Goal: Task Accomplishment & Management: Manage account settings

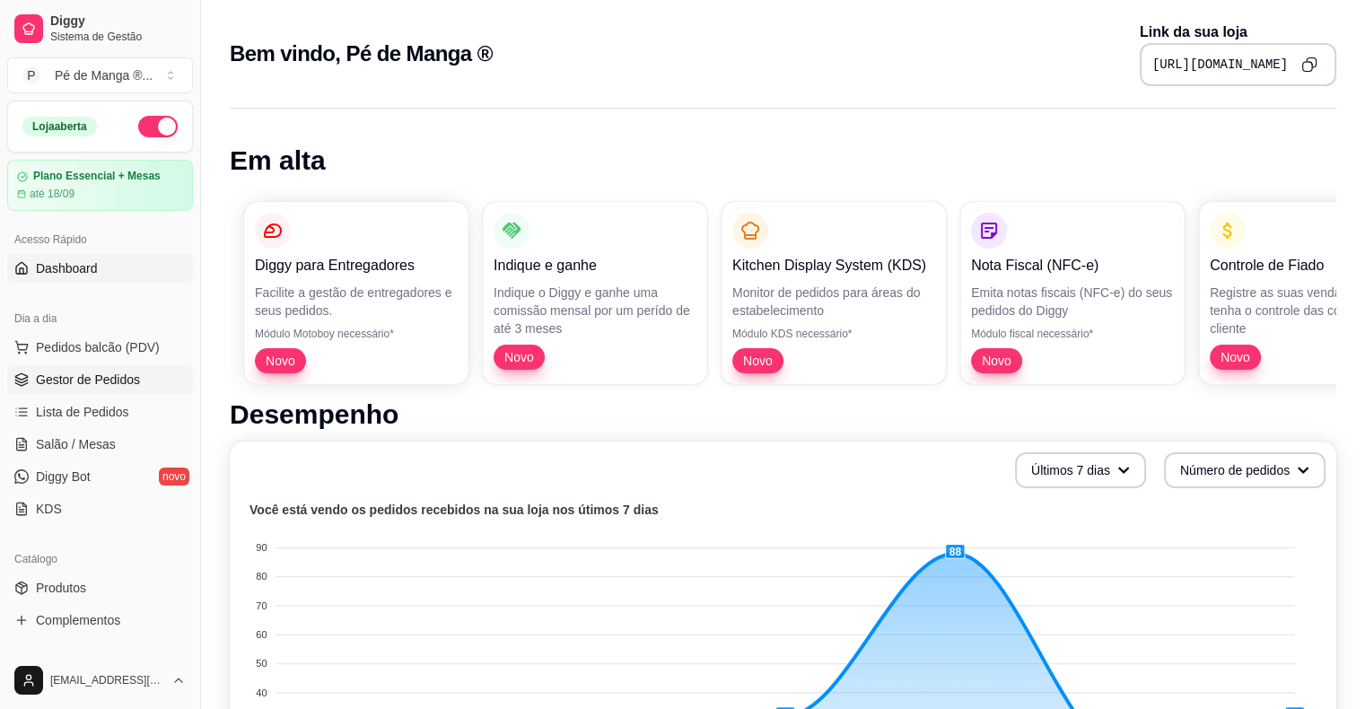
click at [136, 378] on span "Gestor de Pedidos" at bounding box center [88, 380] width 104 height 18
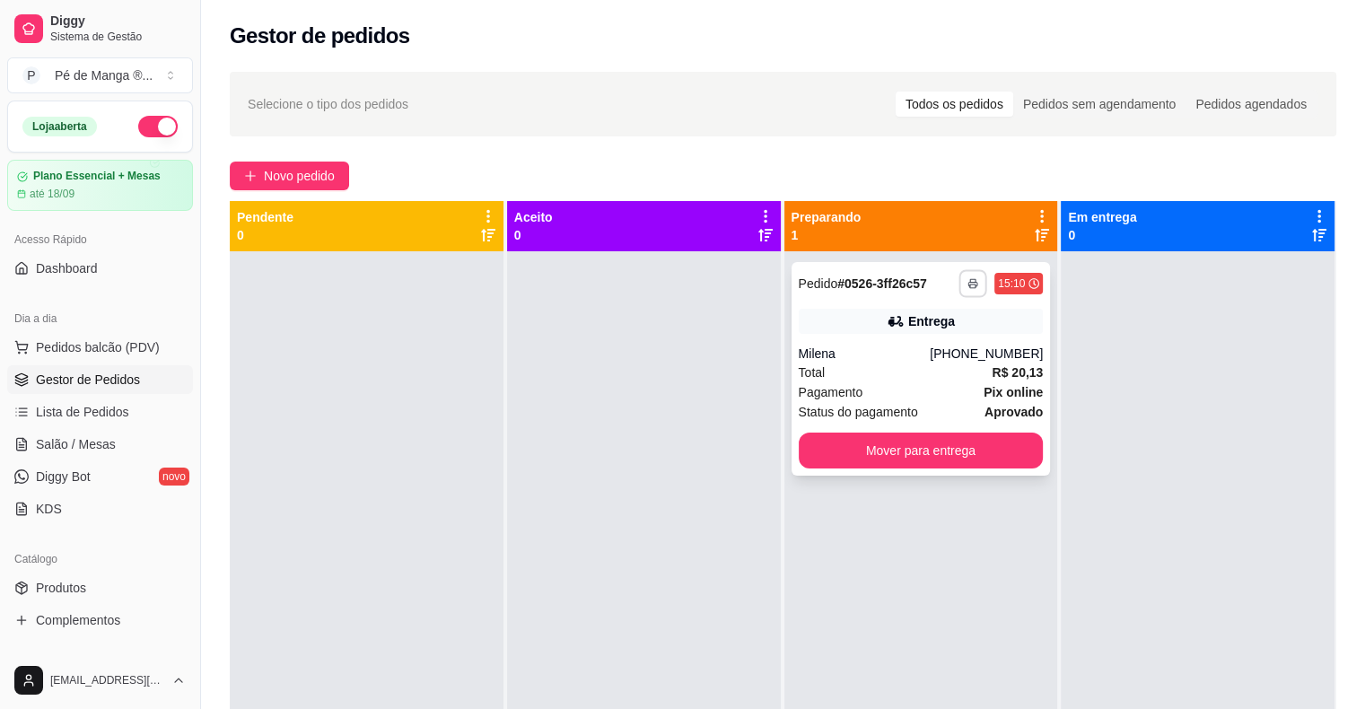
click at [964, 275] on button "button" at bounding box center [974, 283] width 28 height 28
click at [896, 339] on button "IMPRESSORA" at bounding box center [916, 346] width 130 height 29
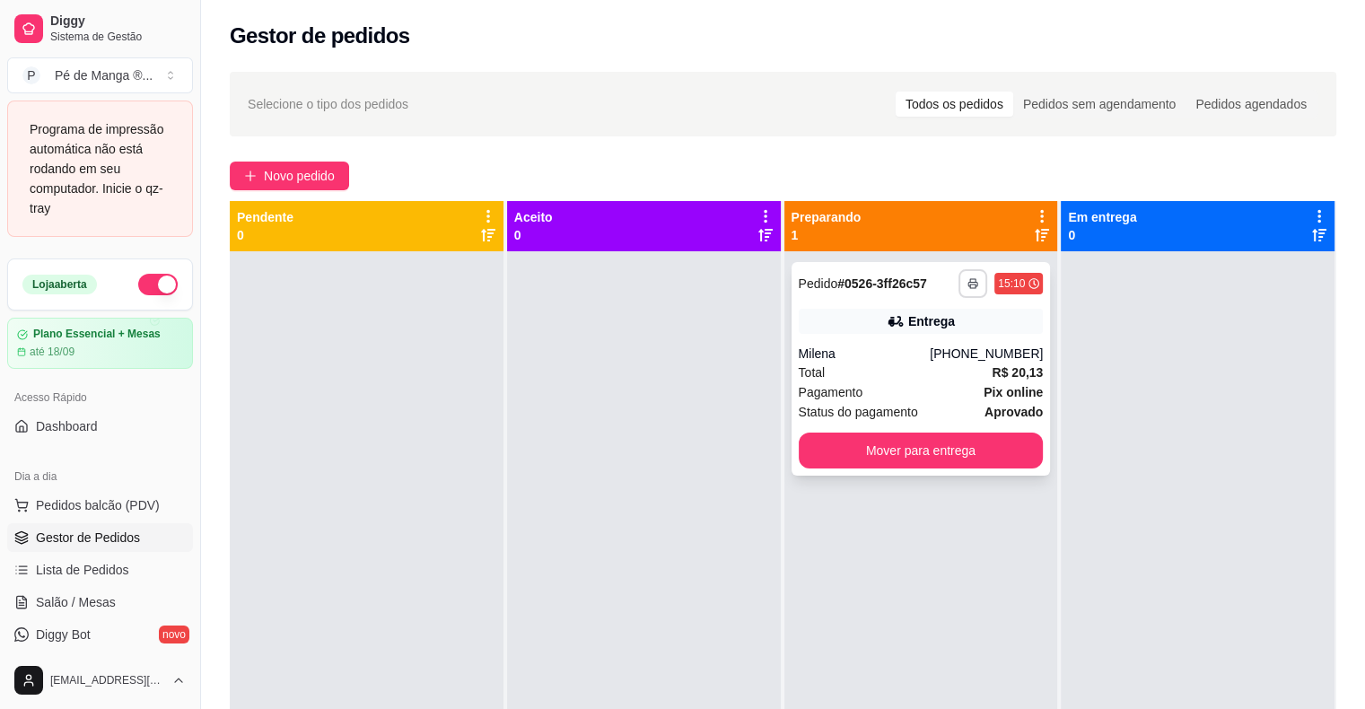
click at [968, 282] on icon "button" at bounding box center [973, 283] width 11 height 11
click at [931, 346] on button "IMPRESSORA" at bounding box center [916, 346] width 130 height 29
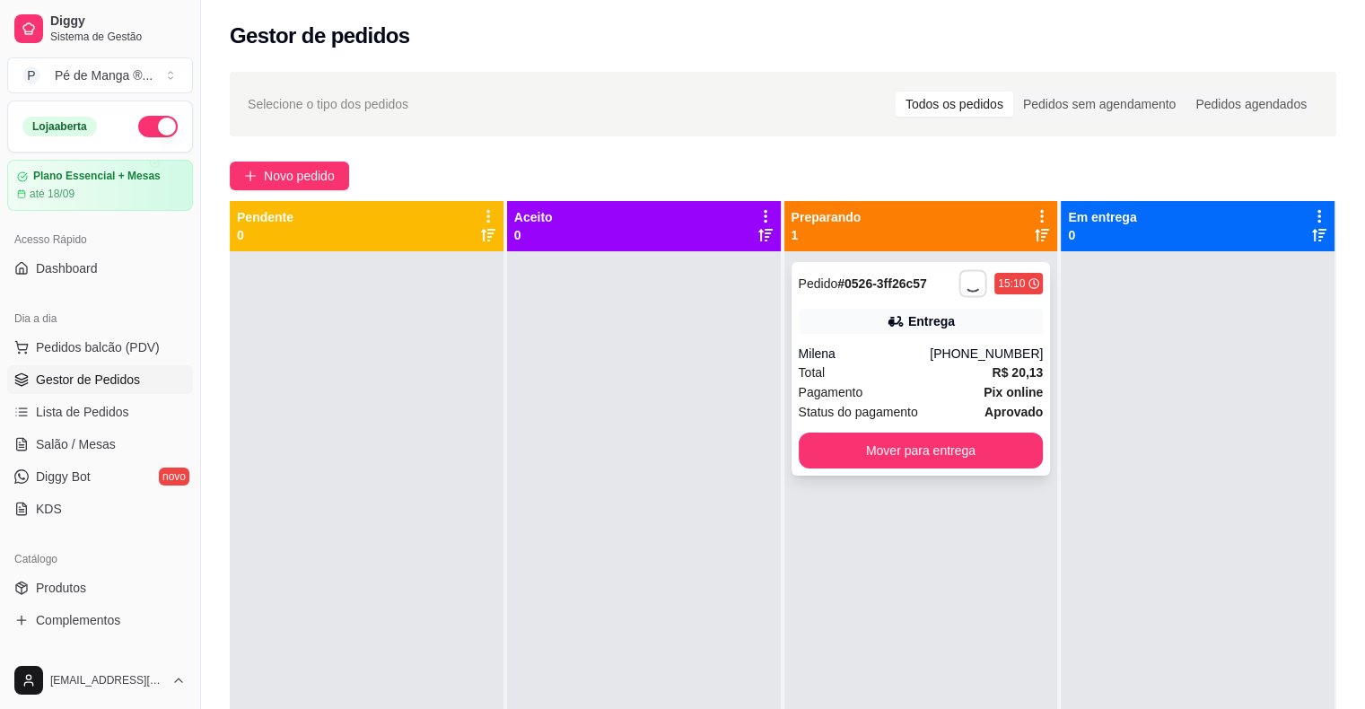
click at [837, 282] on strong "# 0526-3ff26c57" at bounding box center [882, 283] width 90 height 14
click at [108, 405] on span "Lista de Pedidos" at bounding box center [82, 412] width 93 height 18
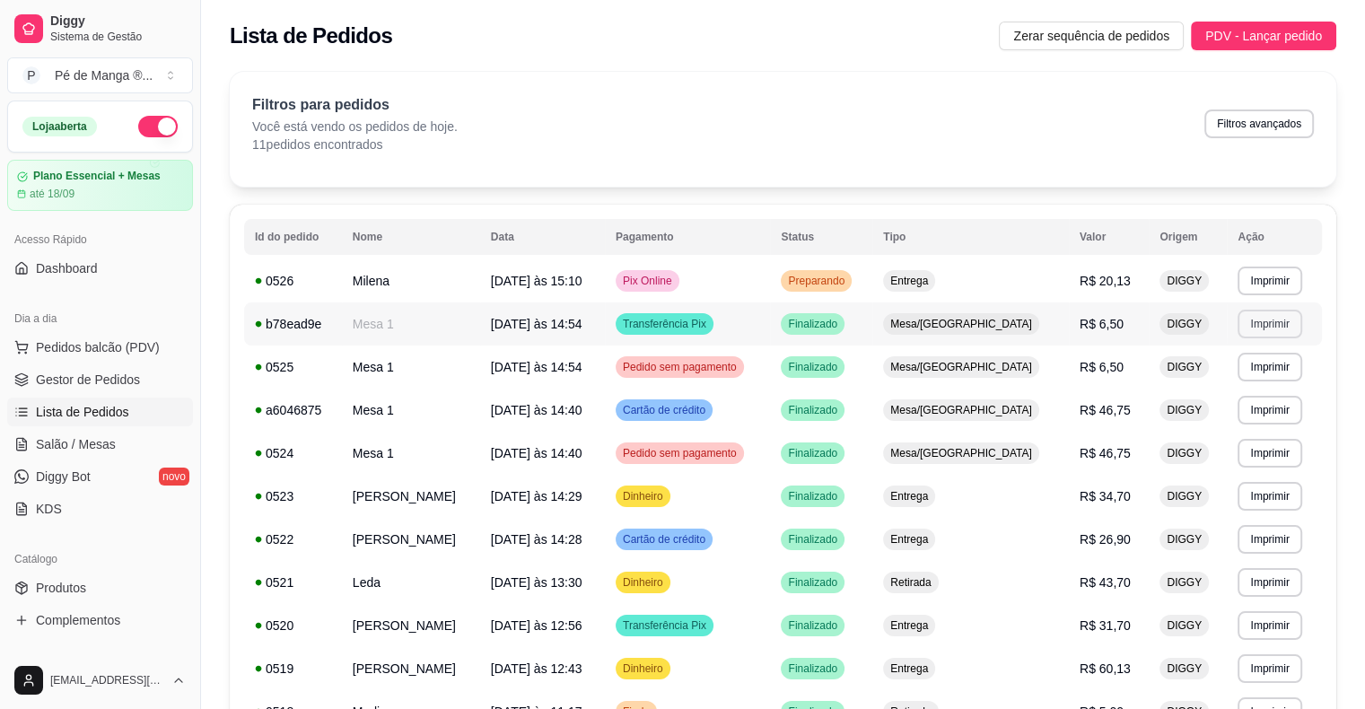
click at [1274, 318] on button "Imprimir" at bounding box center [1270, 324] width 64 height 29
click at [1214, 393] on button "IMPRESSORA" at bounding box center [1229, 387] width 130 height 29
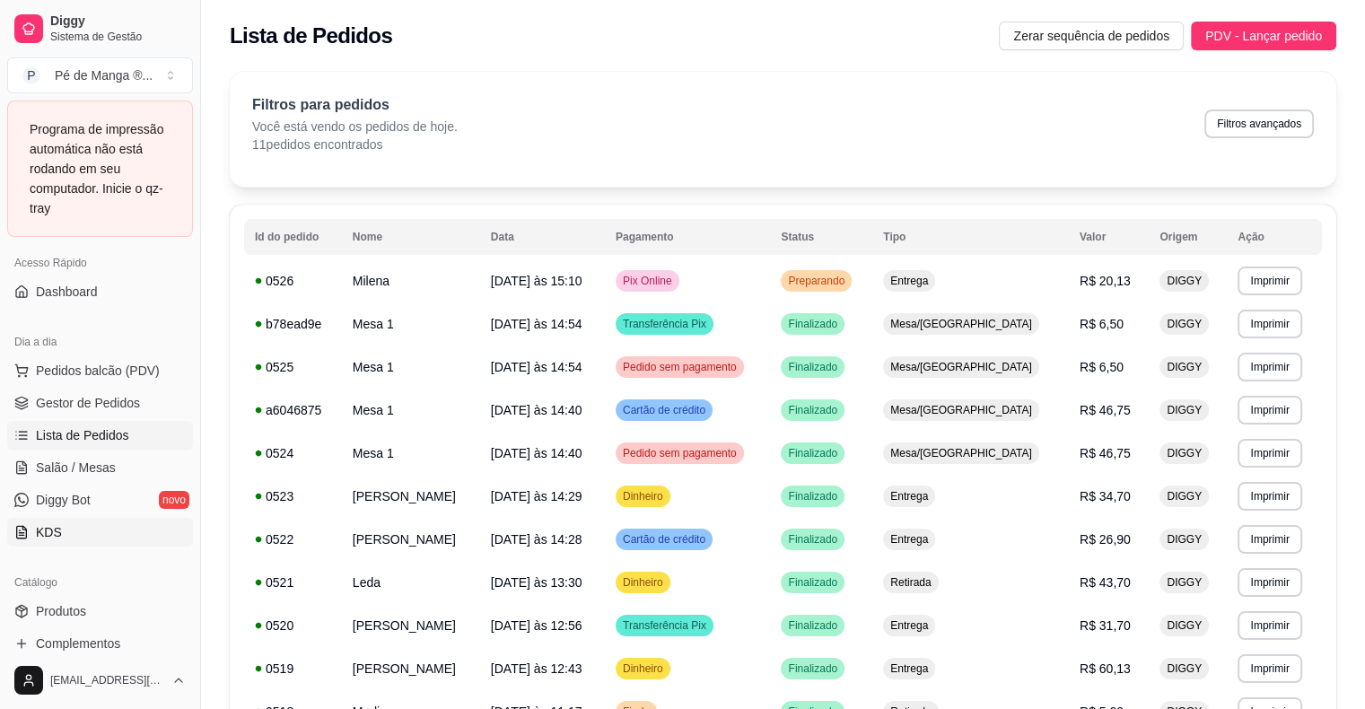
scroll to position [180, 0]
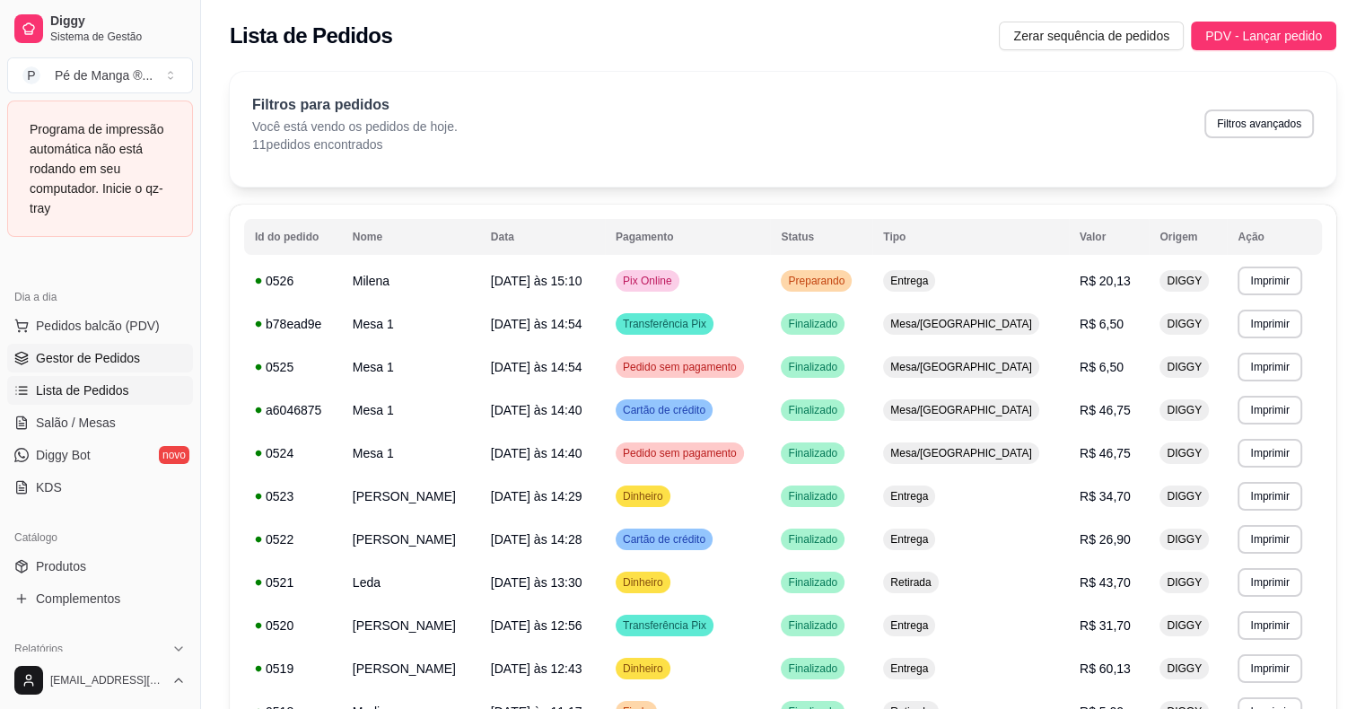
click at [144, 357] on link "Gestor de Pedidos" at bounding box center [100, 358] width 186 height 29
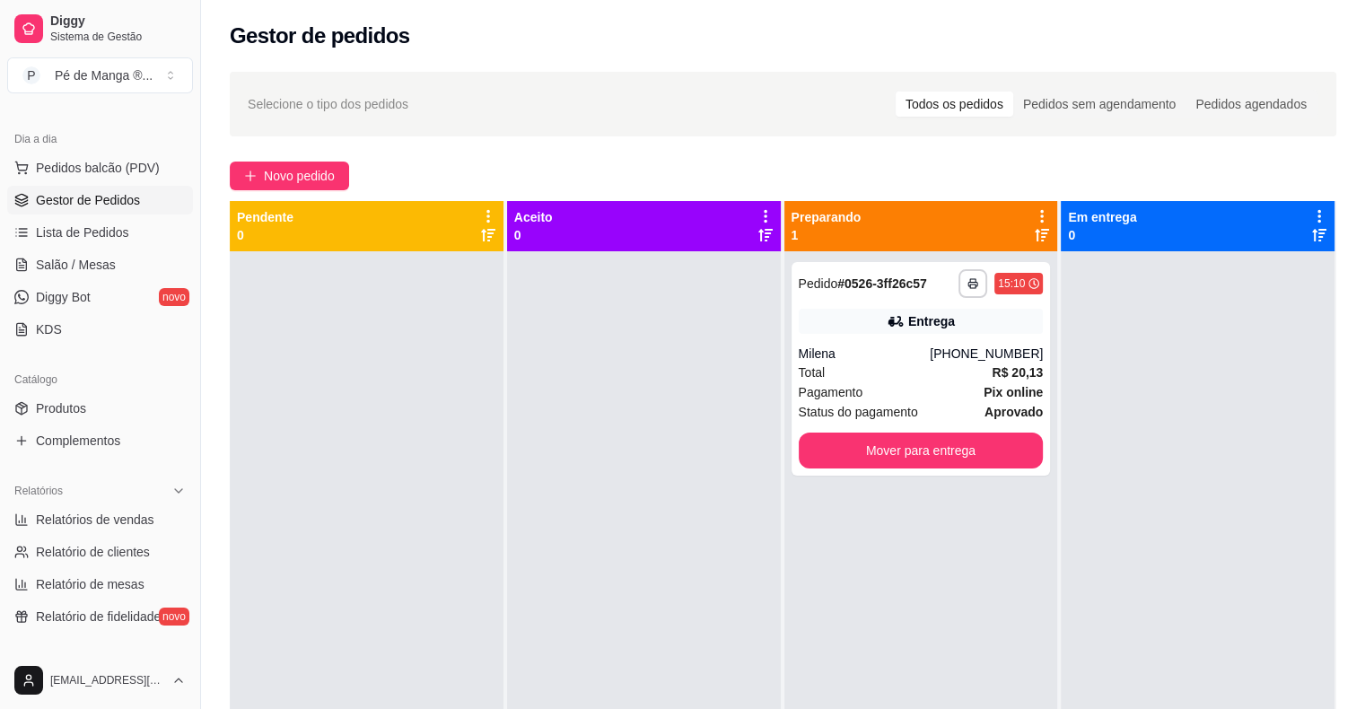
click at [1363, 0] on div "Gestor de pedidos" at bounding box center [783, 30] width 1164 height 61
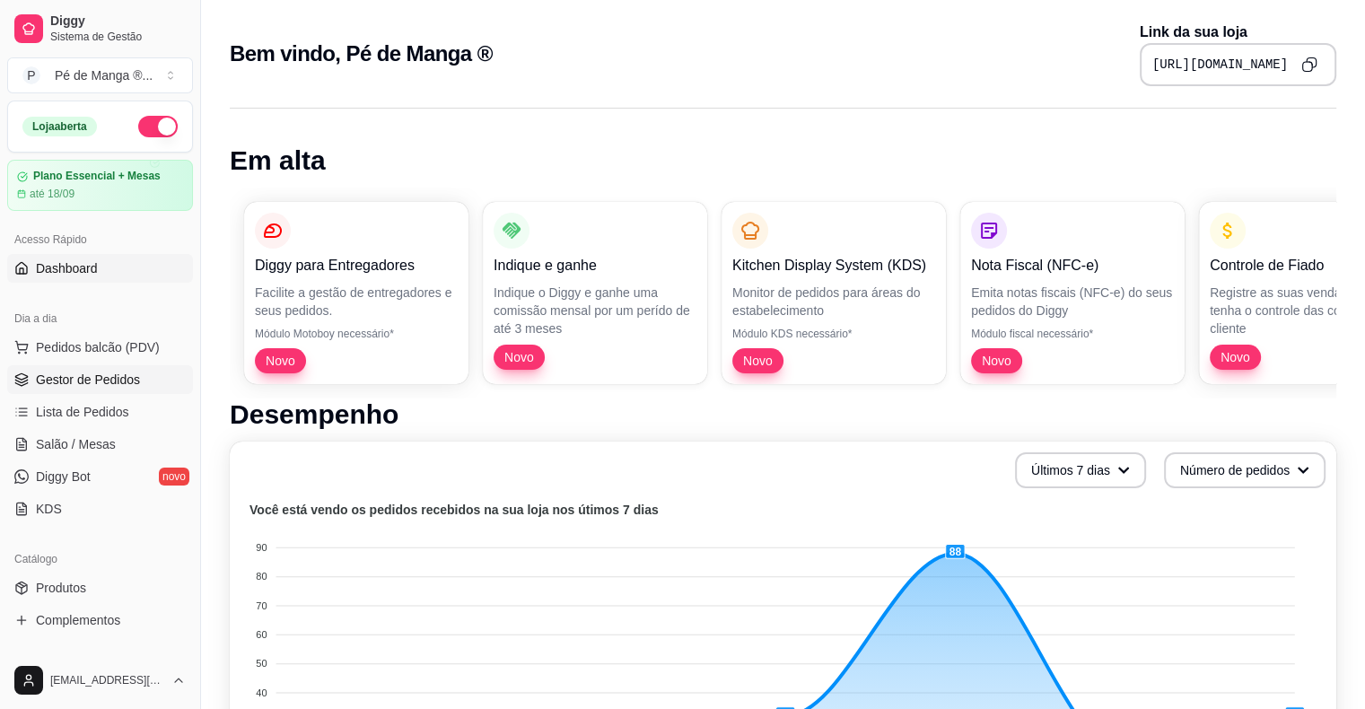
click at [66, 389] on link "Gestor de Pedidos" at bounding box center [100, 379] width 186 height 29
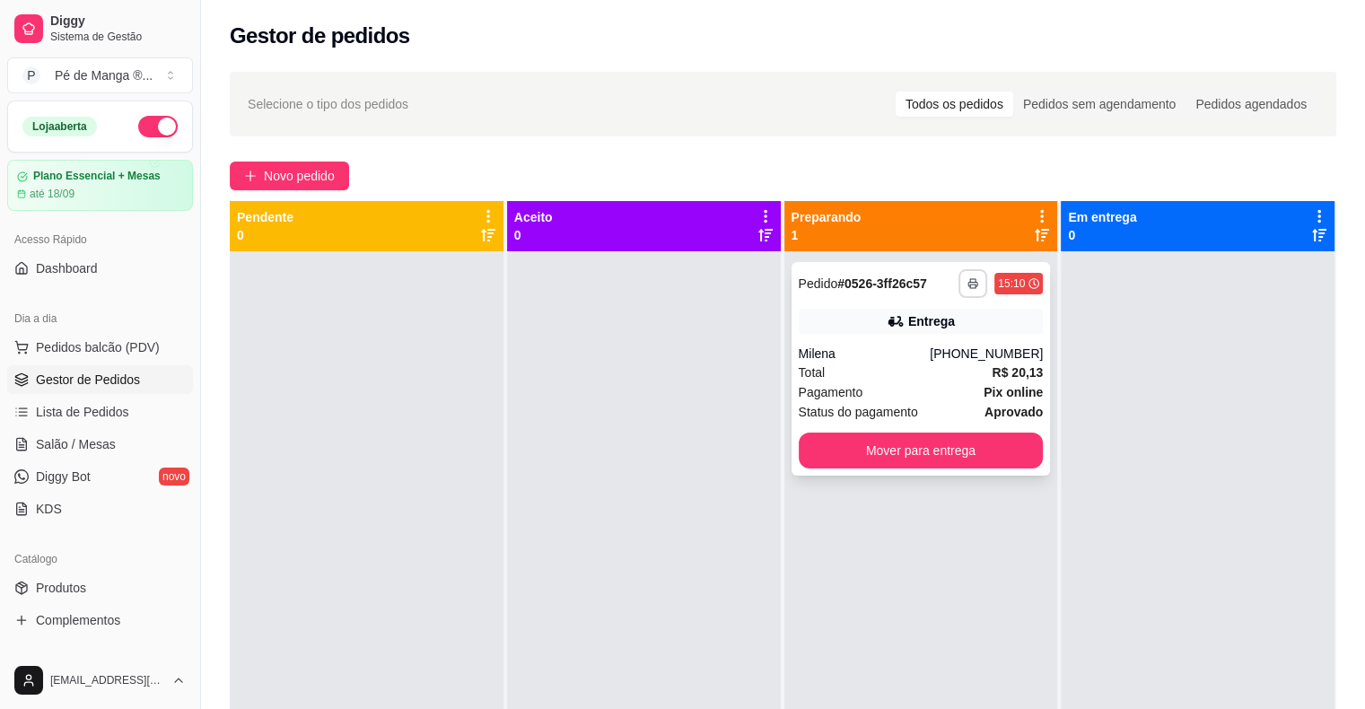
click at [960, 291] on button "button" at bounding box center [973, 283] width 29 height 29
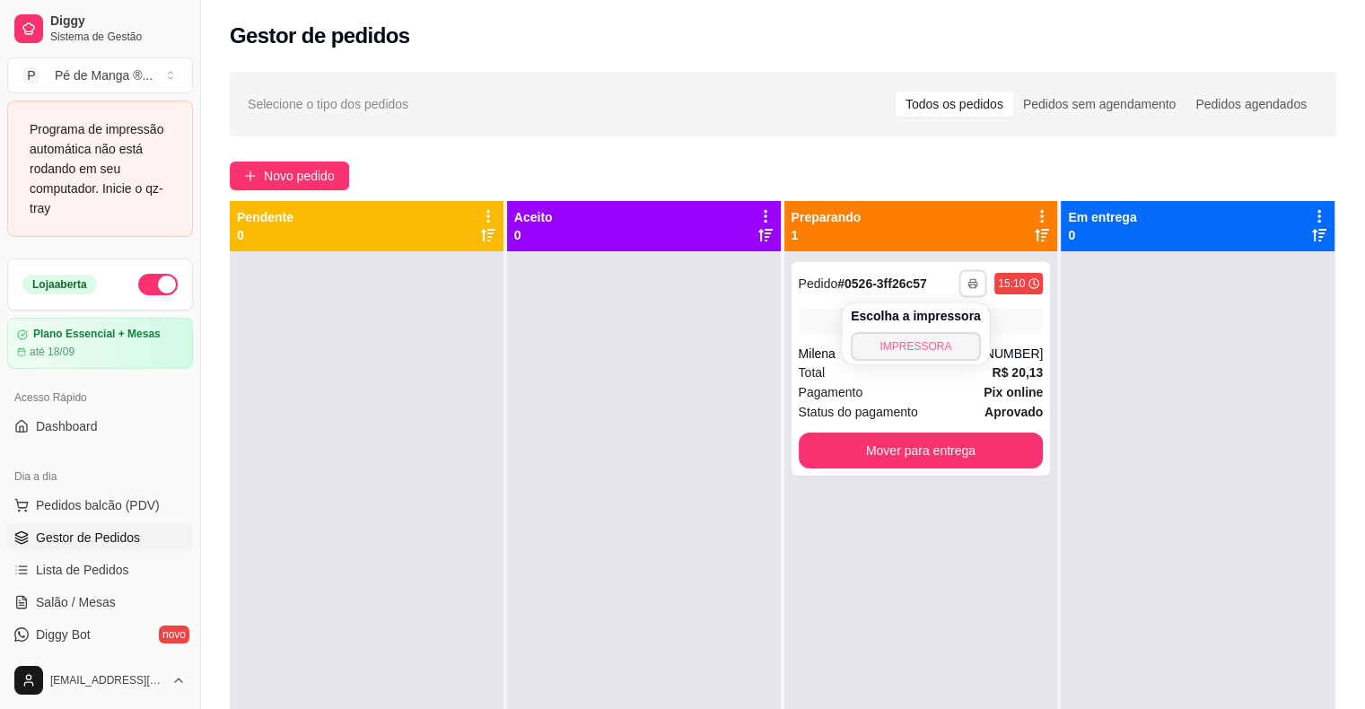
click at [916, 340] on button "IMPRESSORA" at bounding box center [916, 346] width 130 height 29
click at [960, 279] on button "button" at bounding box center [974, 283] width 28 height 28
click at [928, 350] on button "IMPRESSORA" at bounding box center [916, 346] width 130 height 29
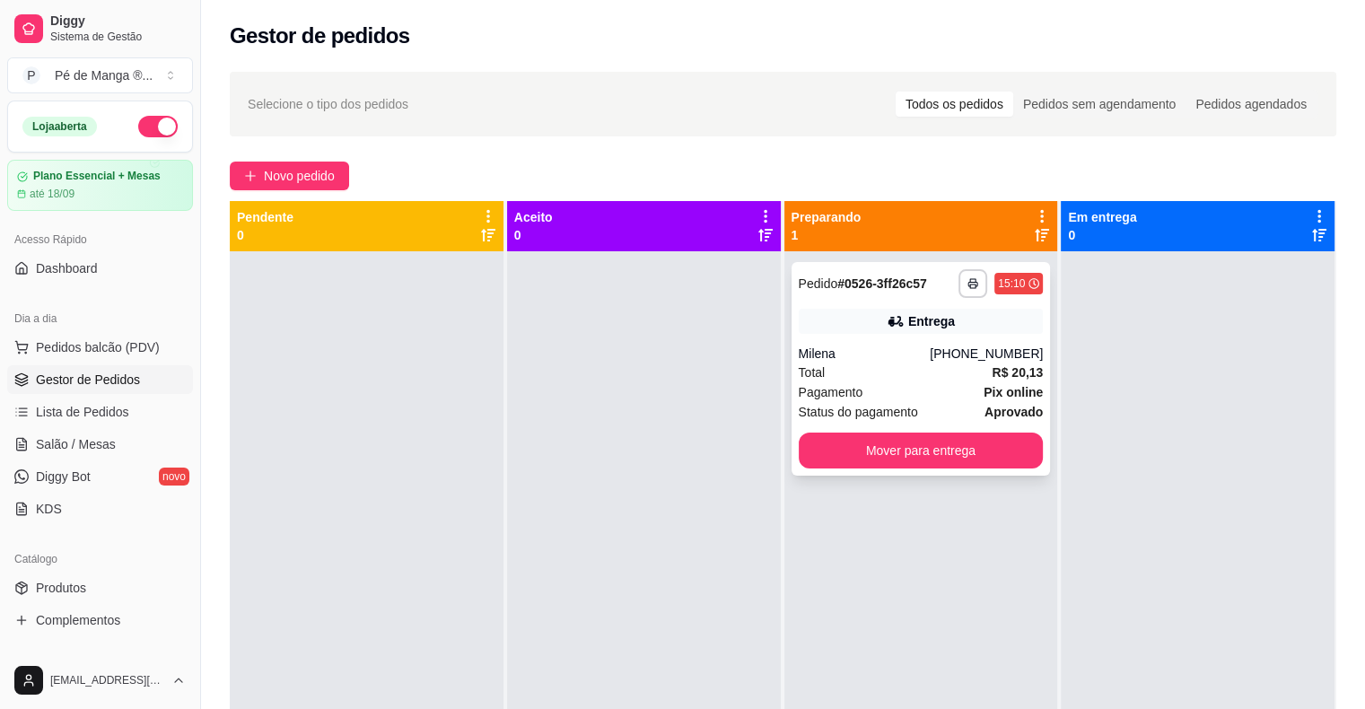
click at [891, 378] on div "Total R$ 20,13" at bounding box center [921, 373] width 245 height 20
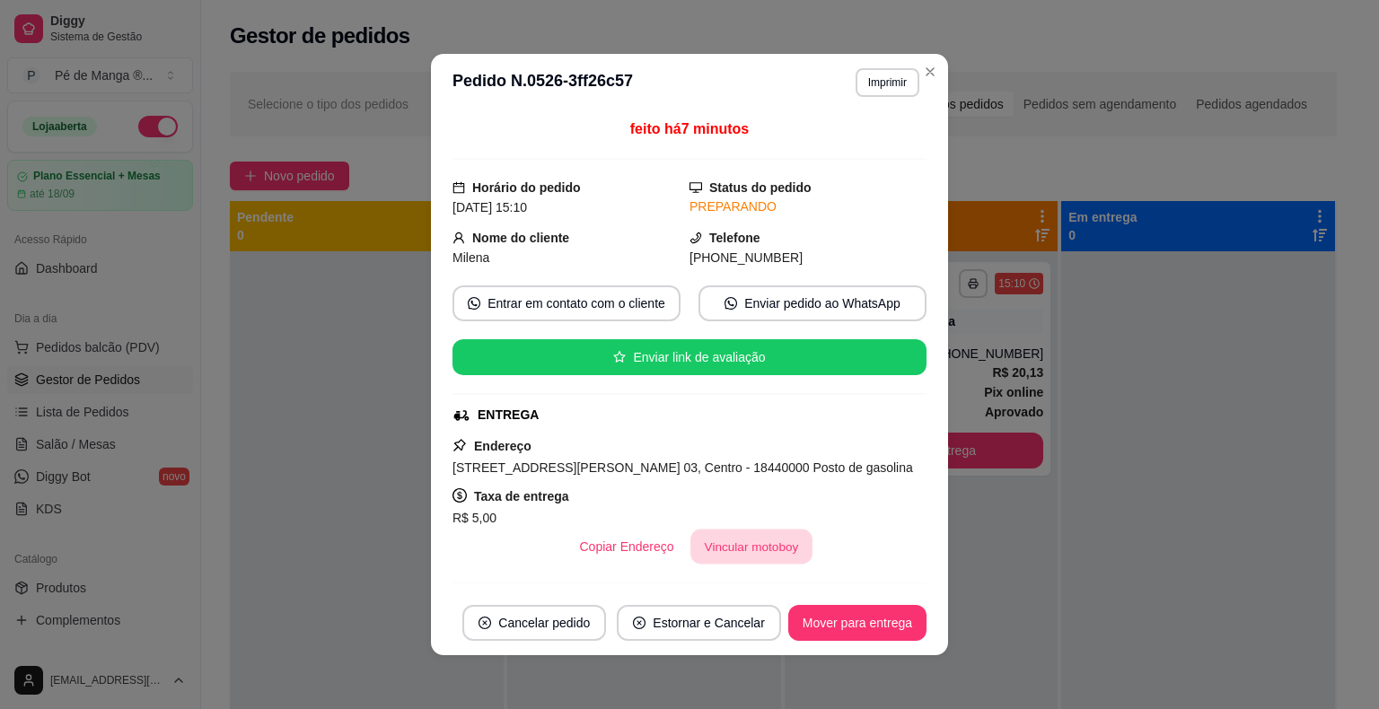
click at [743, 551] on button "Vincular motoboy" at bounding box center [751, 547] width 122 height 35
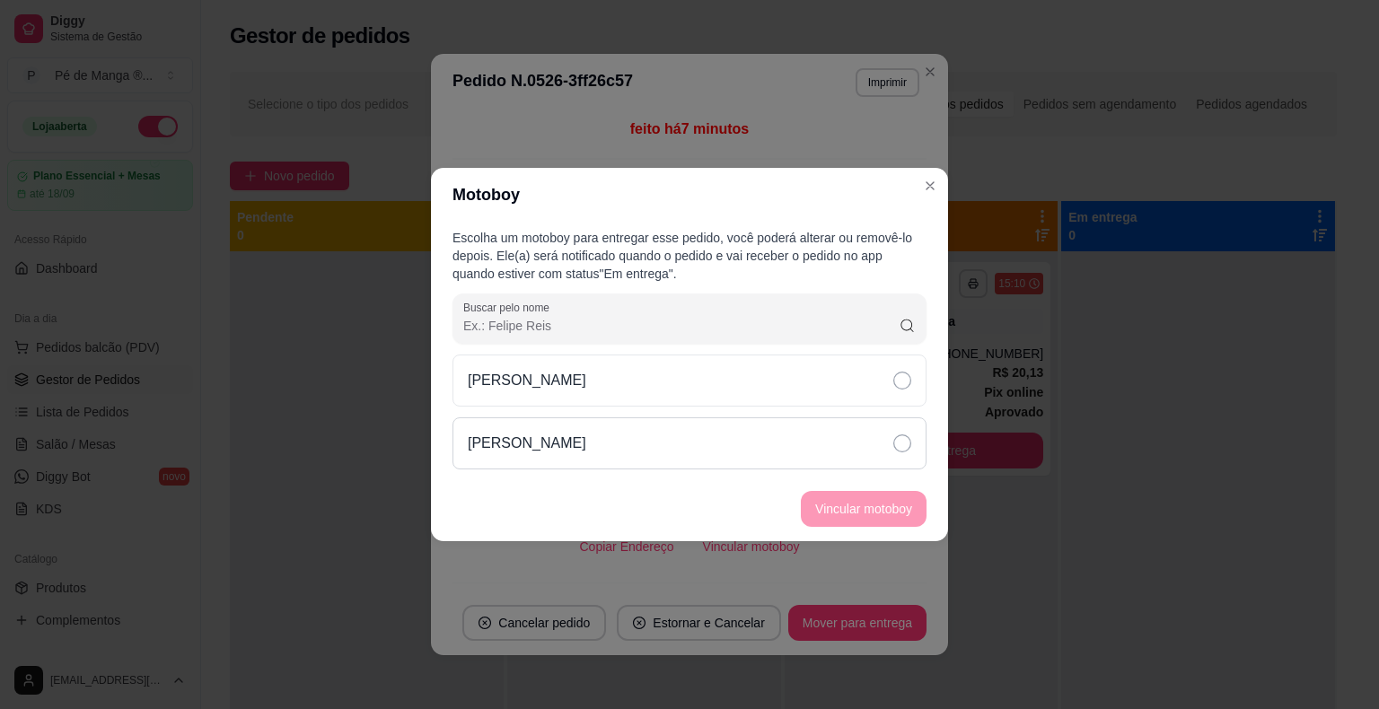
click at [807, 447] on div "[PERSON_NAME]" at bounding box center [689, 443] width 474 height 52
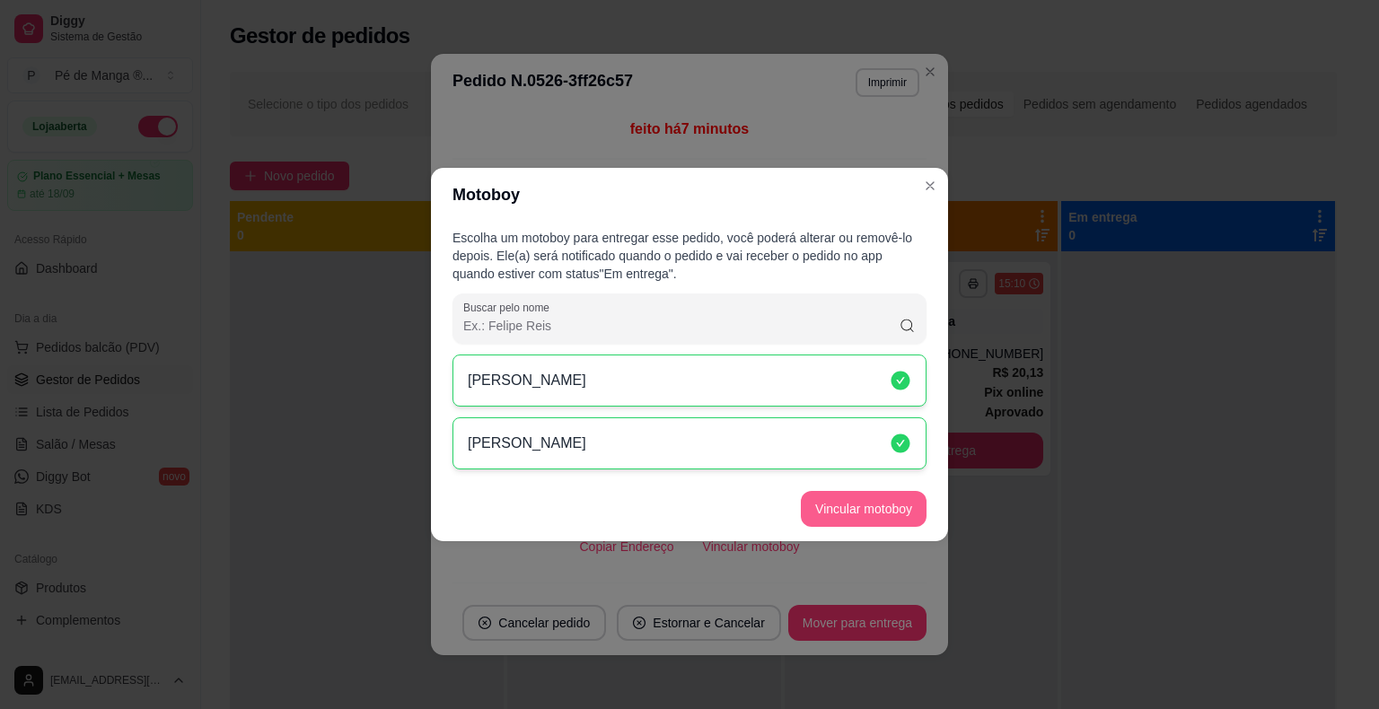
click at [872, 504] on button "Vincular motoboy" at bounding box center [864, 509] width 126 height 36
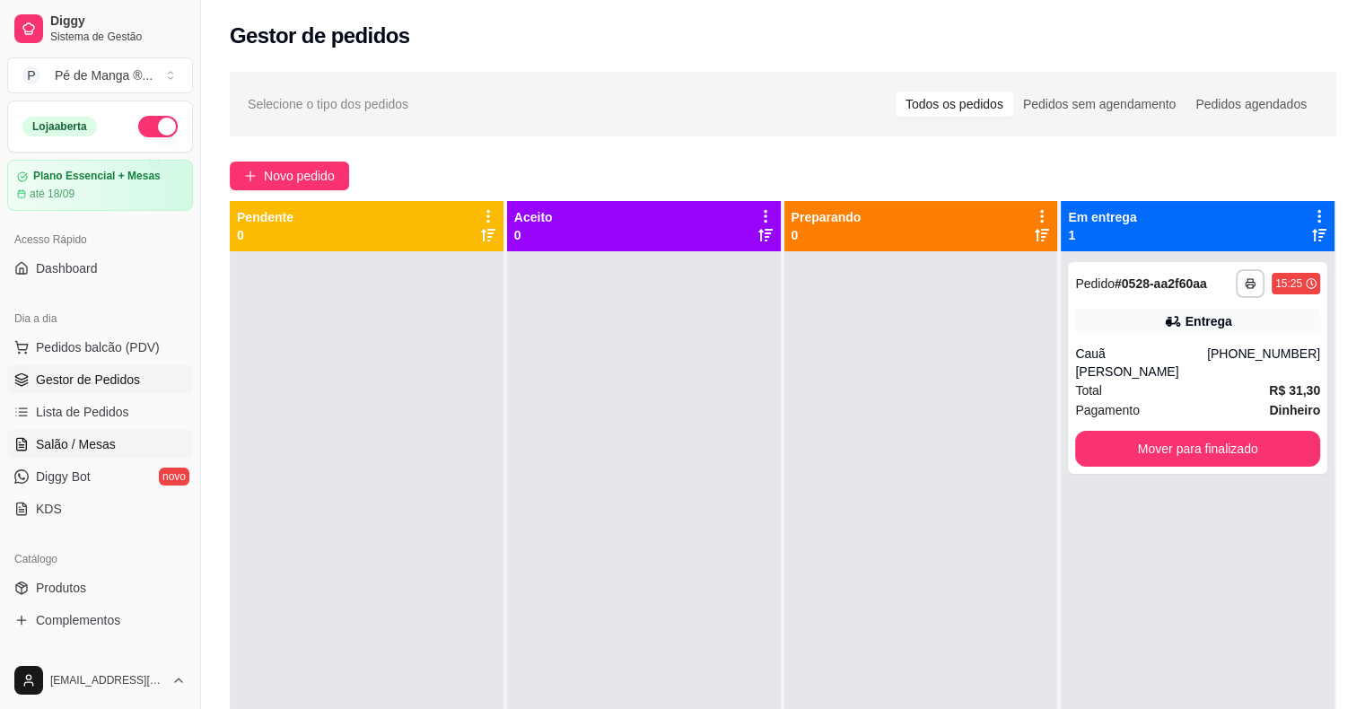
click at [110, 441] on span "Salão / Mesas" at bounding box center [76, 444] width 80 height 18
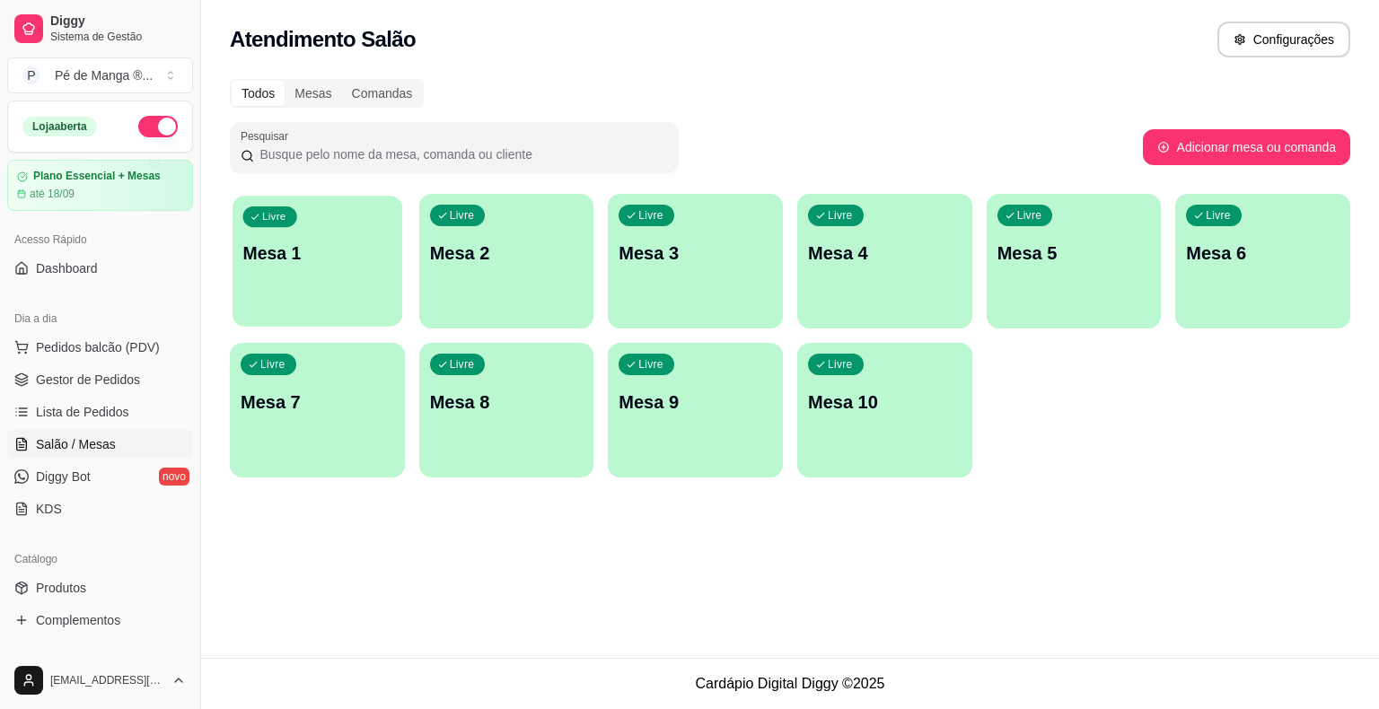
click at [346, 289] on div "Livre Mesa 1" at bounding box center [317, 251] width 170 height 110
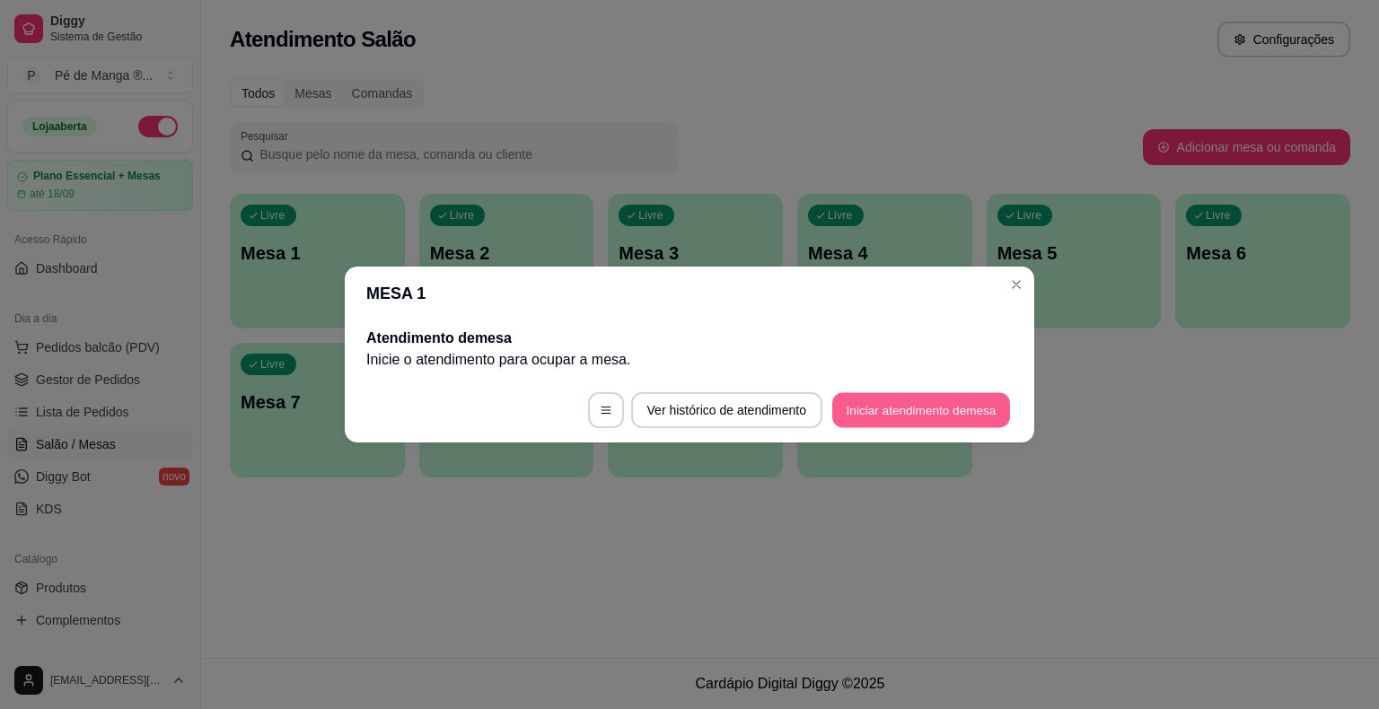
click at [863, 412] on button "Iniciar atendimento de mesa" at bounding box center [921, 410] width 178 height 35
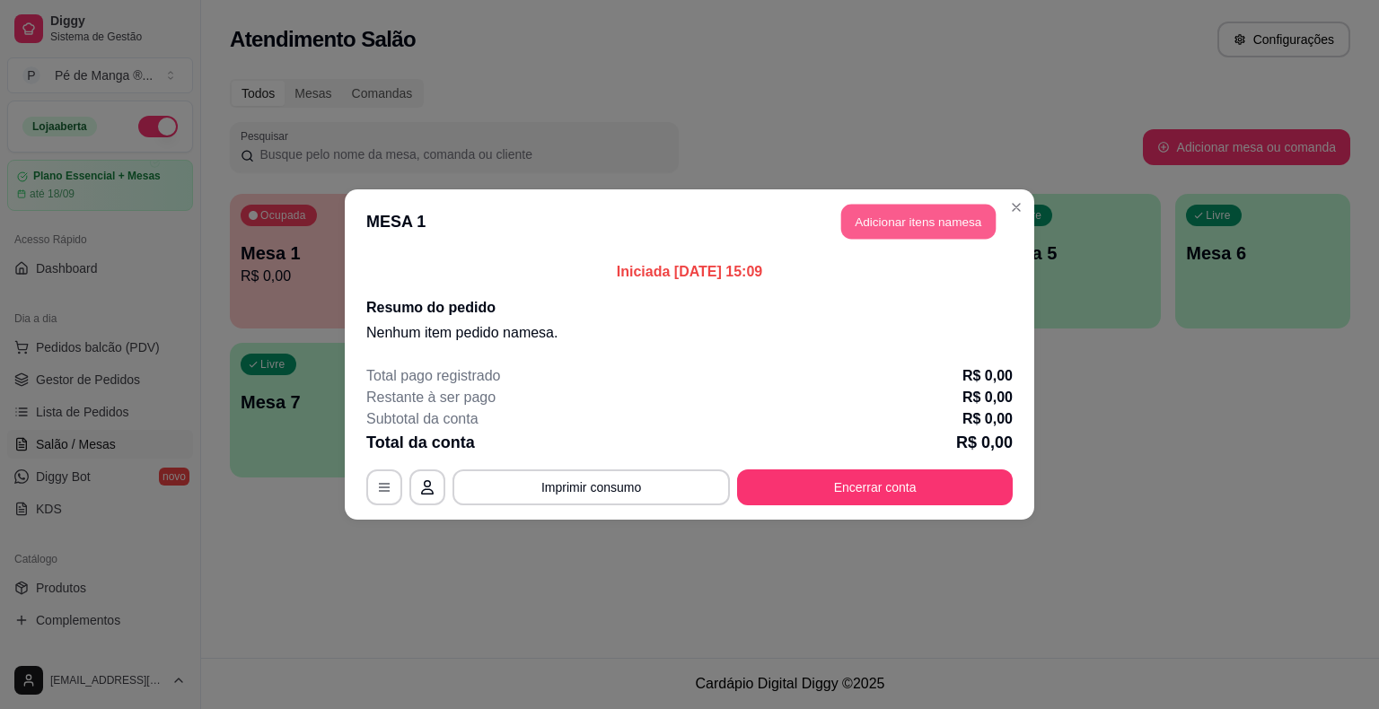
click at [876, 224] on button "Adicionar itens na mesa" at bounding box center [918, 222] width 154 height 35
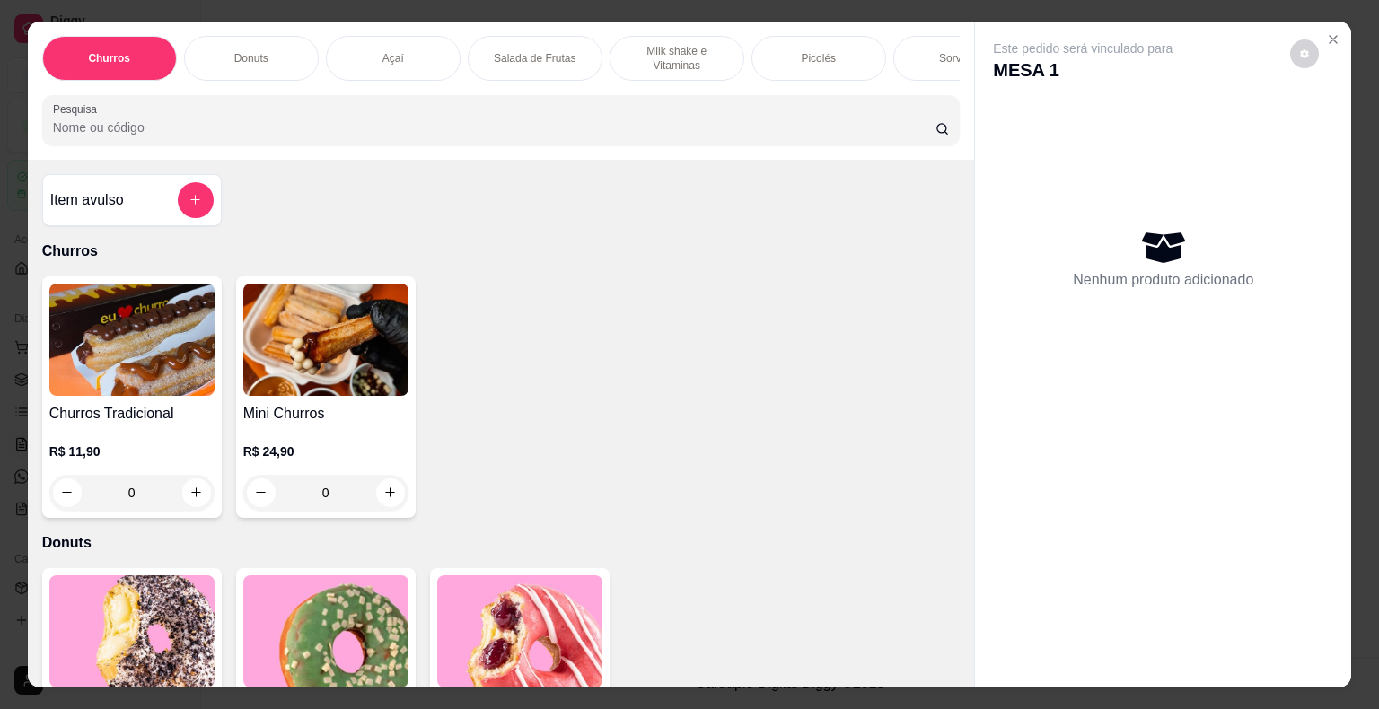
click at [418, 64] on div "Açaí" at bounding box center [393, 58] width 135 height 45
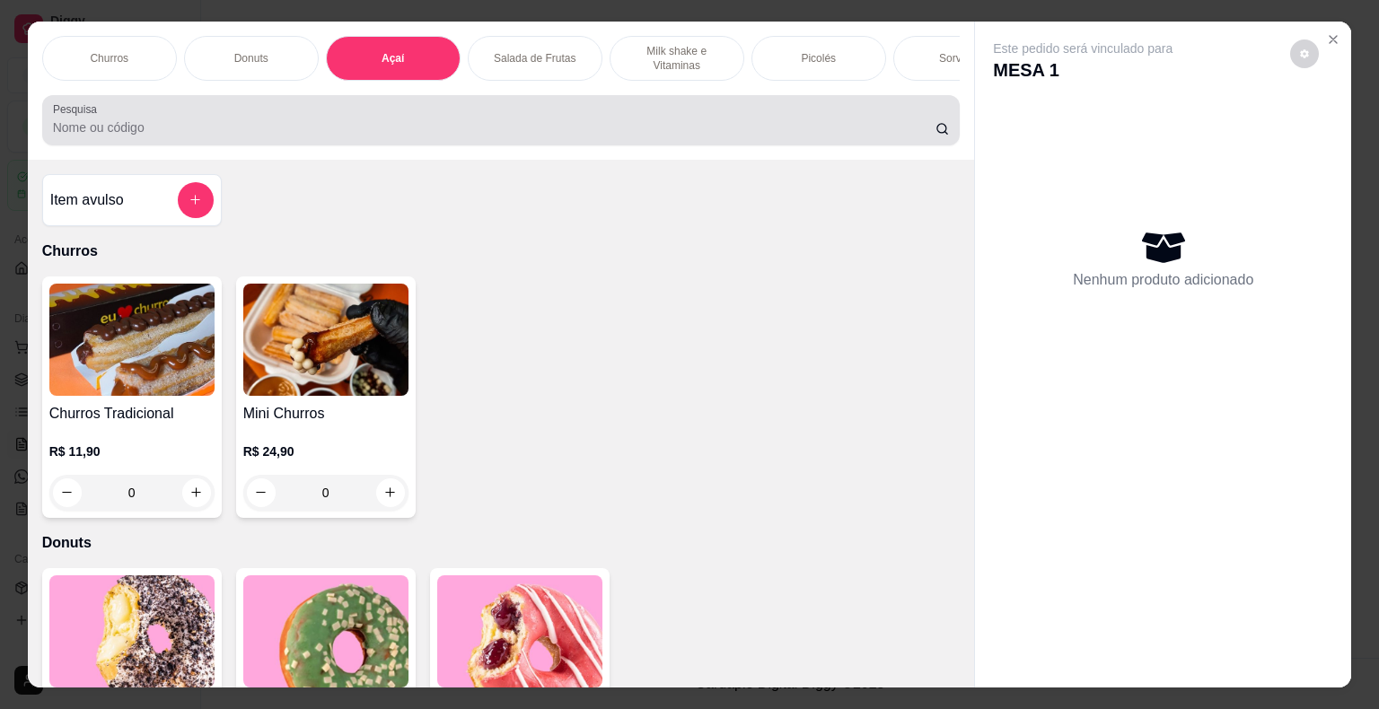
scroll to position [43, 0]
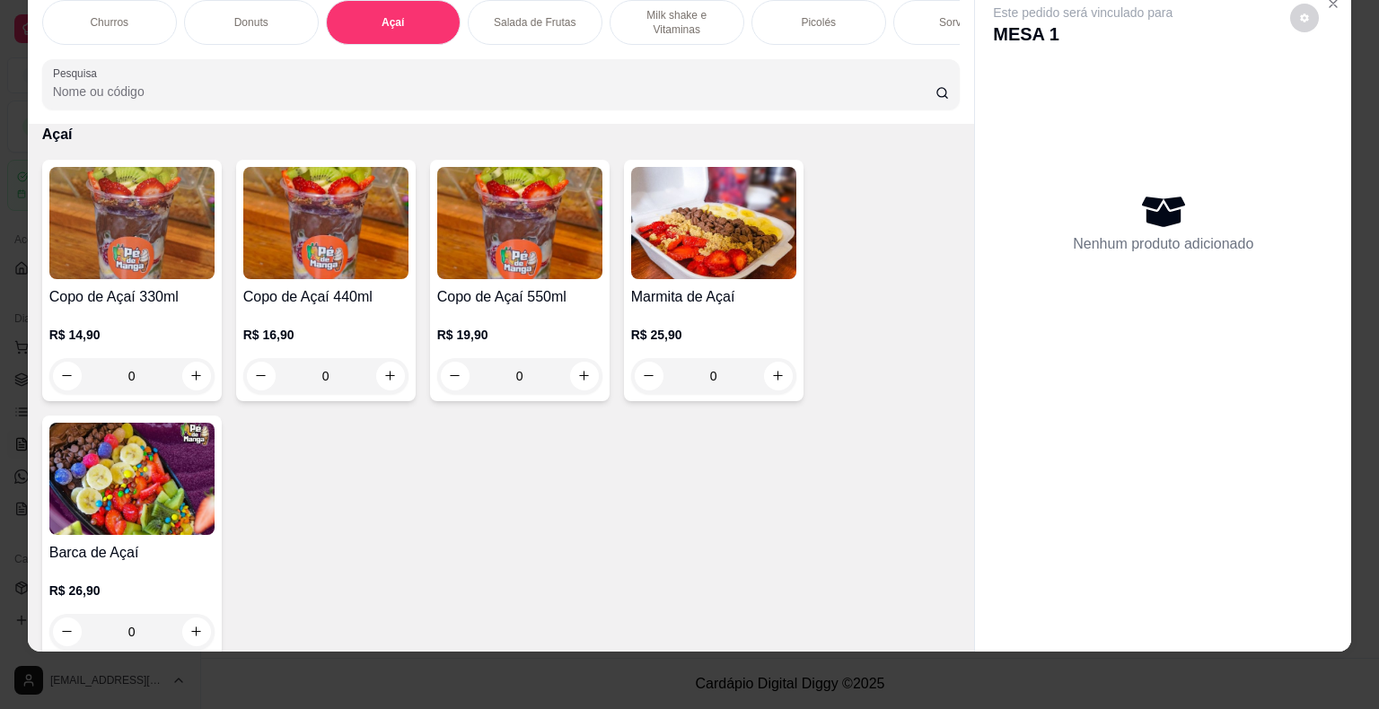
click at [118, 308] on div "Copo de Açaí 330ml R$ 14,90 0" at bounding box center [132, 280] width 180 height 241
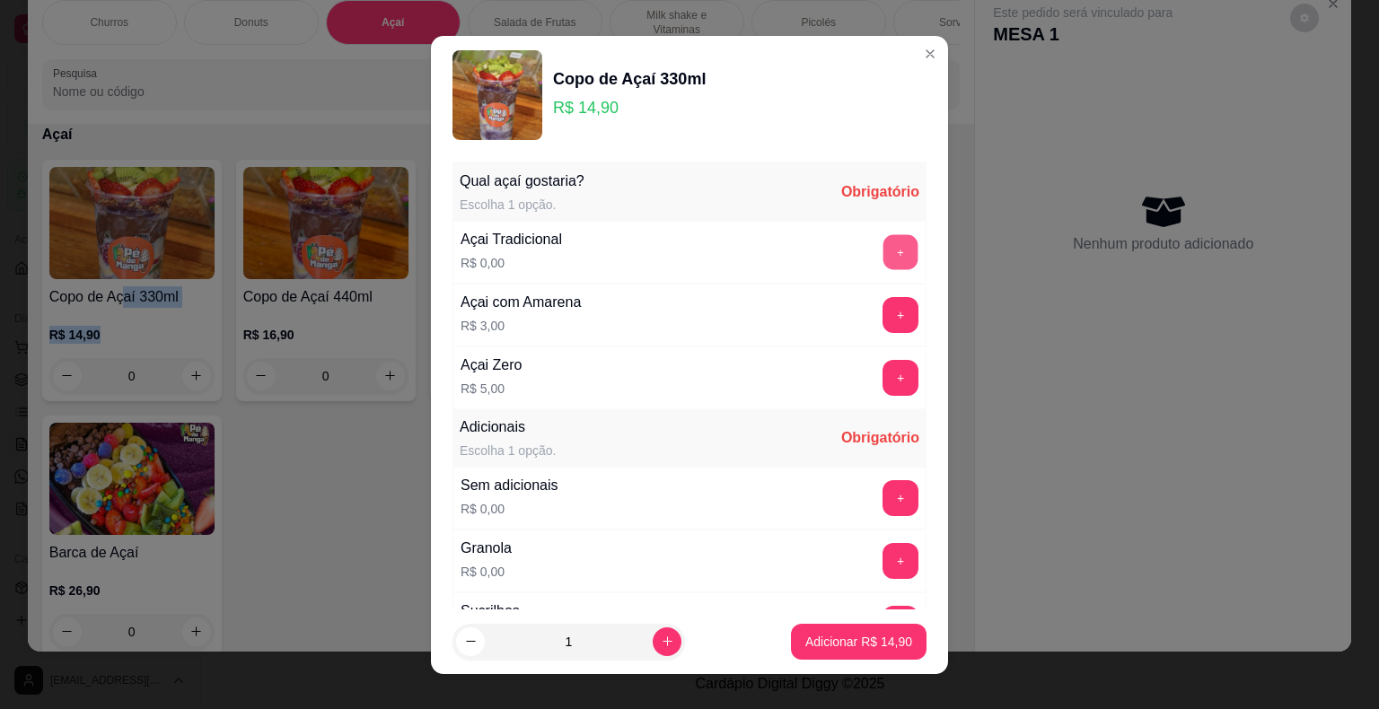
click at [883, 257] on button "+" at bounding box center [900, 251] width 35 height 35
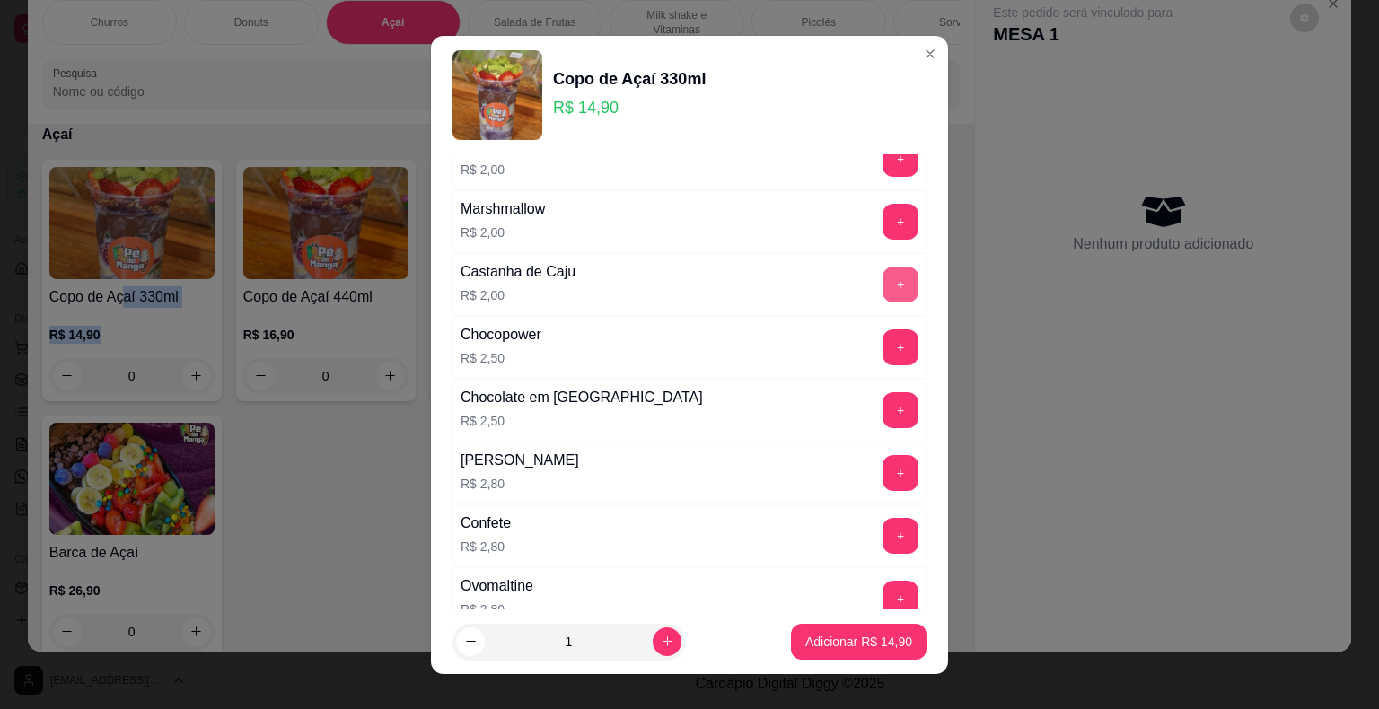
scroll to position [718, 0]
click at [883, 476] on button "+" at bounding box center [900, 470] width 35 height 35
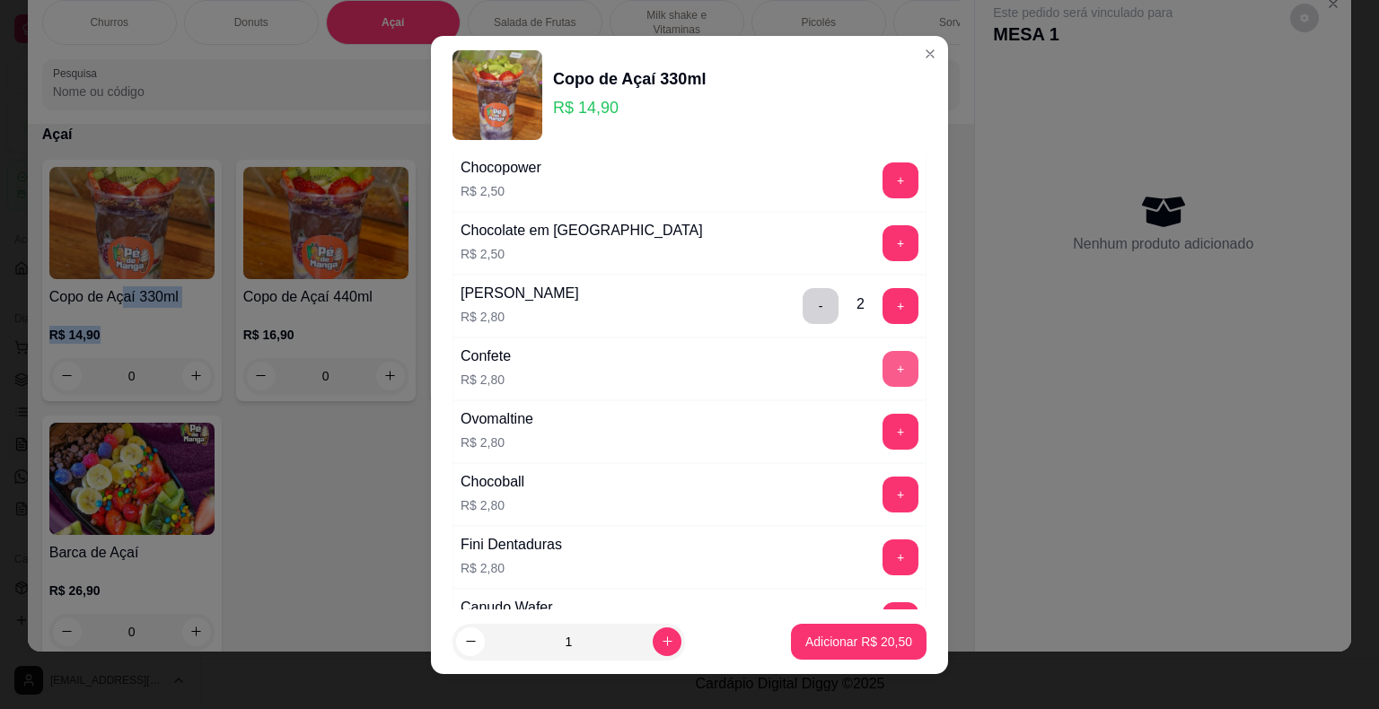
scroll to position [1346, 0]
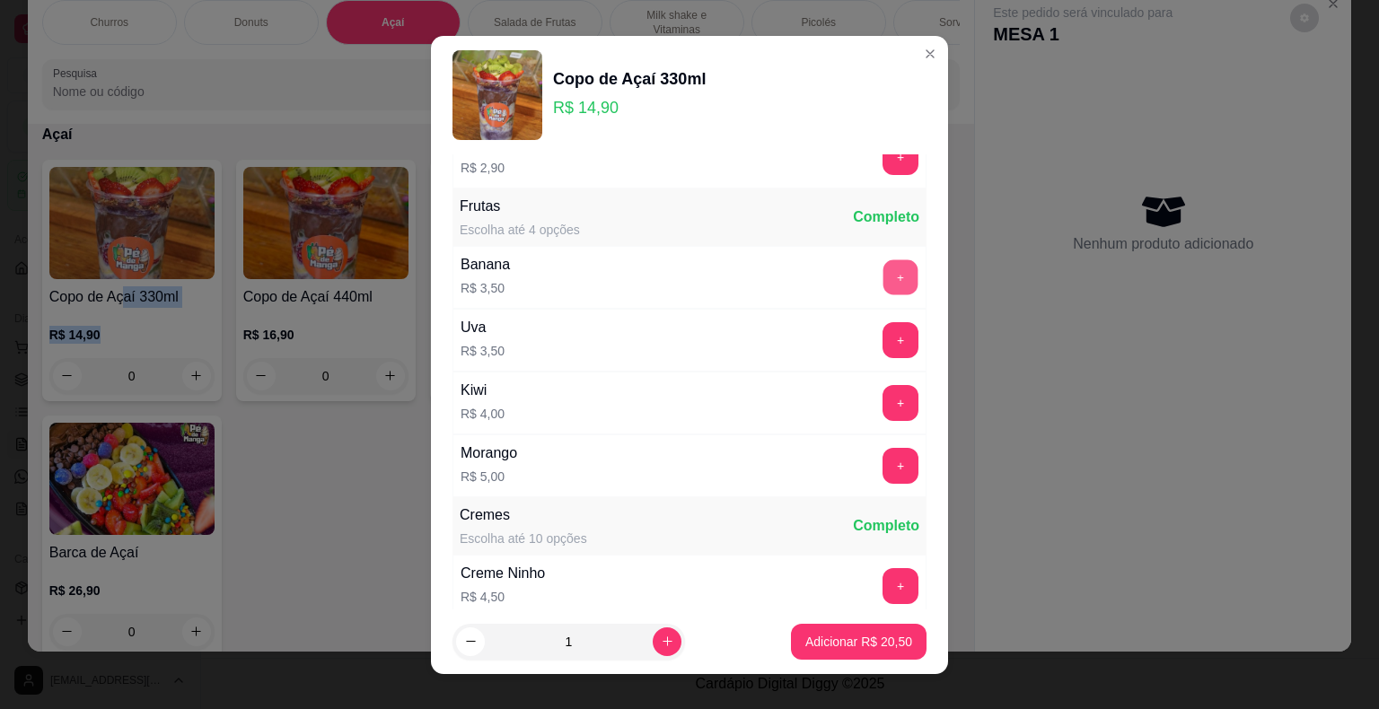
click at [883, 282] on button "+" at bounding box center [900, 276] width 35 height 35
click at [844, 647] on p "Adicionar R$ 24,00" at bounding box center [858, 642] width 107 height 18
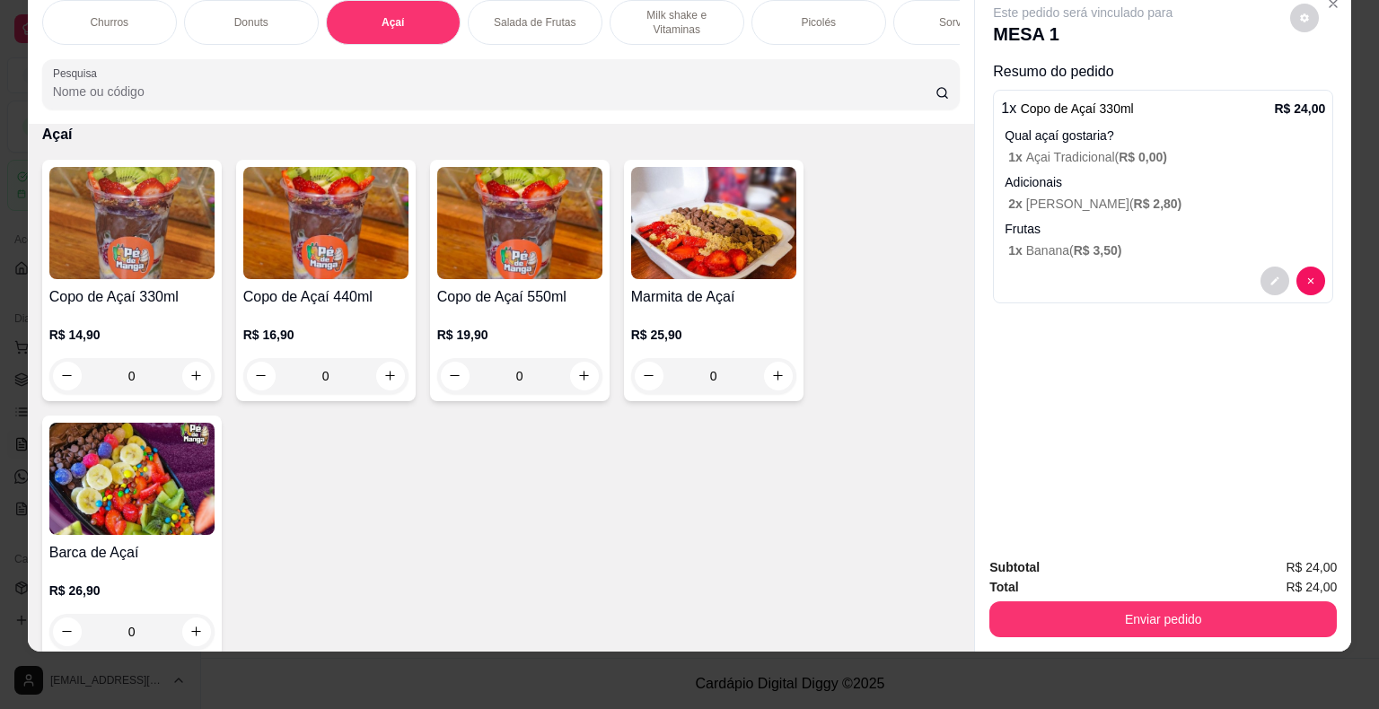
click at [459, 505] on div "Copo de Açaí 330ml R$ 14,90 0 Copo de Açaí 440ml R$ 16,90 0 Copo de Açaí 550ml …" at bounding box center [501, 408] width 918 height 497
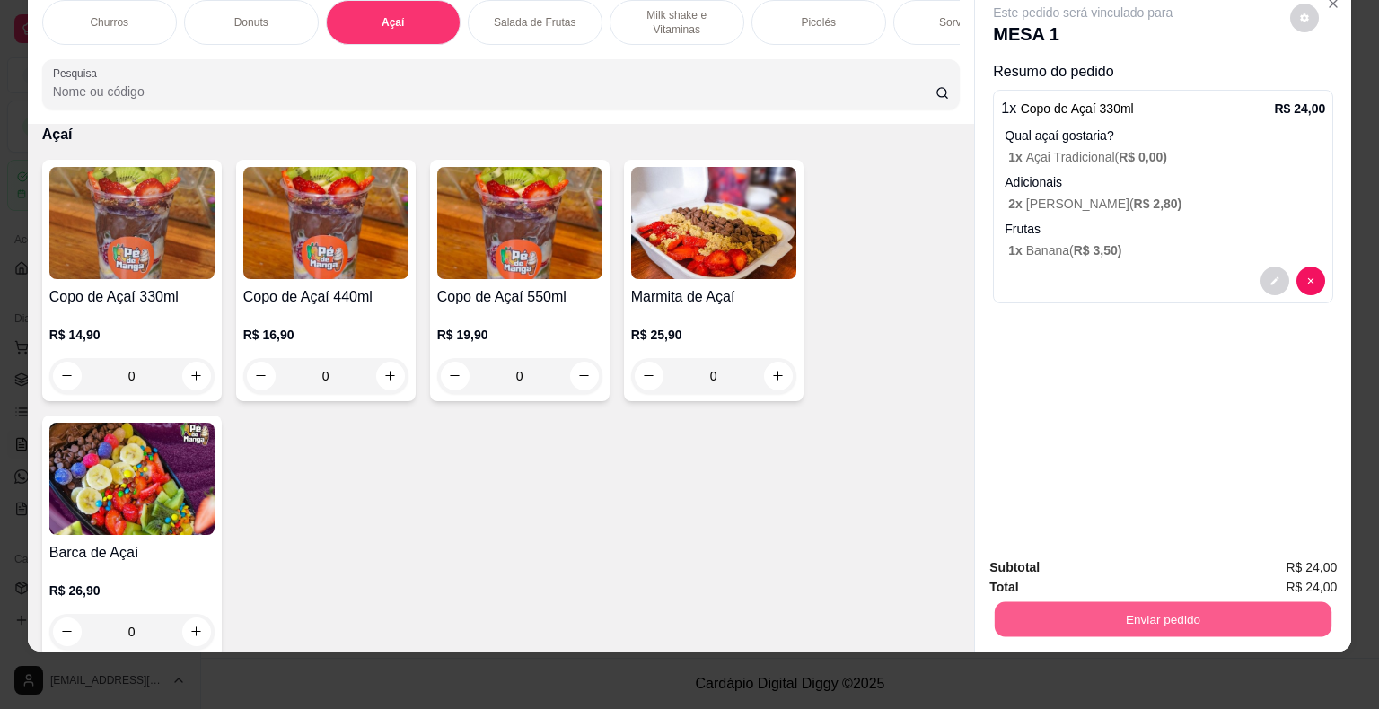
click at [1099, 616] on button "Enviar pedido" at bounding box center [1163, 619] width 337 height 35
click at [1089, 565] on button "Não registrar e enviar pedido" at bounding box center [1103, 561] width 181 height 33
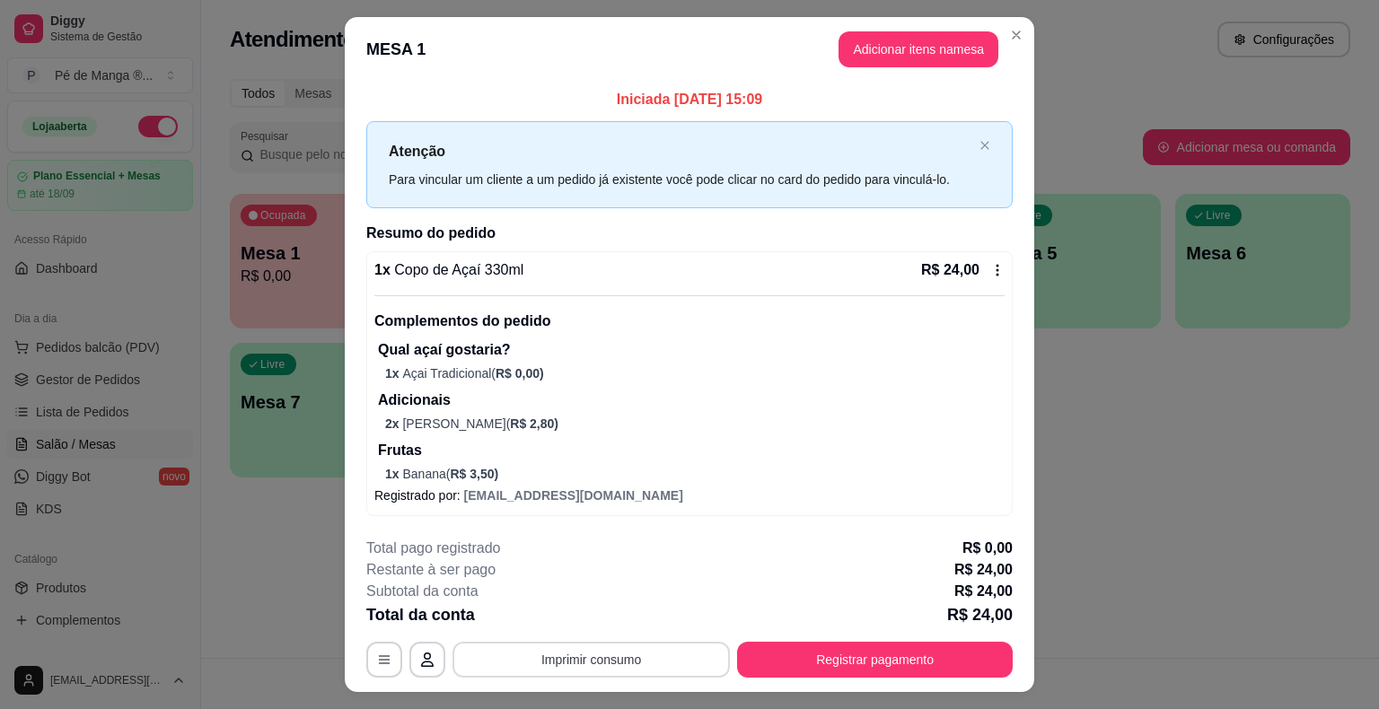
click at [645, 673] on button "Imprimir consumo" at bounding box center [590, 660] width 277 height 36
click at [609, 618] on button "IMPRESSORA" at bounding box center [590, 618] width 130 height 29
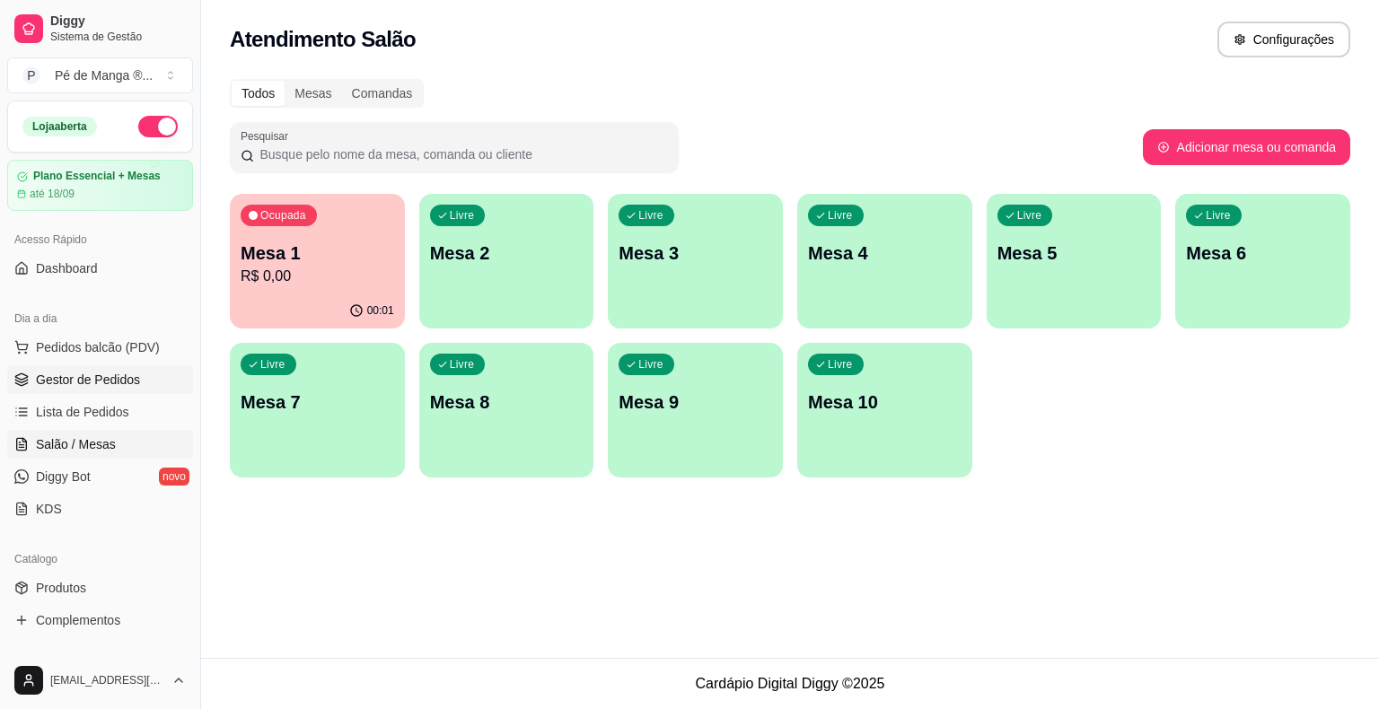
click at [101, 386] on span "Gestor de Pedidos" at bounding box center [88, 380] width 104 height 18
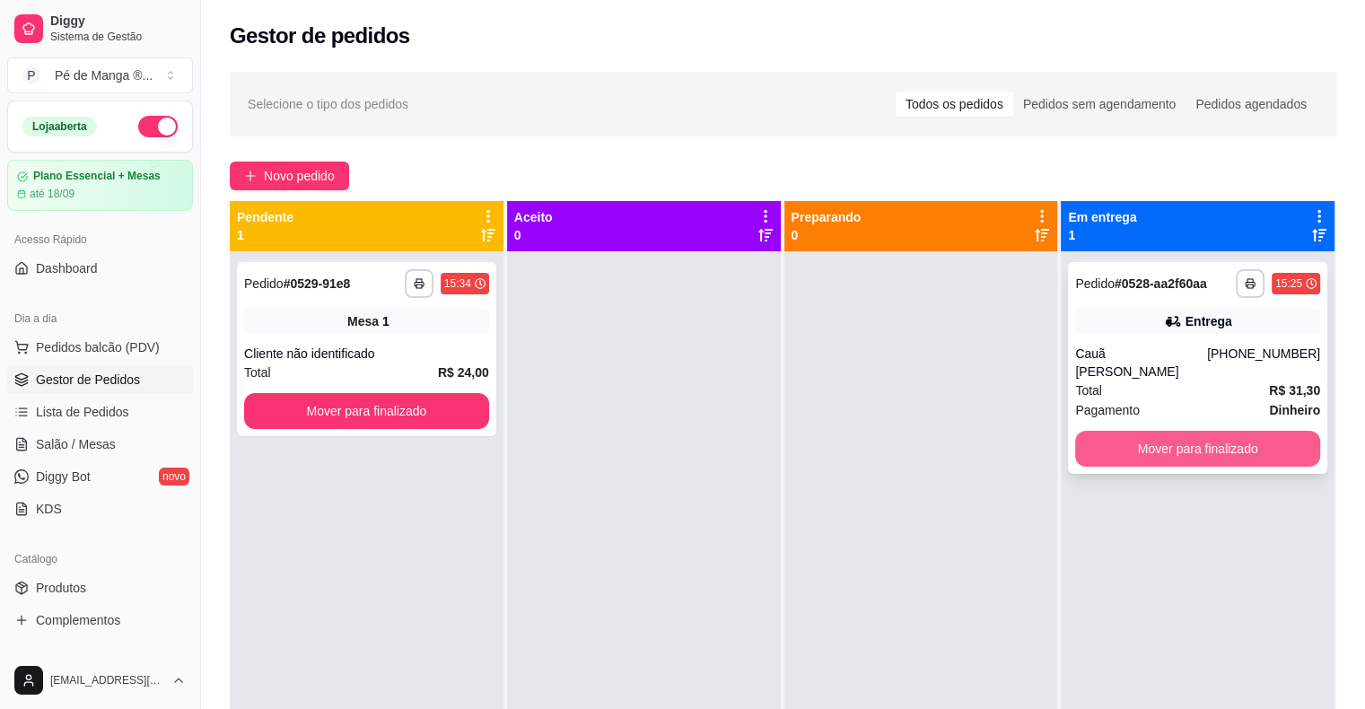
click at [1160, 435] on button "Mover para finalizado" at bounding box center [1197, 449] width 245 height 36
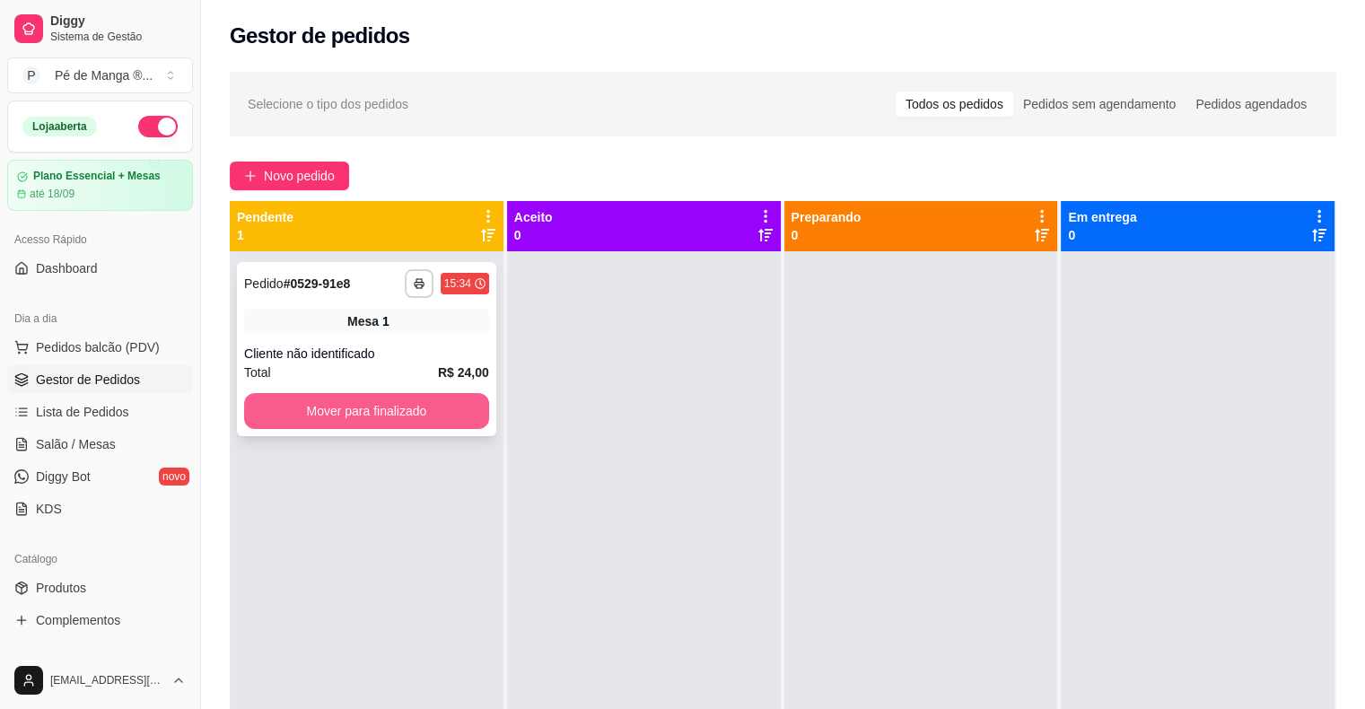
click at [385, 408] on button "Mover para finalizado" at bounding box center [366, 411] width 245 height 36
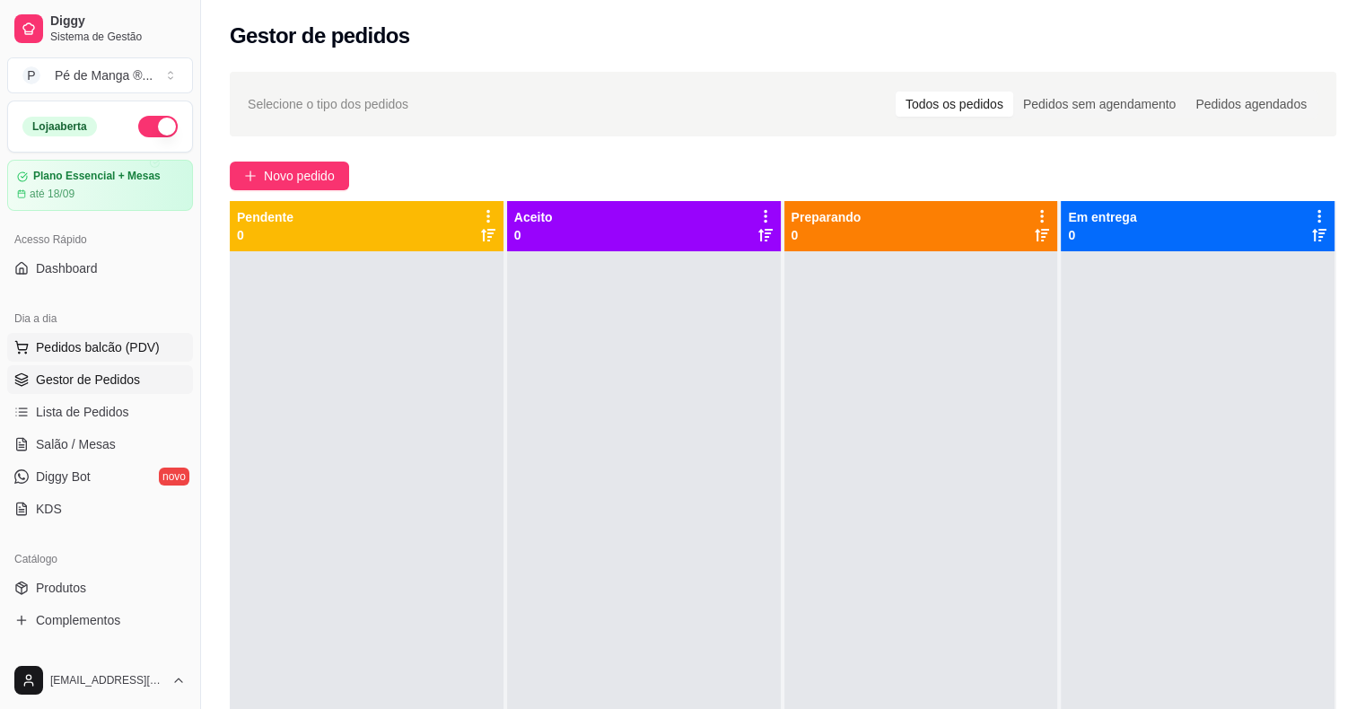
click at [90, 355] on button "Pedidos balcão (PDV)" at bounding box center [100, 347] width 186 height 29
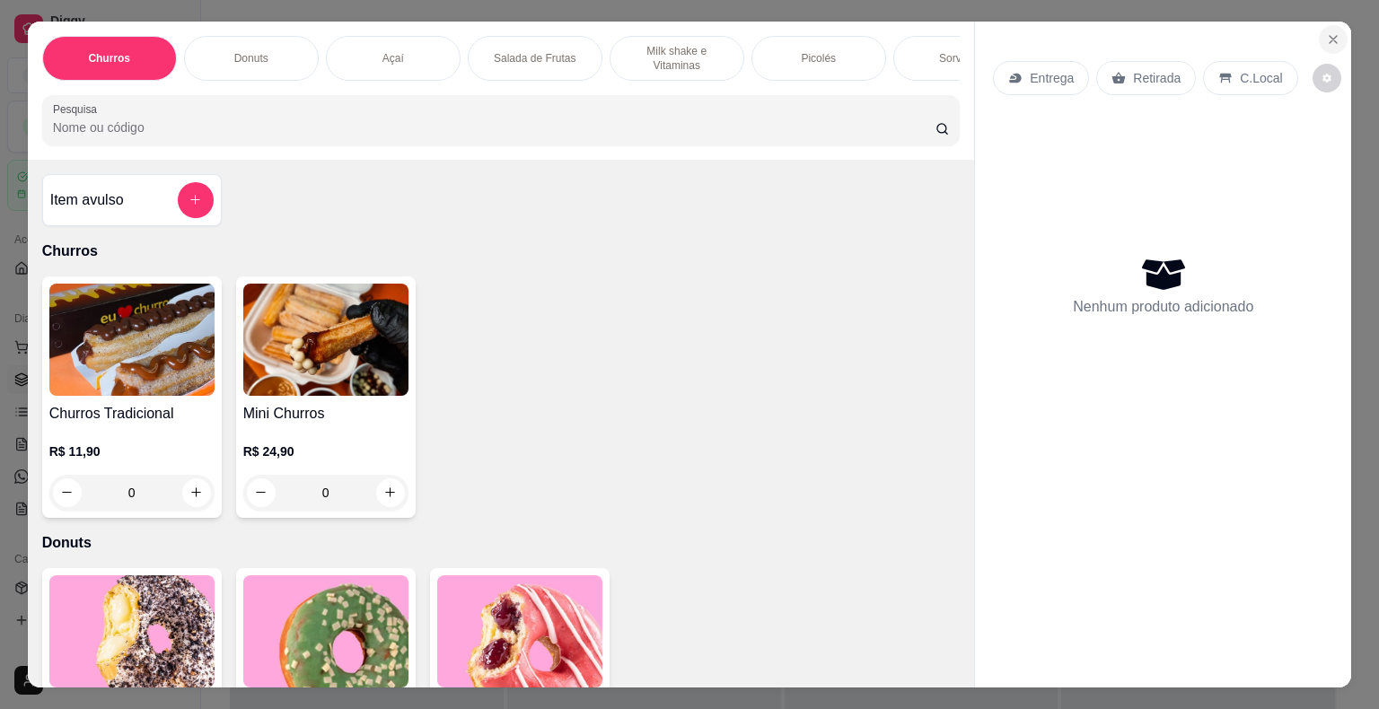
click at [1336, 22] on div "Entrega Retirada C.Local Nenhum produto adicionado" at bounding box center [1163, 341] width 376 height 638
click at [1326, 34] on icon "Close" at bounding box center [1333, 39] width 14 height 14
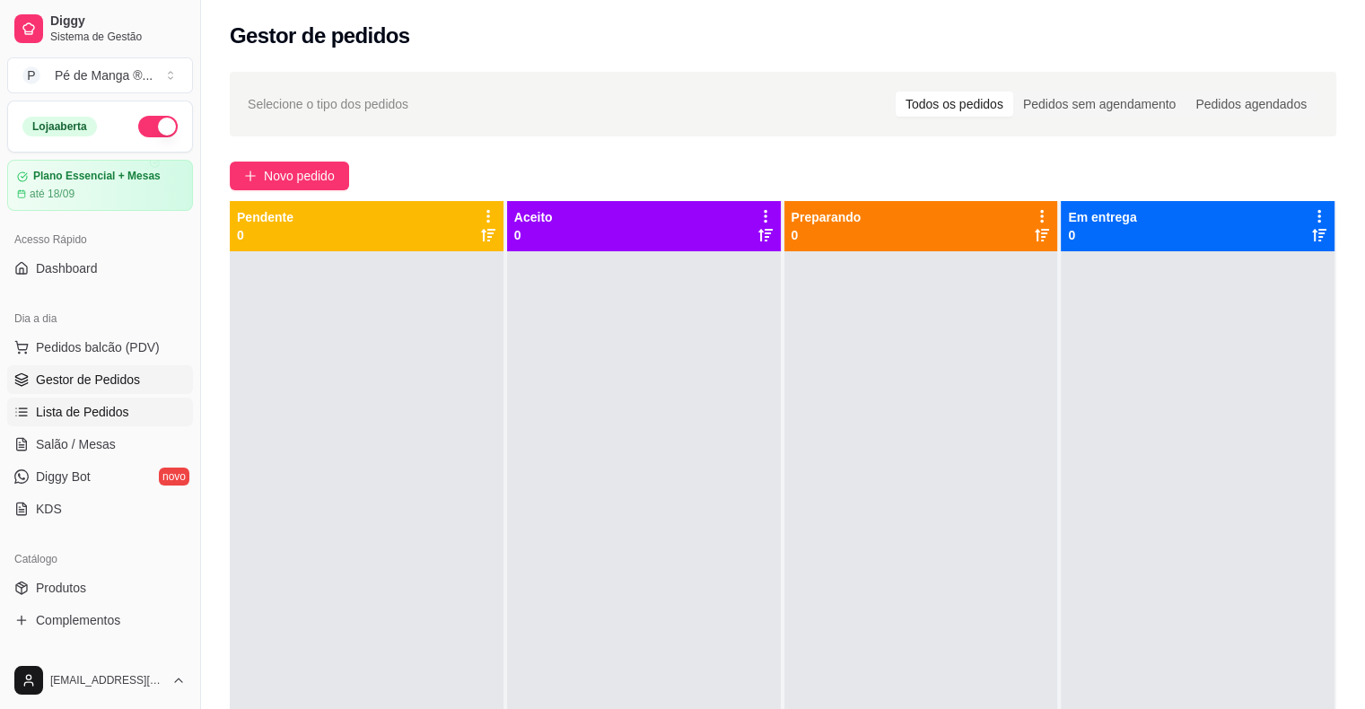
click at [145, 412] on link "Lista de Pedidos" at bounding box center [100, 412] width 186 height 29
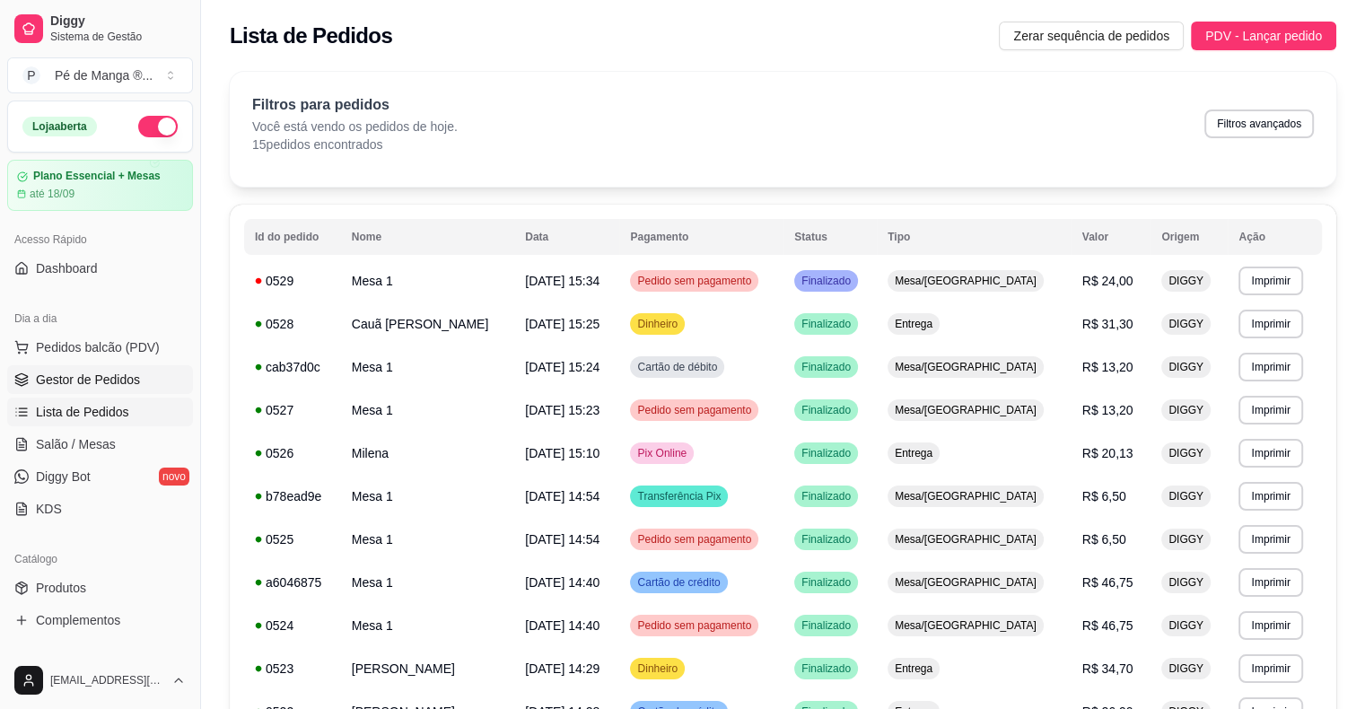
click at [162, 370] on link "Gestor de Pedidos" at bounding box center [100, 379] width 186 height 29
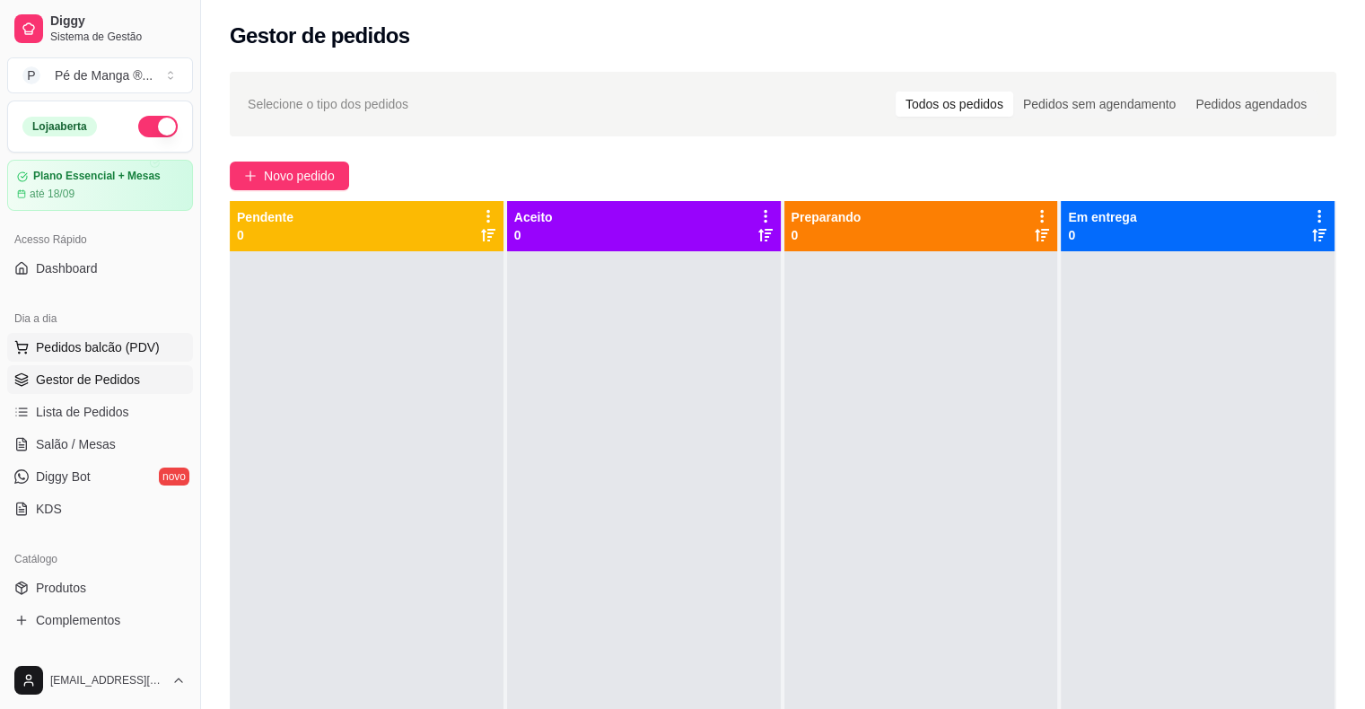
click at [167, 346] on button "Pedidos balcão (PDV)" at bounding box center [100, 347] width 186 height 29
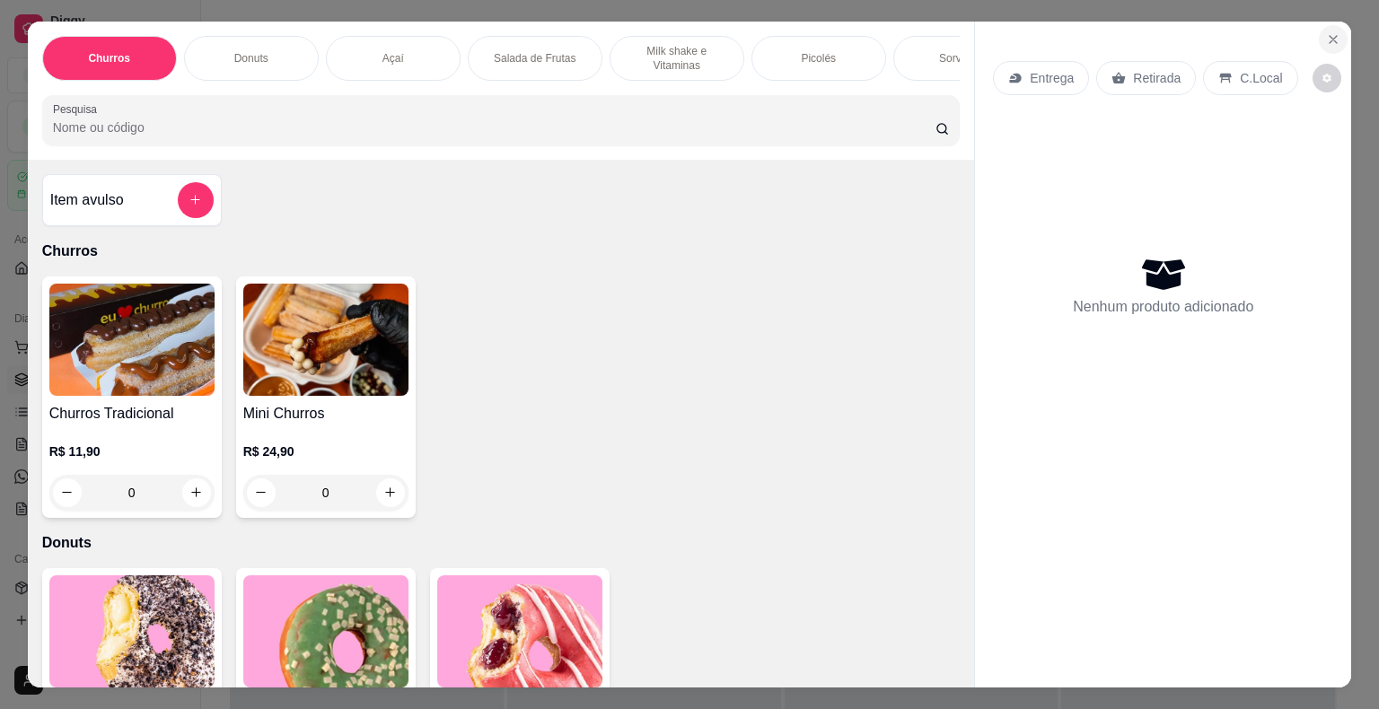
click at [1327, 32] on icon "Close" at bounding box center [1333, 39] width 14 height 14
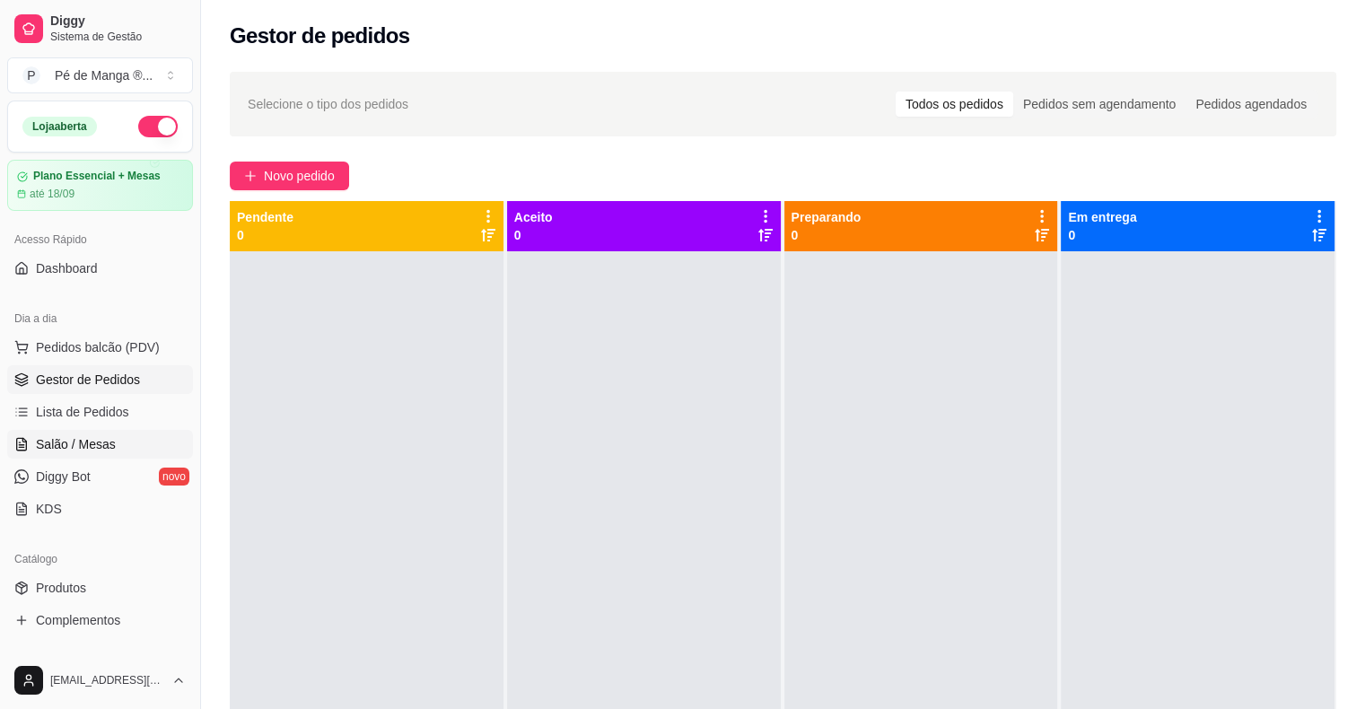
click at [107, 444] on span "Salão / Mesas" at bounding box center [76, 444] width 80 height 18
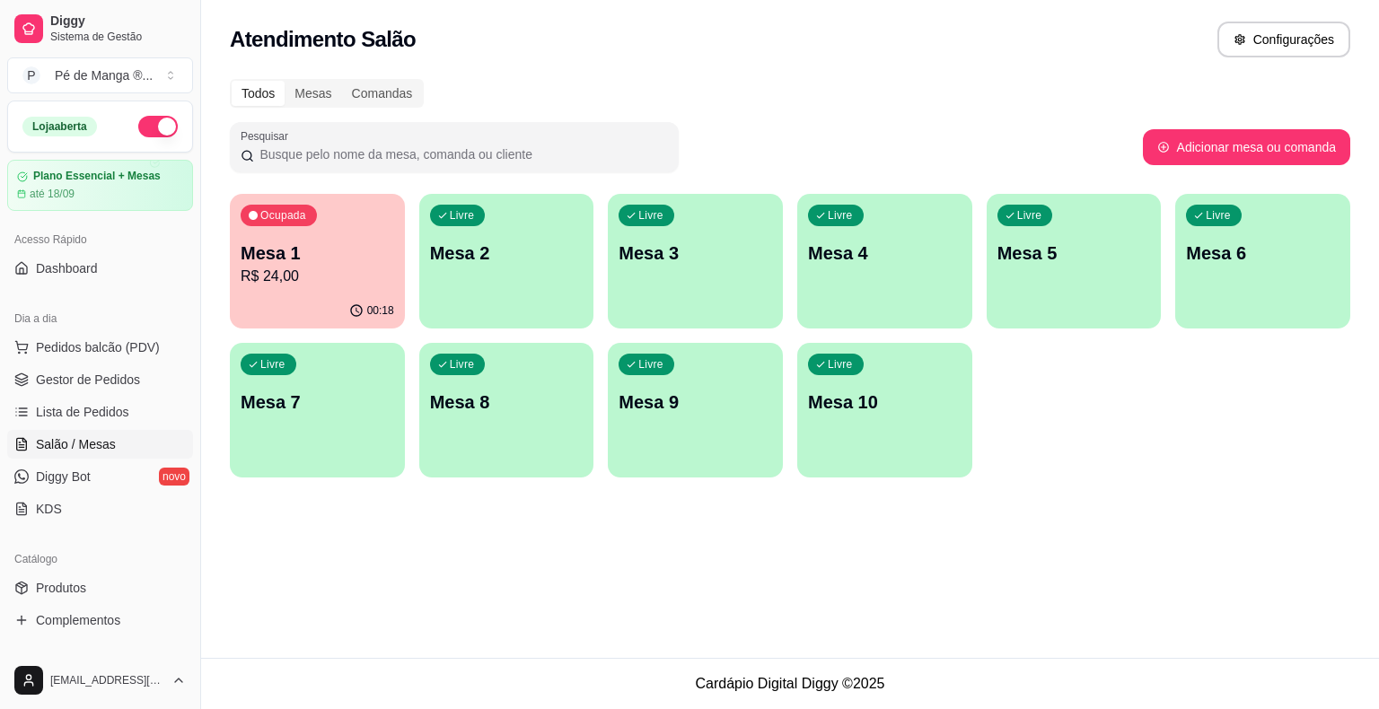
click at [302, 282] on p "R$ 24,00" at bounding box center [317, 277] width 153 height 22
click at [549, 232] on div "Livre Mesa 2" at bounding box center [506, 250] width 175 height 113
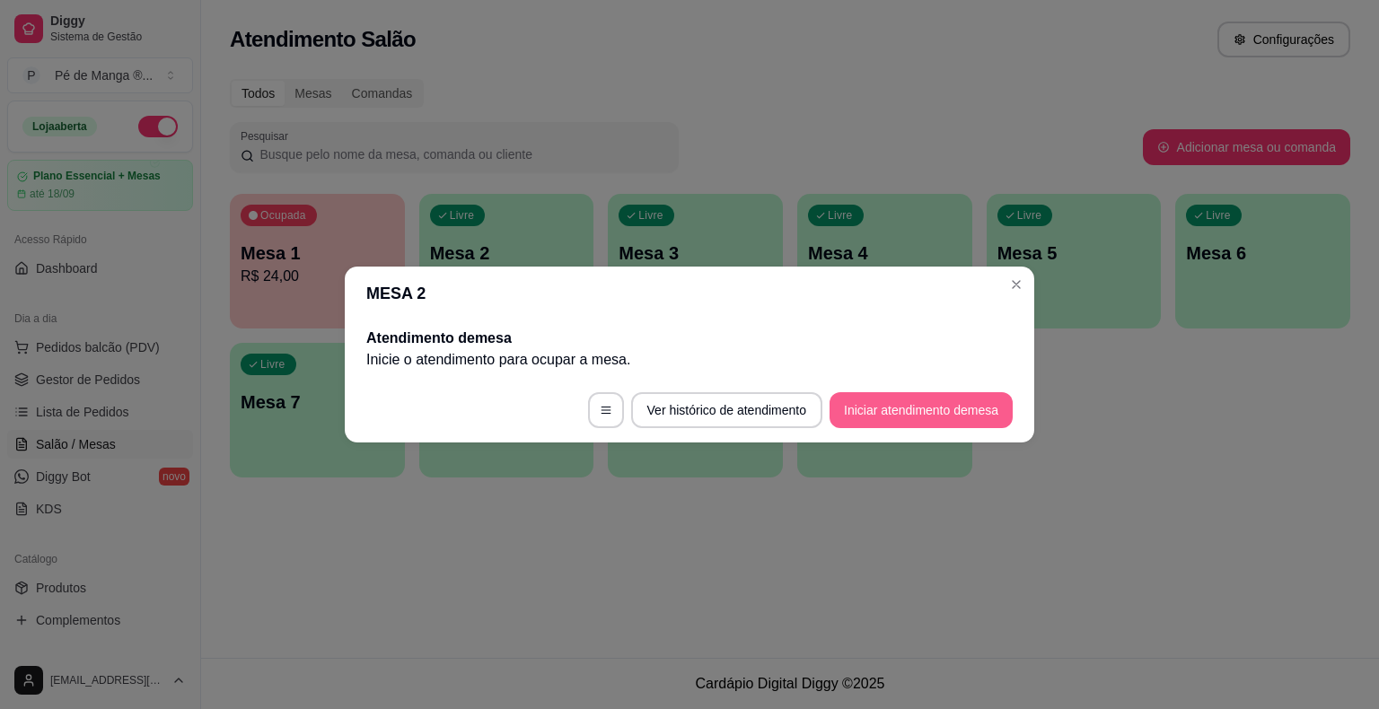
click at [969, 402] on button "Iniciar atendimento de mesa" at bounding box center [920, 410] width 183 height 36
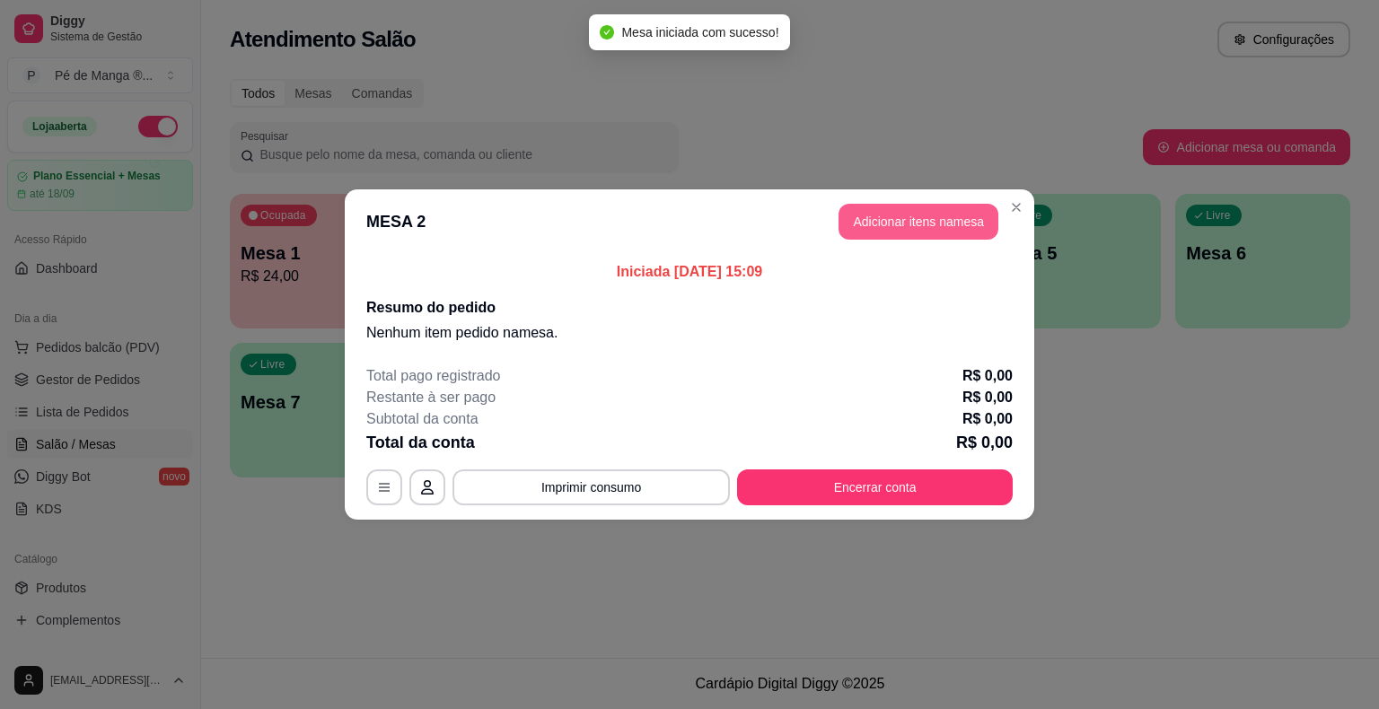
click at [959, 229] on button "Adicionar itens na mesa" at bounding box center [918, 222] width 160 height 36
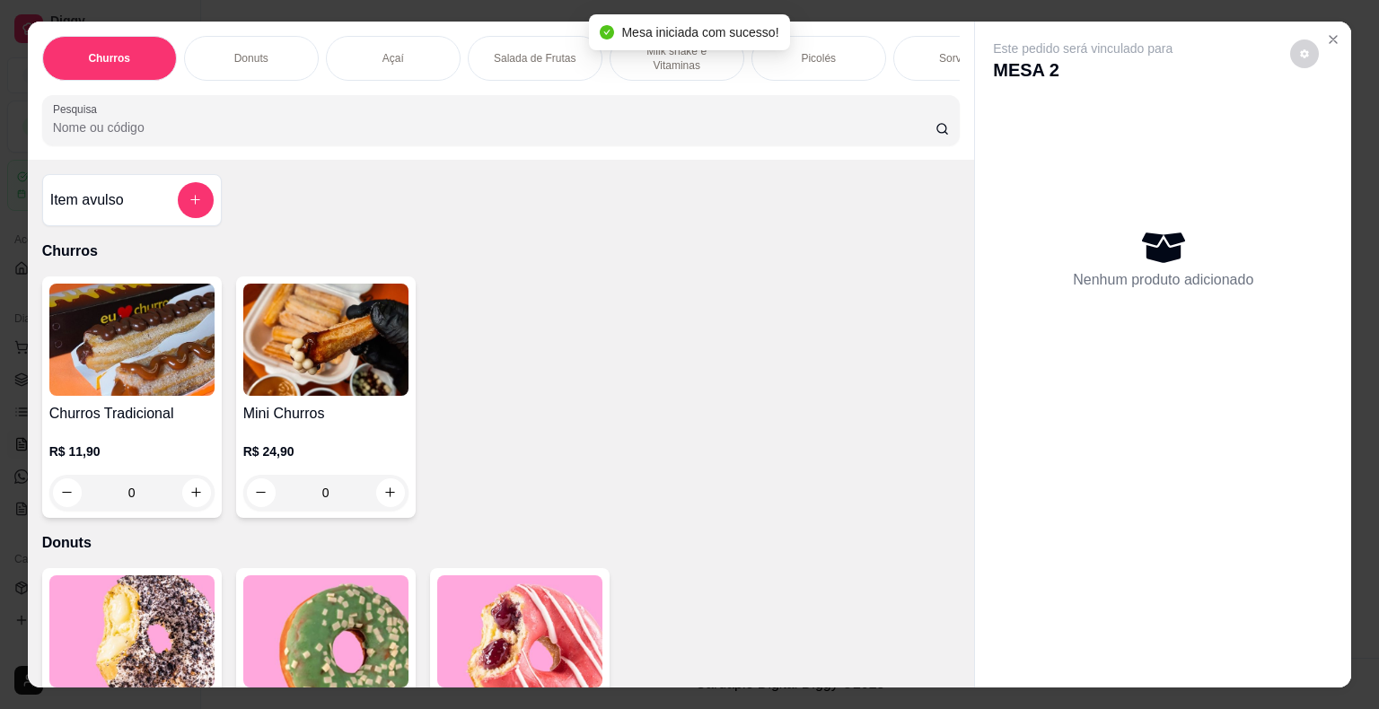
click at [831, 59] on div "Picolés" at bounding box center [818, 58] width 135 height 45
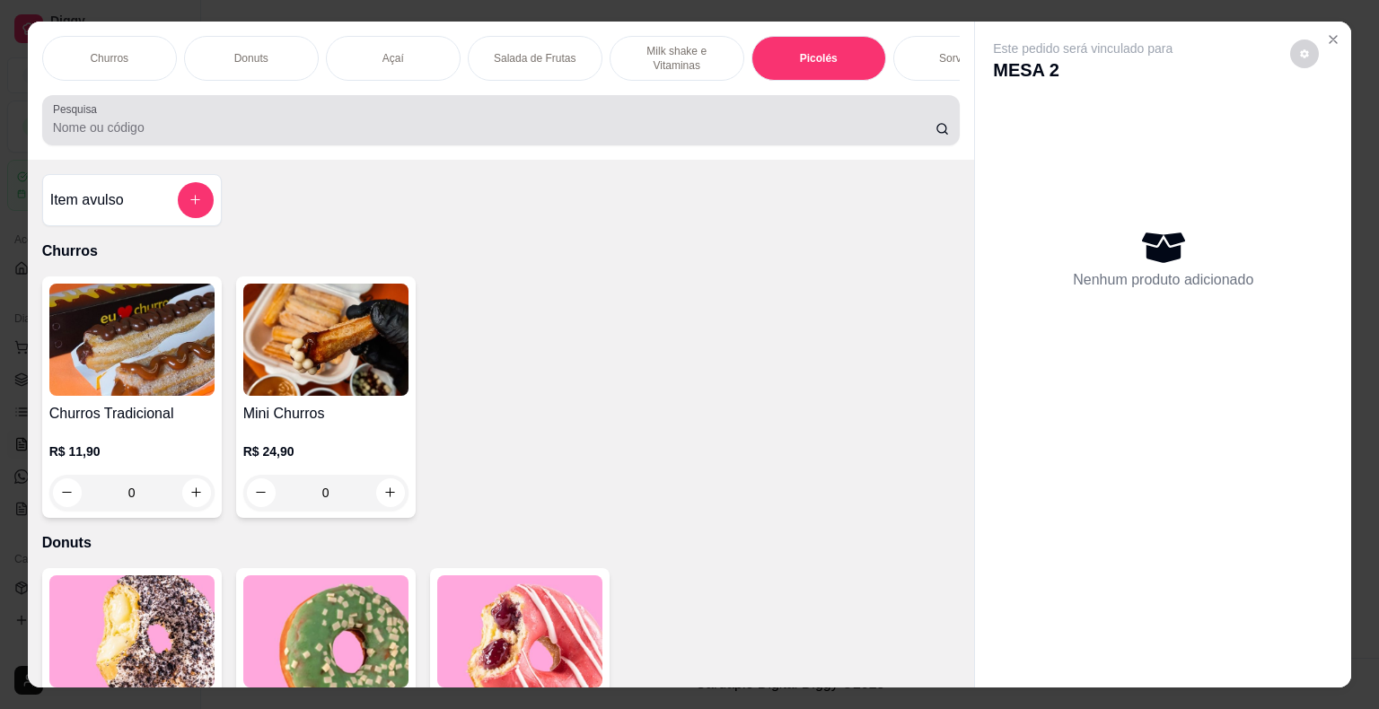
scroll to position [43, 0]
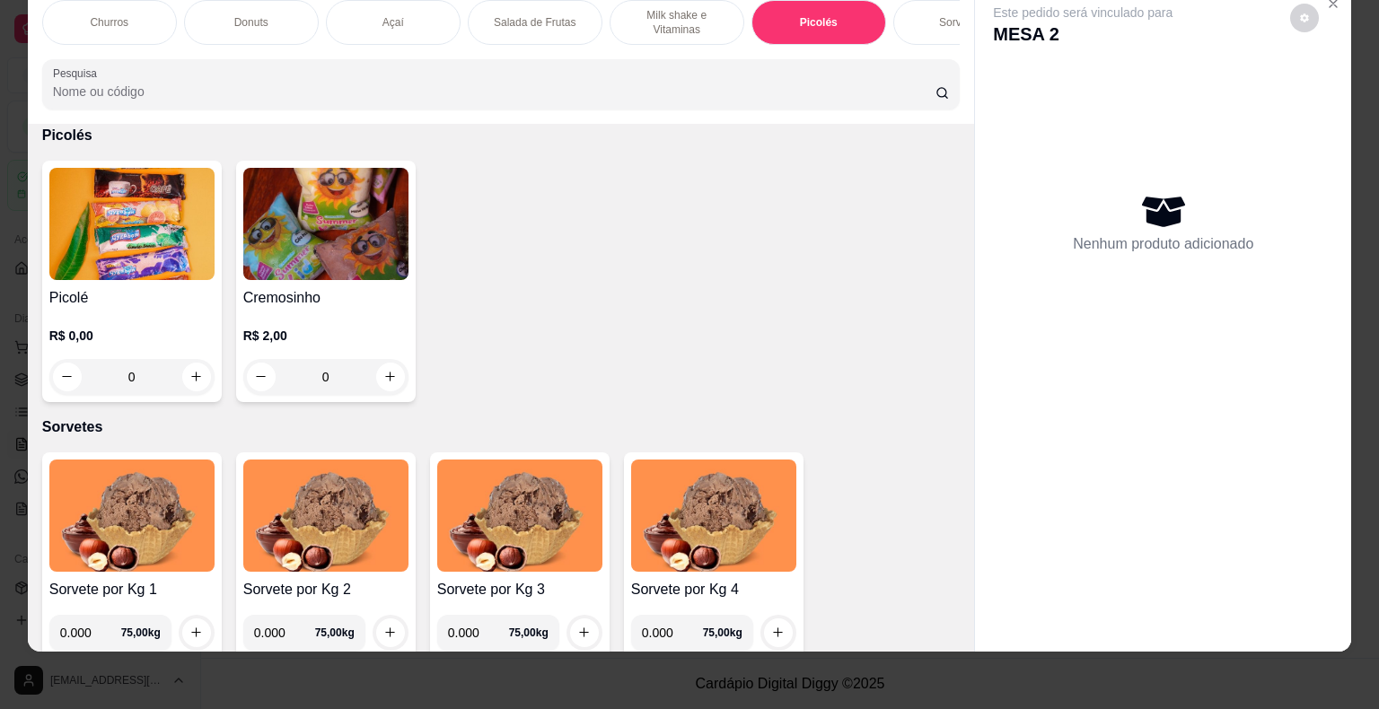
click at [98, 253] on img at bounding box center [131, 224] width 165 height 112
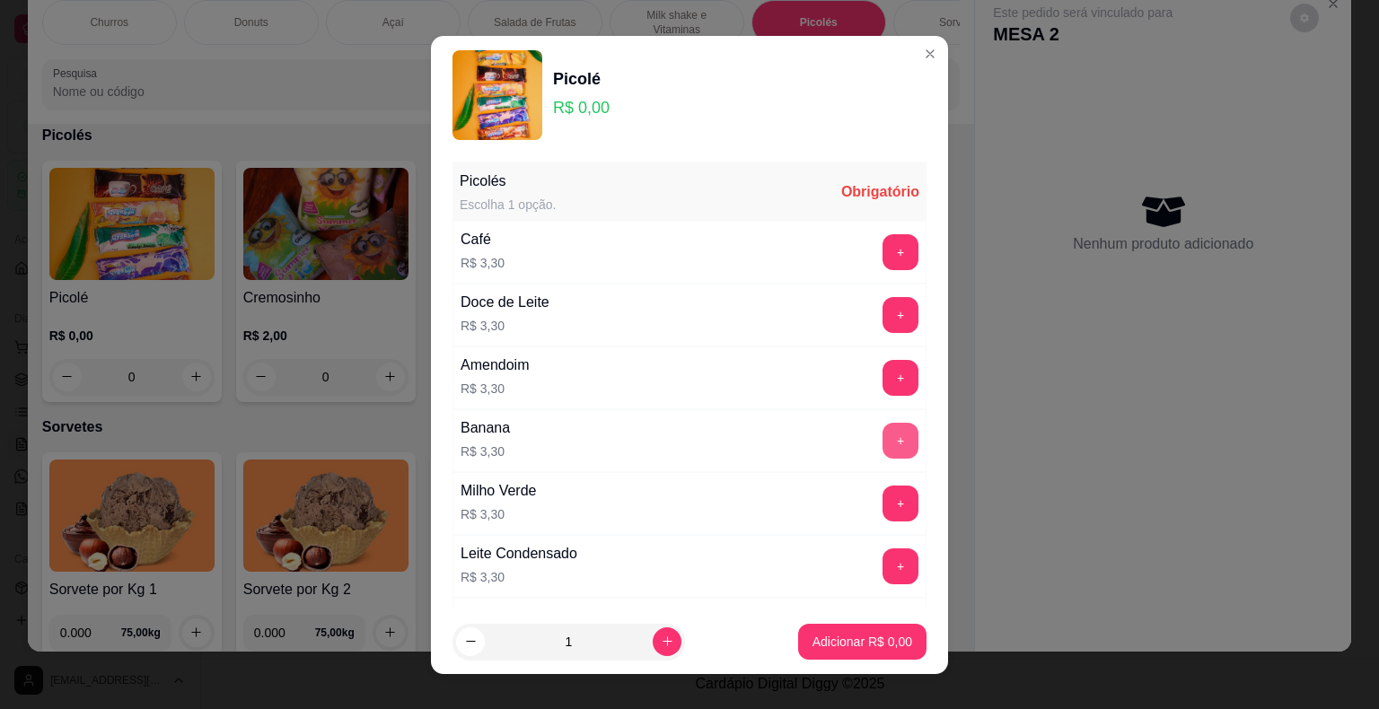
click at [882, 440] on button "+" at bounding box center [900, 441] width 36 height 36
click at [860, 644] on p "Adicionar R$ 3,30" at bounding box center [862, 642] width 100 height 18
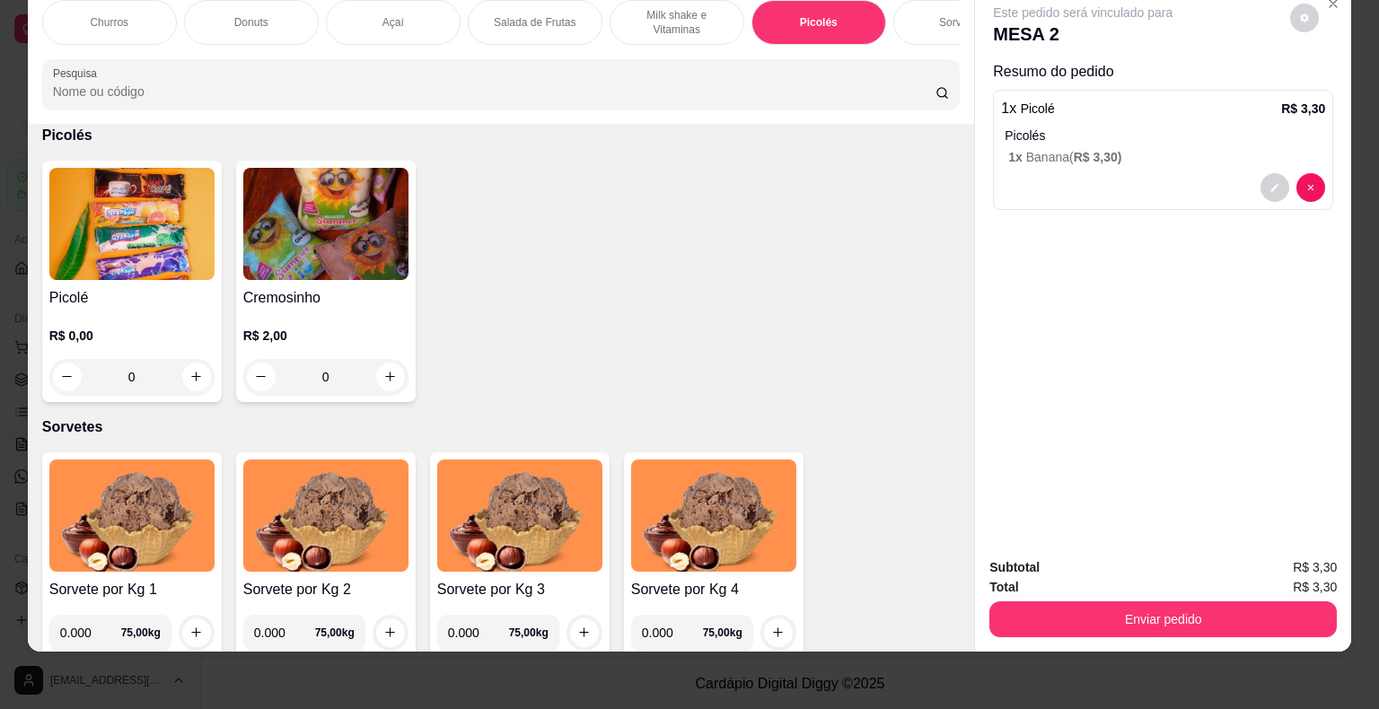
click at [933, 13] on div "Sorvetes" at bounding box center [960, 22] width 135 height 45
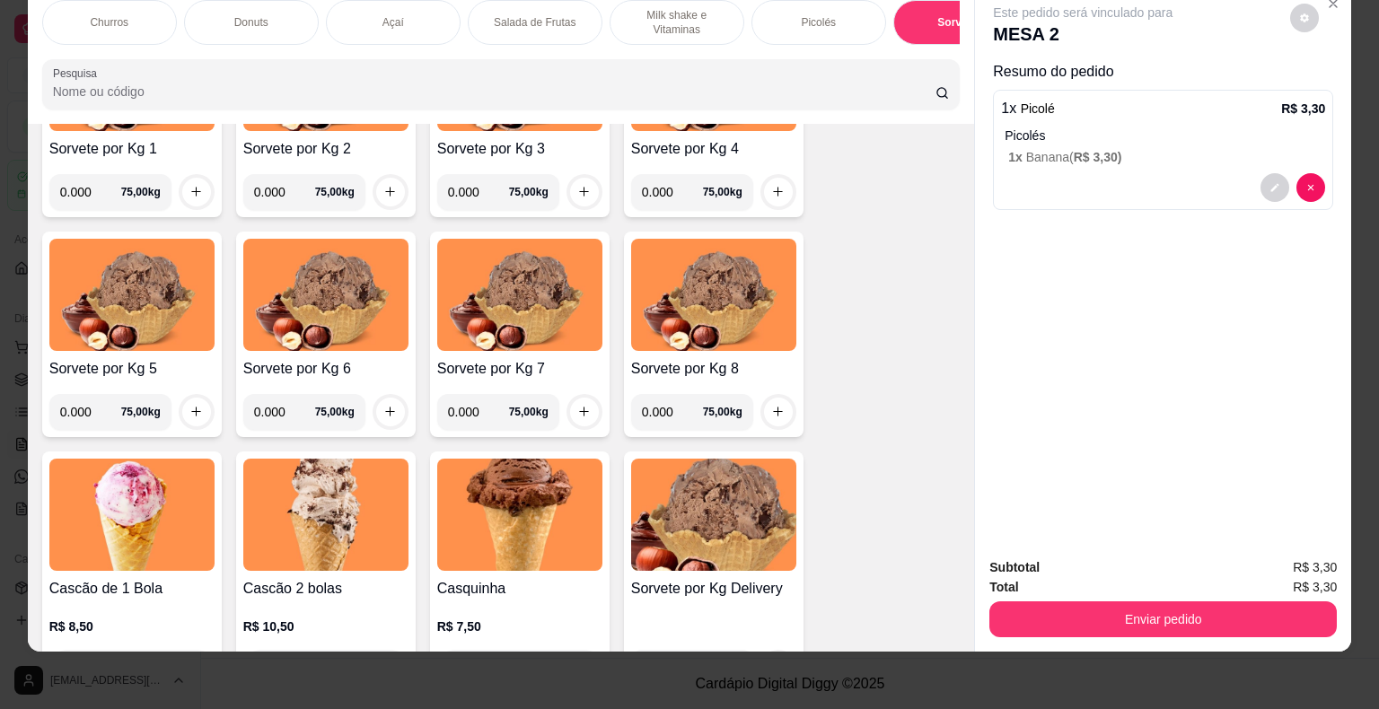
scroll to position [2633, 0]
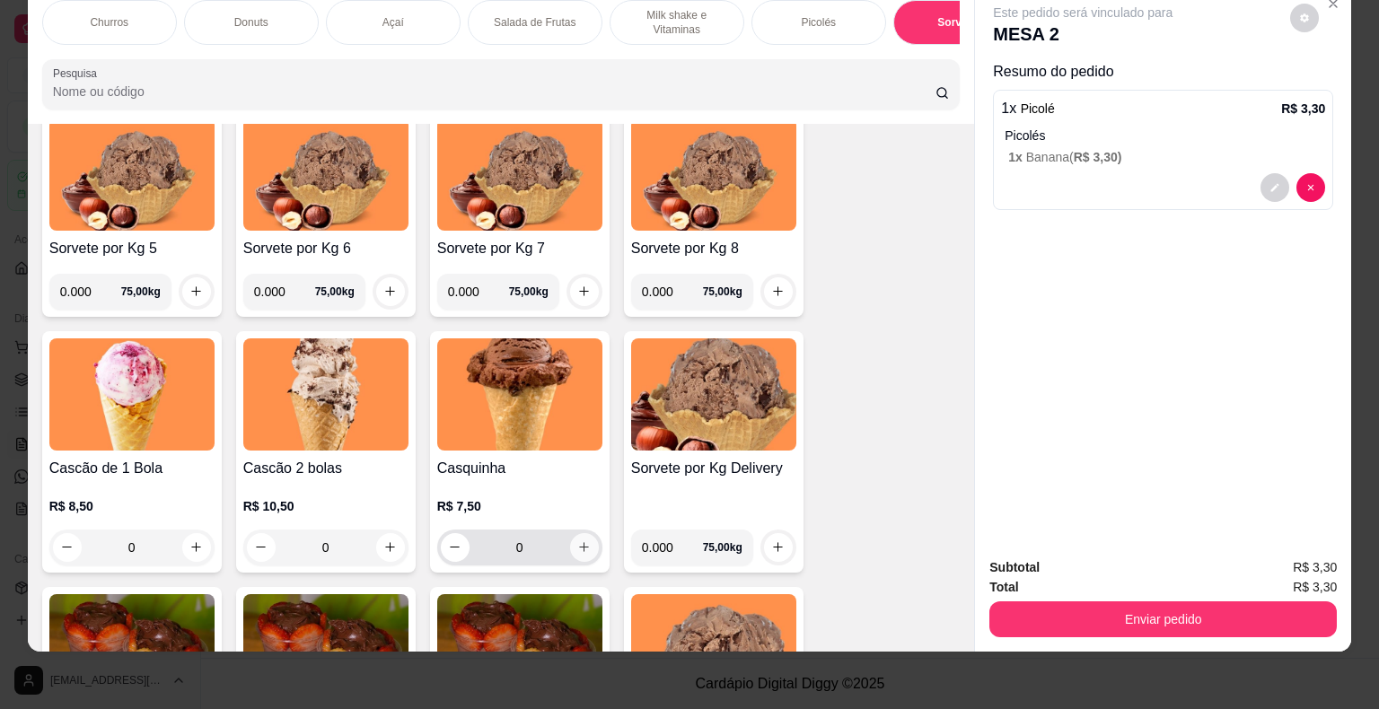
click at [582, 553] on button "increase-product-quantity" at bounding box center [584, 547] width 29 height 29
type input "1"
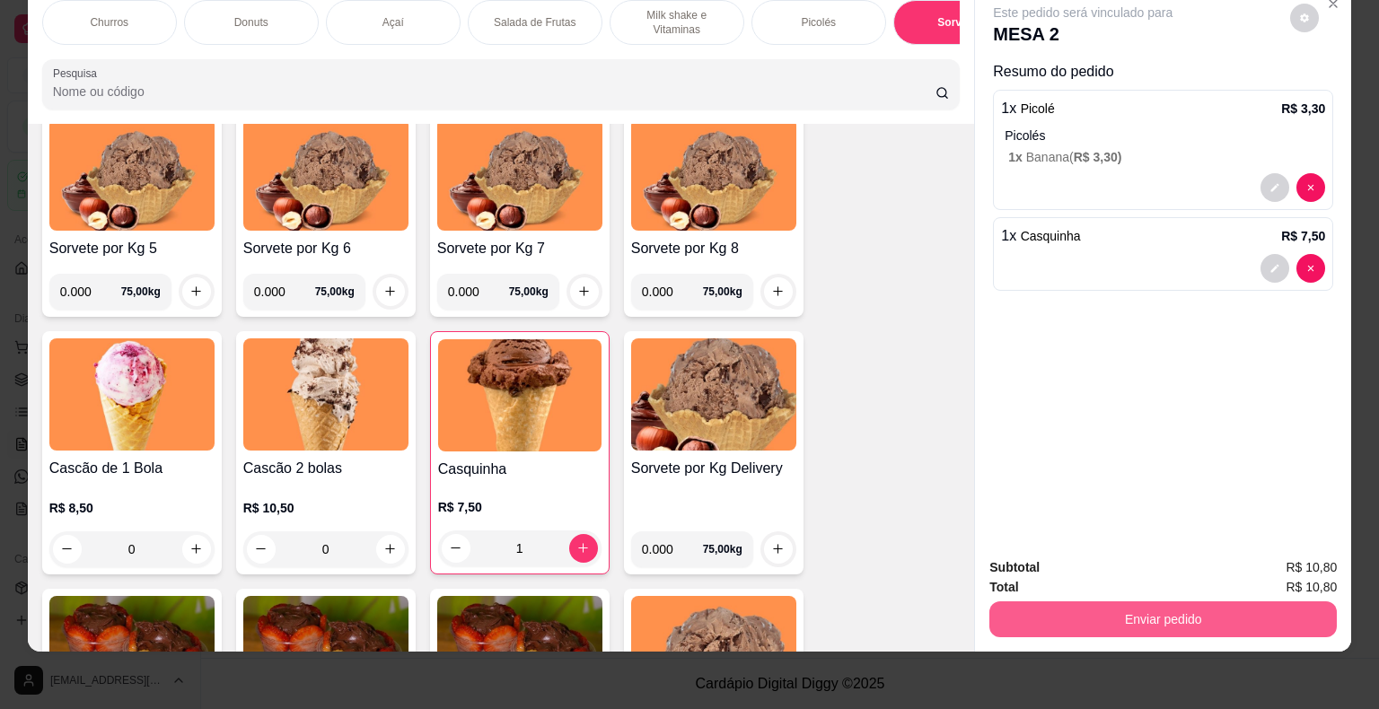
click at [1136, 618] on button "Enviar pedido" at bounding box center [1162, 619] width 347 height 36
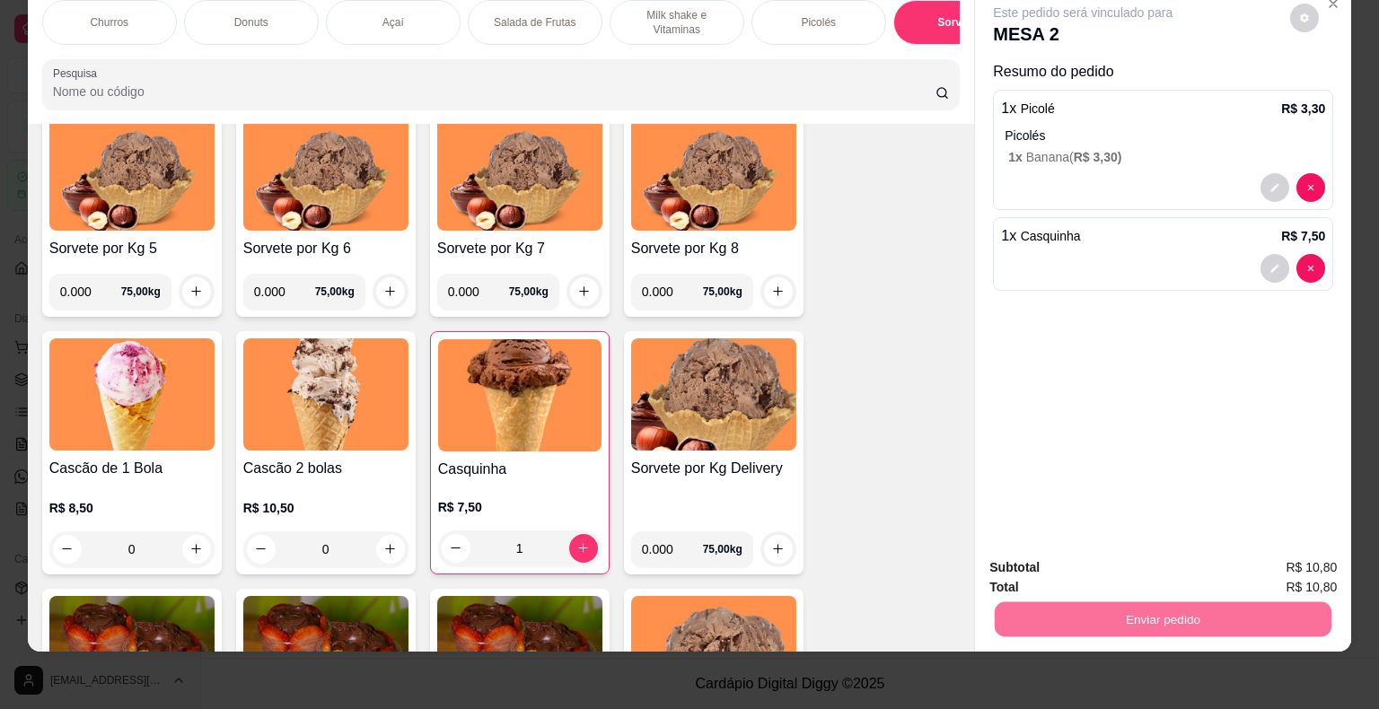
click at [1051, 566] on button "Não registrar e enviar pedido" at bounding box center [1103, 562] width 187 height 34
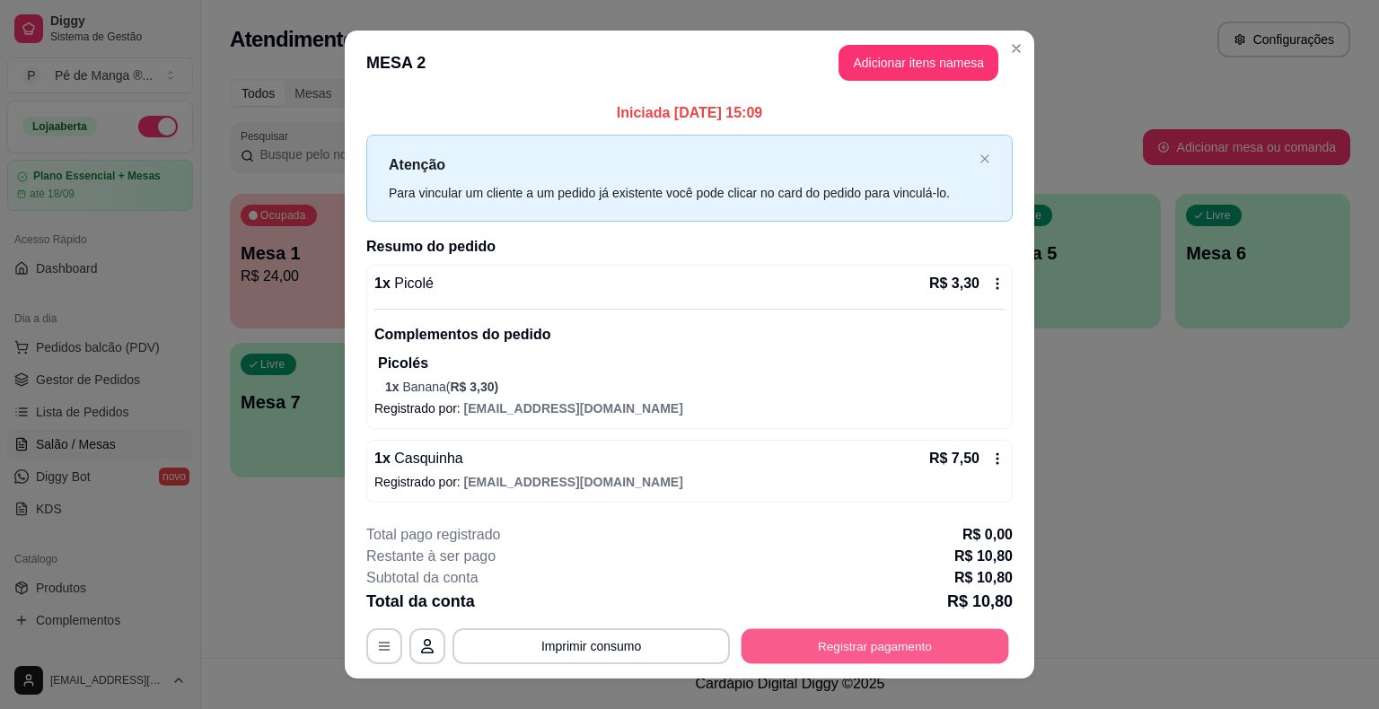
click at [794, 635] on button "Registrar pagamento" at bounding box center [874, 646] width 267 height 35
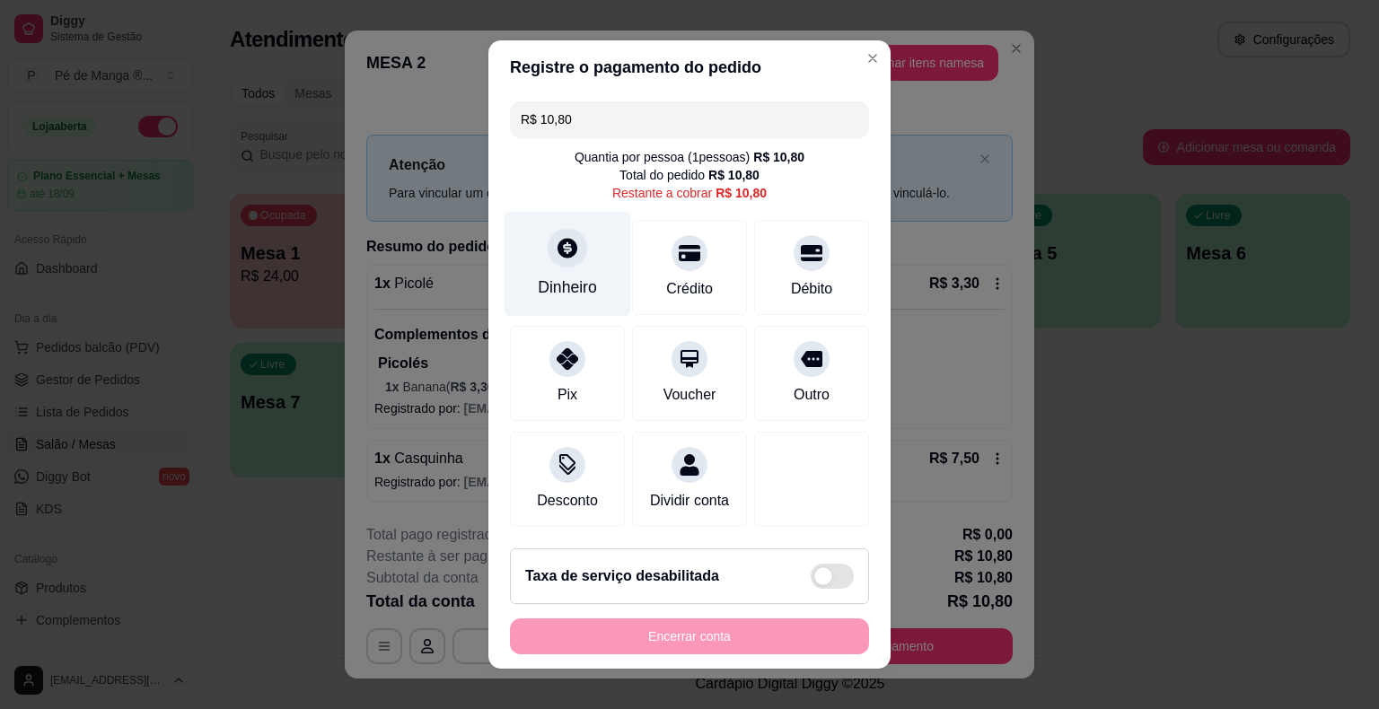
click at [589, 261] on div "Dinheiro" at bounding box center [567, 264] width 127 height 105
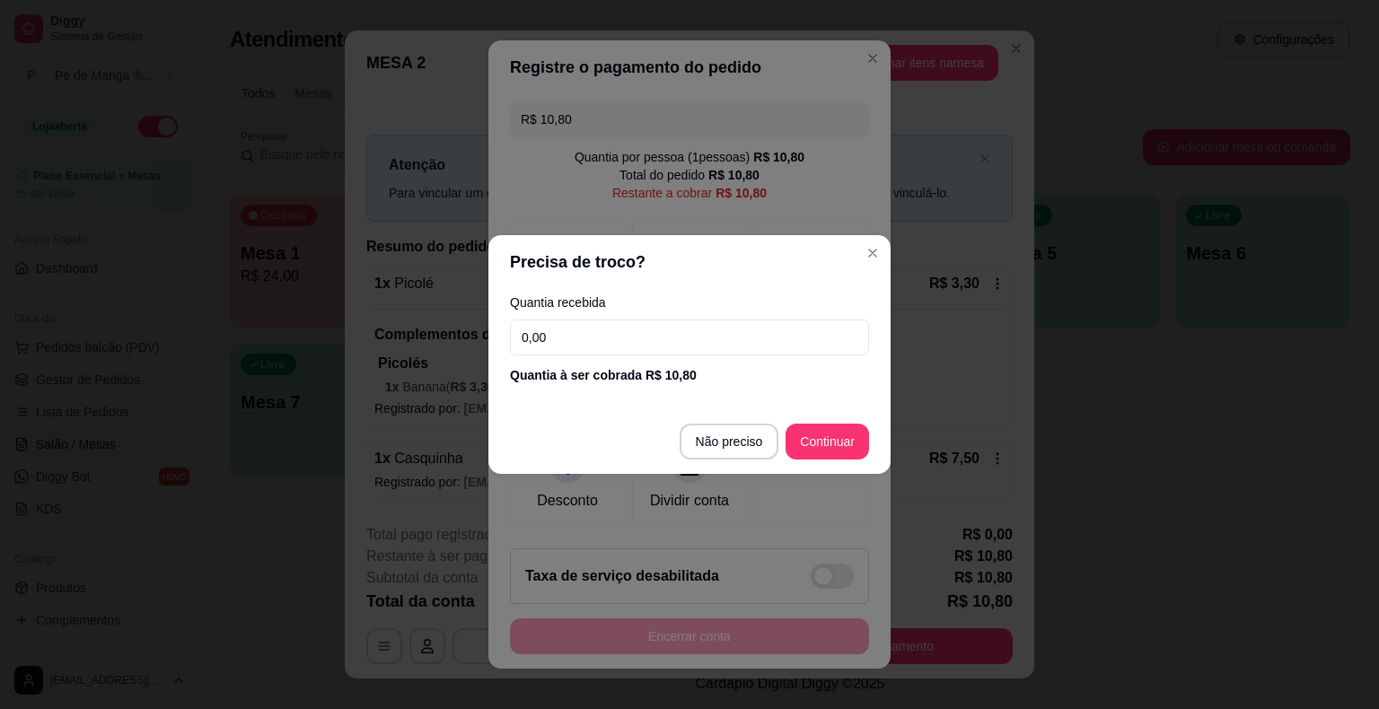
click at [668, 334] on input "0,00" at bounding box center [689, 338] width 359 height 36
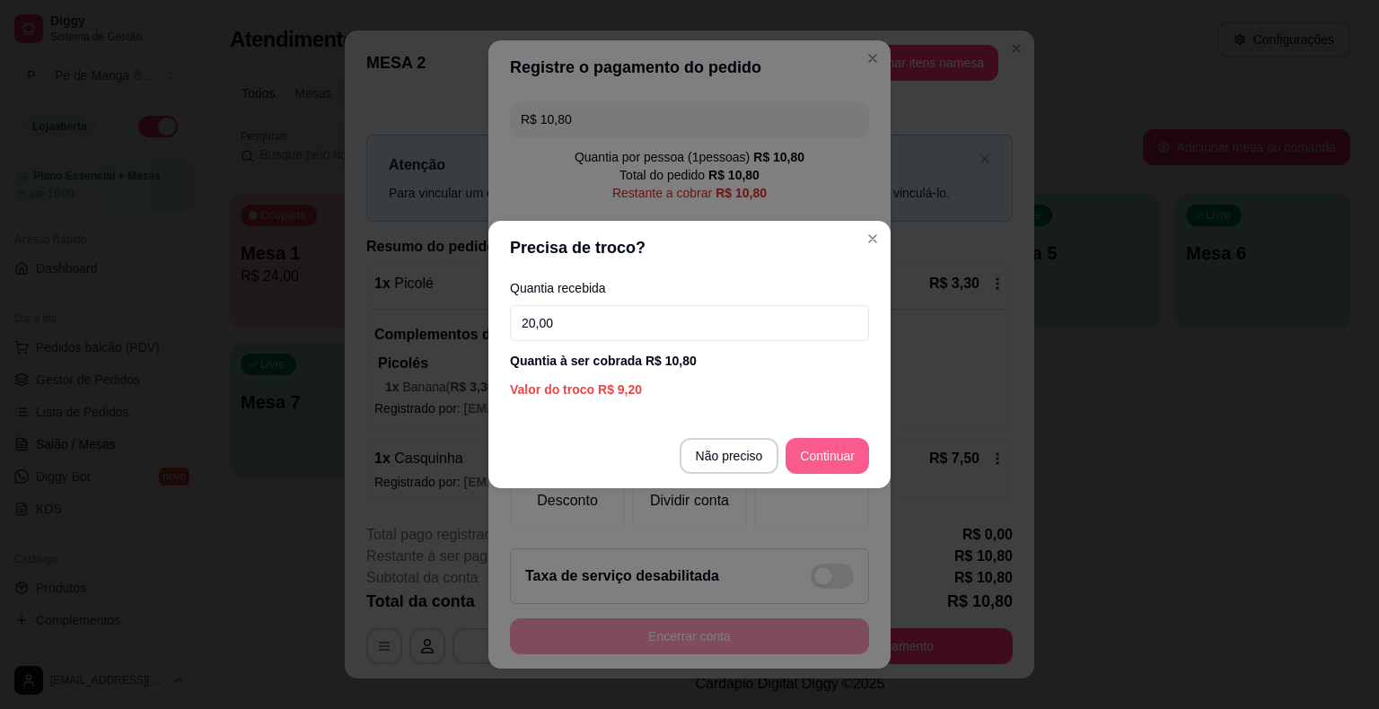
type input "20,00"
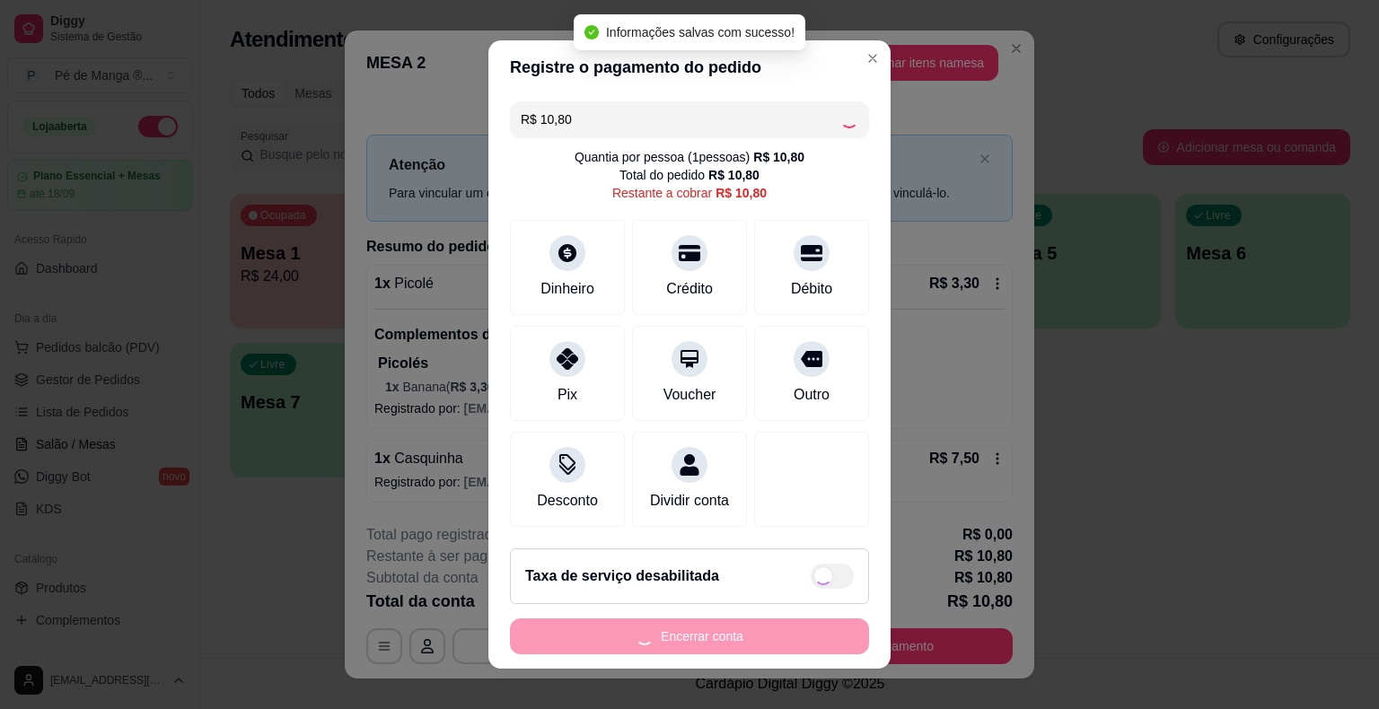
type input "R$ 0,00"
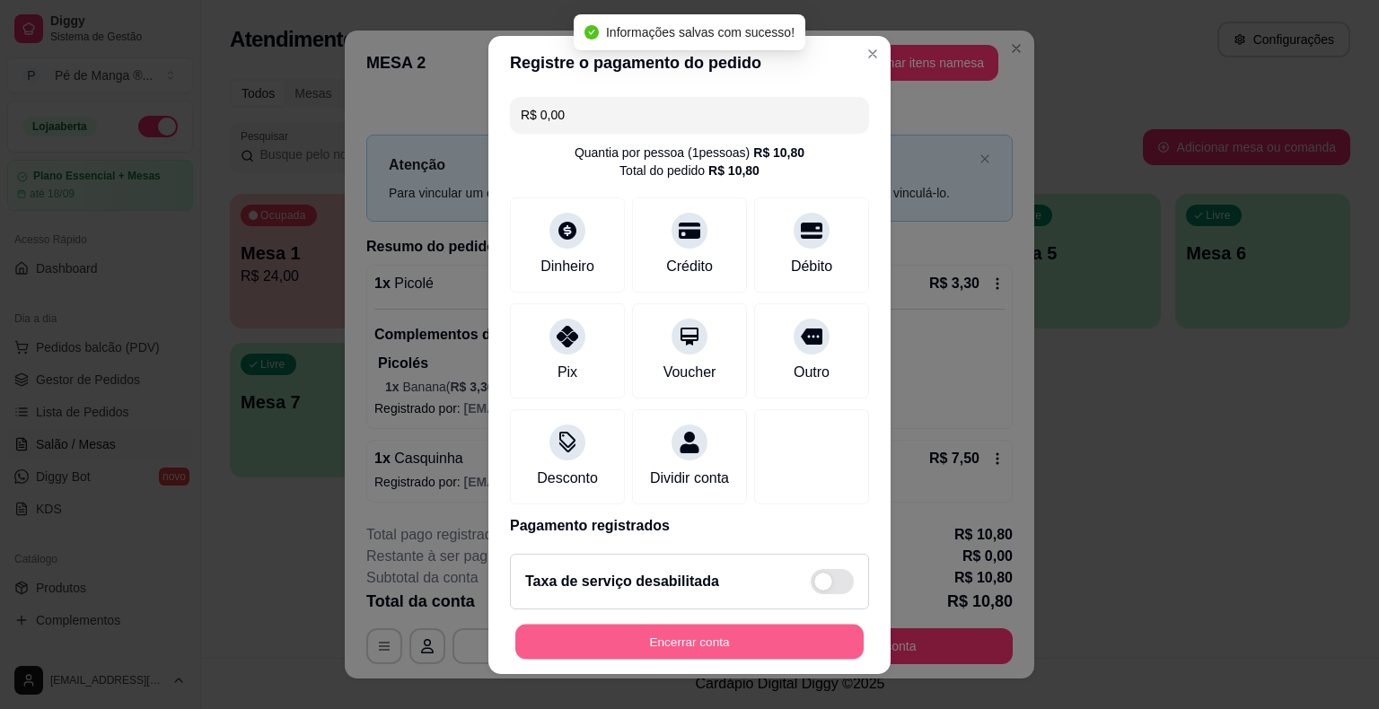
click at [731, 648] on button "Encerrar conta" at bounding box center [689, 641] width 348 height 35
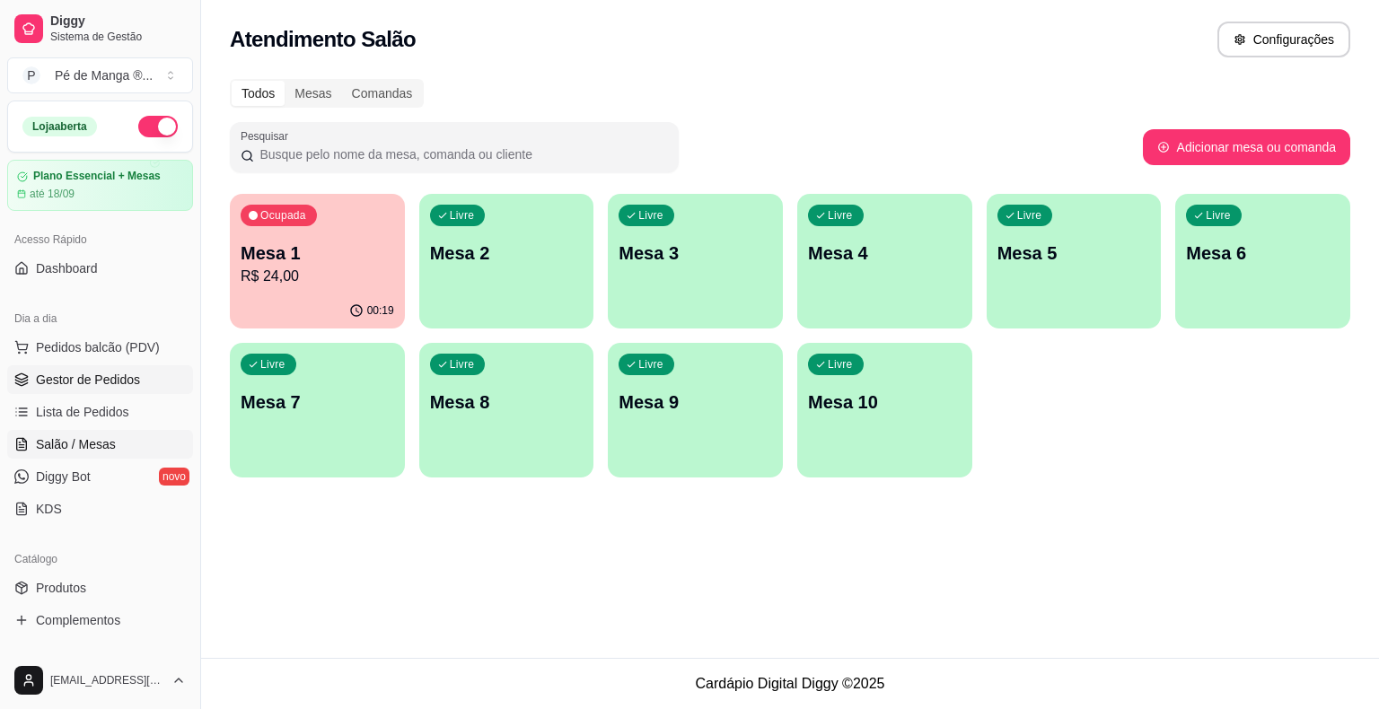
click at [79, 389] on link "Gestor de Pedidos" at bounding box center [100, 379] width 186 height 29
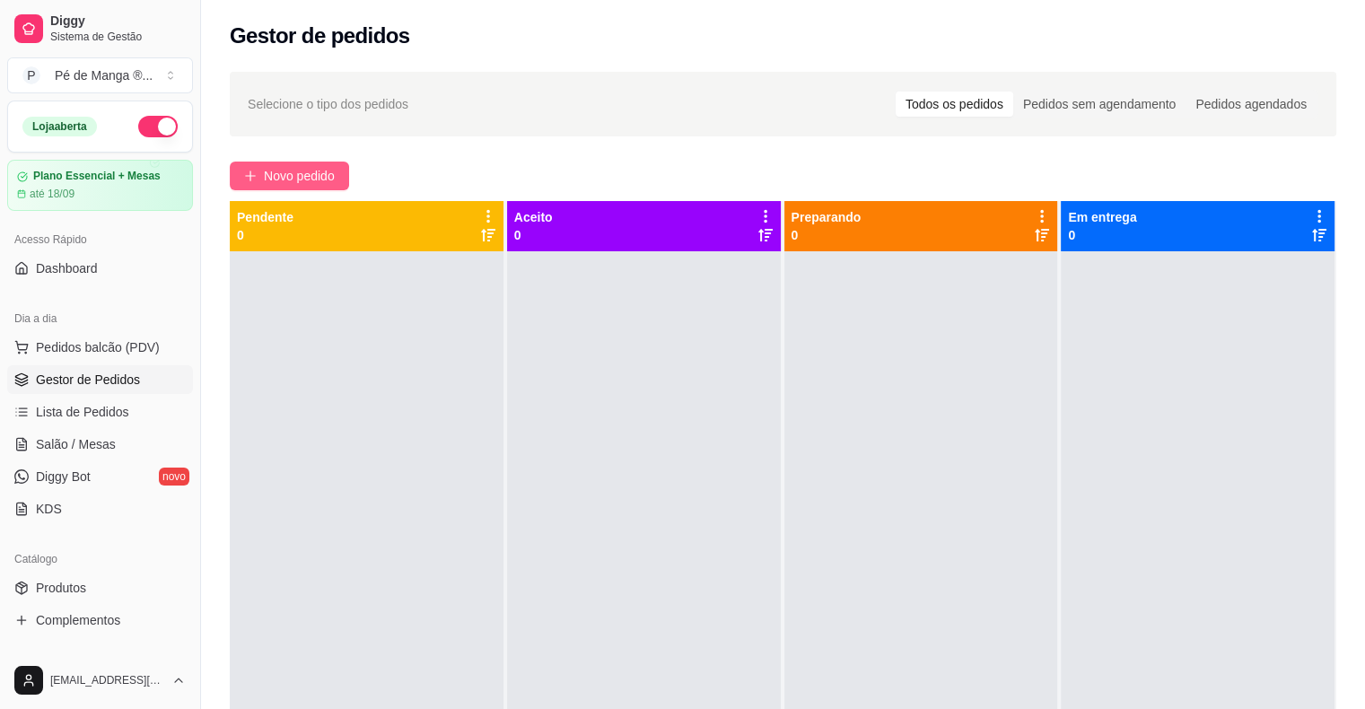
click at [267, 183] on span "Novo pedido" at bounding box center [299, 176] width 71 height 20
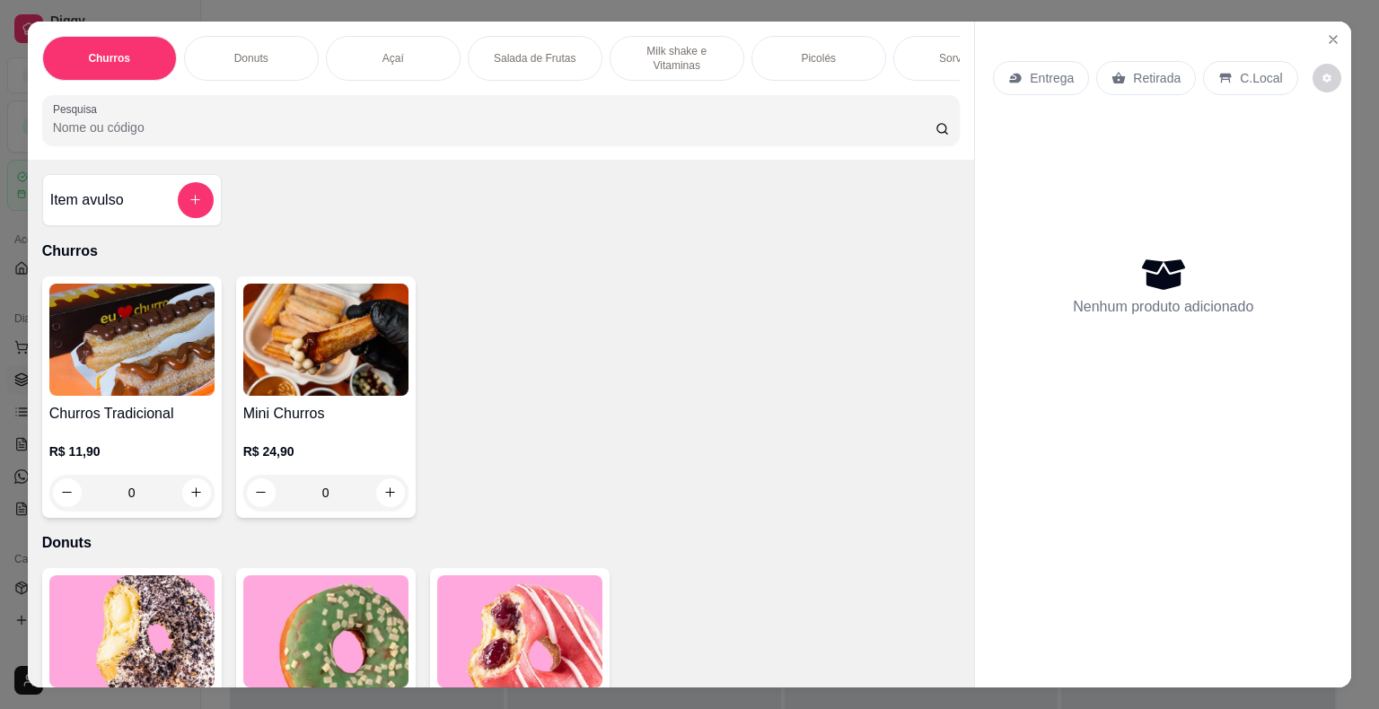
click at [388, 57] on div "Açaí" at bounding box center [393, 58] width 135 height 45
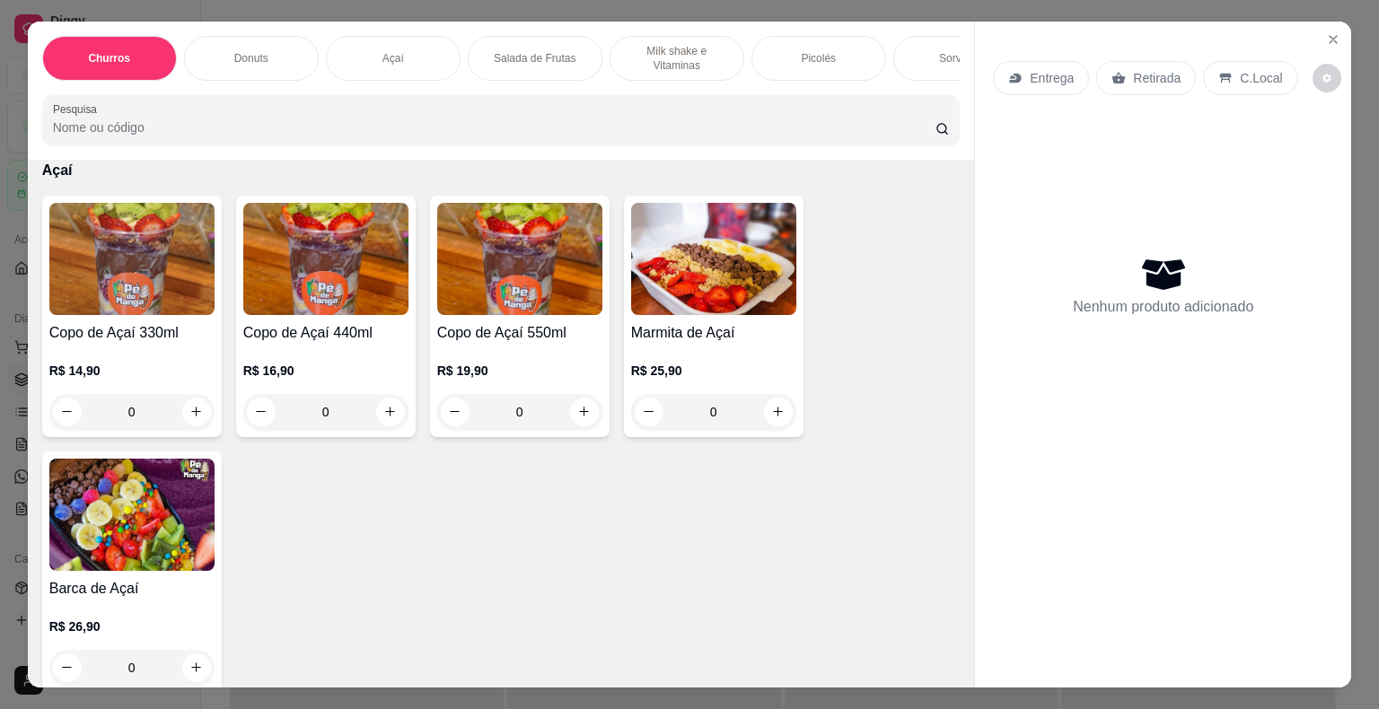
scroll to position [43, 0]
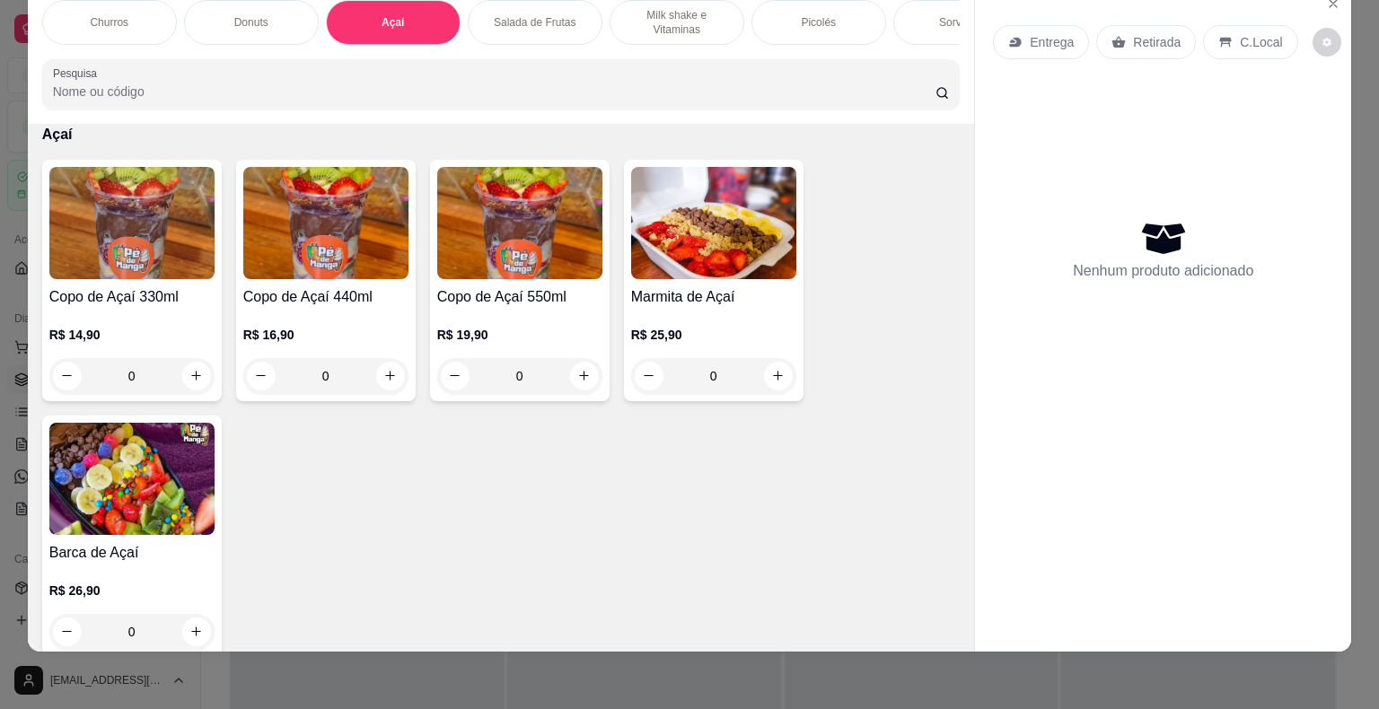
click at [538, 296] on h4 "Copo de Açaí 550ml" at bounding box center [519, 297] width 165 height 22
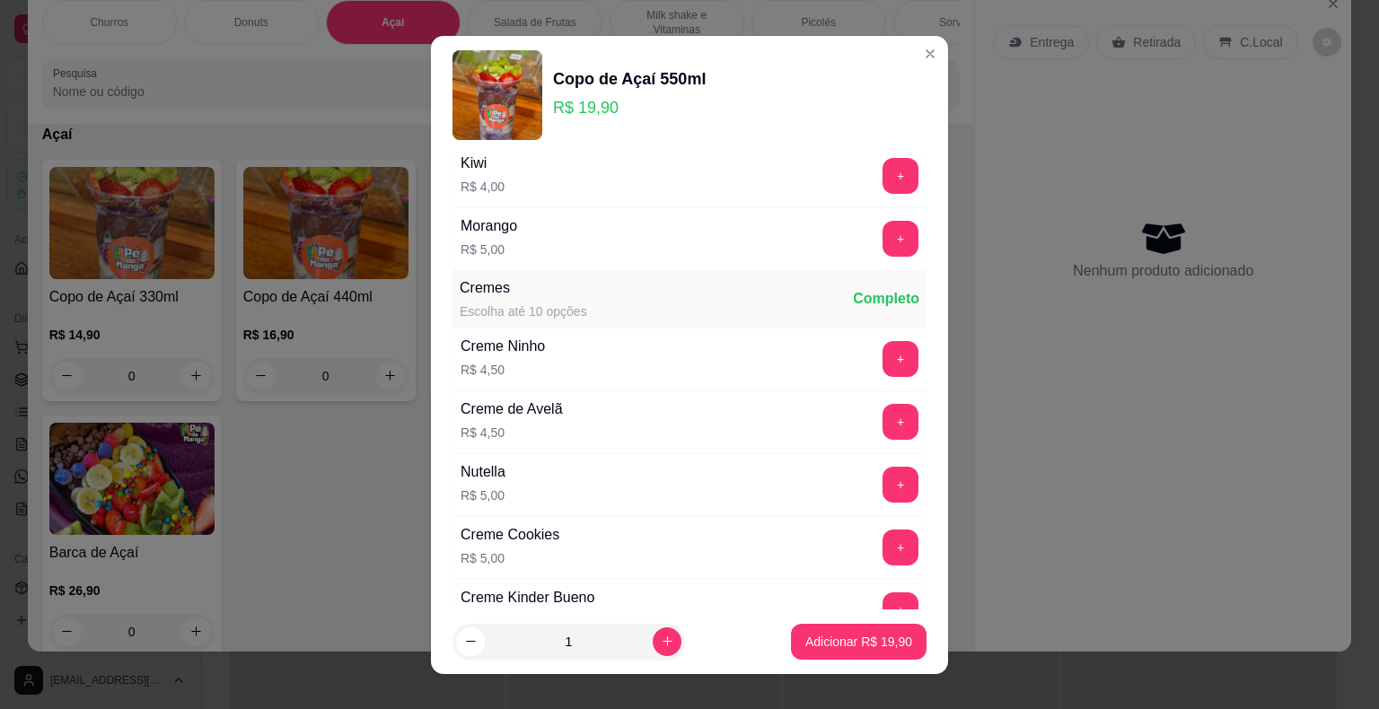
scroll to position [1526, 0]
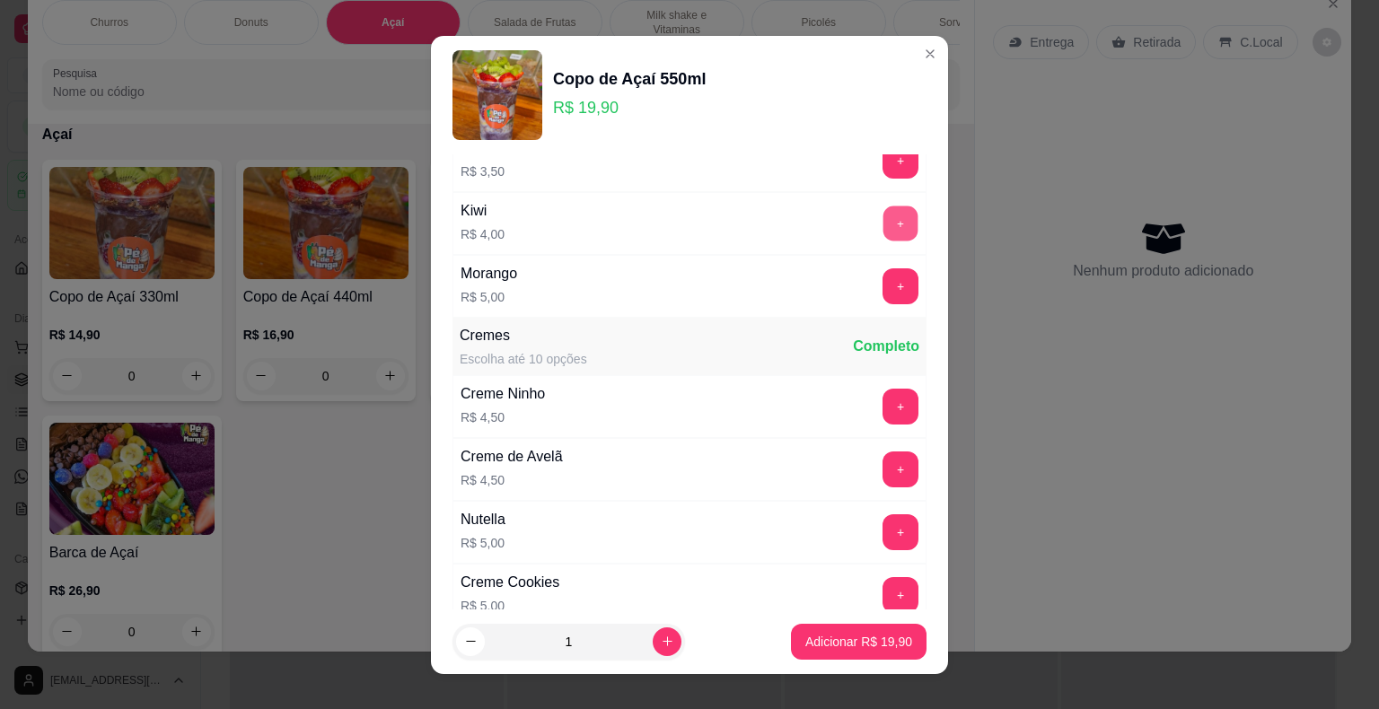
click at [883, 224] on button "+" at bounding box center [900, 223] width 35 height 35
click at [883, 271] on button "+" at bounding box center [900, 285] width 35 height 35
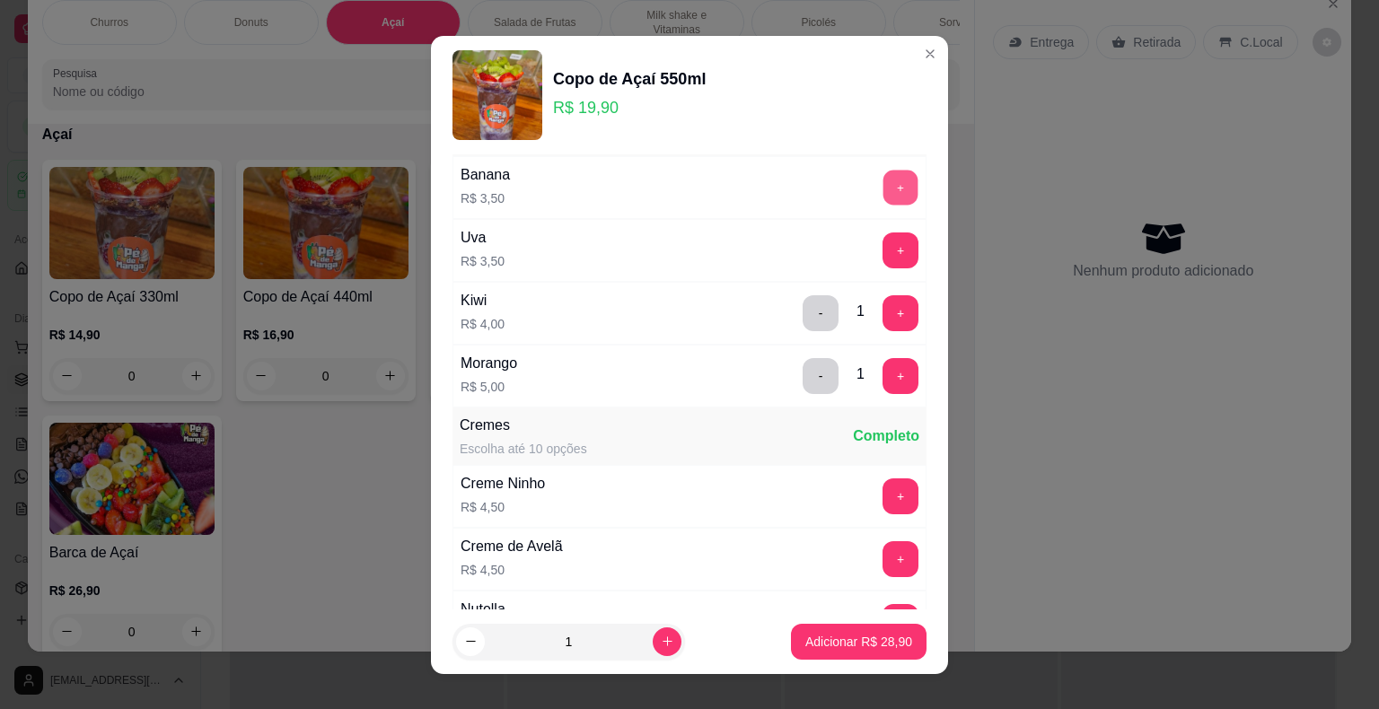
click at [883, 182] on button "+" at bounding box center [900, 187] width 35 height 35
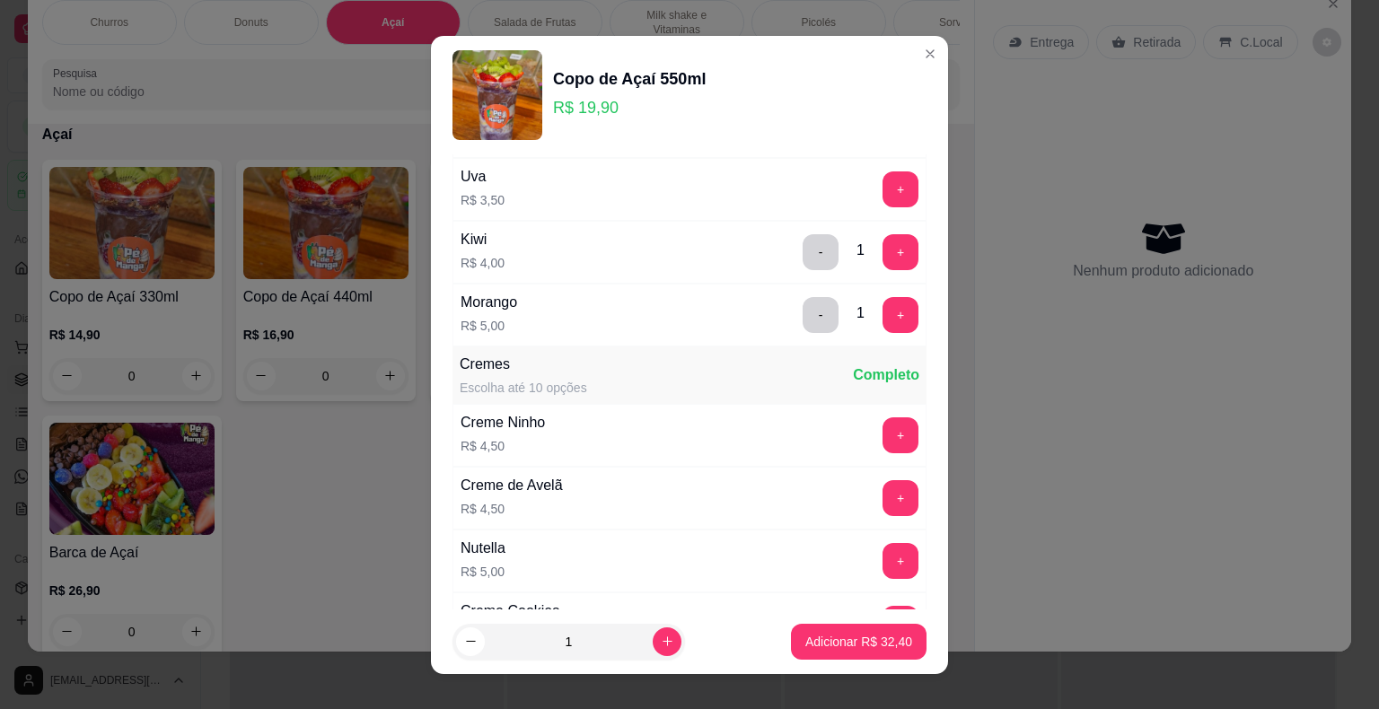
scroll to position [1616, 0]
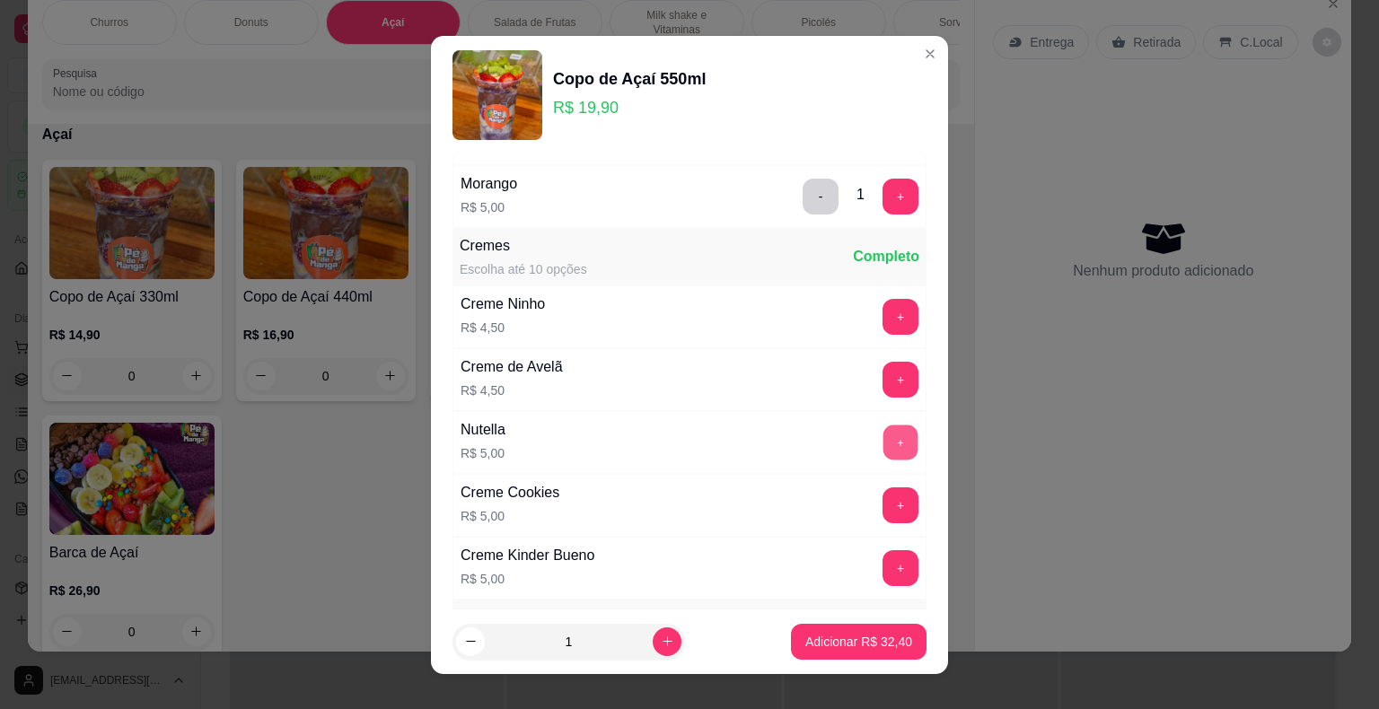
click at [883, 438] on button "+" at bounding box center [900, 442] width 35 height 35
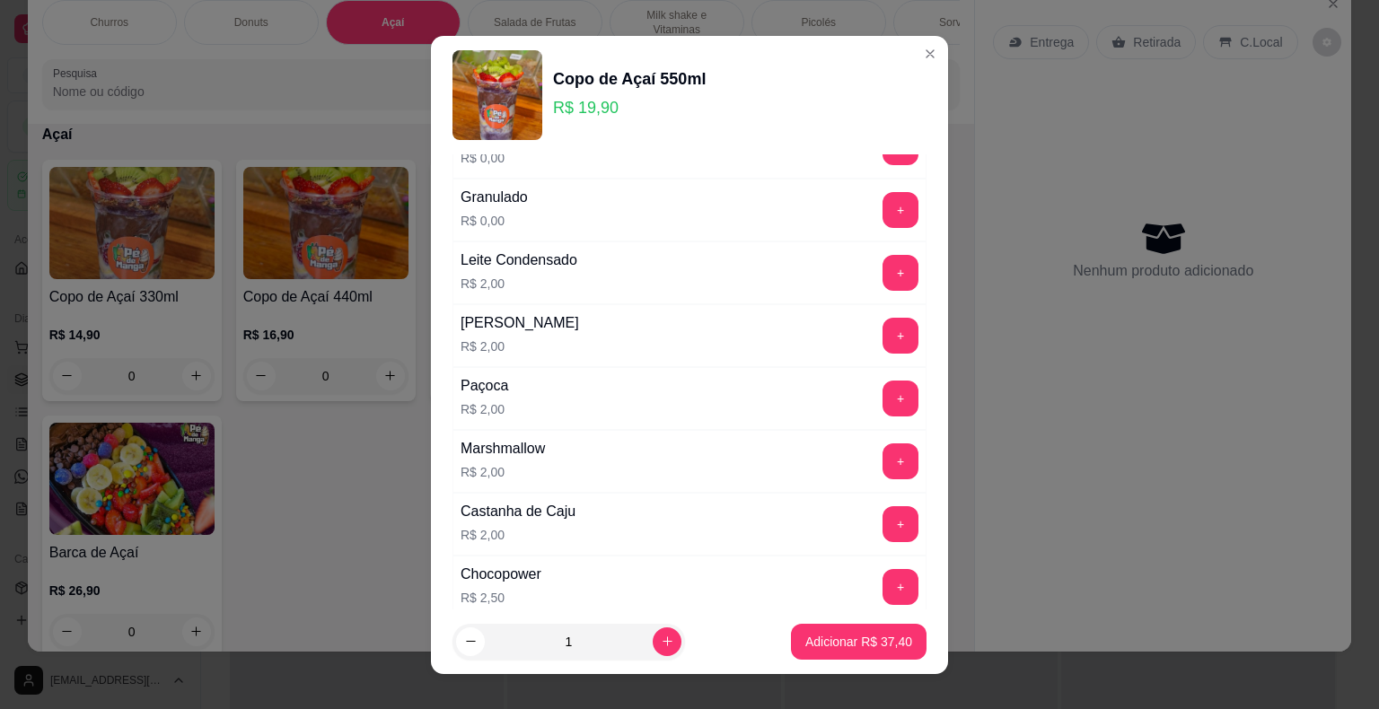
scroll to position [449, 0]
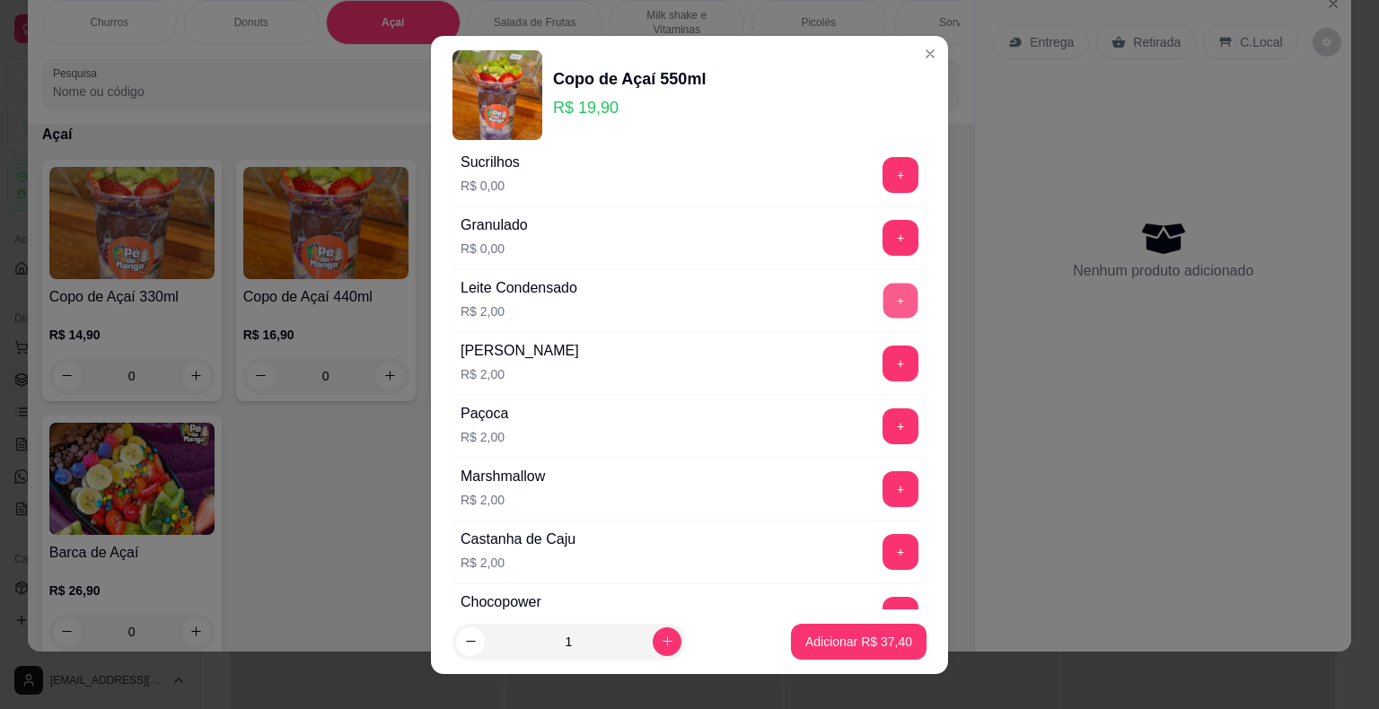
click at [883, 295] on button "+" at bounding box center [900, 300] width 35 height 35
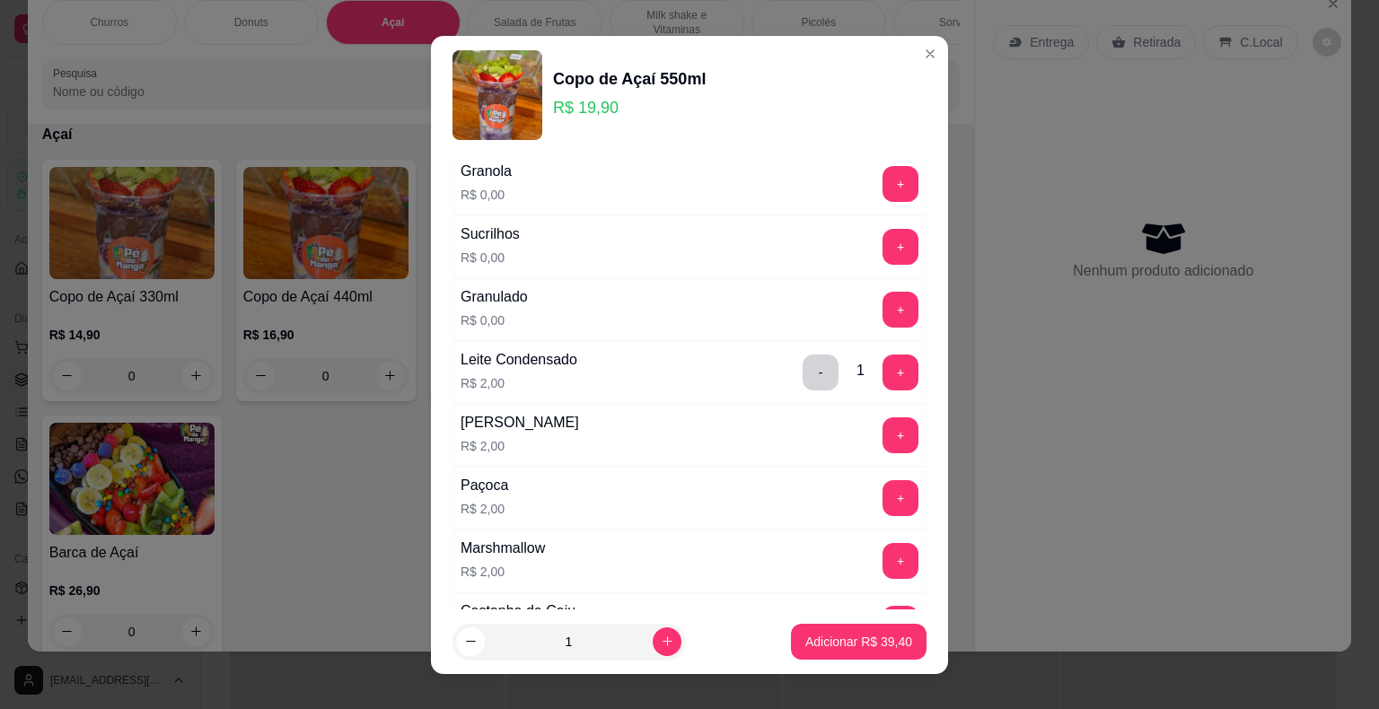
scroll to position [269, 0]
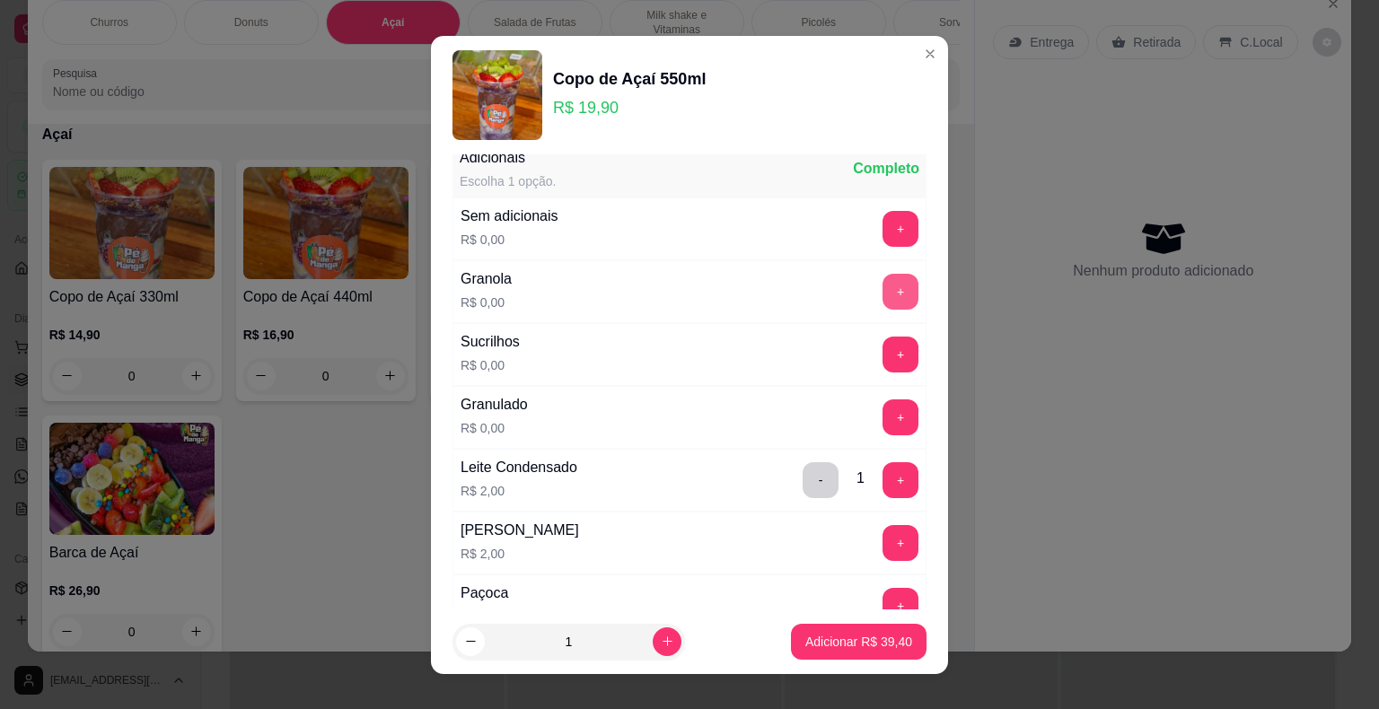
click at [882, 285] on button "+" at bounding box center [900, 292] width 36 height 36
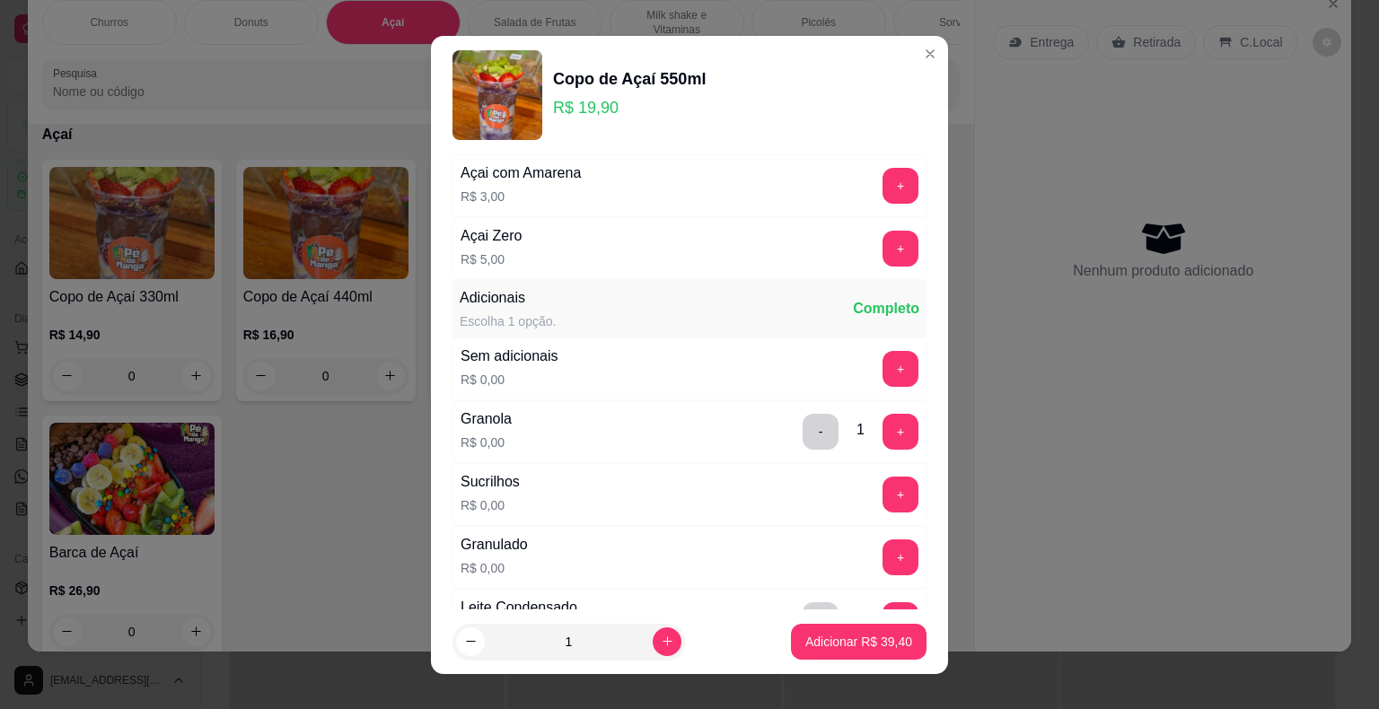
scroll to position [0, 0]
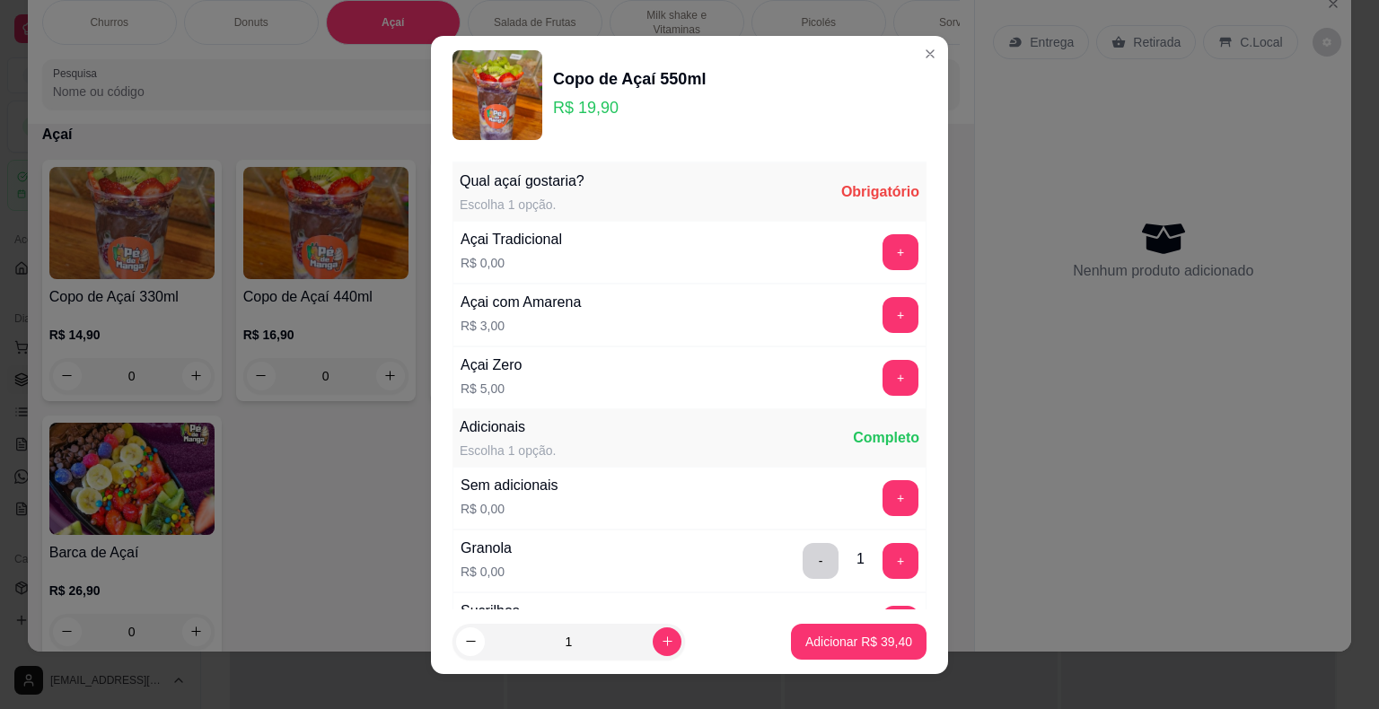
click at [884, 257] on div "+" at bounding box center [900, 252] width 50 height 36
click at [882, 256] on button "+" at bounding box center [900, 252] width 36 height 36
click at [805, 643] on p "Adicionar R$ 39,40" at bounding box center [858, 642] width 107 height 18
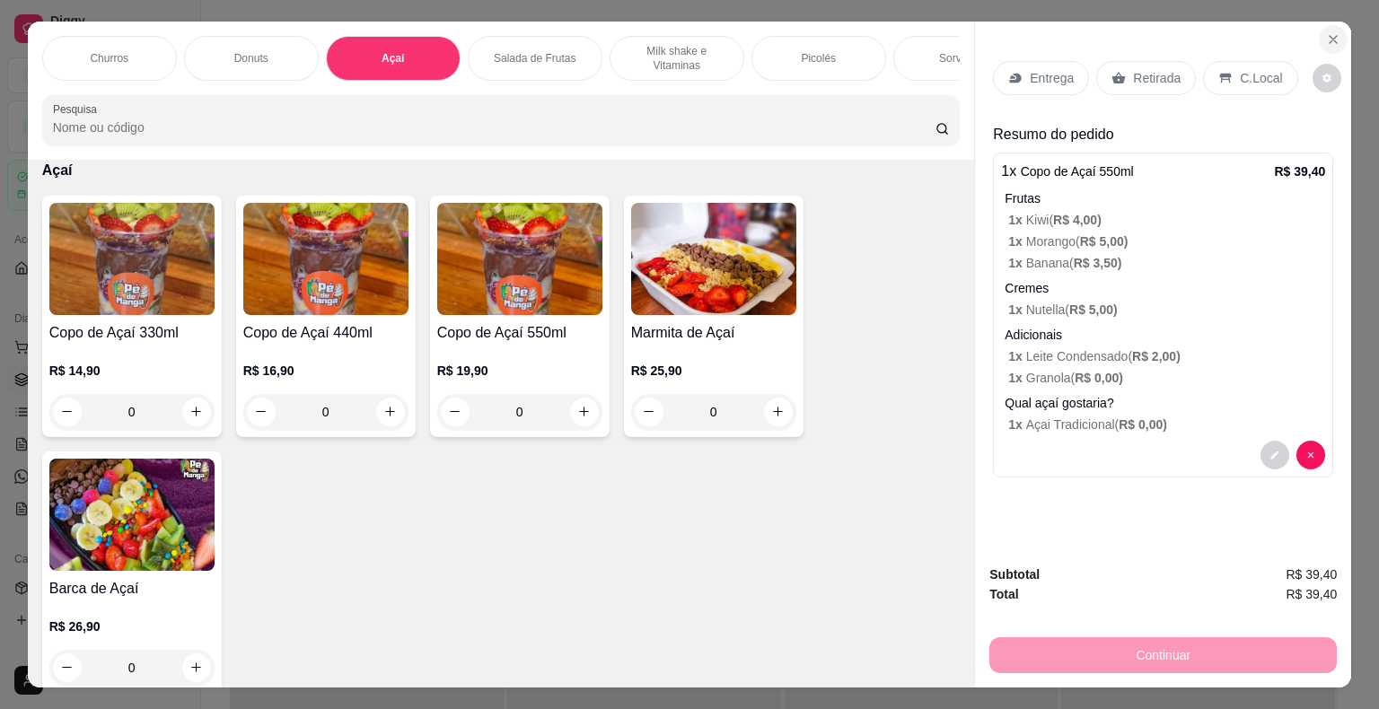
click at [1327, 32] on icon "Close" at bounding box center [1333, 39] width 14 height 14
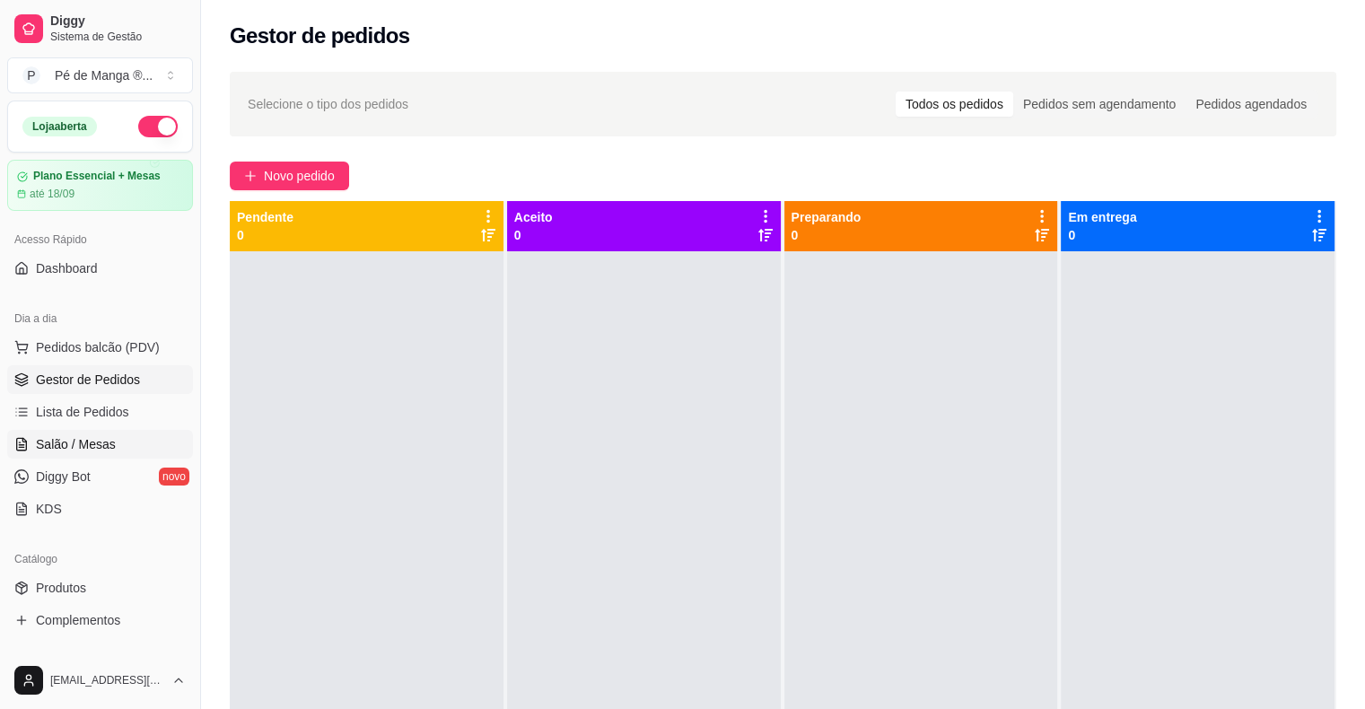
click at [72, 439] on span "Salão / Mesas" at bounding box center [76, 444] width 80 height 18
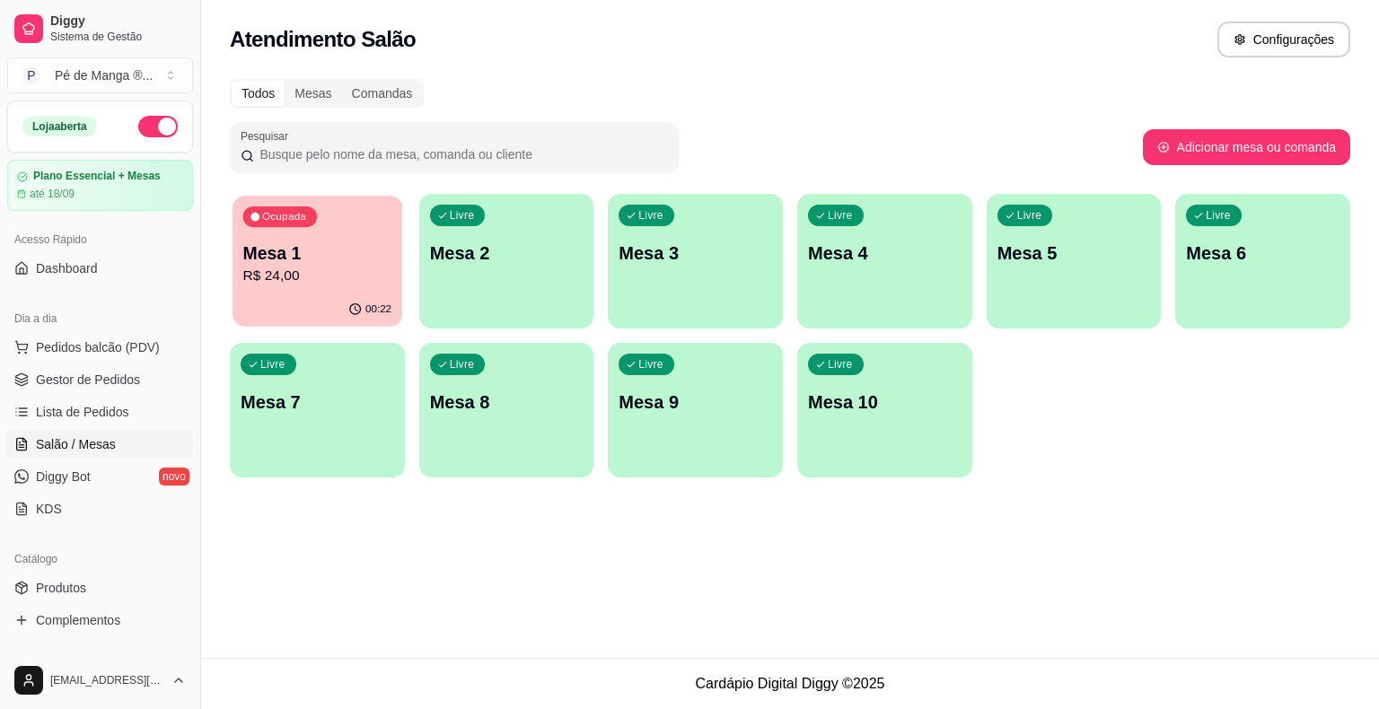
click at [325, 297] on div "00:22" at bounding box center [317, 310] width 170 height 34
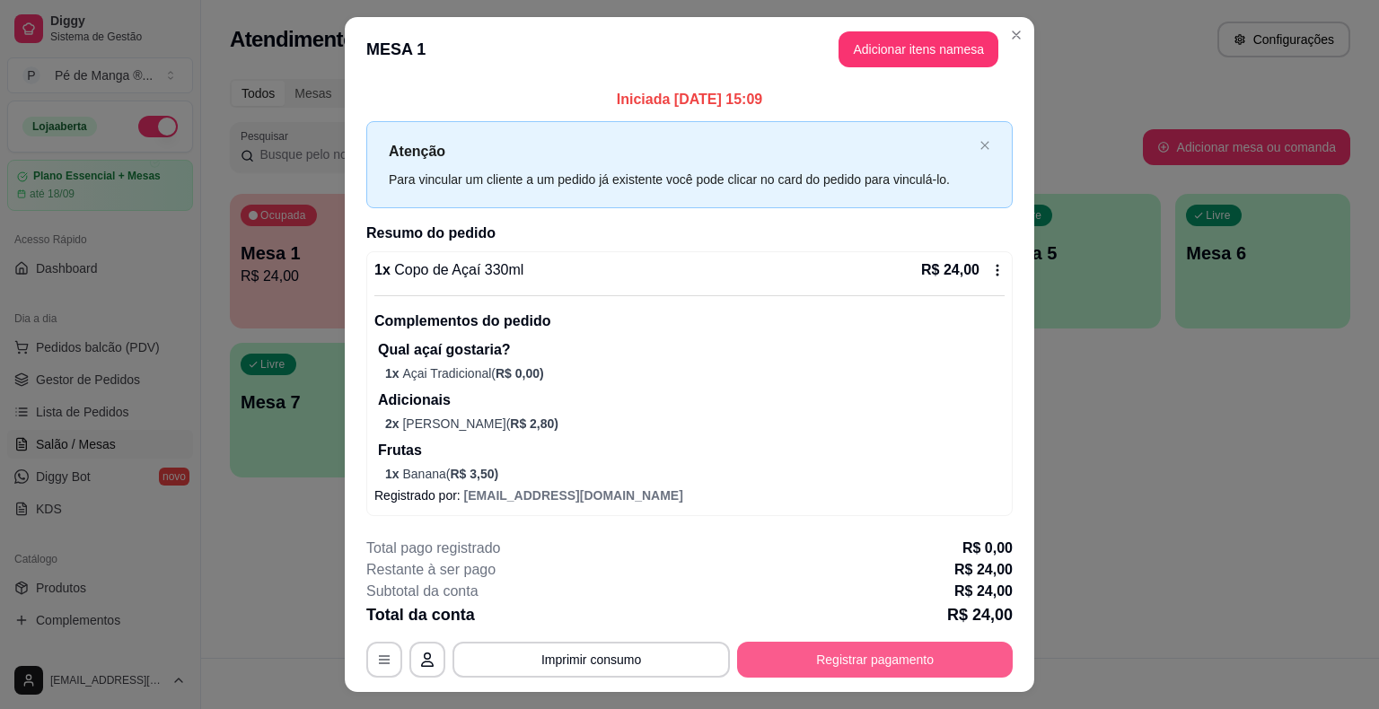
click at [786, 657] on button "Registrar pagamento" at bounding box center [875, 660] width 276 height 36
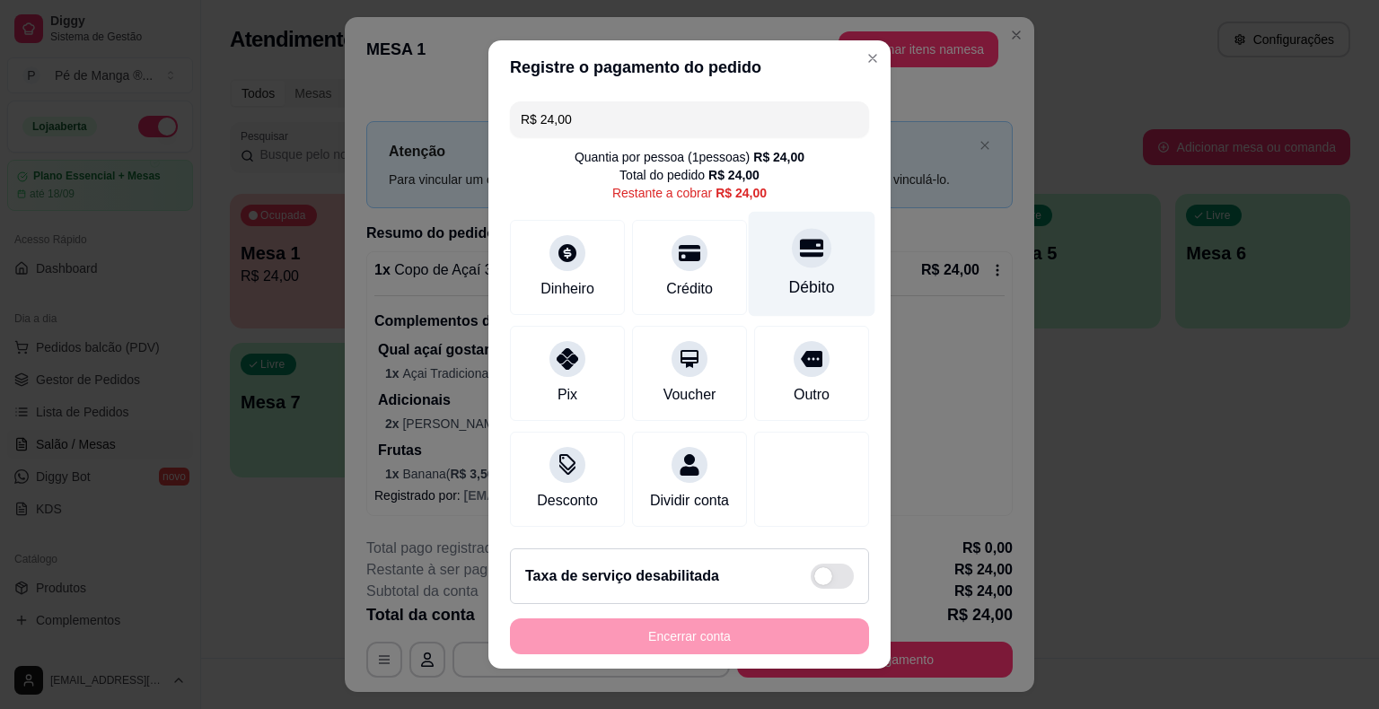
click at [808, 260] on div at bounding box center [811, 247] width 39 height 39
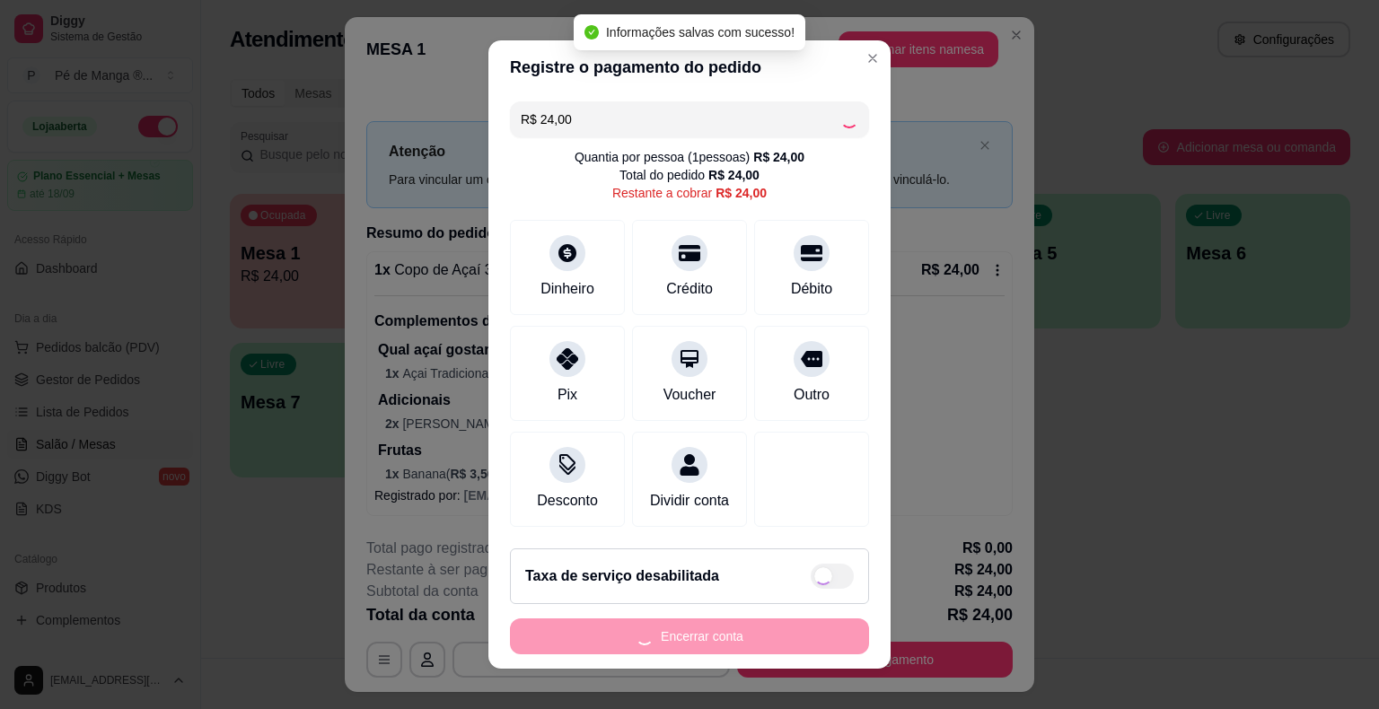
type input "R$ 0,00"
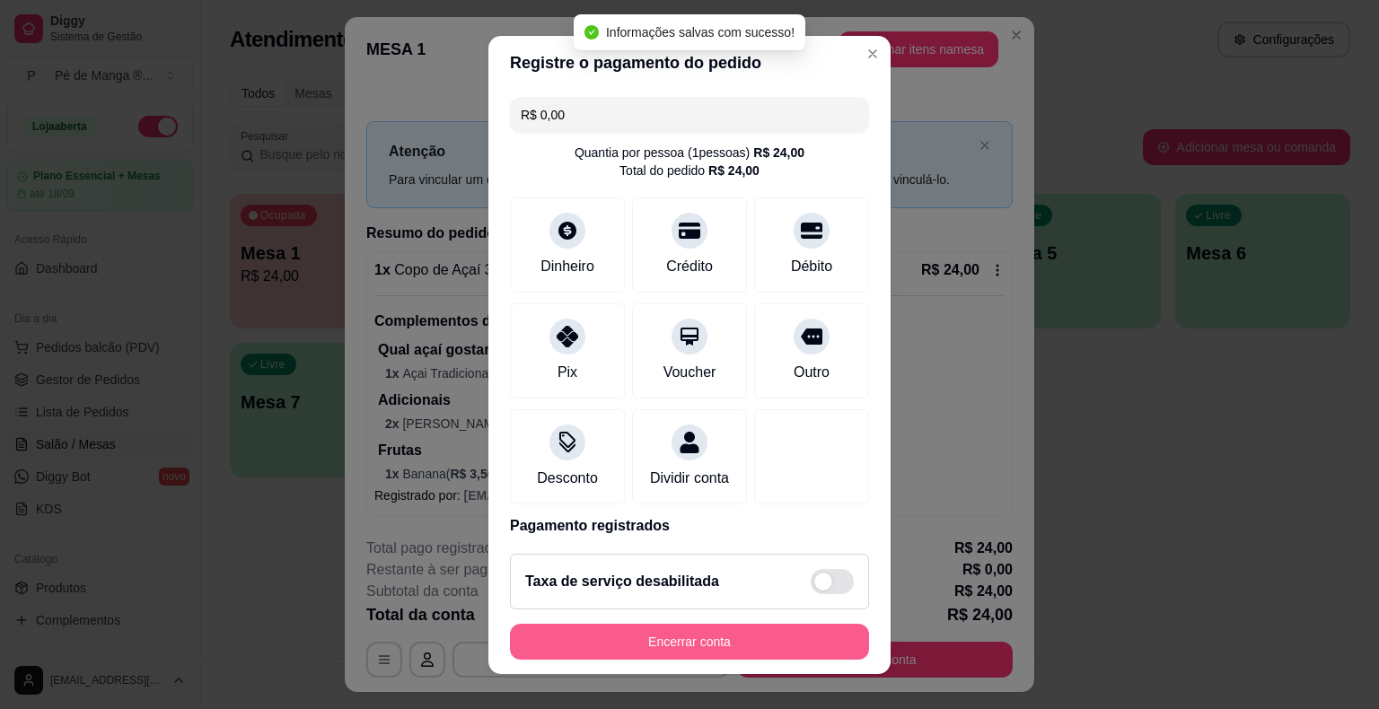
click at [679, 637] on button "Encerrar conta" at bounding box center [689, 642] width 359 height 36
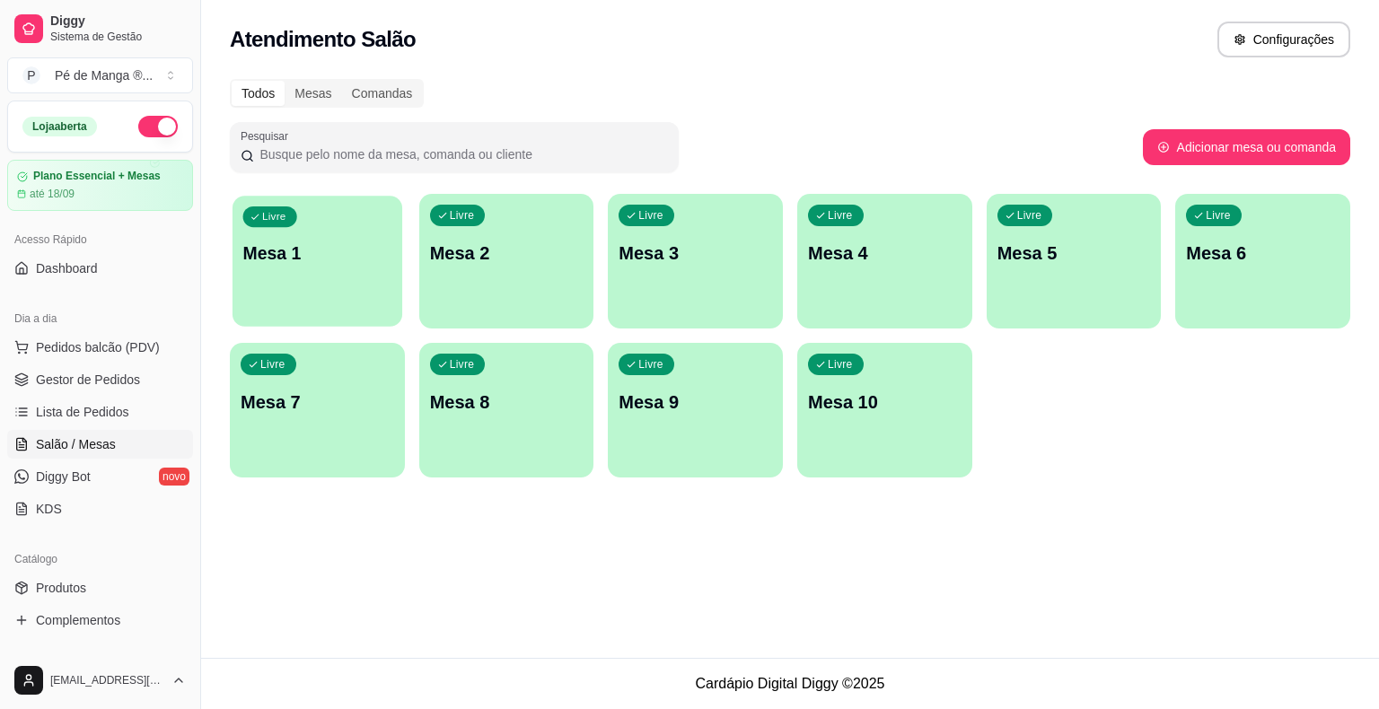
click at [307, 278] on div "Livre Mesa 1" at bounding box center [317, 251] width 170 height 110
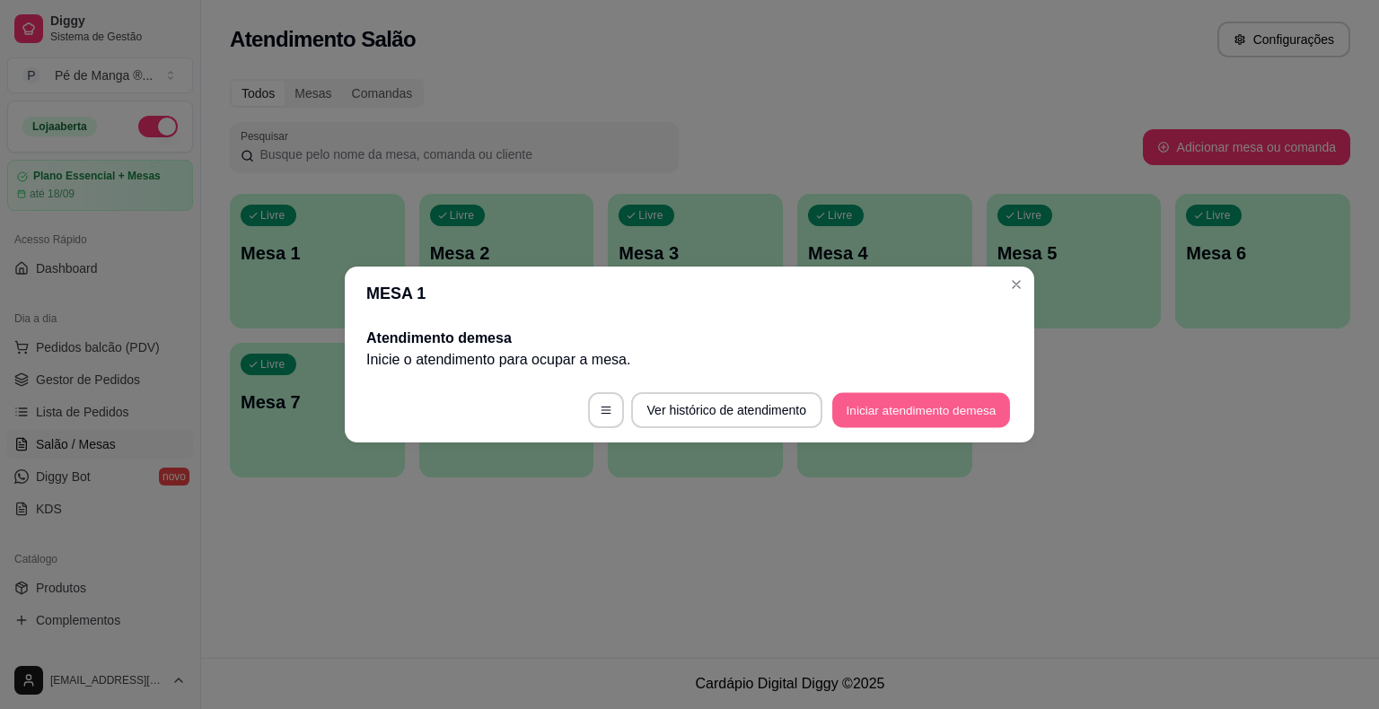
click at [894, 402] on button "Iniciar atendimento de mesa" at bounding box center [921, 410] width 178 height 35
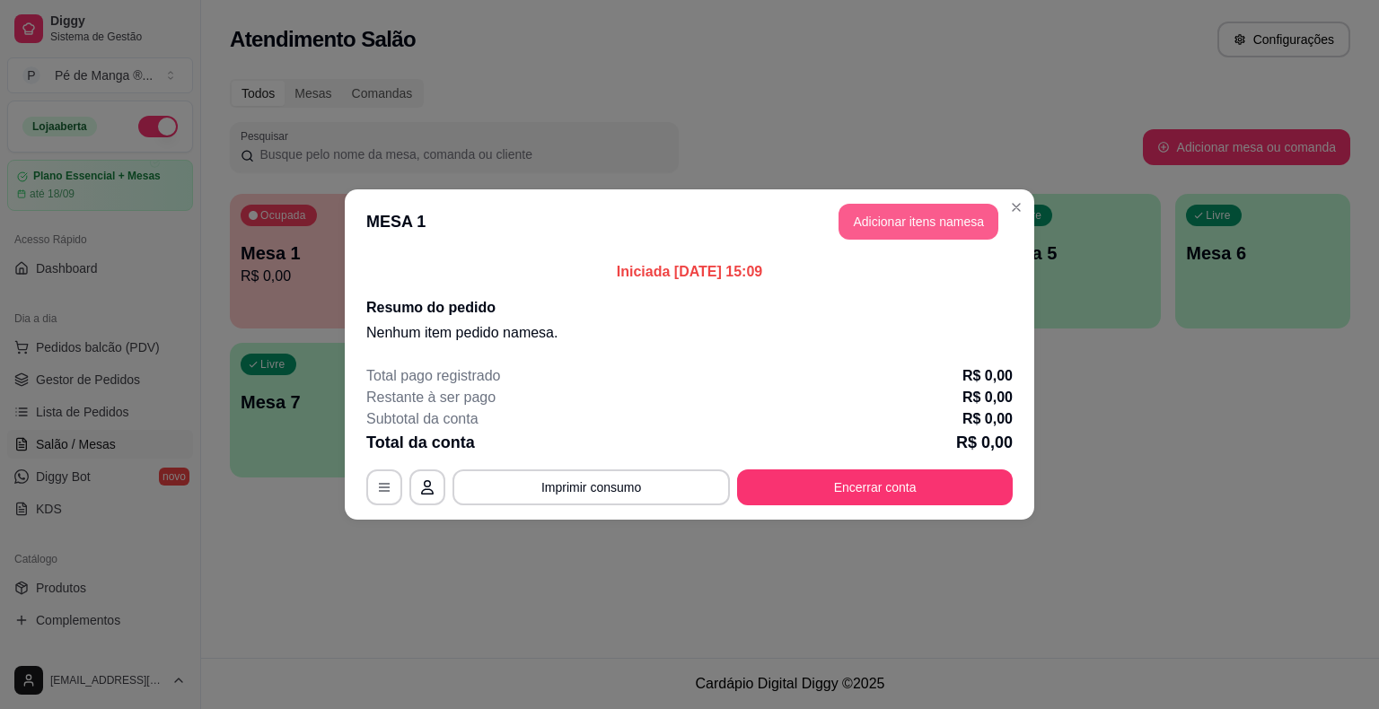
click at [980, 224] on button "Adicionar itens na mesa" at bounding box center [918, 222] width 160 height 36
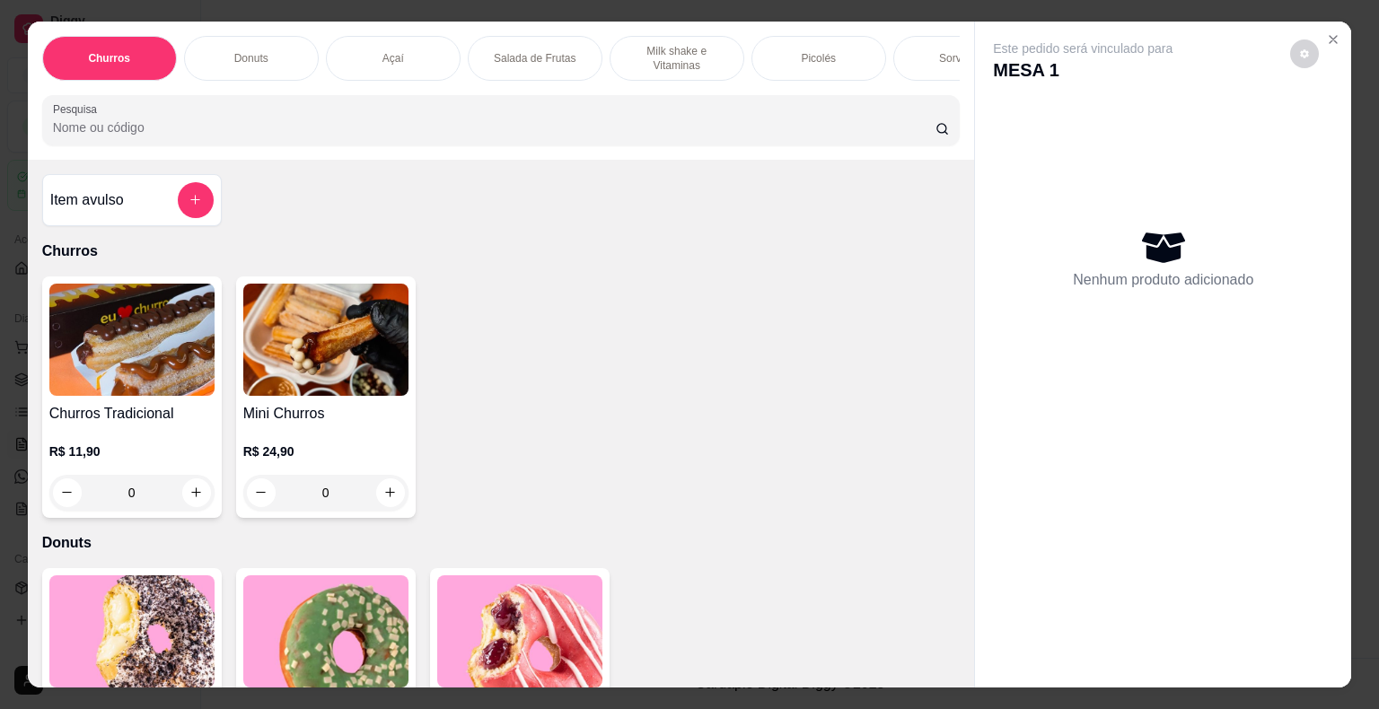
click at [934, 66] on div "Sorvetes" at bounding box center [960, 58] width 135 height 45
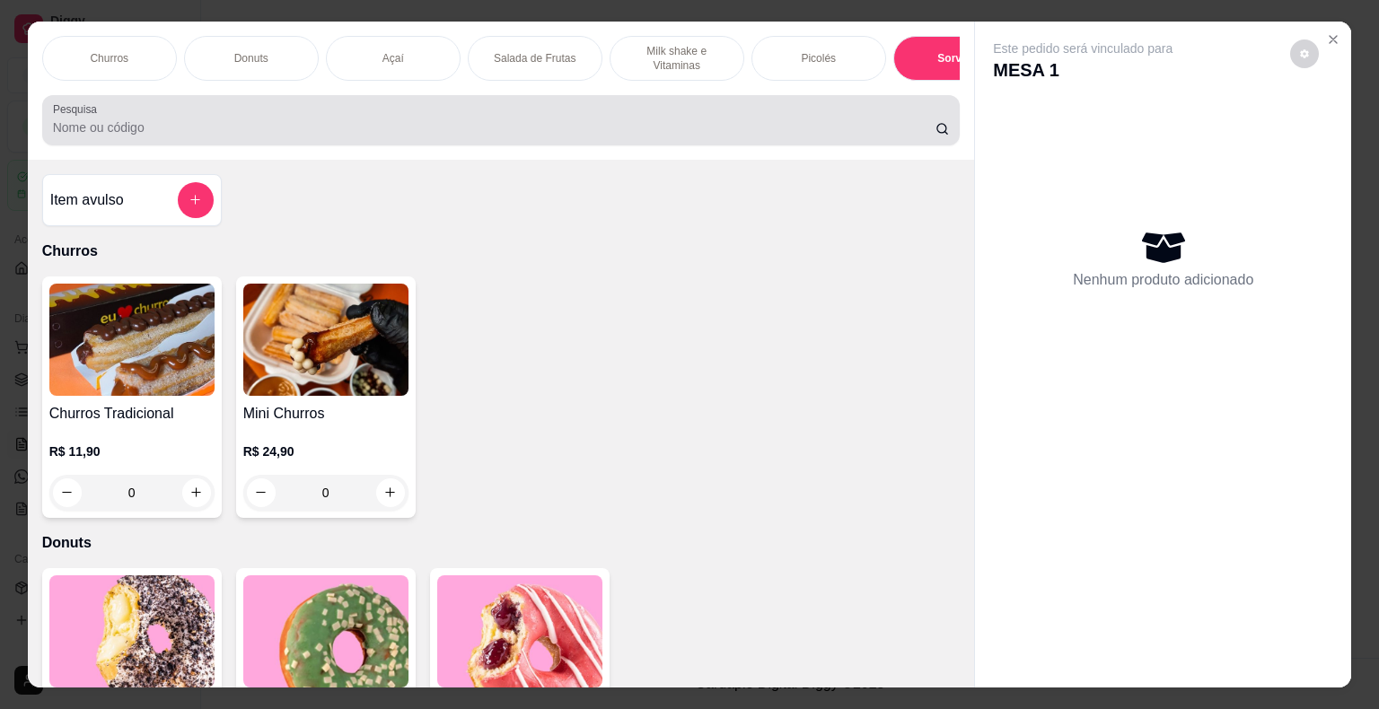
scroll to position [43, 0]
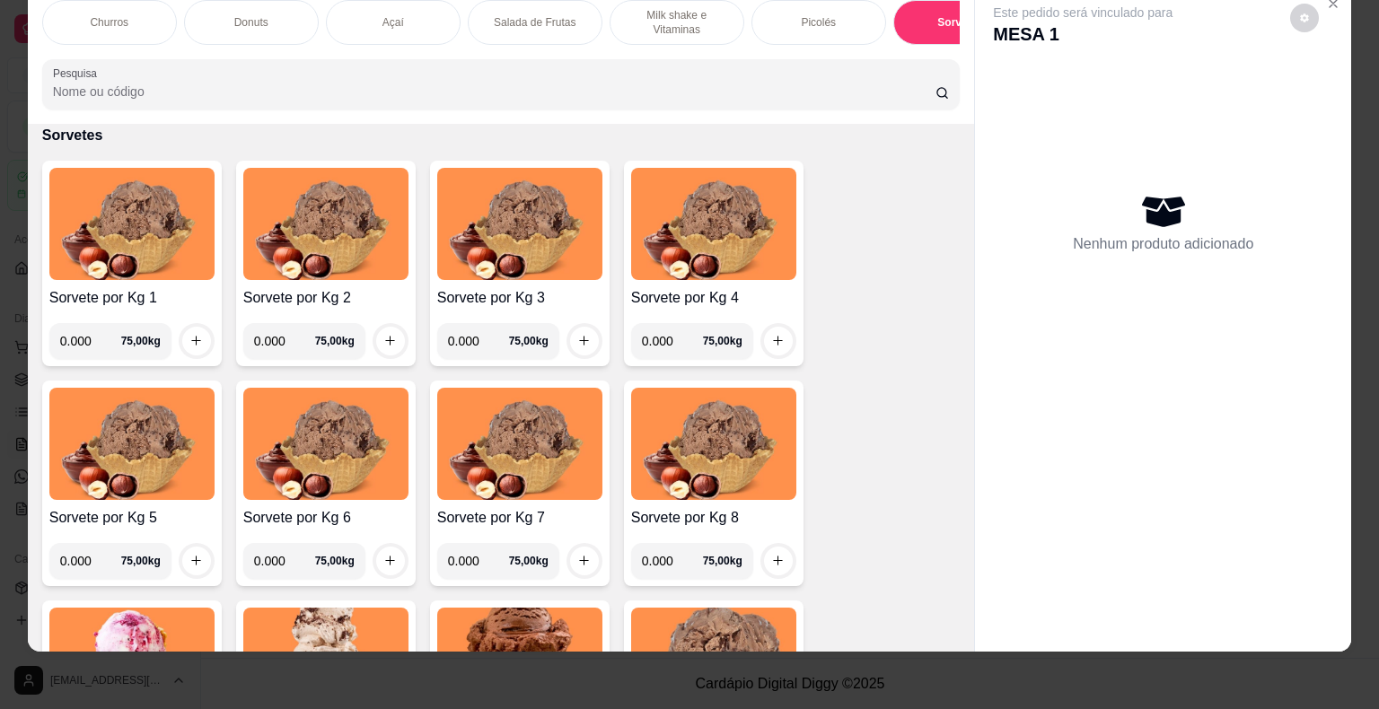
click at [83, 337] on input "0.000" at bounding box center [90, 341] width 61 height 36
click at [408, 12] on div "Açaí" at bounding box center [393, 22] width 135 height 45
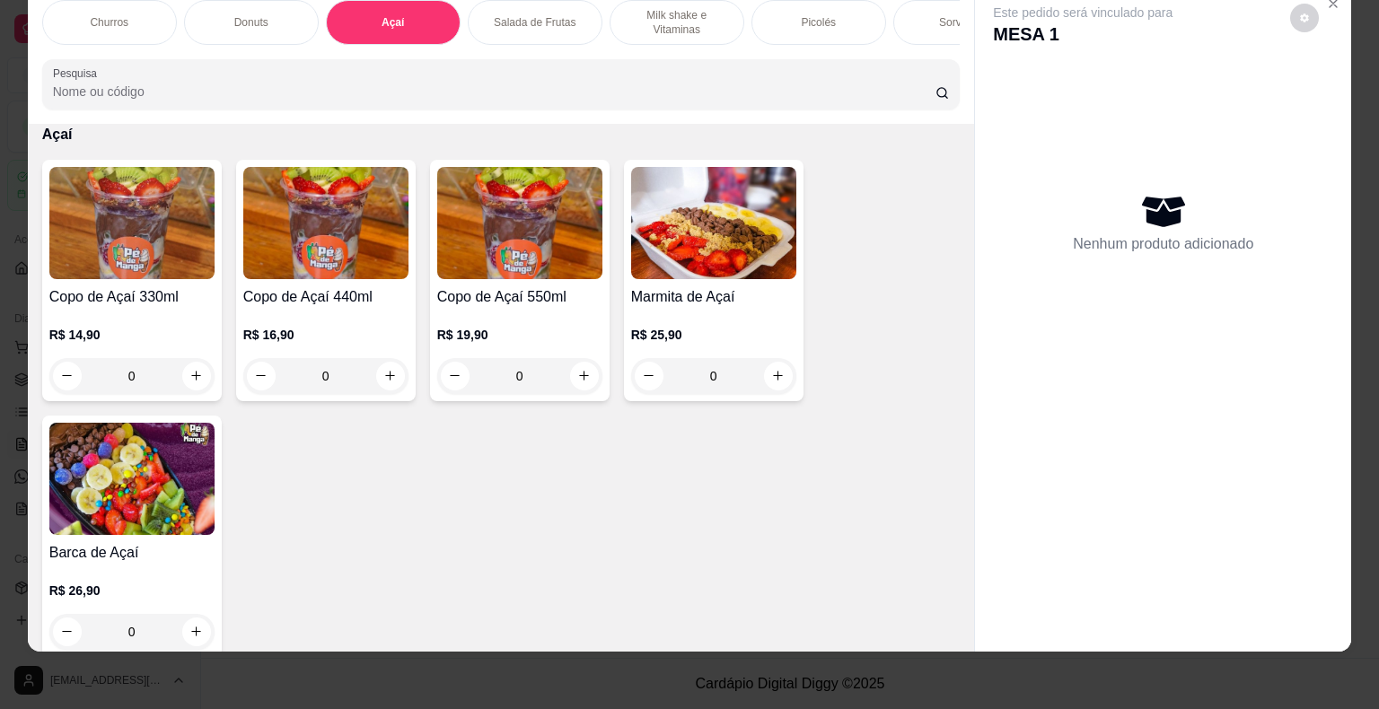
click at [118, 282] on div "Copo de Açaí 330ml R$ 14,90 0" at bounding box center [132, 280] width 180 height 241
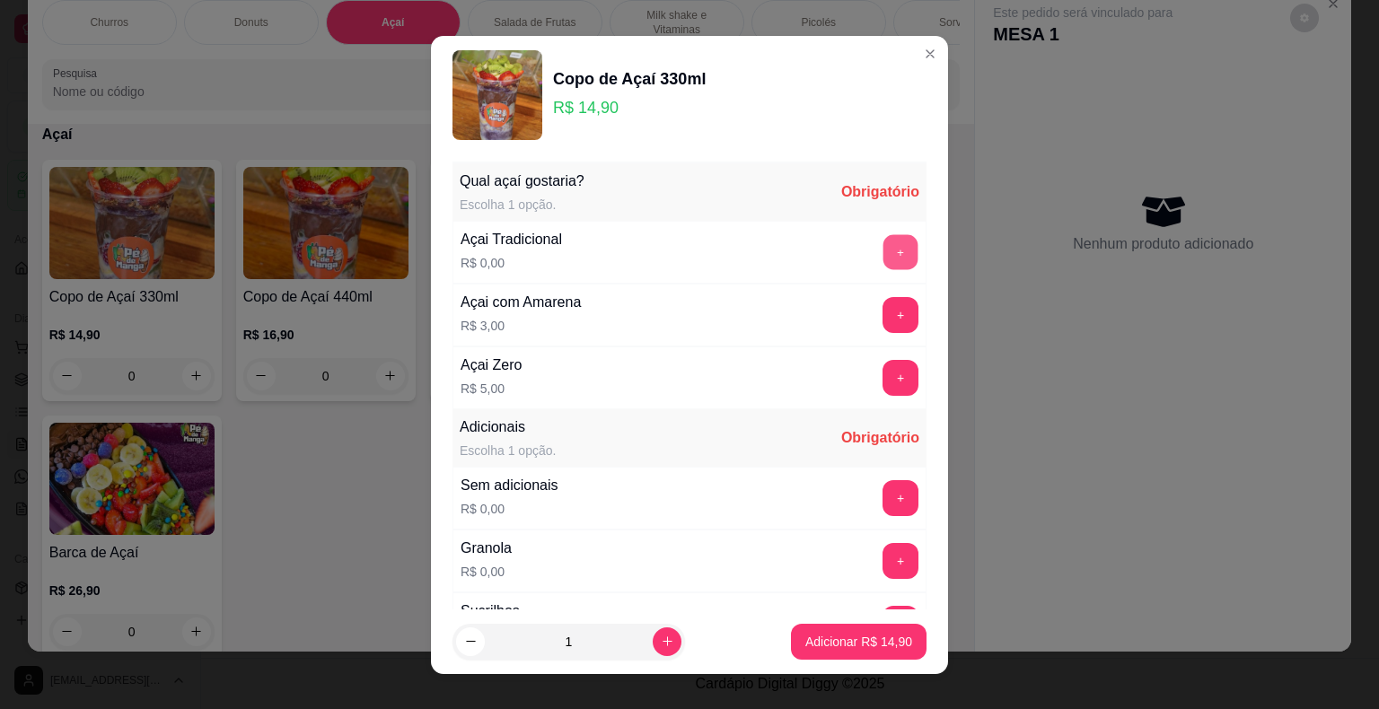
click at [883, 255] on button "+" at bounding box center [900, 251] width 35 height 35
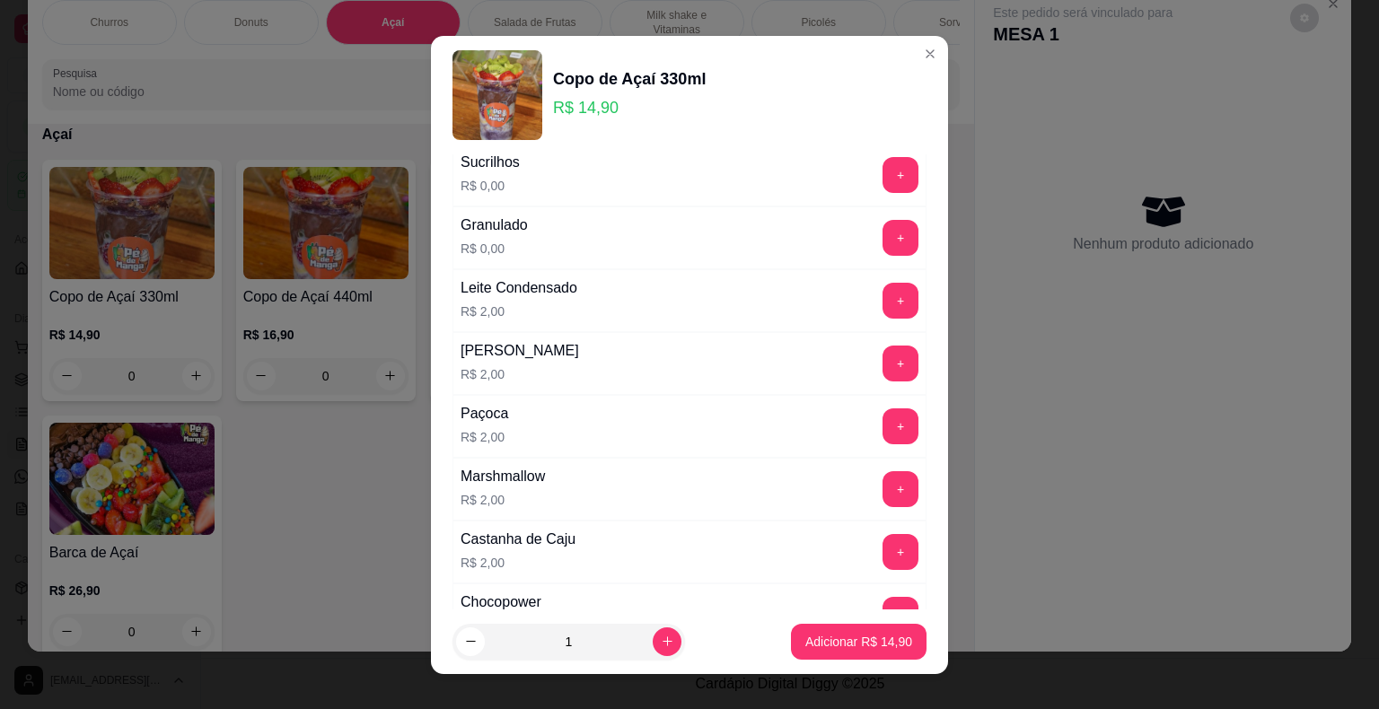
scroll to position [449, 0]
click at [883, 296] on button "+" at bounding box center [900, 300] width 35 height 35
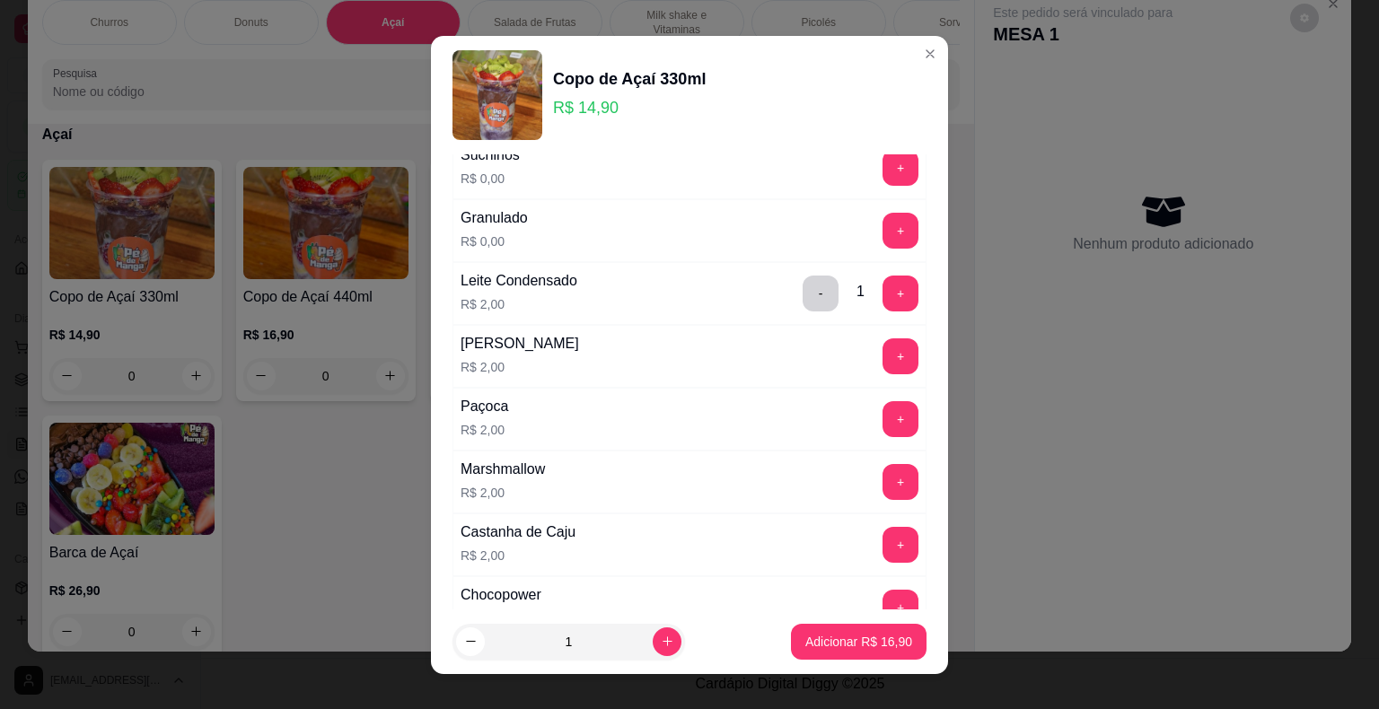
scroll to position [180, 0]
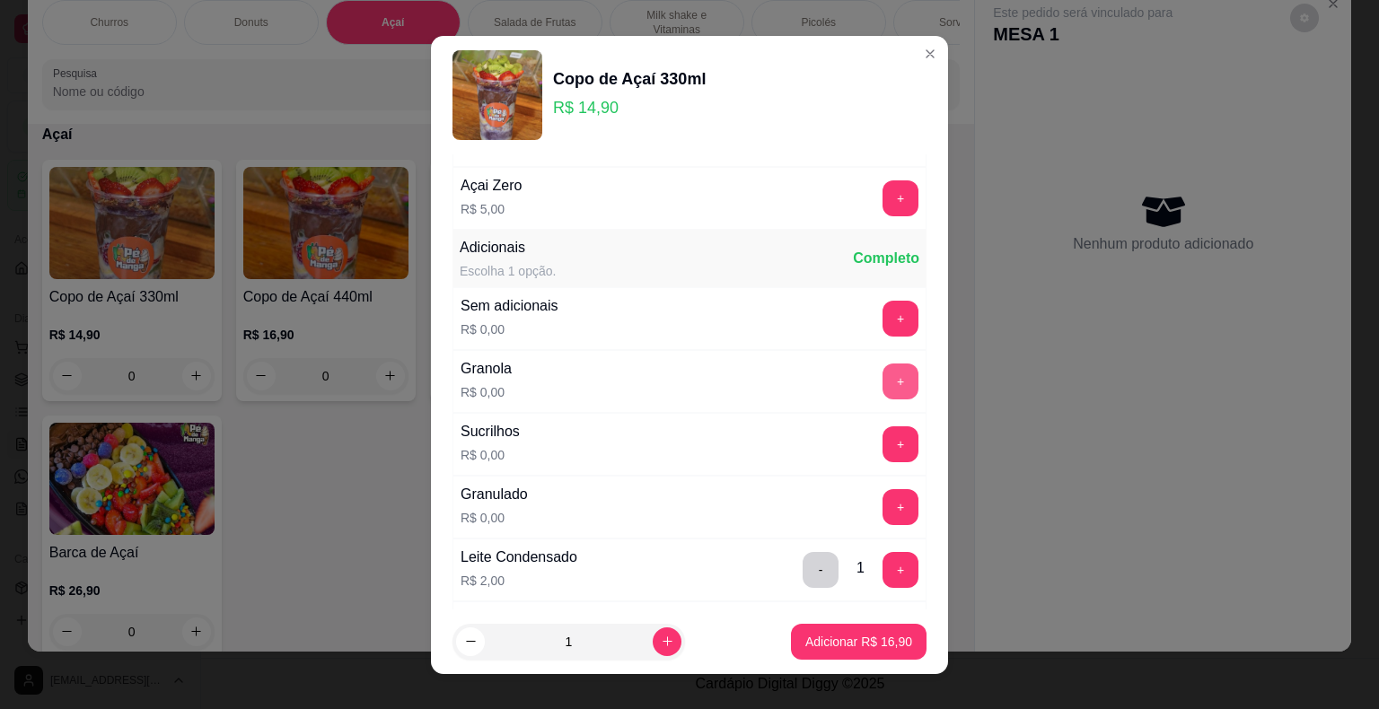
click at [882, 382] on button "+" at bounding box center [900, 382] width 36 height 36
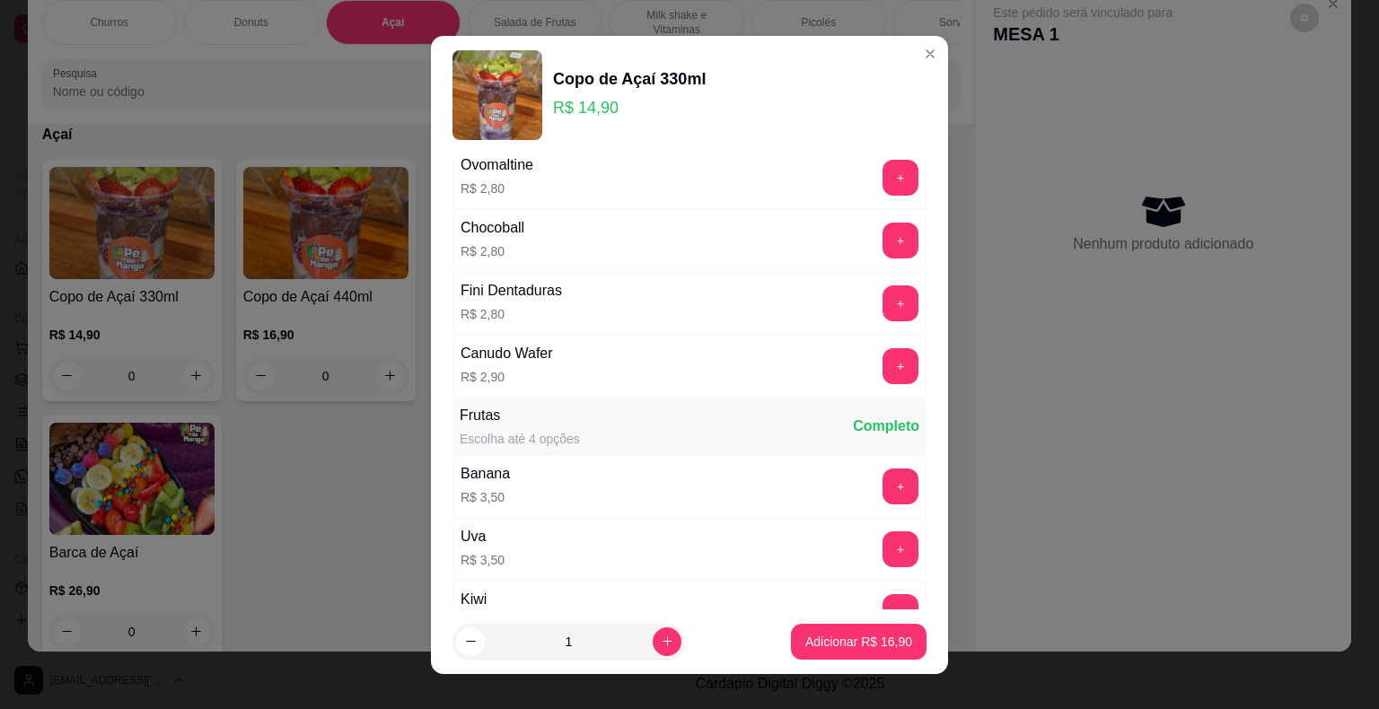
scroll to position [1167, 0]
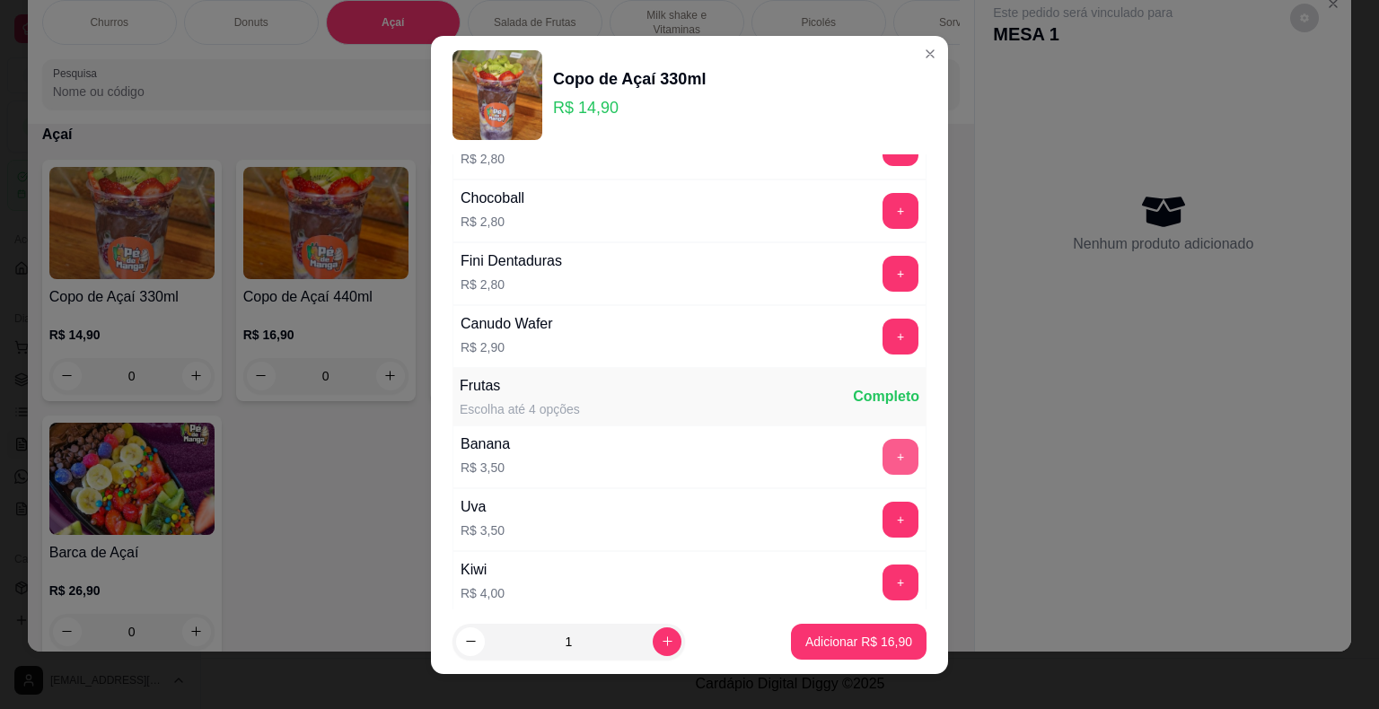
click at [882, 443] on button "+" at bounding box center [900, 457] width 36 height 36
click at [813, 645] on p "Adicionar R$ 20,40" at bounding box center [859, 641] width 104 height 17
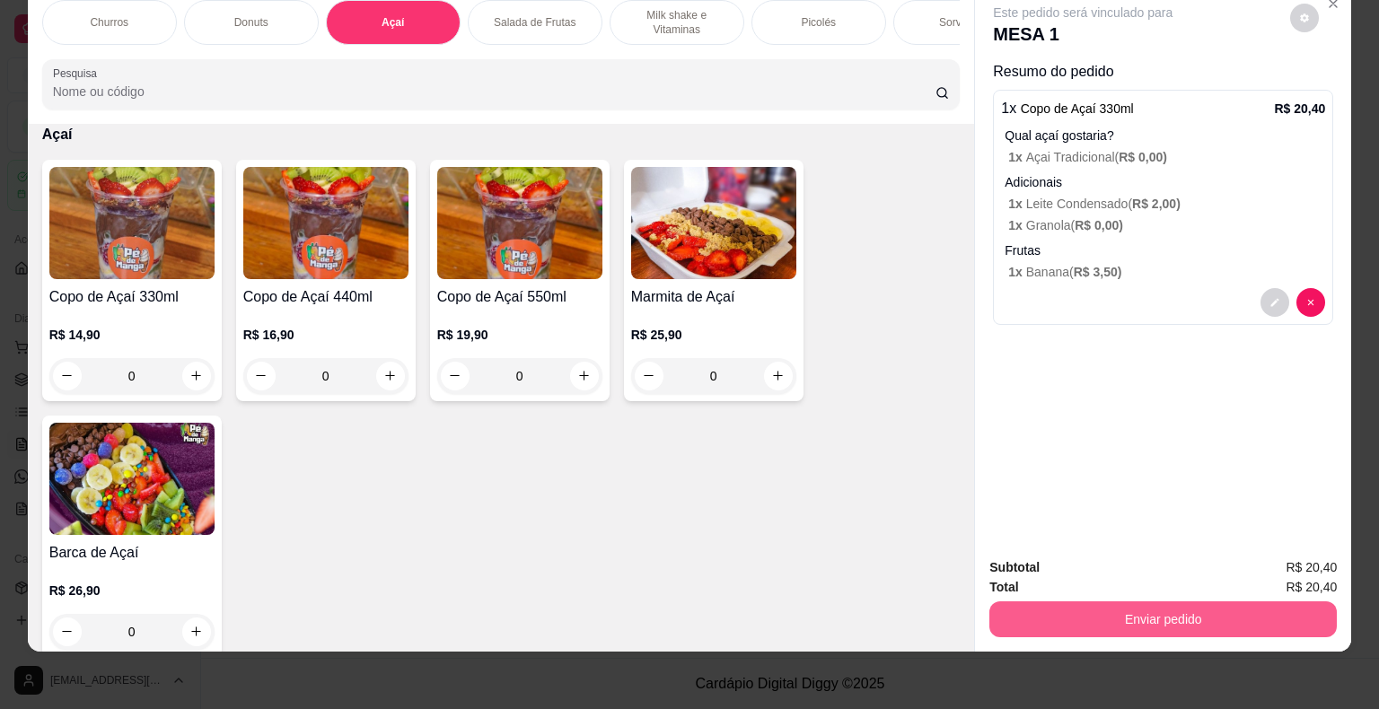
click at [1135, 601] on button "Enviar pedido" at bounding box center [1162, 619] width 347 height 36
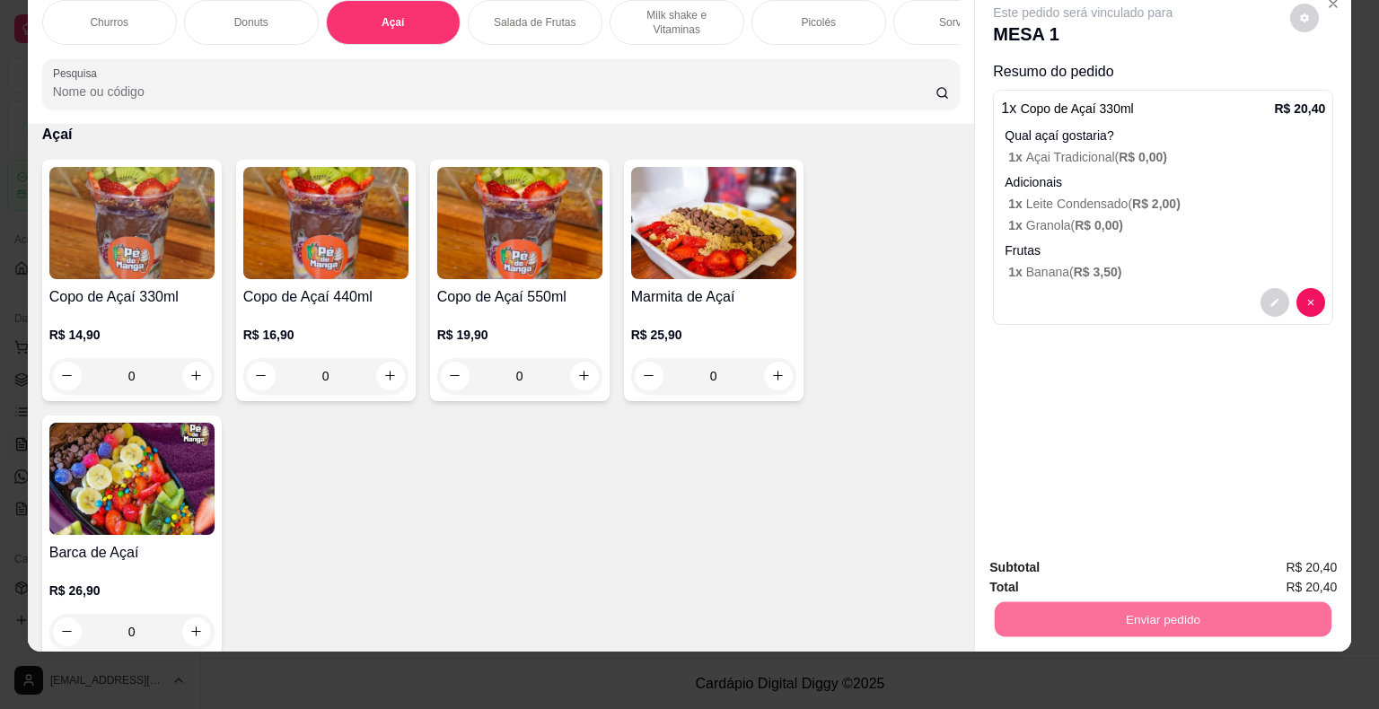
click at [1120, 558] on button "Não registrar e enviar pedido" at bounding box center [1103, 562] width 187 height 34
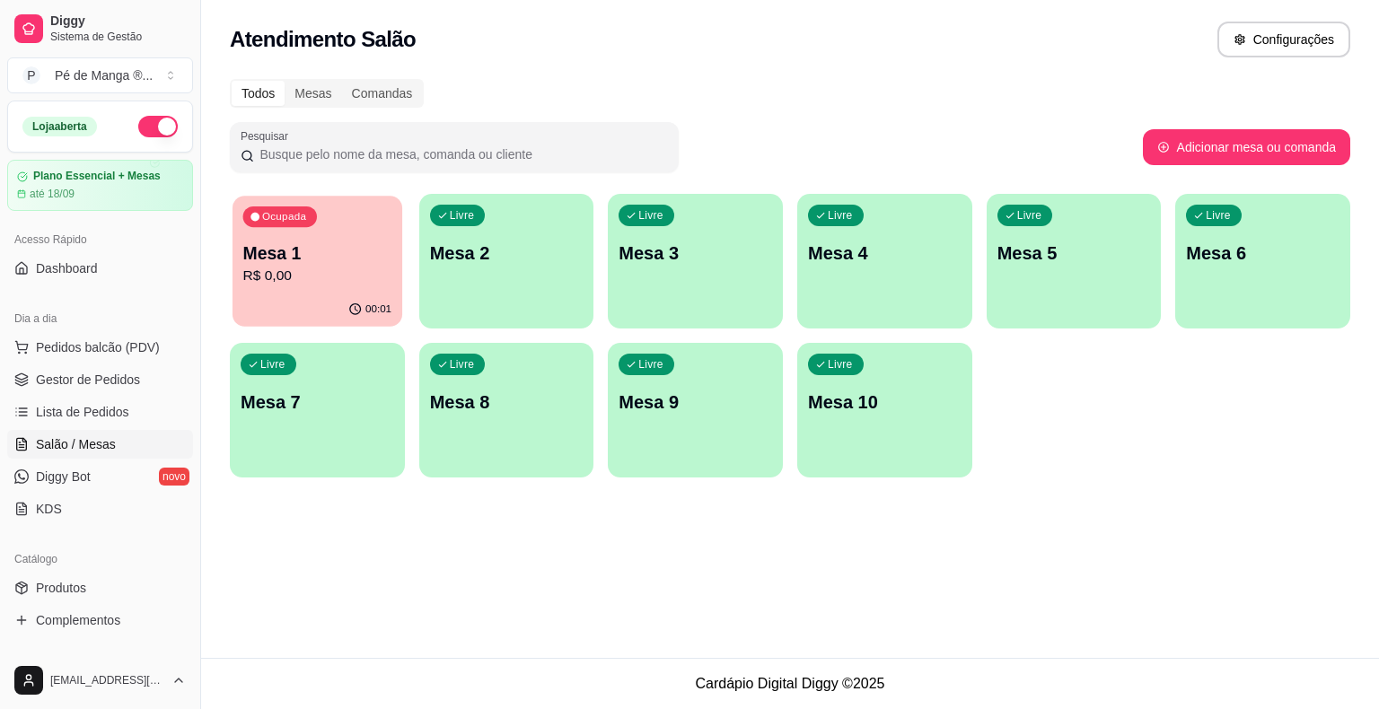
click at [289, 299] on div "00:01" at bounding box center [317, 310] width 170 height 34
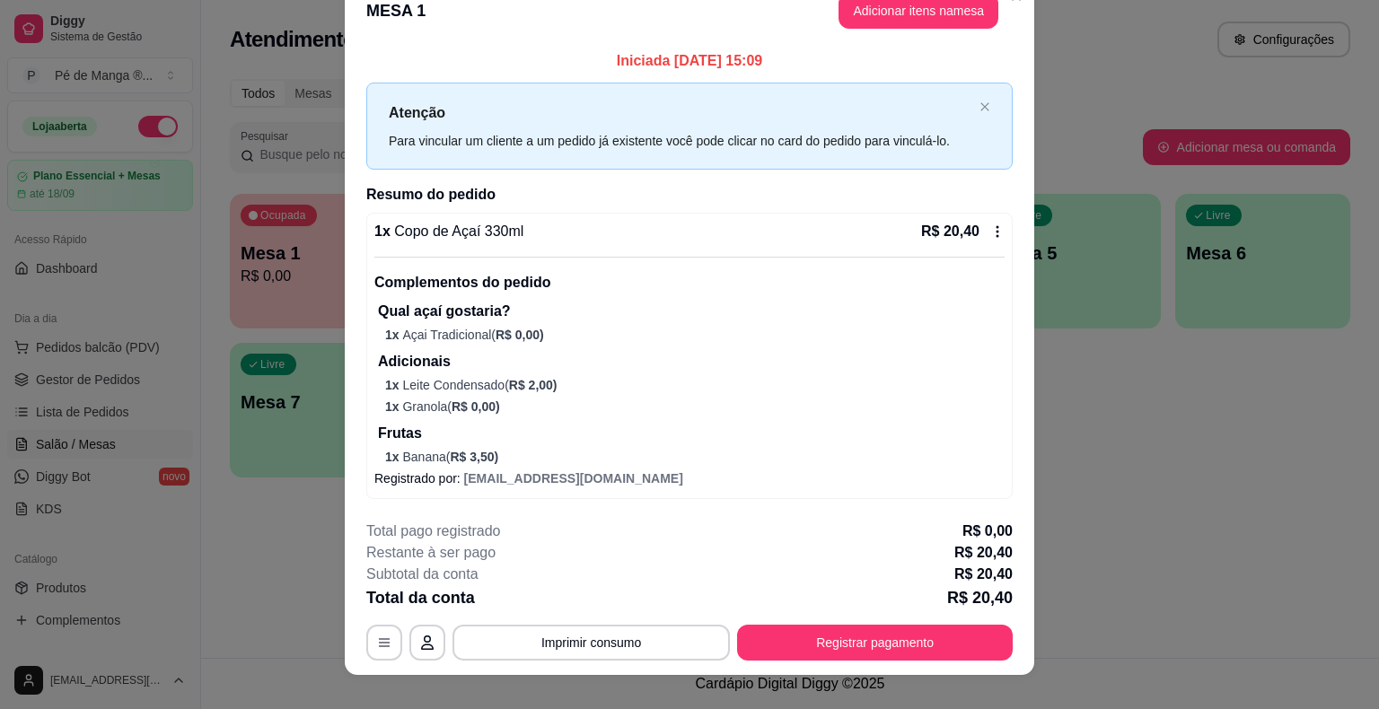
scroll to position [50, 0]
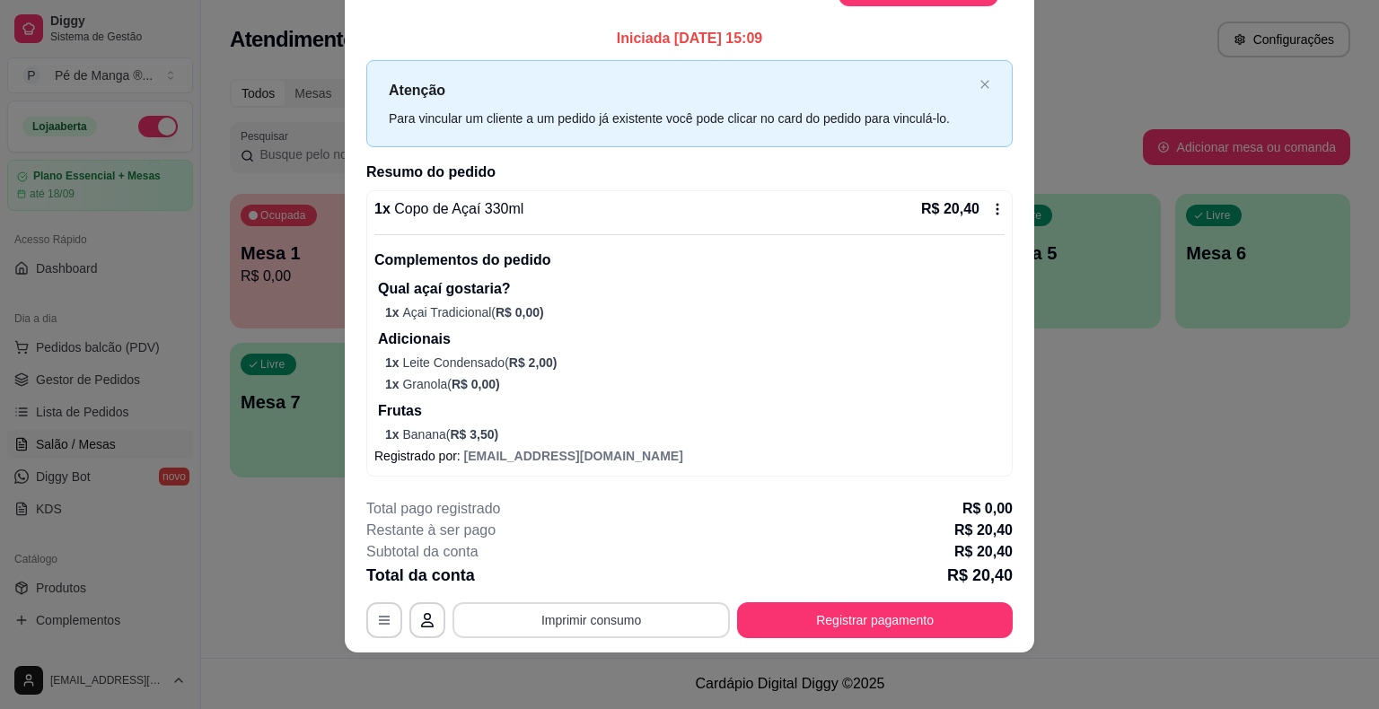
click at [644, 624] on button "Imprimir consumo" at bounding box center [590, 620] width 277 height 36
click at [591, 568] on button "IMPRESSORA" at bounding box center [590, 578] width 130 height 29
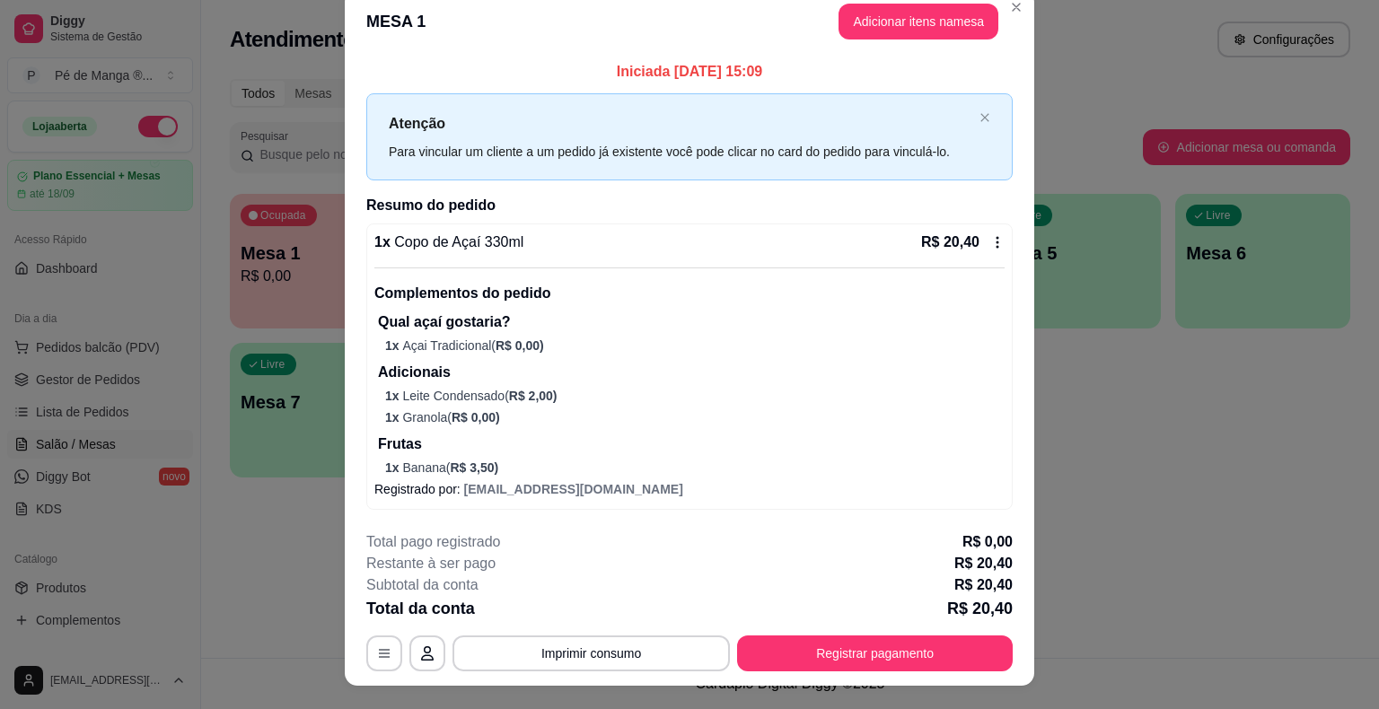
scroll to position [0, 0]
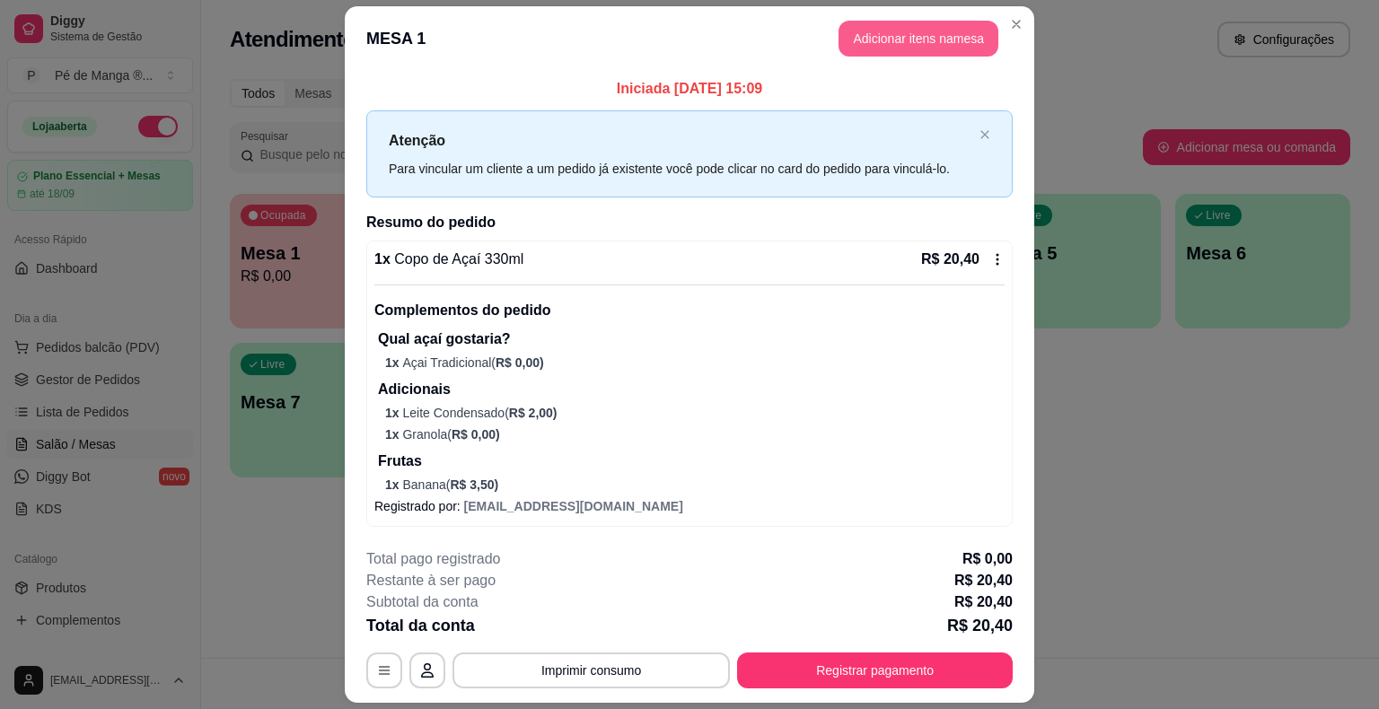
click at [948, 42] on button "Adicionar itens na mesa" at bounding box center [918, 39] width 160 height 36
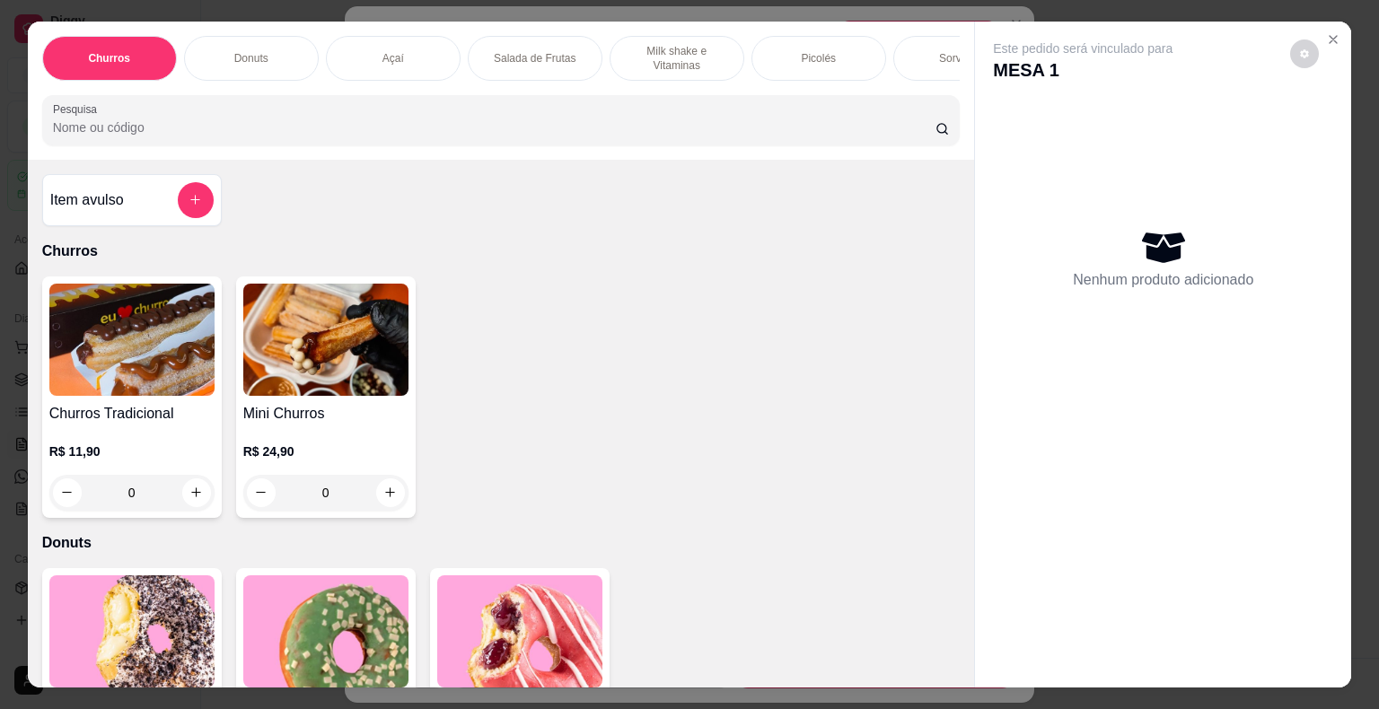
click at [912, 48] on div "Sorvetes" at bounding box center [960, 58] width 135 height 45
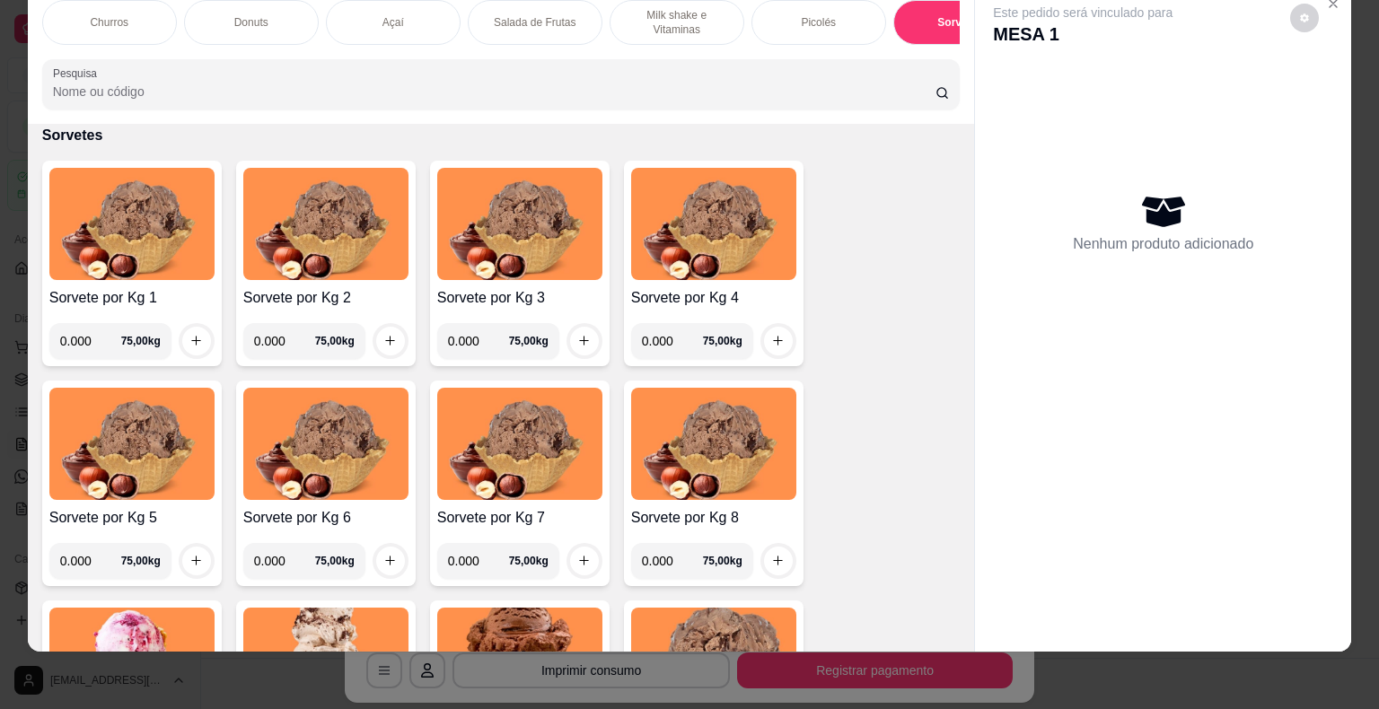
click at [84, 338] on input "0.000" at bounding box center [90, 341] width 61 height 36
type input "0.414"
click at [179, 345] on div at bounding box center [197, 341] width 36 height 36
click at [194, 327] on button "increase-product-quantity" at bounding box center [196, 341] width 29 height 29
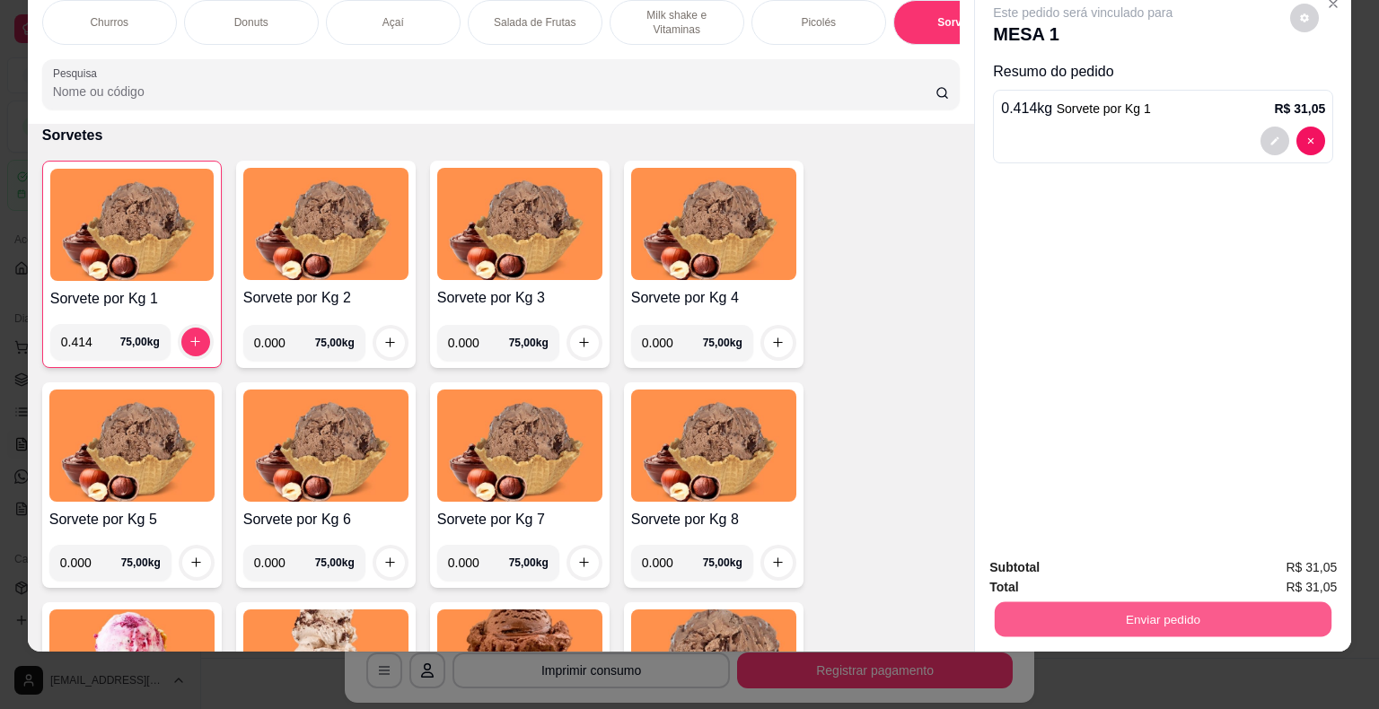
click at [1085, 608] on button "Enviar pedido" at bounding box center [1163, 619] width 337 height 35
click at [1093, 567] on button "Não registrar e enviar pedido" at bounding box center [1103, 561] width 181 height 33
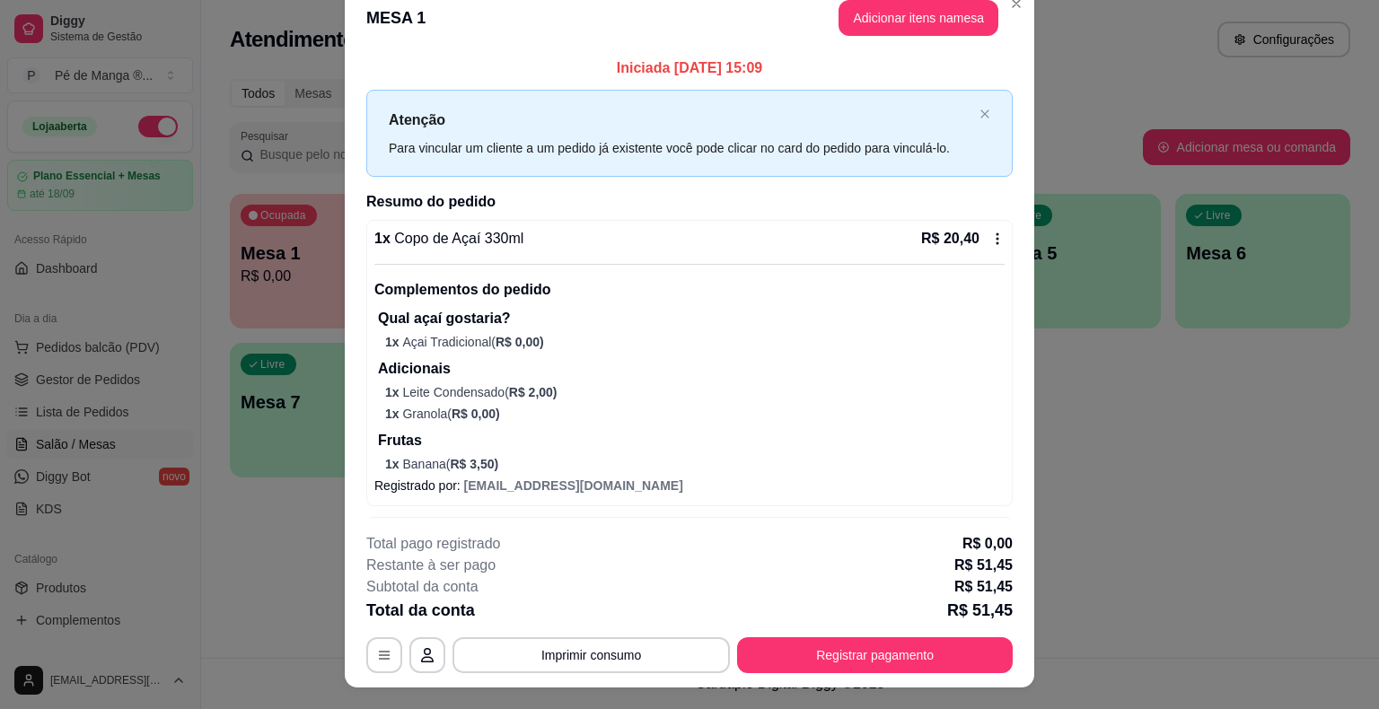
scroll to position [0, 0]
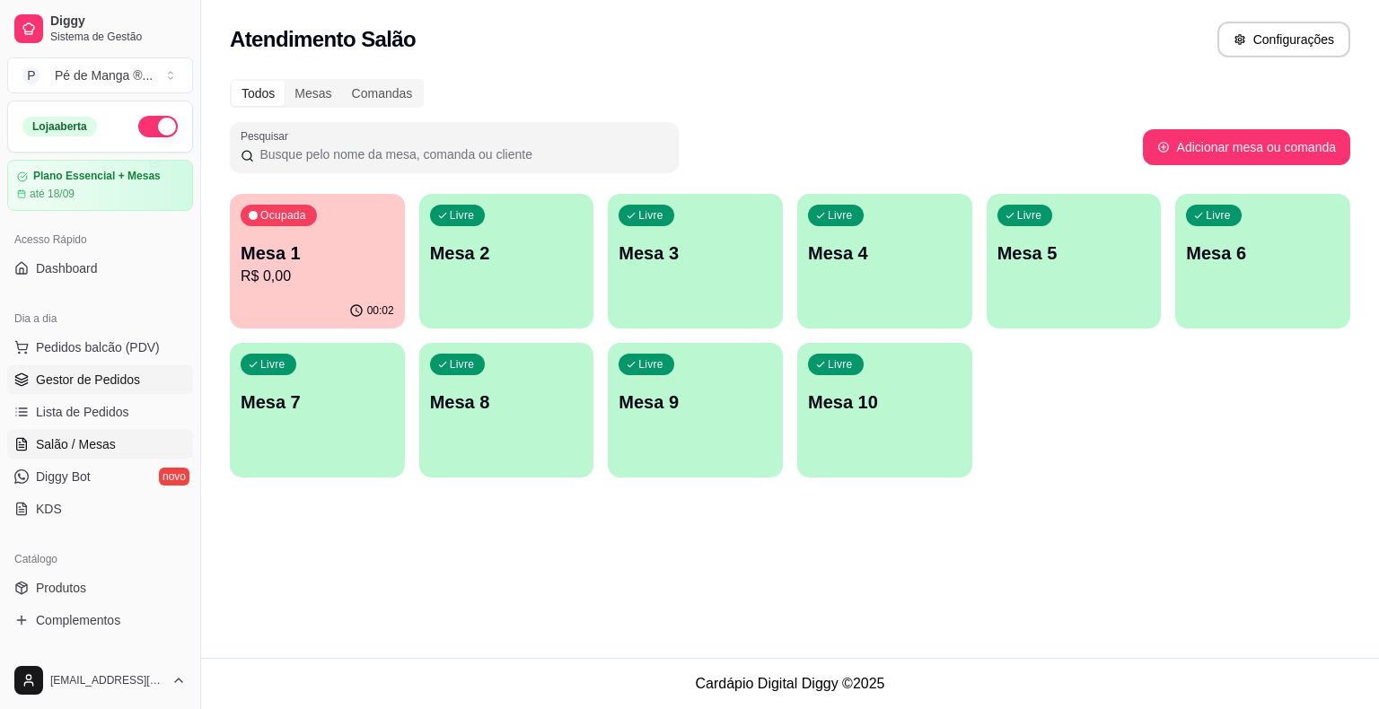
click at [93, 383] on span "Gestor de Pedidos" at bounding box center [88, 380] width 104 height 18
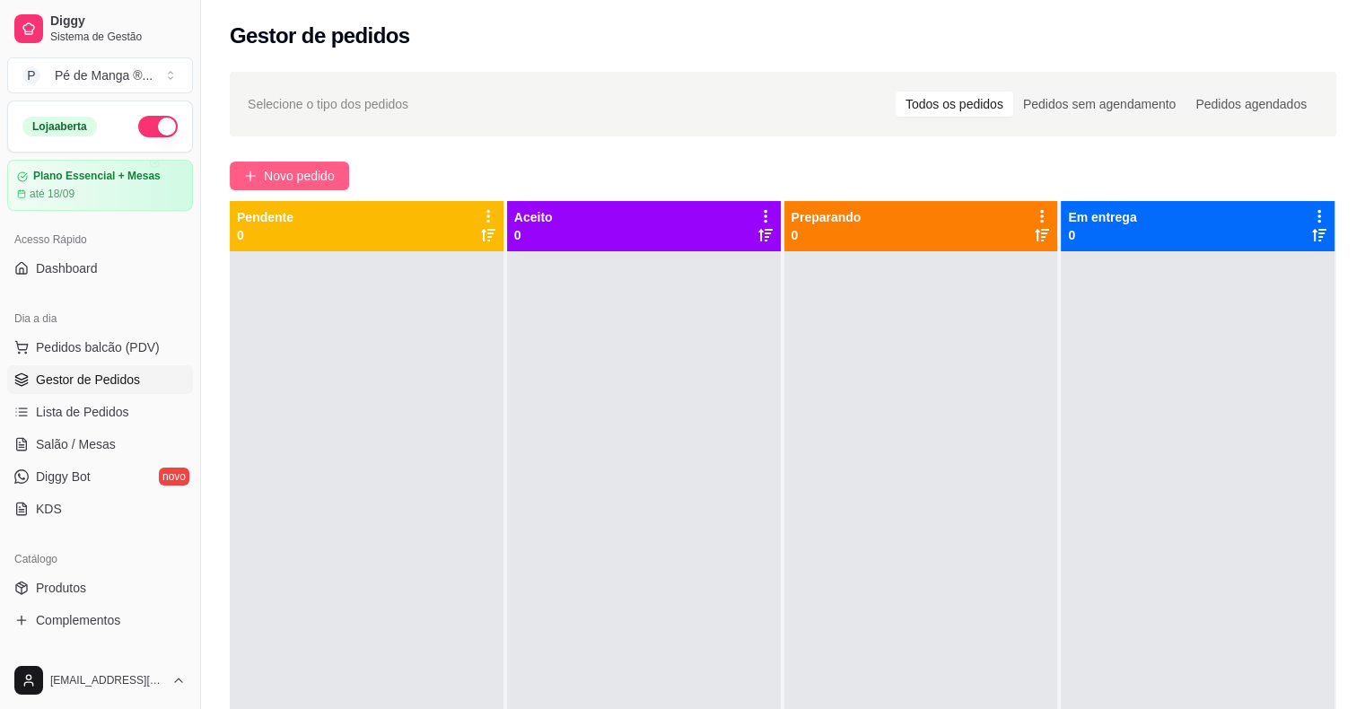
click at [316, 171] on span "Novo pedido" at bounding box center [299, 176] width 71 height 20
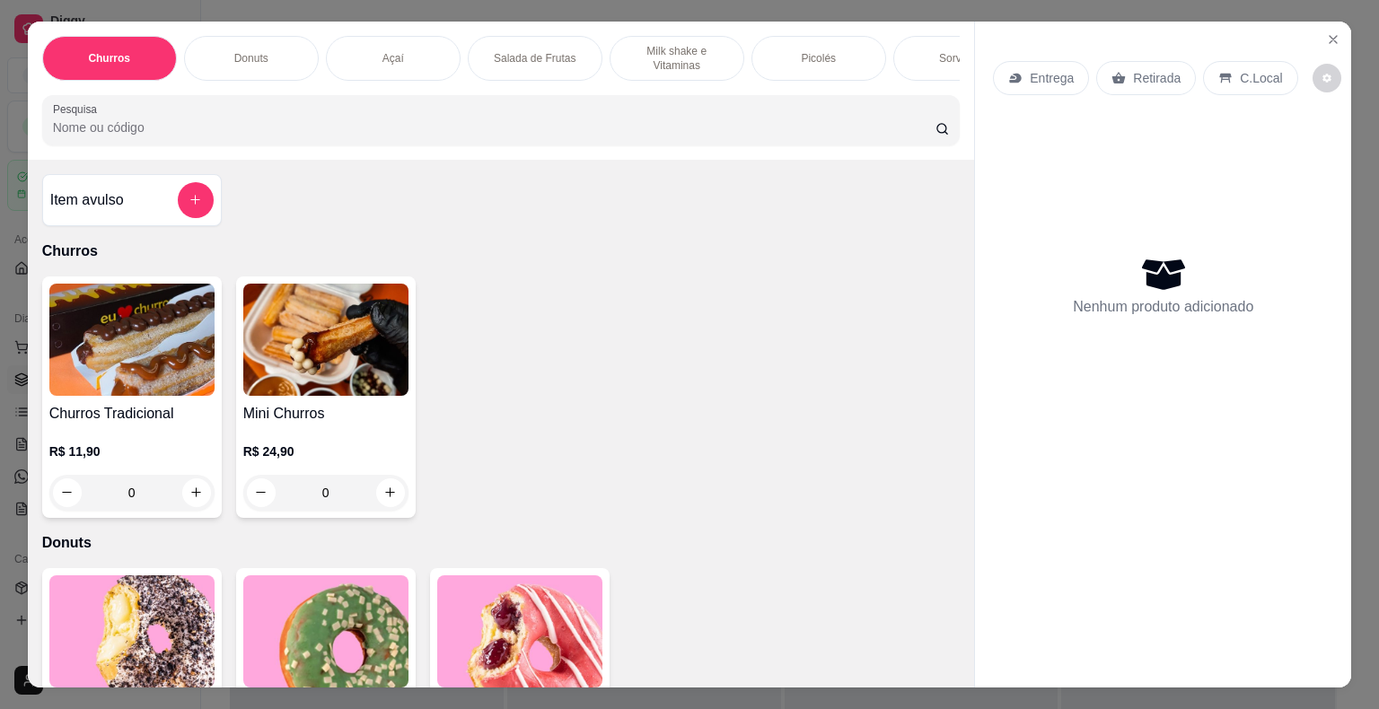
click at [908, 56] on div "Sorvetes" at bounding box center [960, 58] width 135 height 45
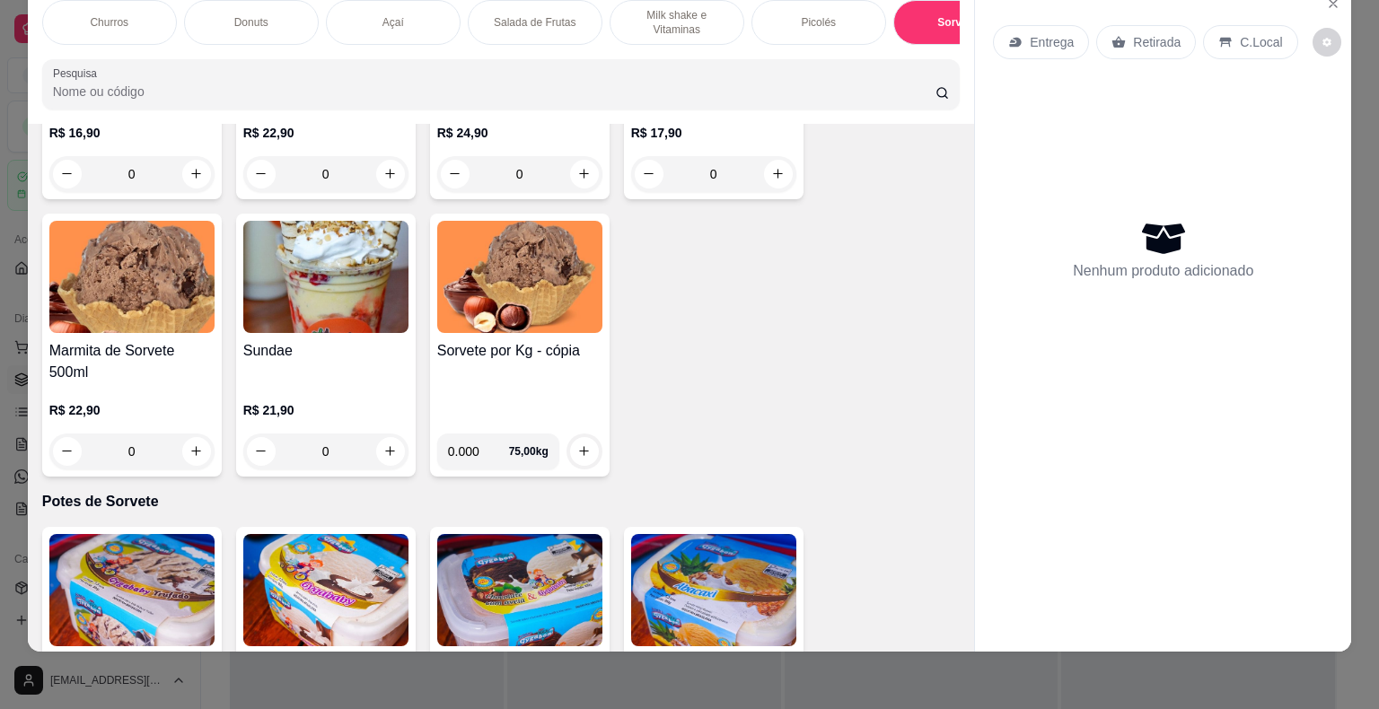
scroll to position [3441, 0]
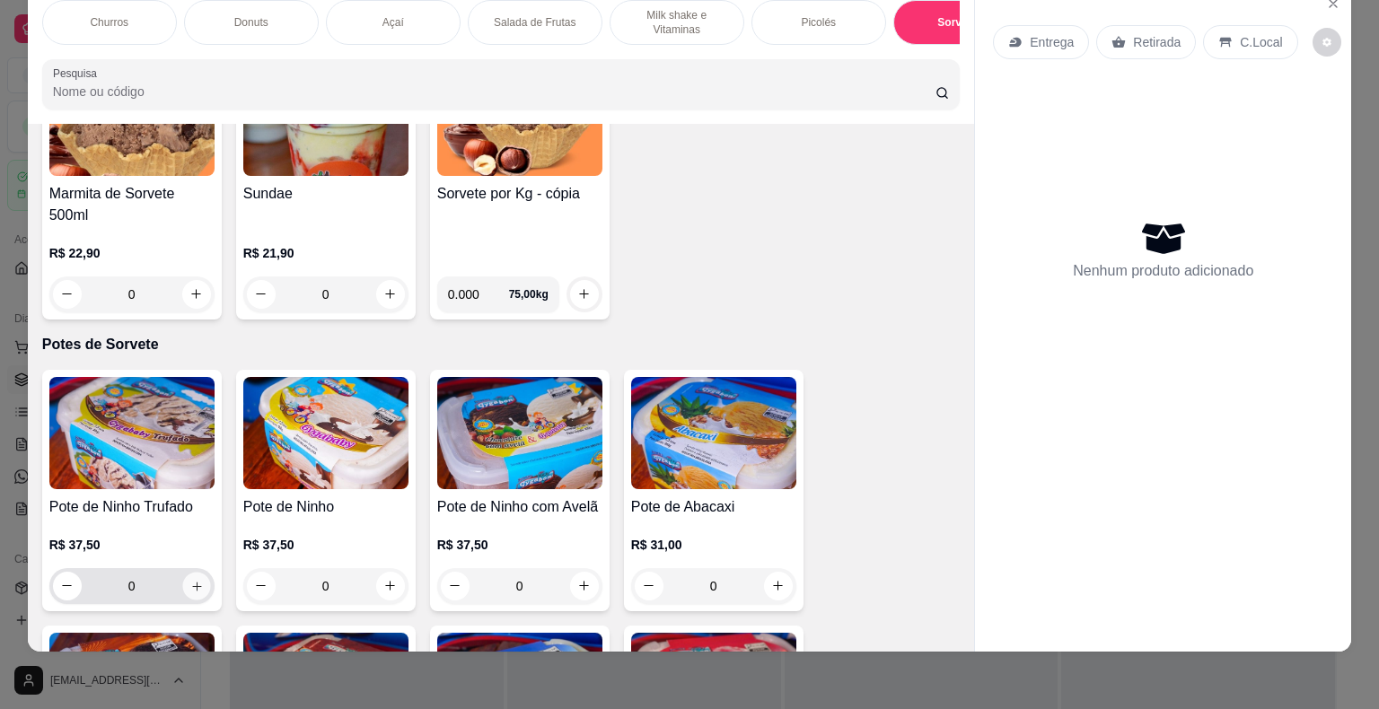
click at [187, 591] on button "increase-product-quantity" at bounding box center [196, 586] width 28 height 28
type input "1"
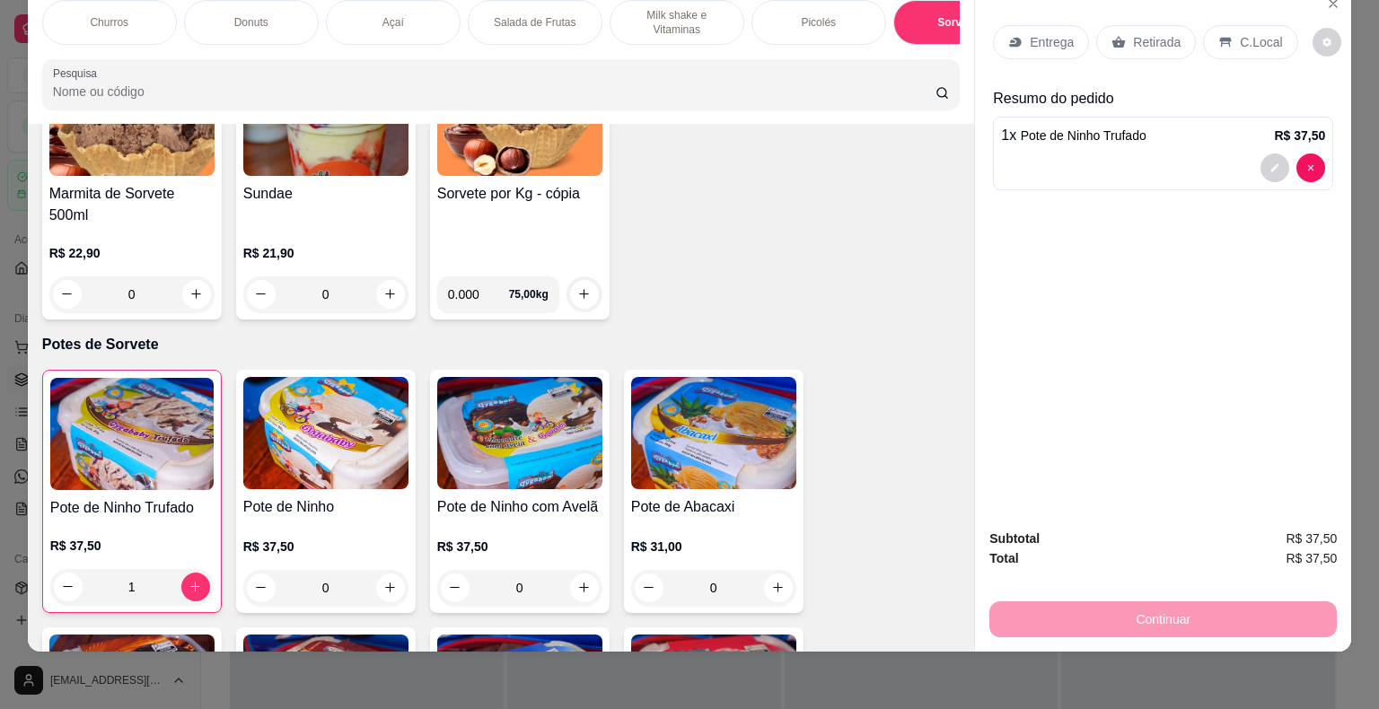
click at [1042, 42] on div "Entrega" at bounding box center [1041, 42] width 96 height 34
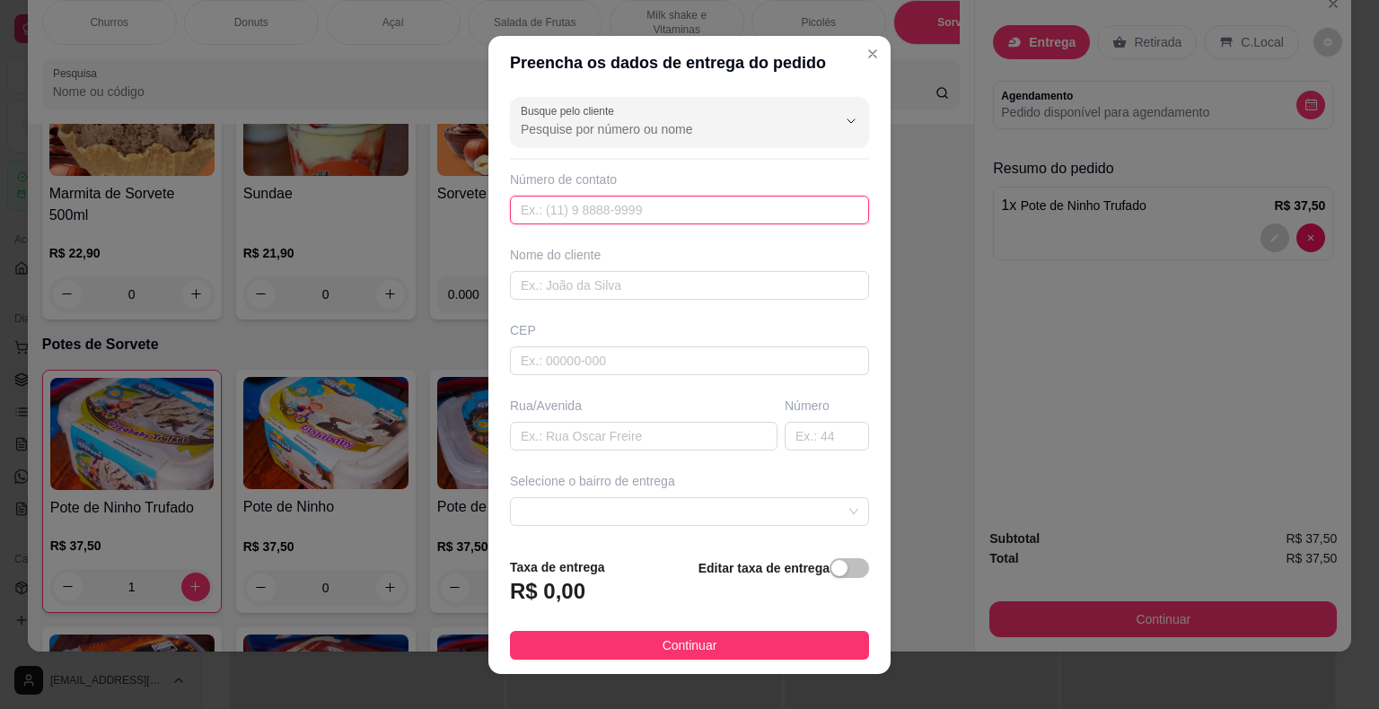
click at [628, 214] on input "text" at bounding box center [689, 210] width 359 height 29
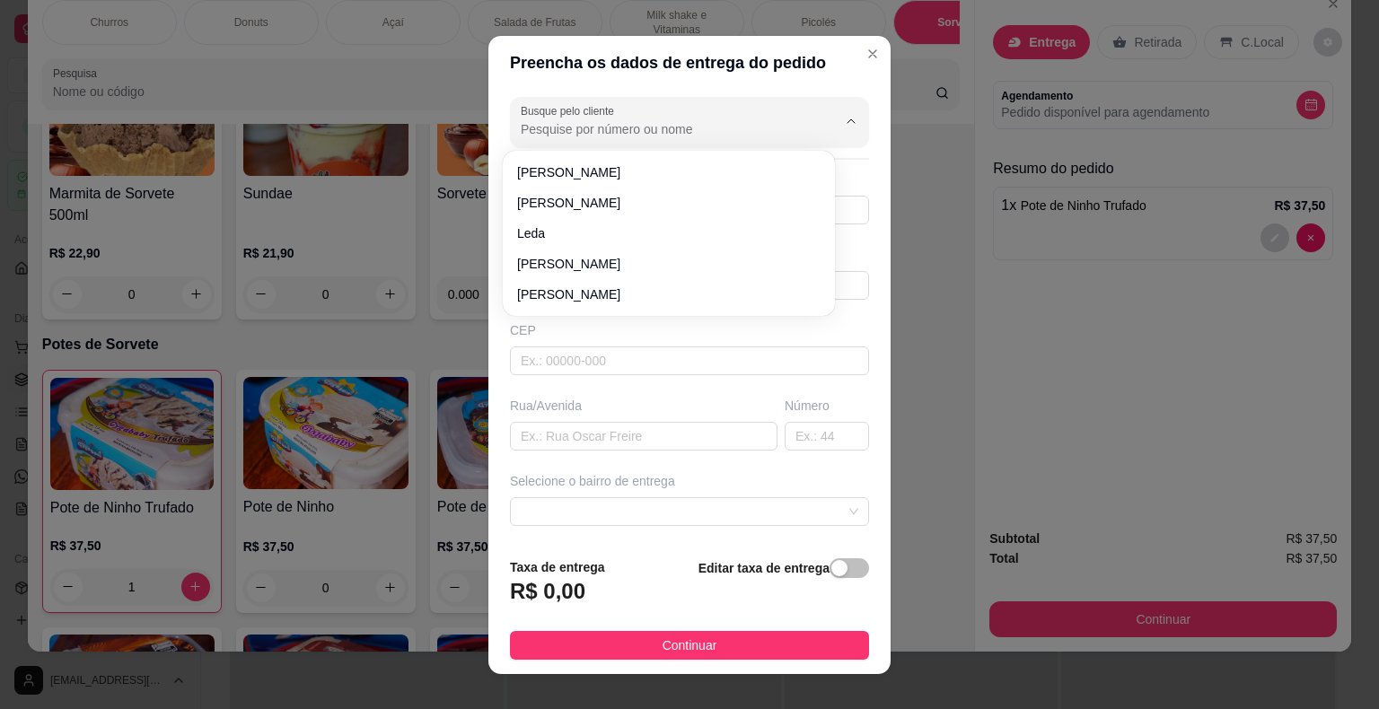
click at [654, 135] on input "Busque pelo cliente" at bounding box center [664, 129] width 287 height 18
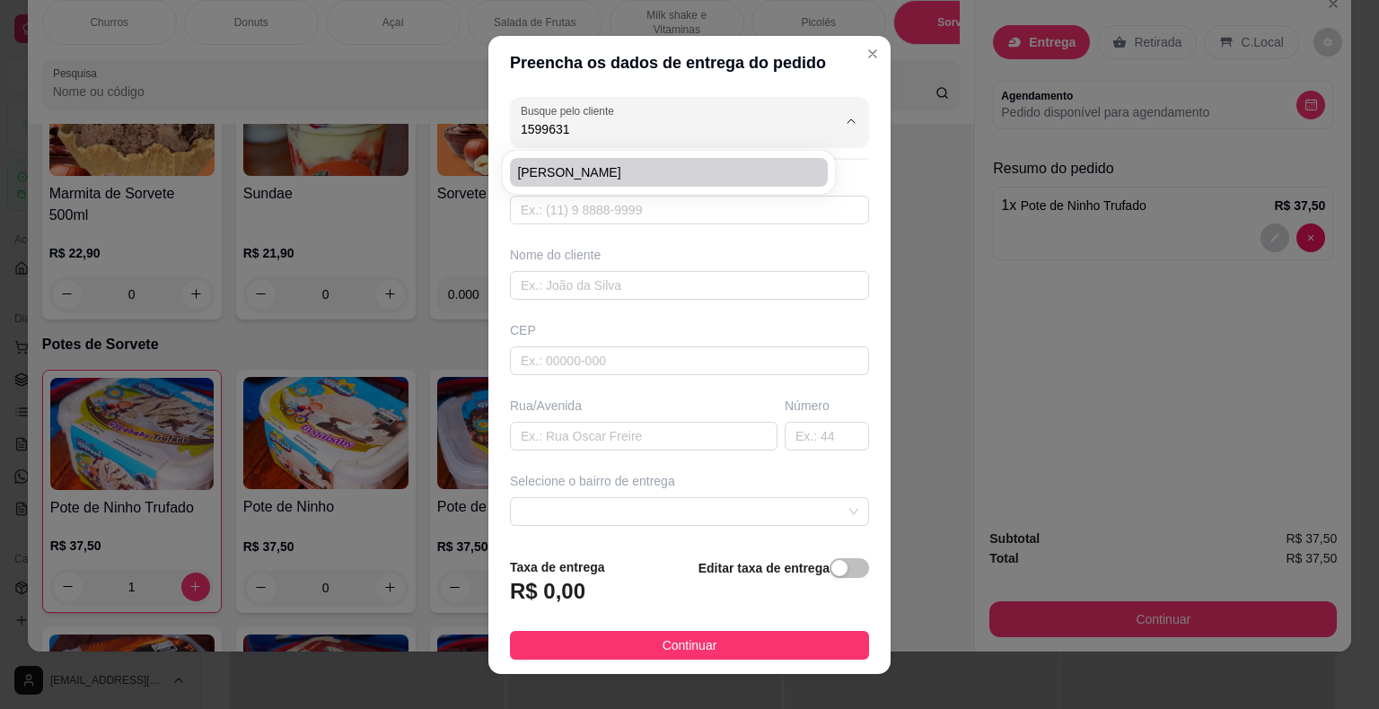
click at [642, 171] on span "[PERSON_NAME]" at bounding box center [659, 172] width 285 height 18
type input "[PERSON_NAME]"
type input "15996317979"
type input "[PERSON_NAME]"
type input "18440000"
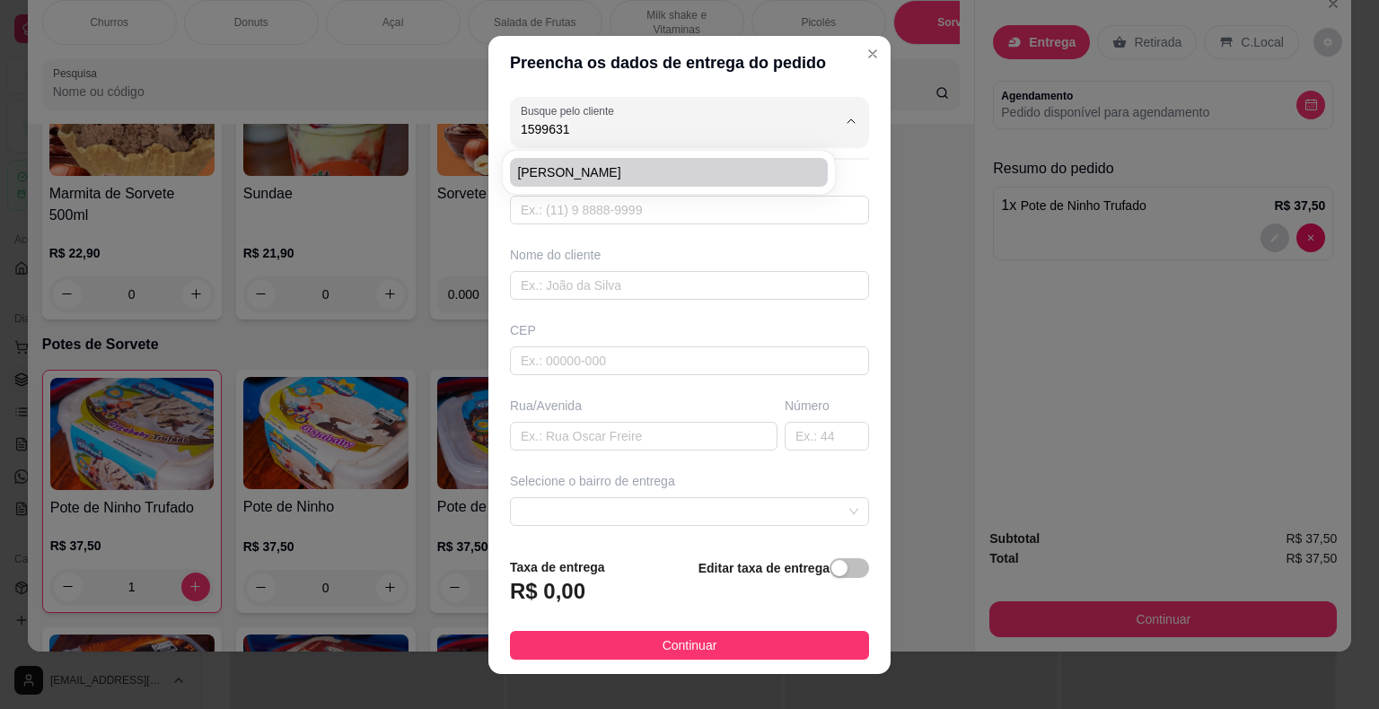
type input "[PERSON_NAME]"
type input "97"
type input "Itaberá"
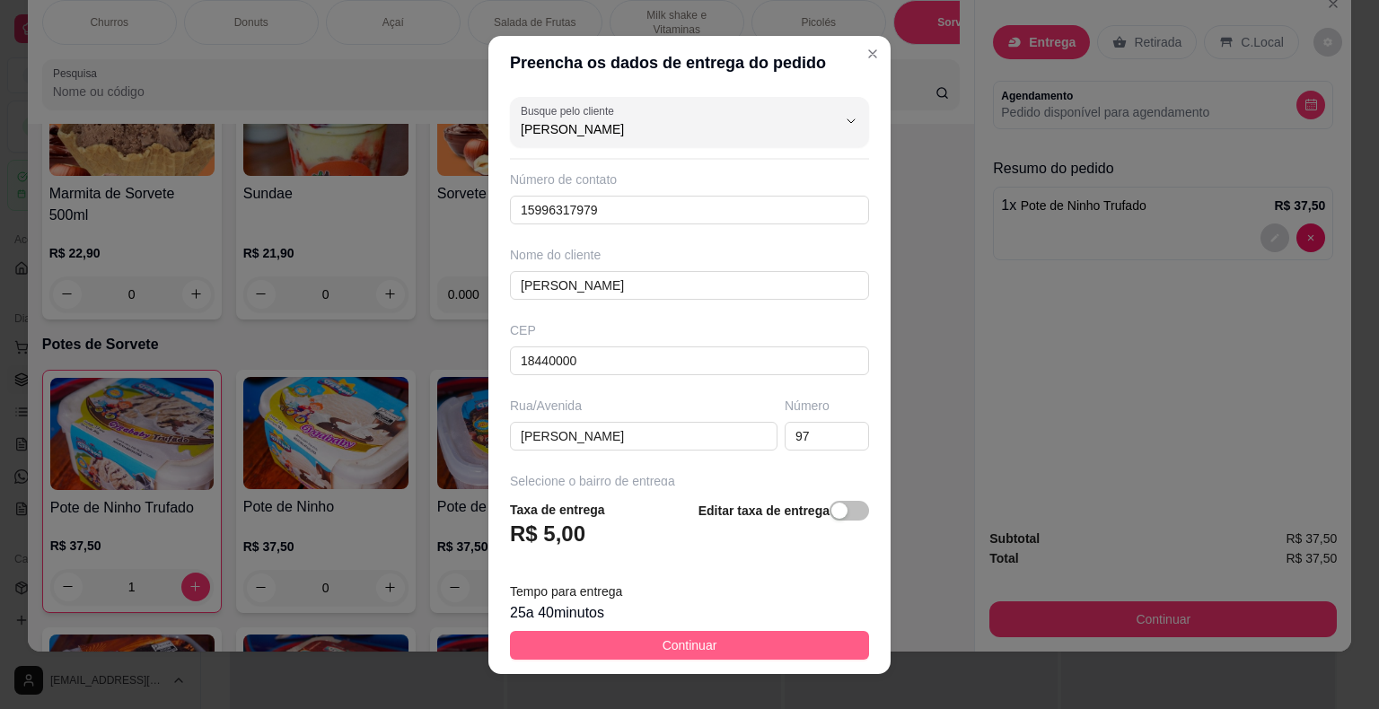
type input "[PERSON_NAME]"
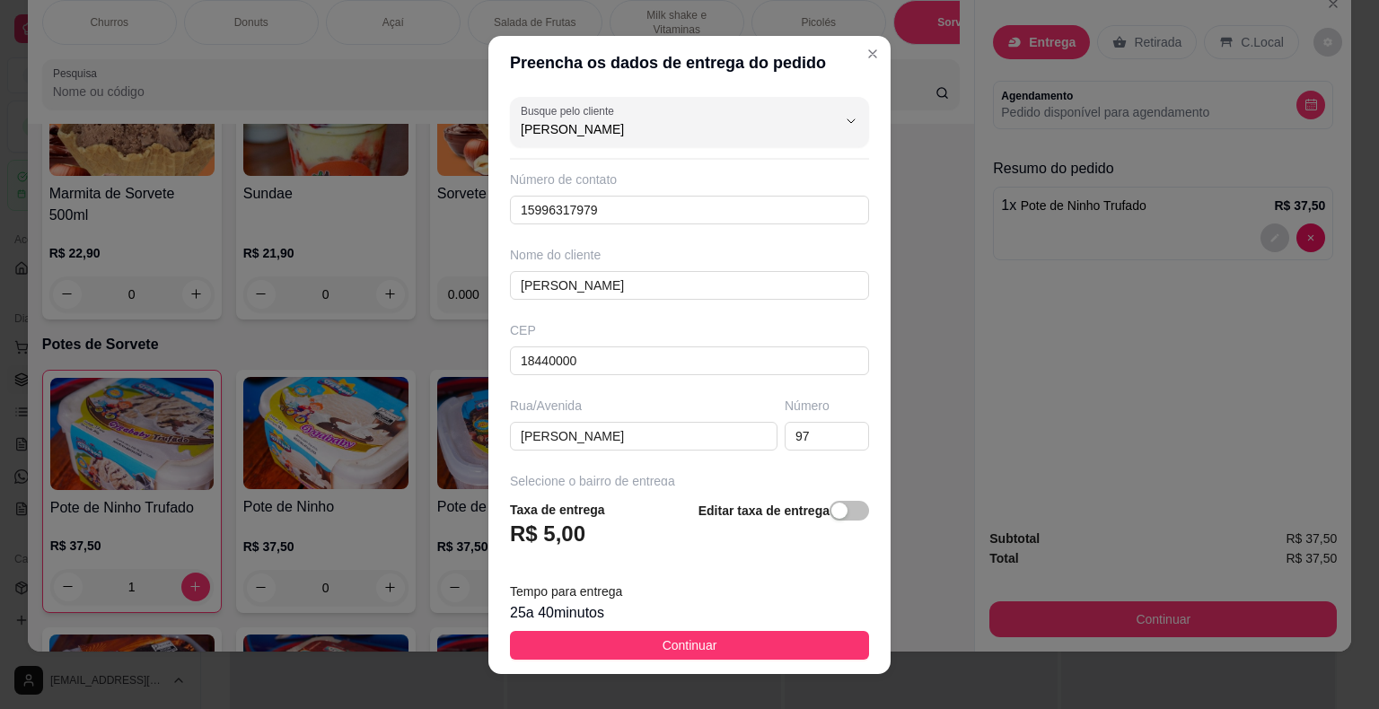
click at [596, 649] on button "Continuar" at bounding box center [689, 645] width 359 height 29
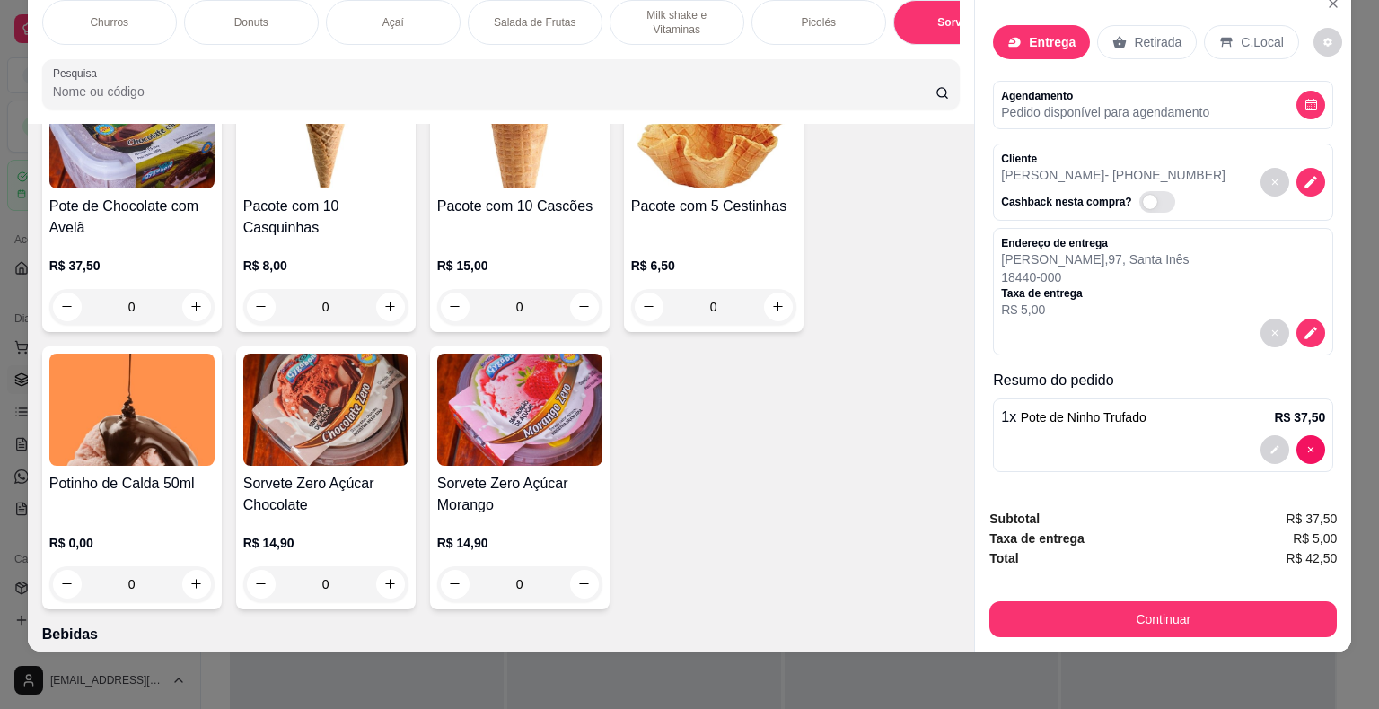
scroll to position [4608, 0]
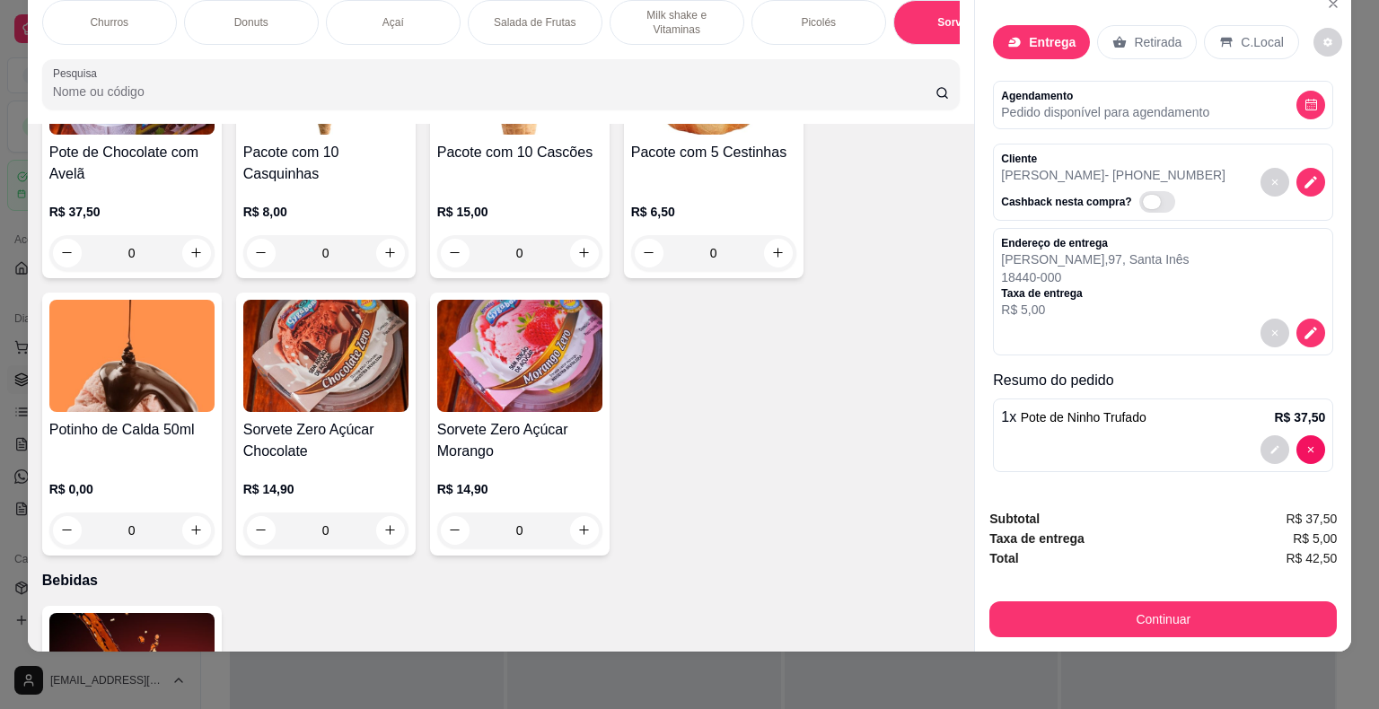
click at [1149, 191] on span "Automatic updates" at bounding box center [1157, 202] width 36 height 22
click at [1149, 205] on input "Automatic updates" at bounding box center [1144, 211] width 12 height 12
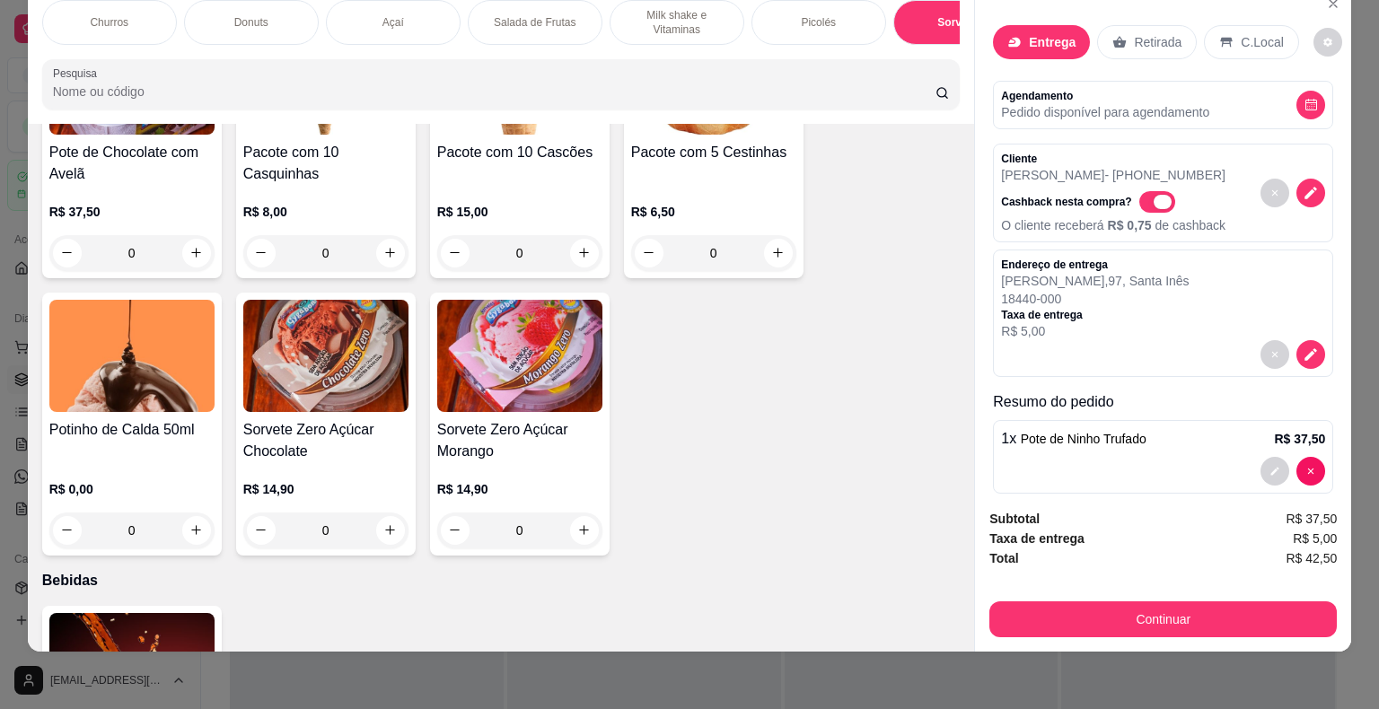
click at [1153, 195] on span "Automatic updates" at bounding box center [1162, 202] width 18 height 14
click at [1141, 205] on input "Automatic updates" at bounding box center [1144, 211] width 12 height 12
checkbox input "false"
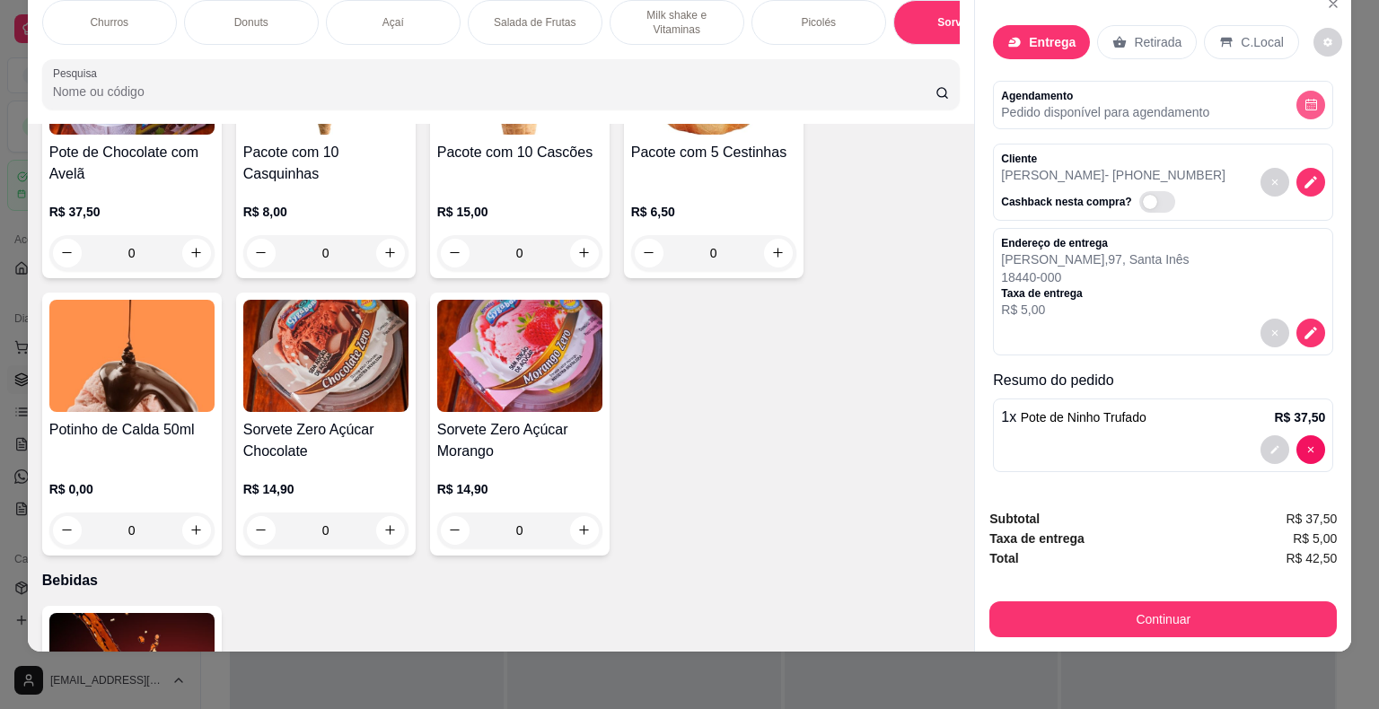
click at [1313, 91] on button "decrease-product-quantity" at bounding box center [1310, 105] width 29 height 29
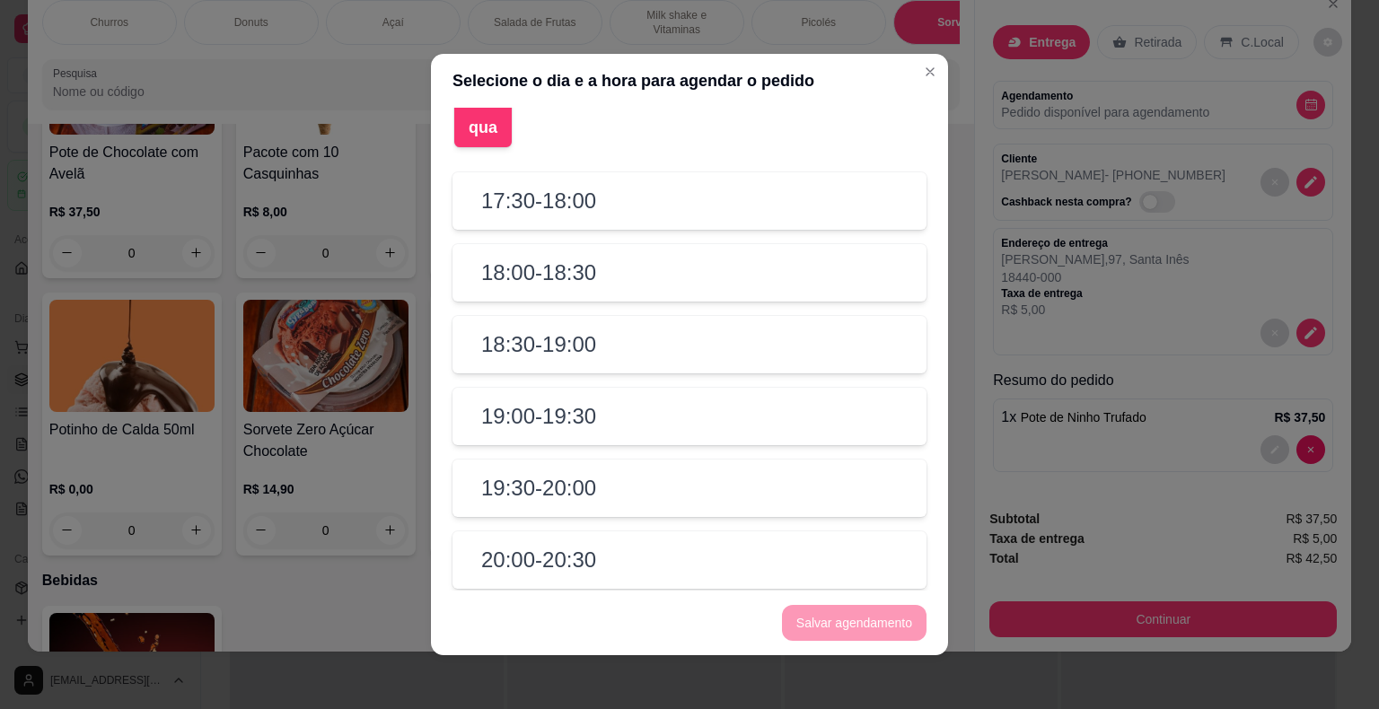
scroll to position [0, 0]
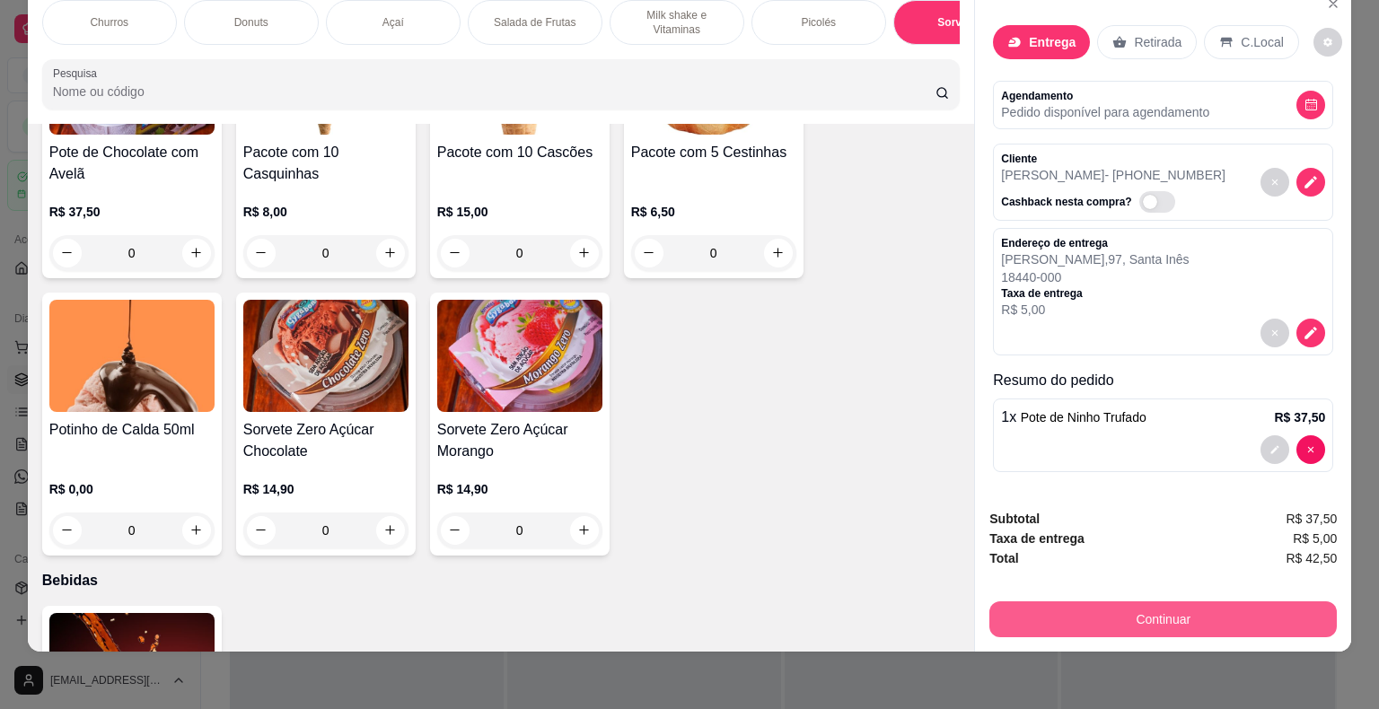
click at [1170, 601] on button "Continuar" at bounding box center [1162, 619] width 347 height 36
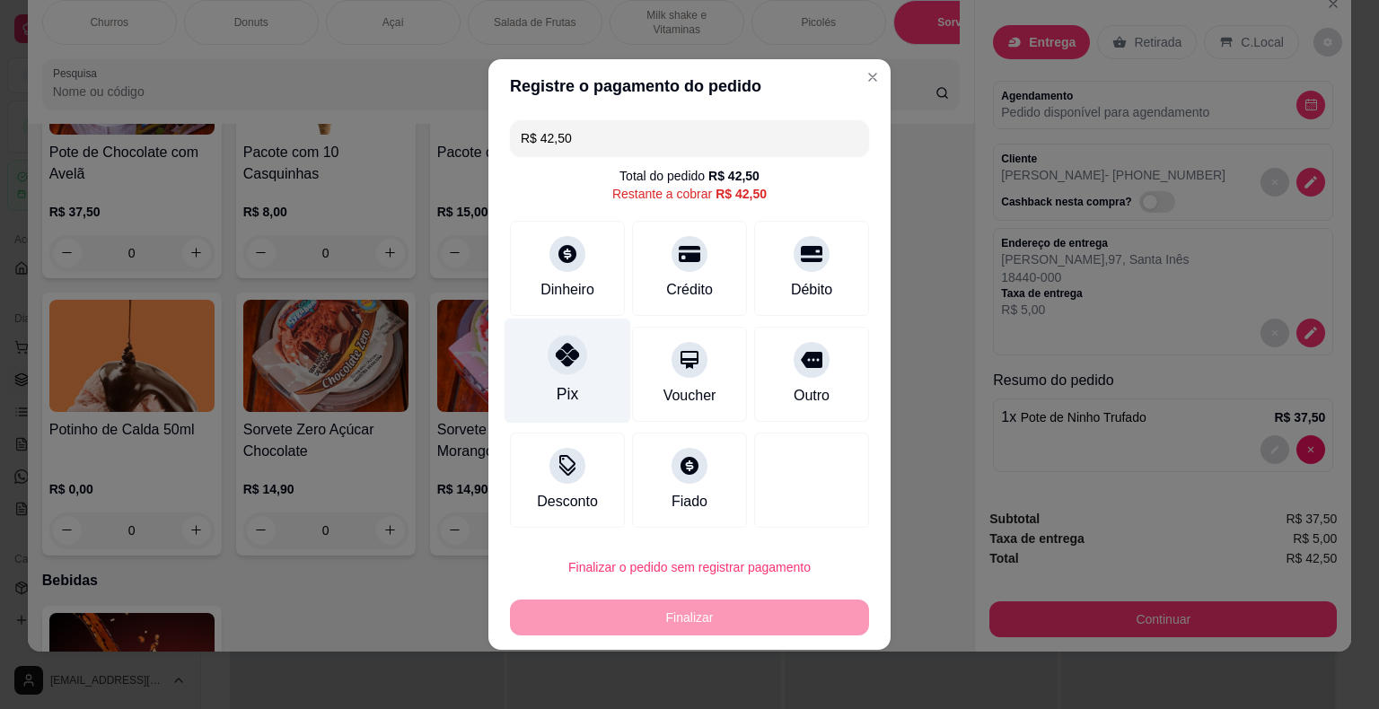
click at [557, 388] on div "Pix" at bounding box center [568, 393] width 22 height 23
type input "R$ 0,00"
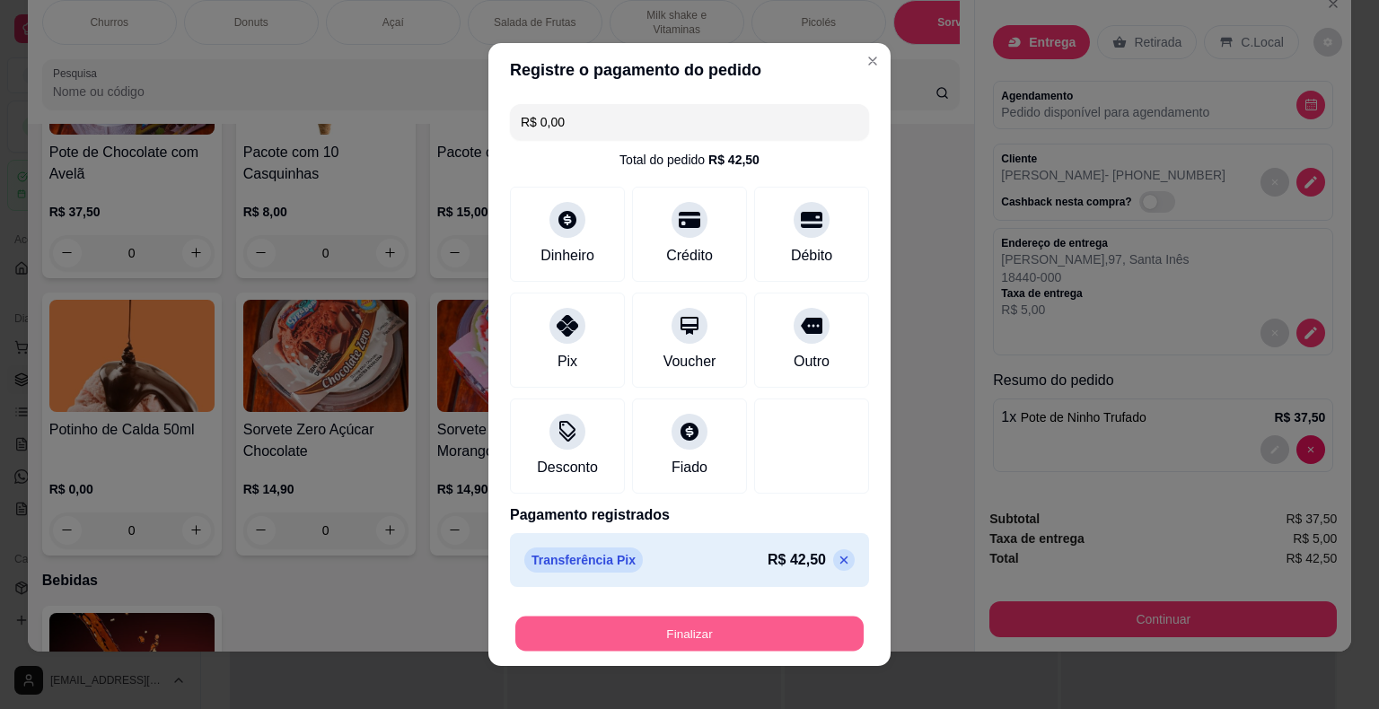
click at [589, 639] on button "Finalizar" at bounding box center [689, 634] width 348 height 35
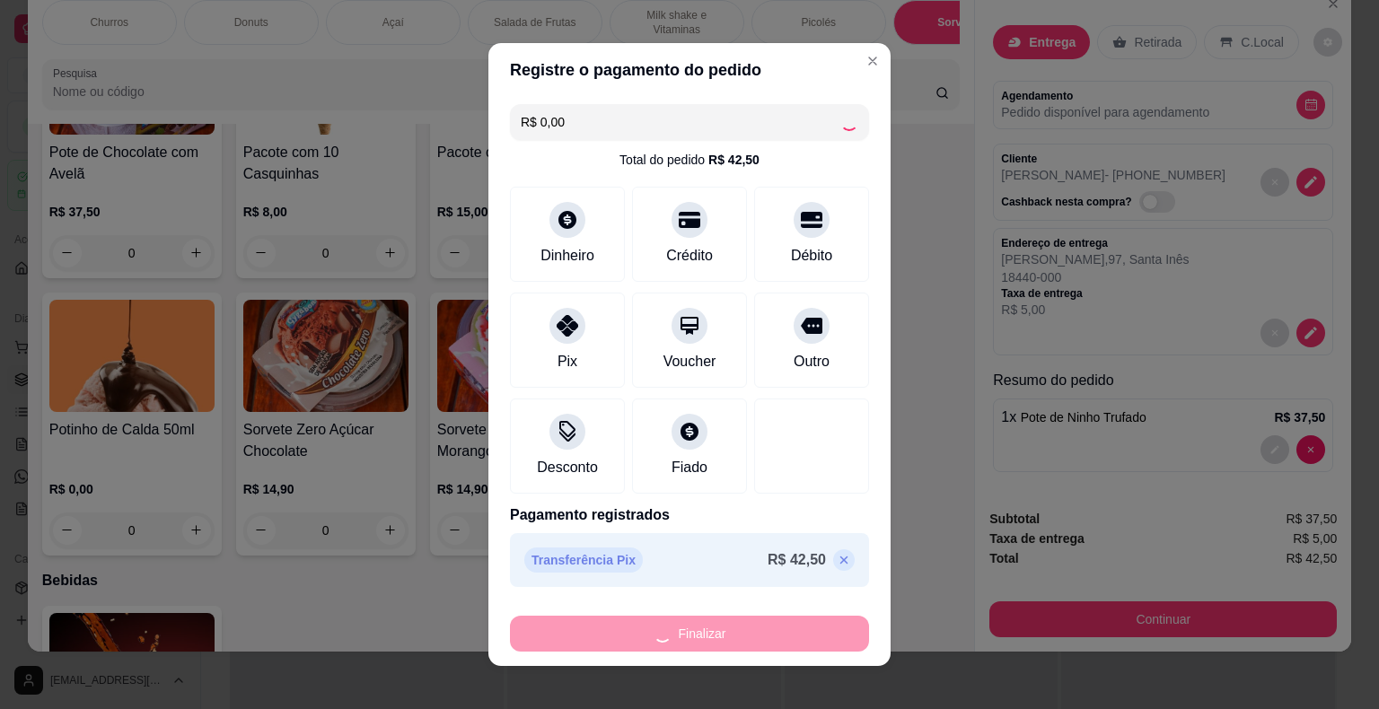
type input "0"
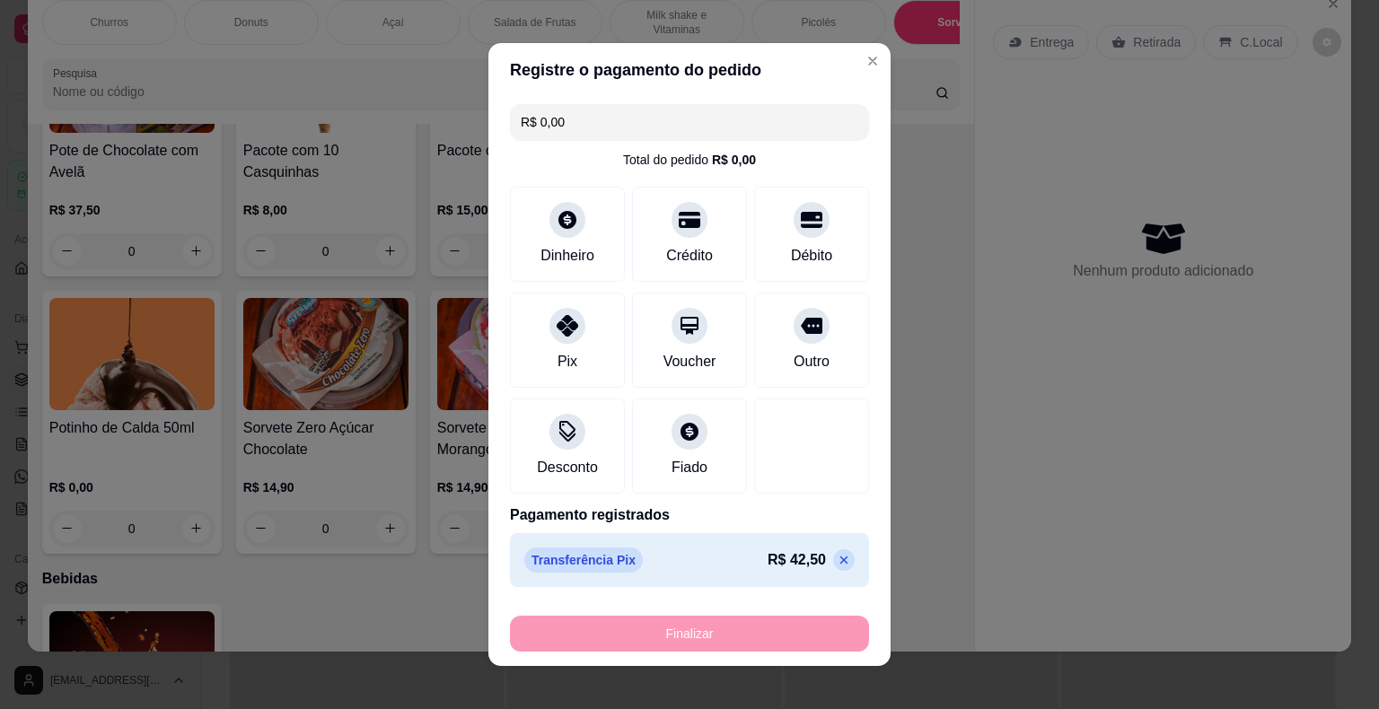
type input "-R$ 42,50"
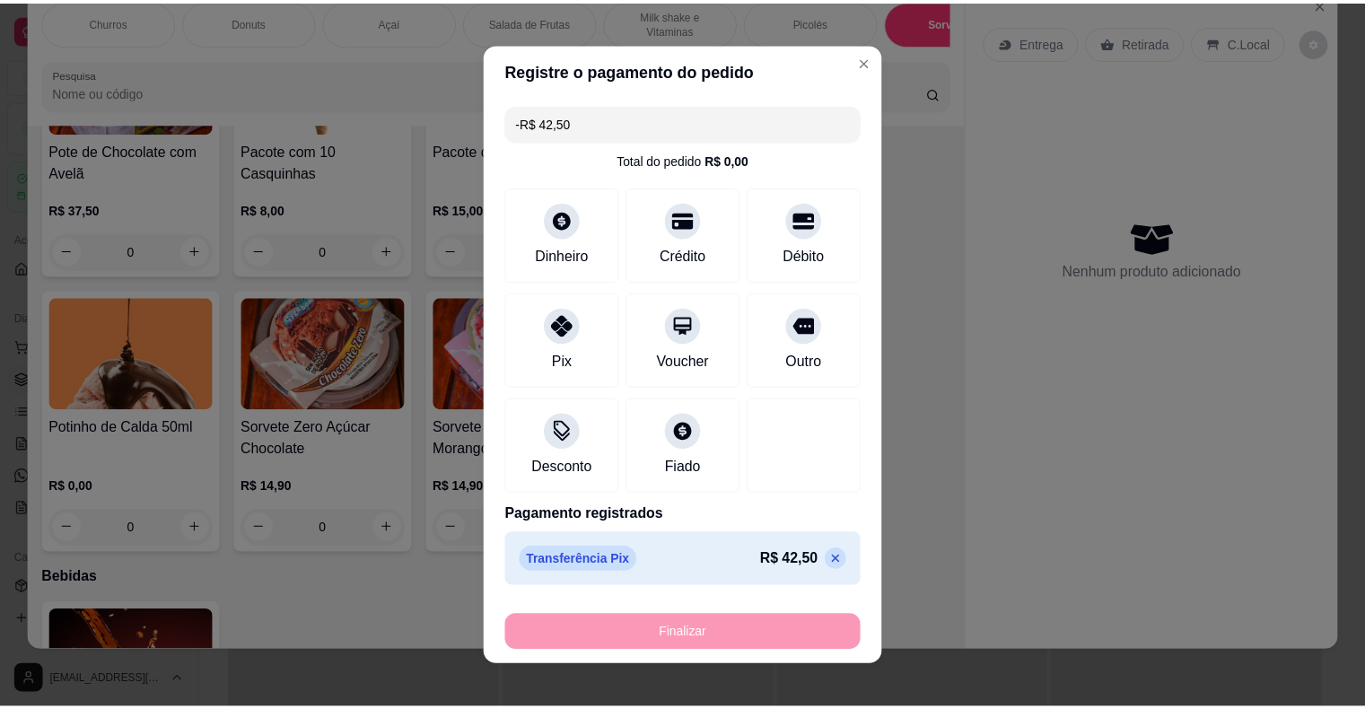
scroll to position [4607, 0]
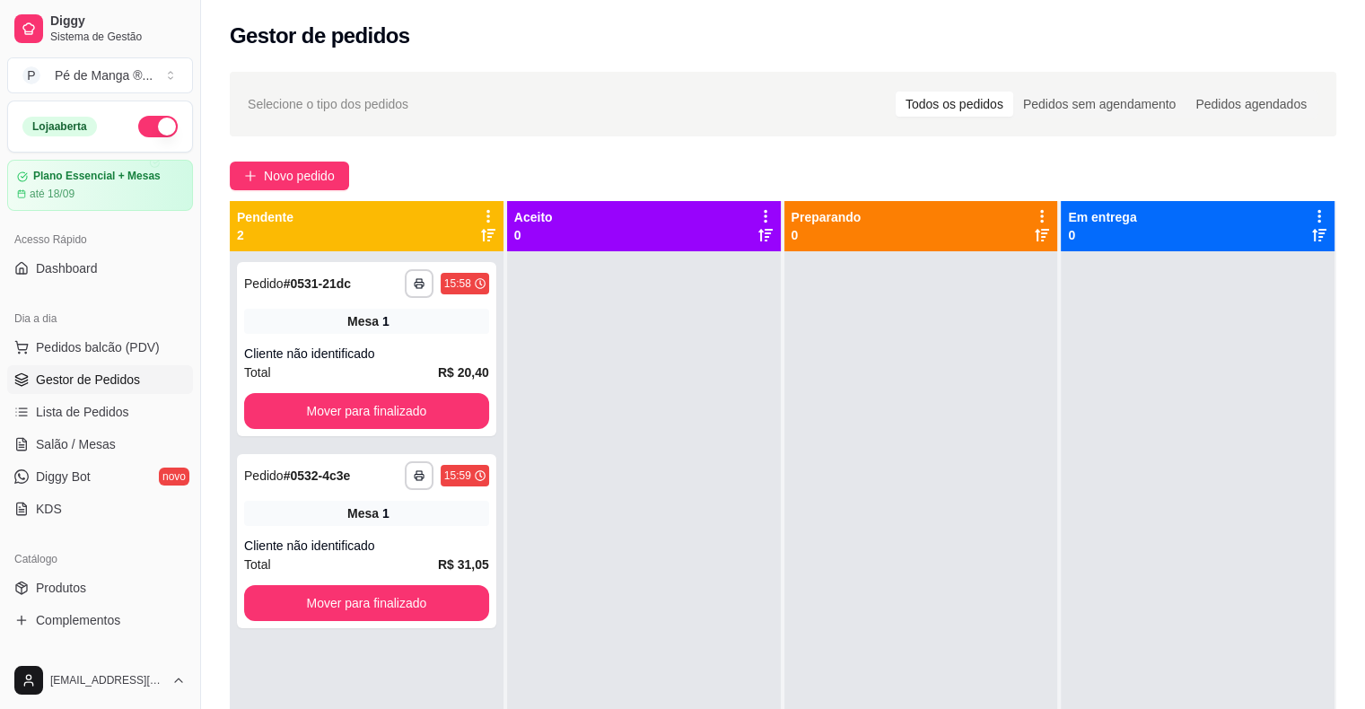
click at [118, 378] on span "Gestor de Pedidos" at bounding box center [88, 380] width 104 height 18
click at [120, 410] on span "Lista de Pedidos" at bounding box center [82, 412] width 93 height 18
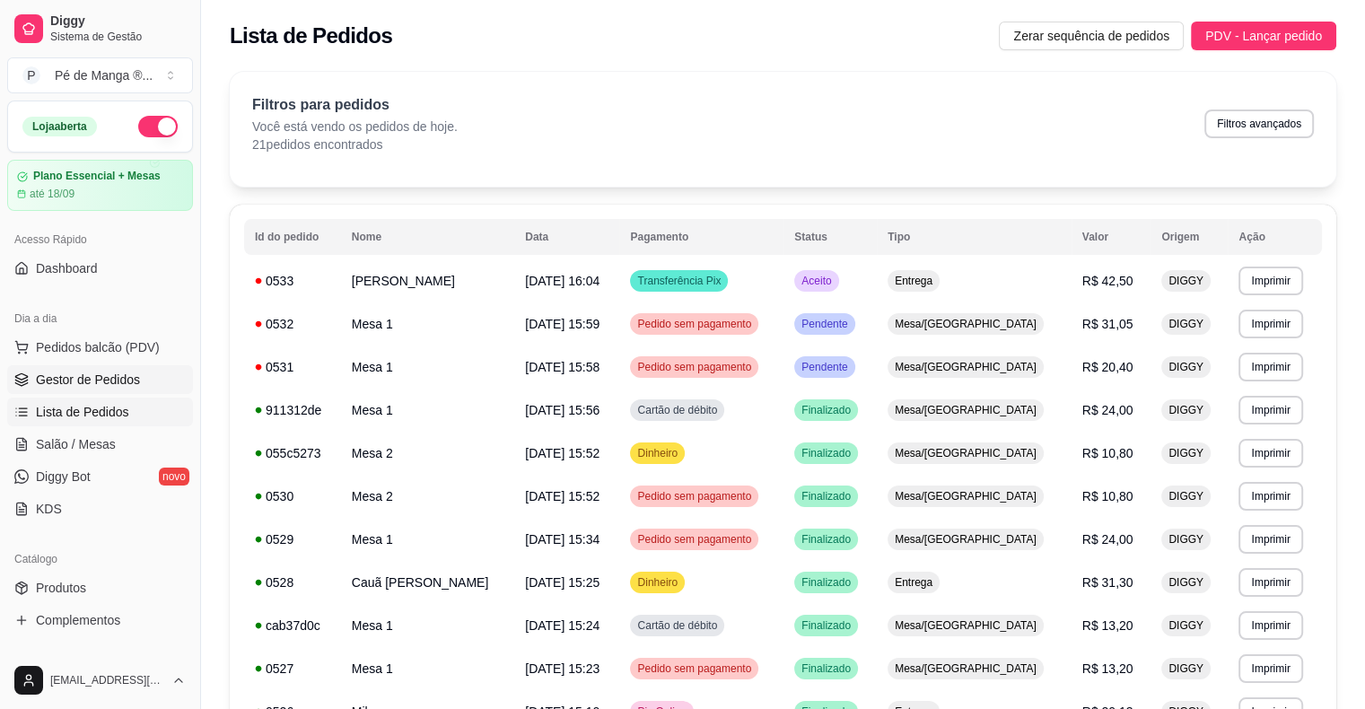
click at [131, 376] on span "Gestor de Pedidos" at bounding box center [88, 380] width 104 height 18
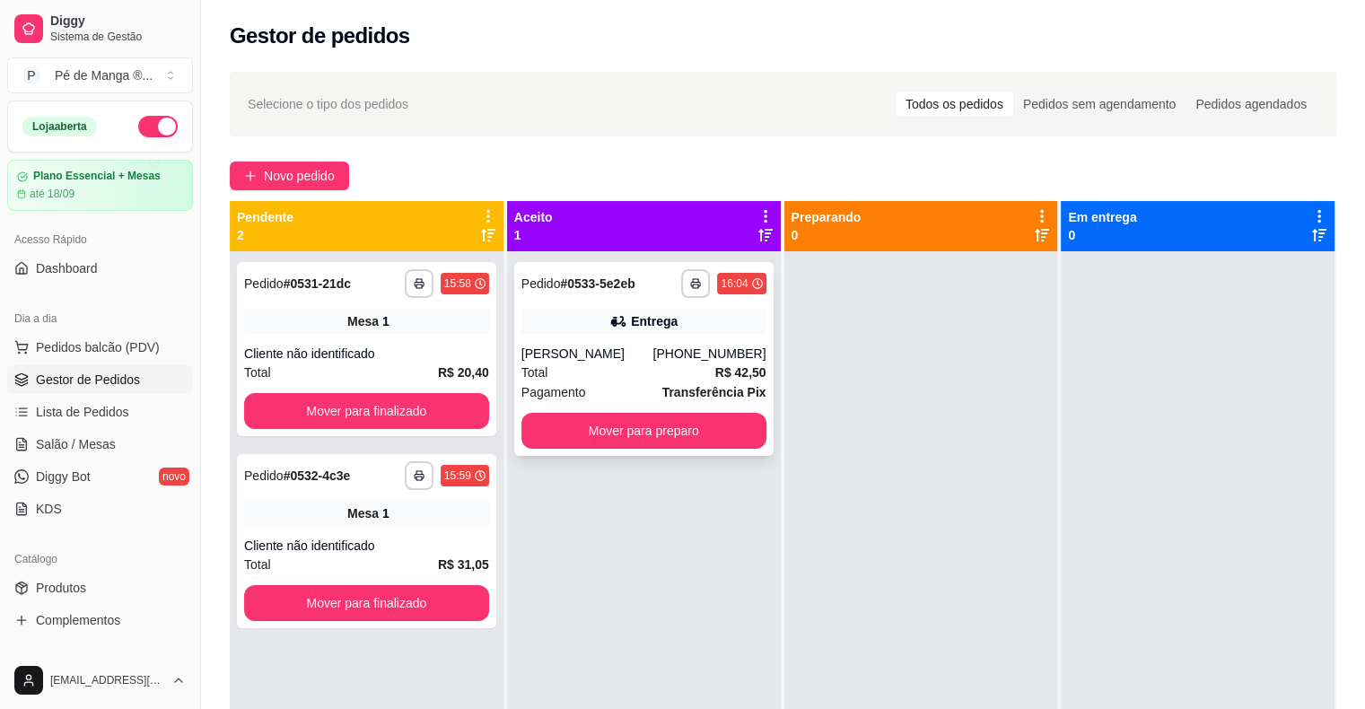
click at [656, 395] on div "Pagamento Transferência Pix" at bounding box center [644, 392] width 245 height 20
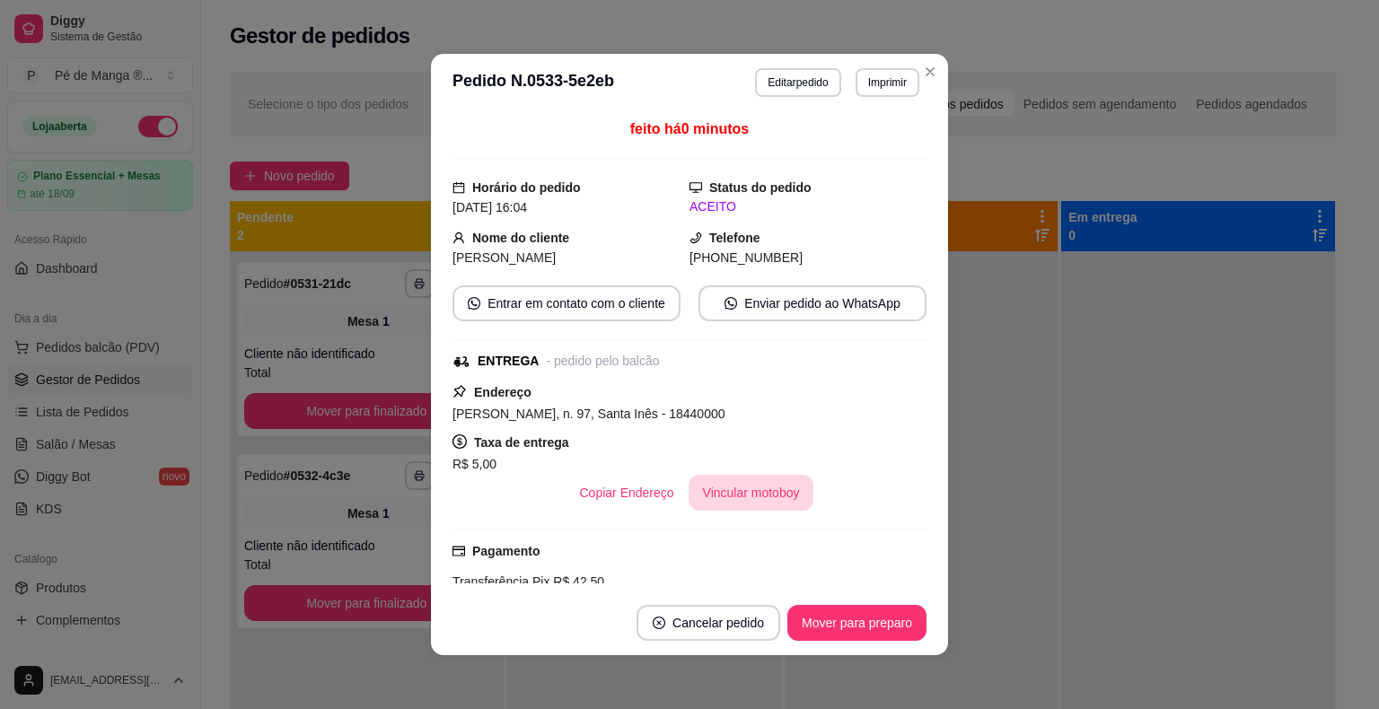
click at [726, 492] on button "Vincular motoboy" at bounding box center [751, 493] width 126 height 36
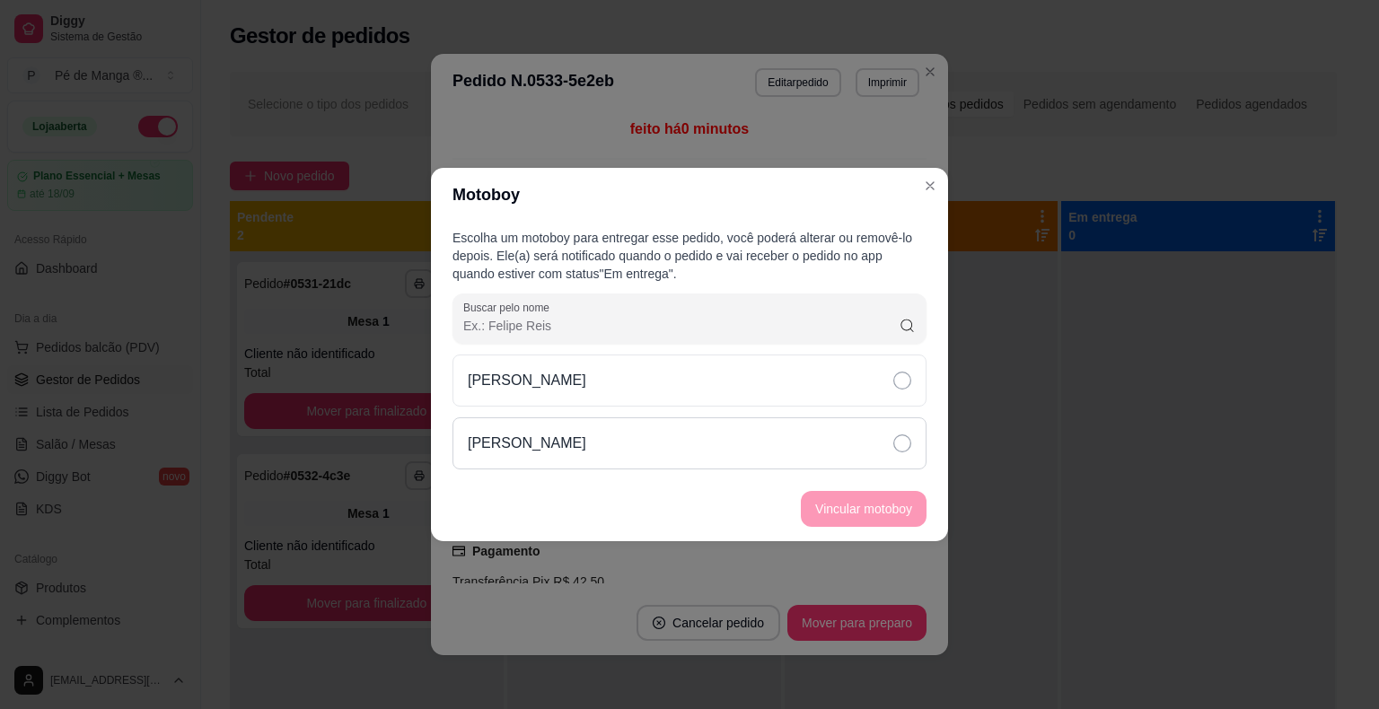
click at [731, 417] on div "[PERSON_NAME]" at bounding box center [689, 443] width 474 height 52
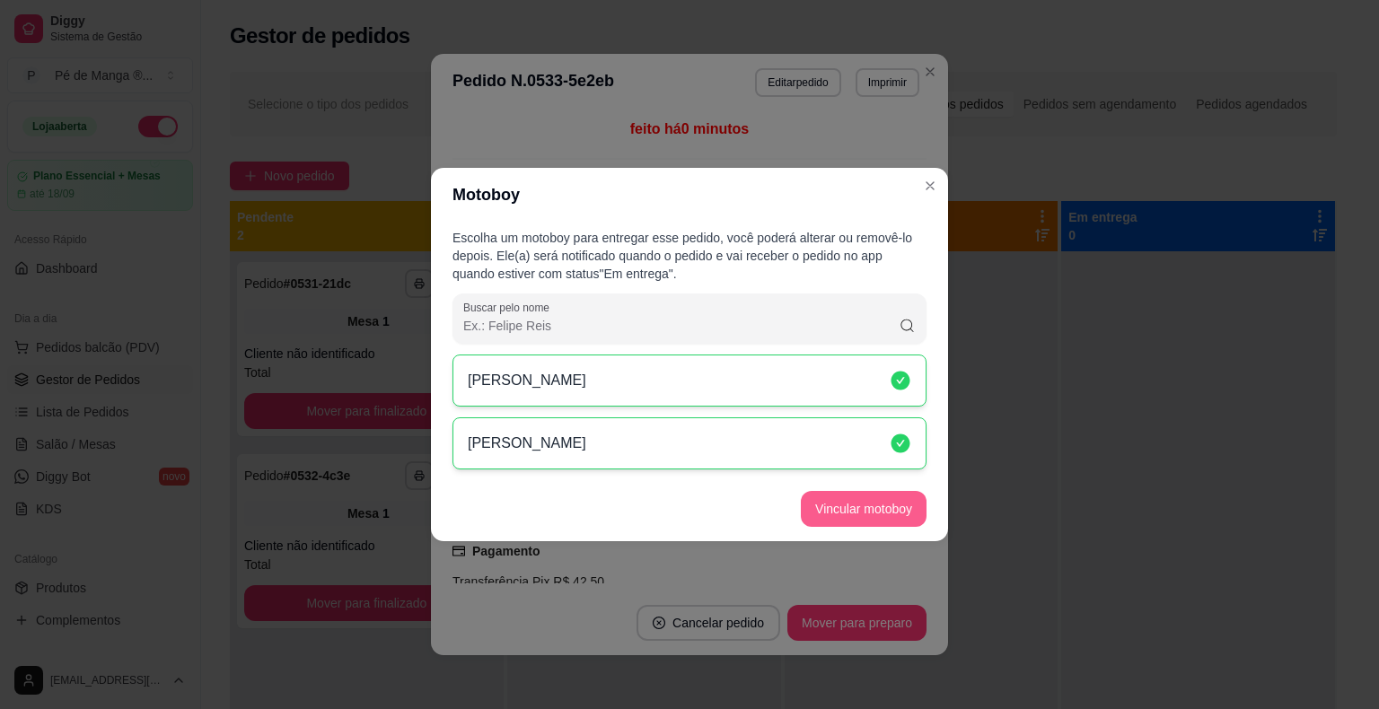
click at [826, 504] on button "Vincular motoboy" at bounding box center [864, 509] width 126 height 36
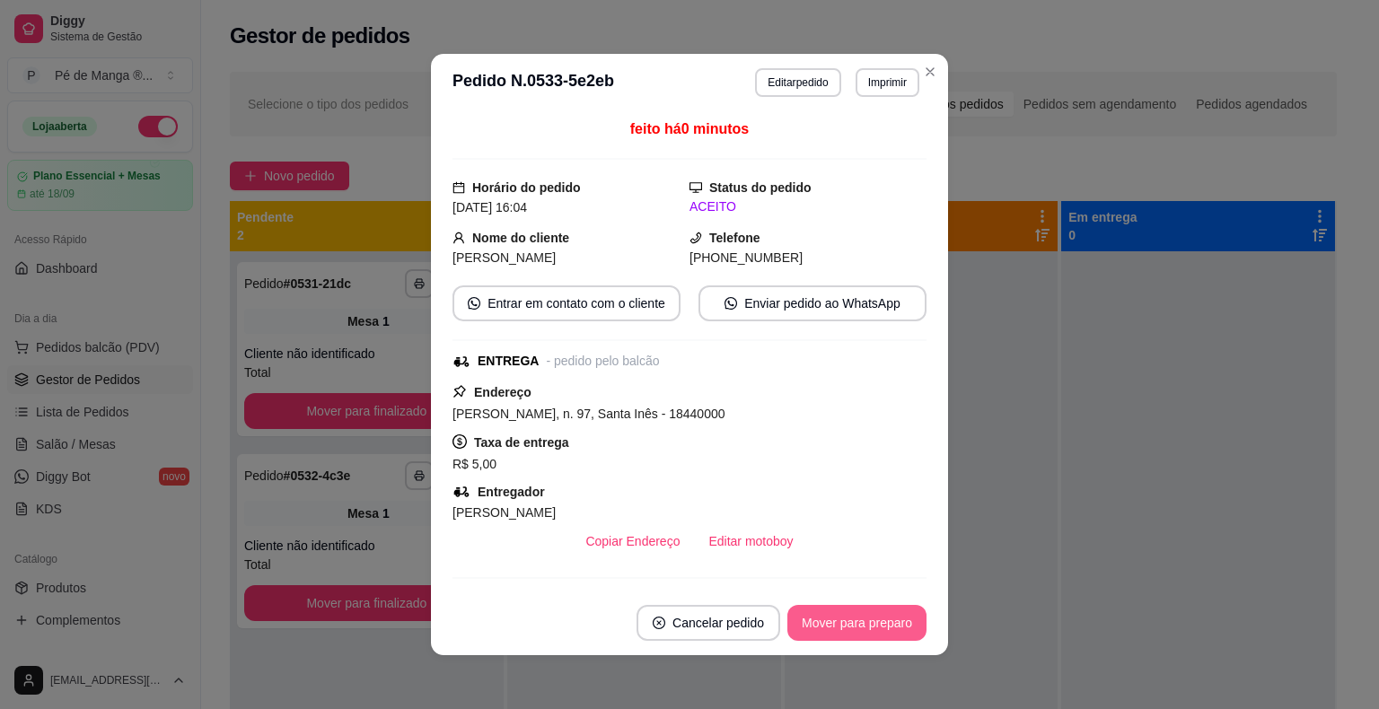
click at [875, 617] on button "Mover para preparo" at bounding box center [856, 623] width 139 height 36
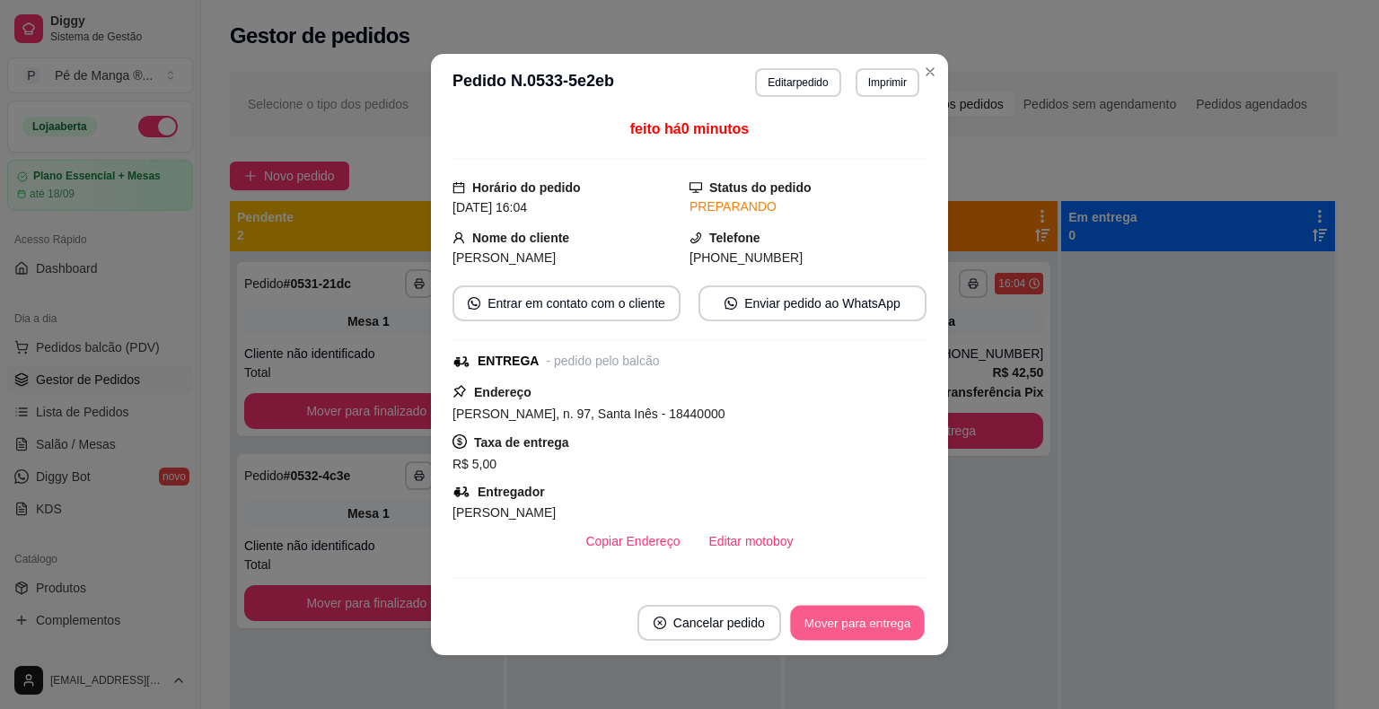
click at [854, 634] on button "Mover para entrega" at bounding box center [857, 623] width 135 height 35
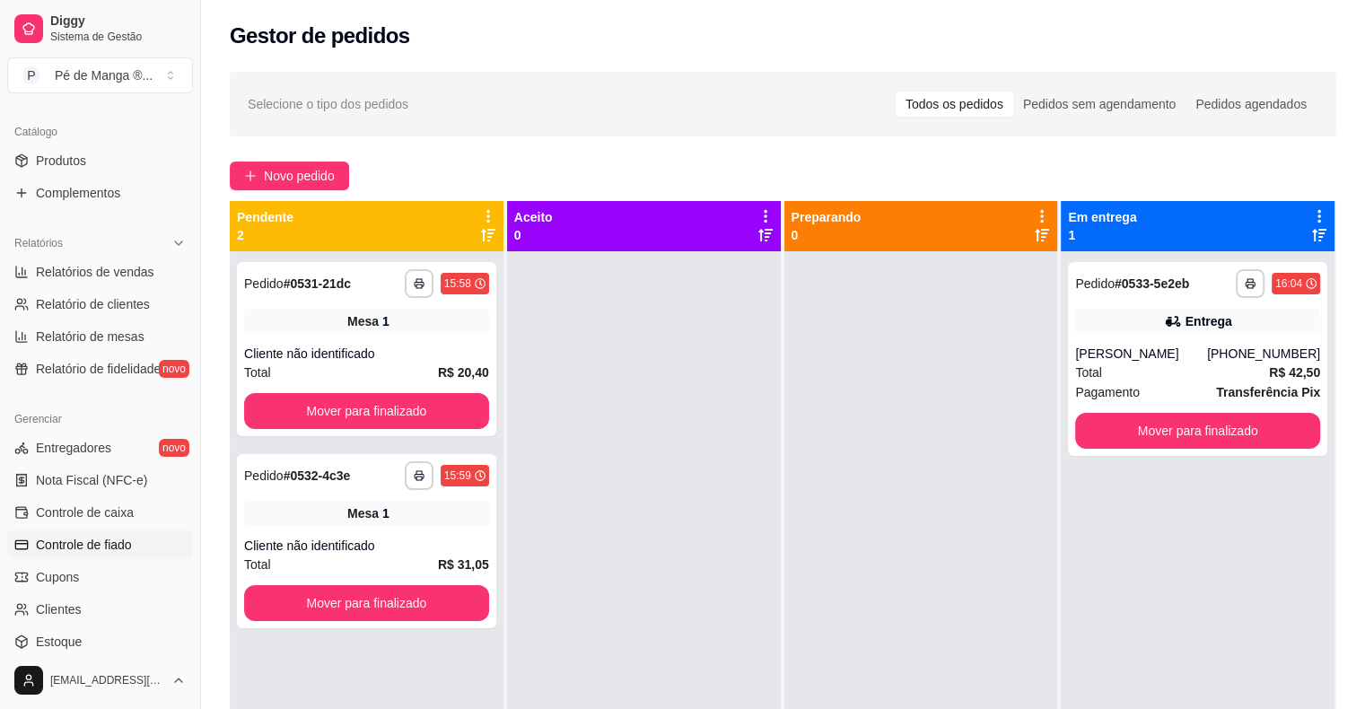
scroll to position [449, 0]
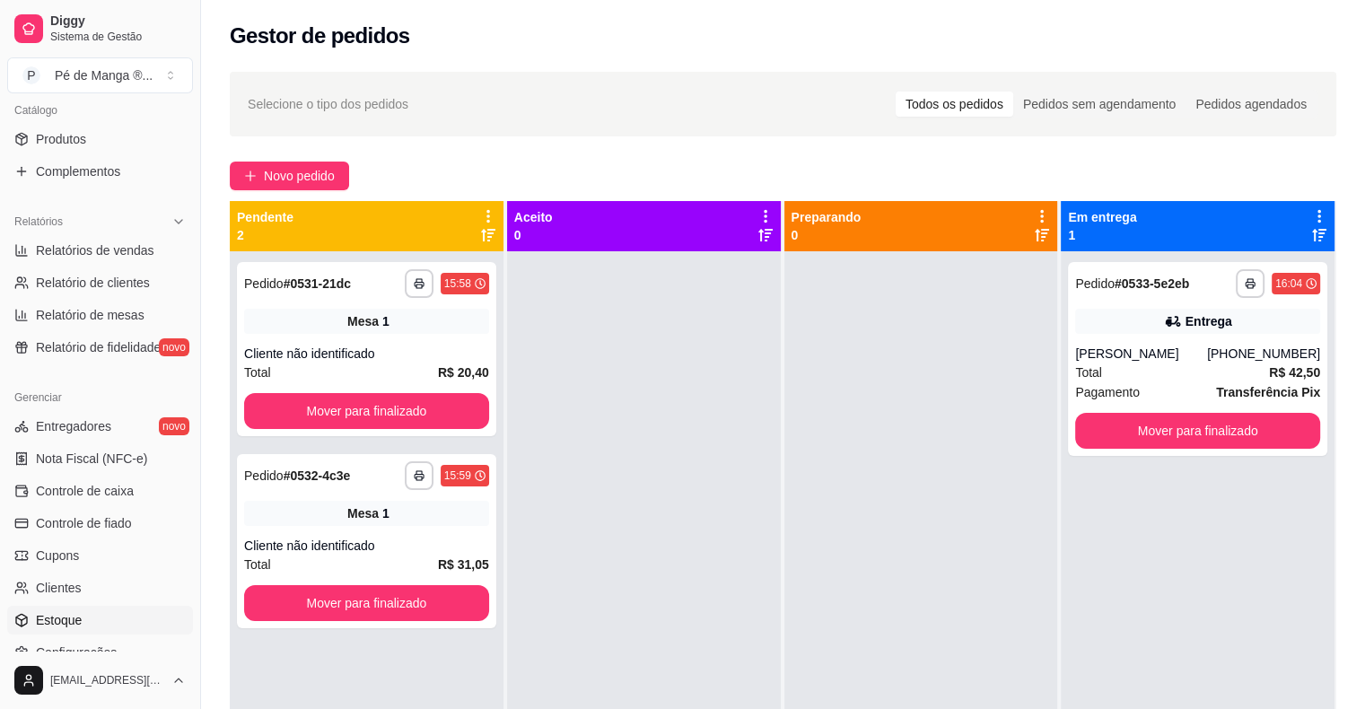
click at [85, 628] on link "Estoque" at bounding box center [100, 620] width 186 height 29
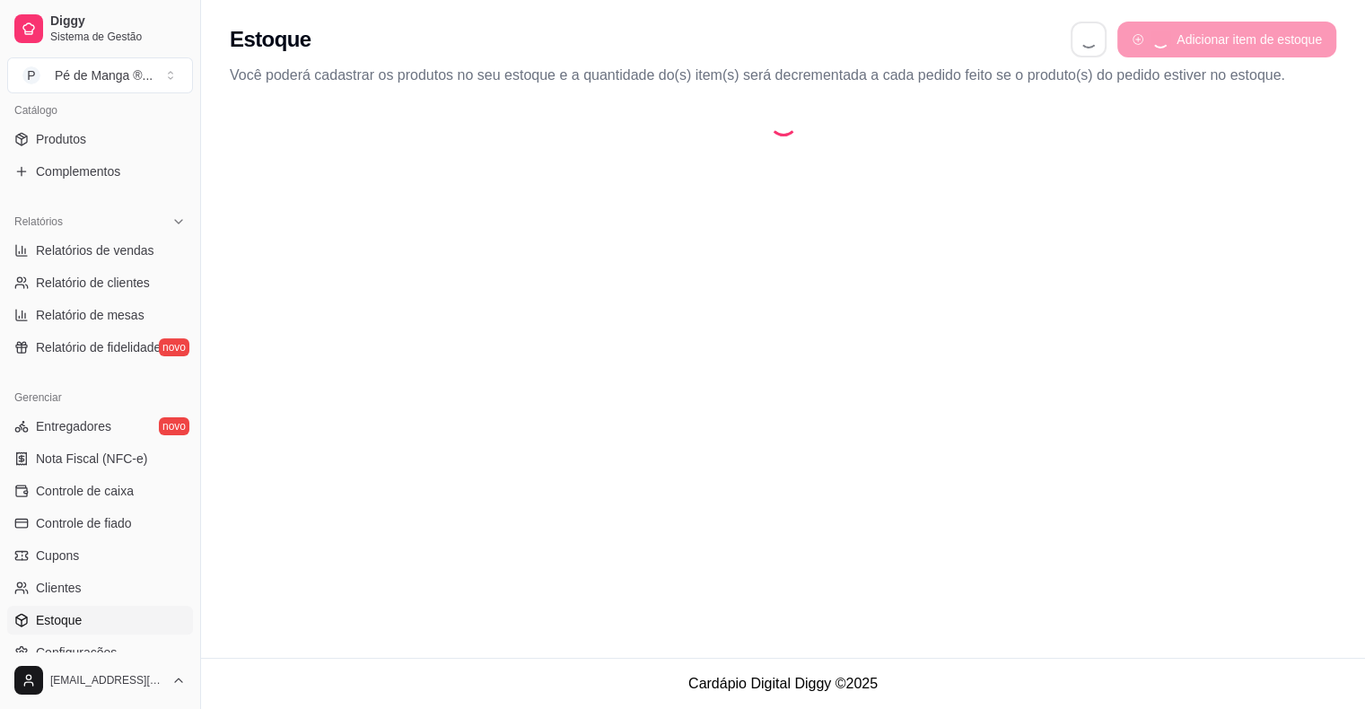
select select "QUANTITY_ORDER"
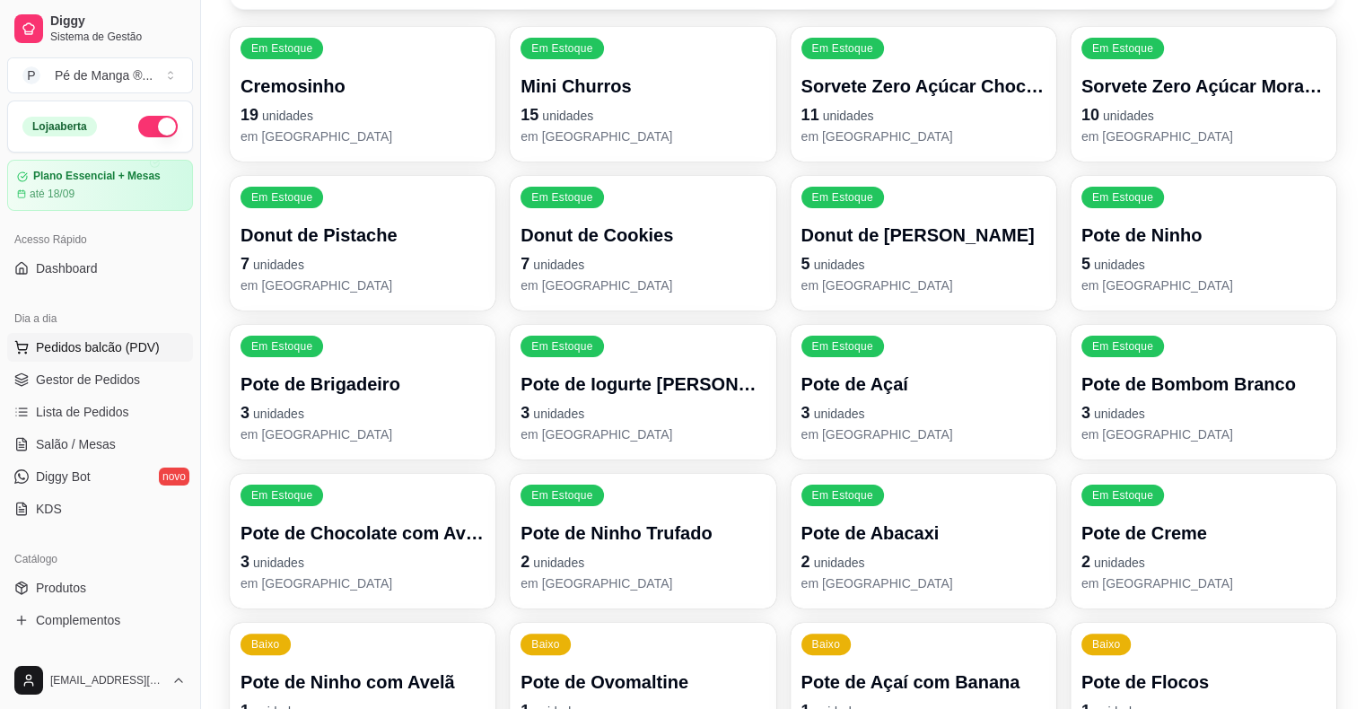
click at [94, 343] on span "Pedidos balcão (PDV)" at bounding box center [98, 347] width 124 height 18
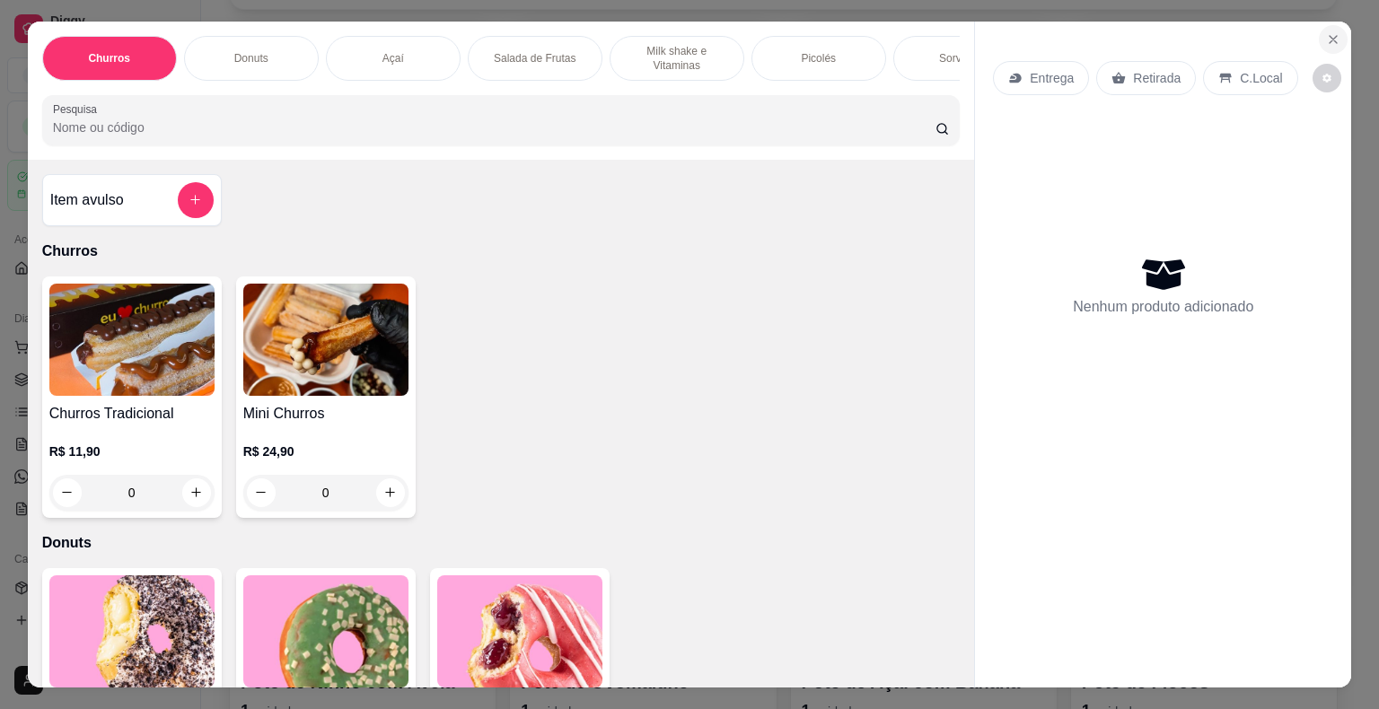
click at [1331, 32] on icon "Close" at bounding box center [1333, 39] width 14 height 14
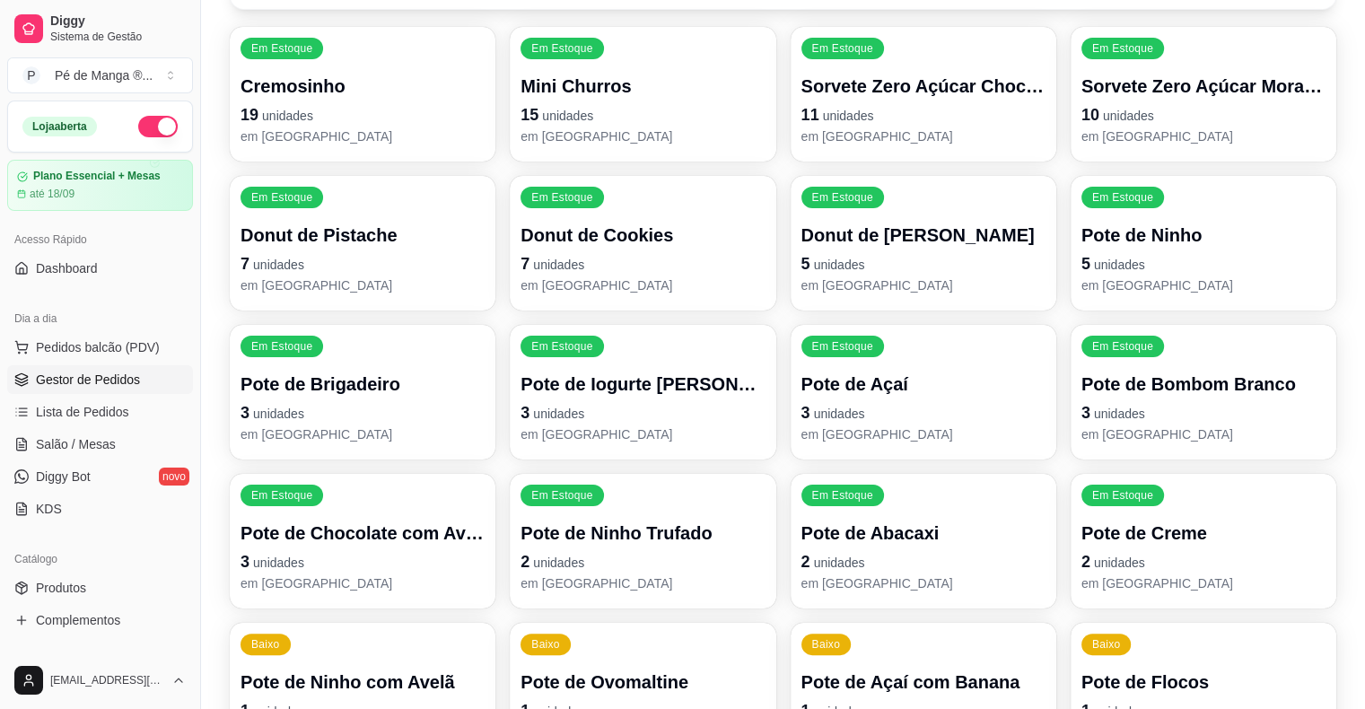
click at [65, 378] on span "Gestor de Pedidos" at bounding box center [88, 380] width 104 height 18
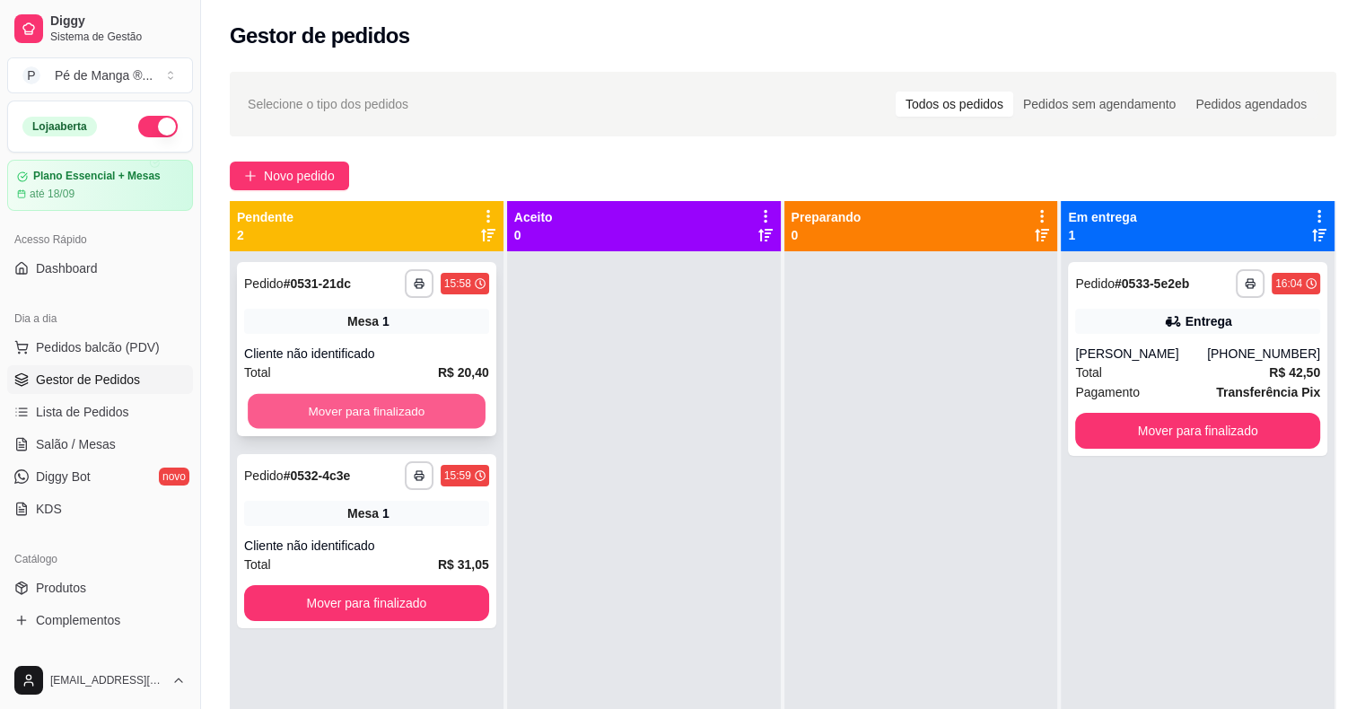
click at [456, 404] on button "Mover para finalizado" at bounding box center [367, 411] width 238 height 35
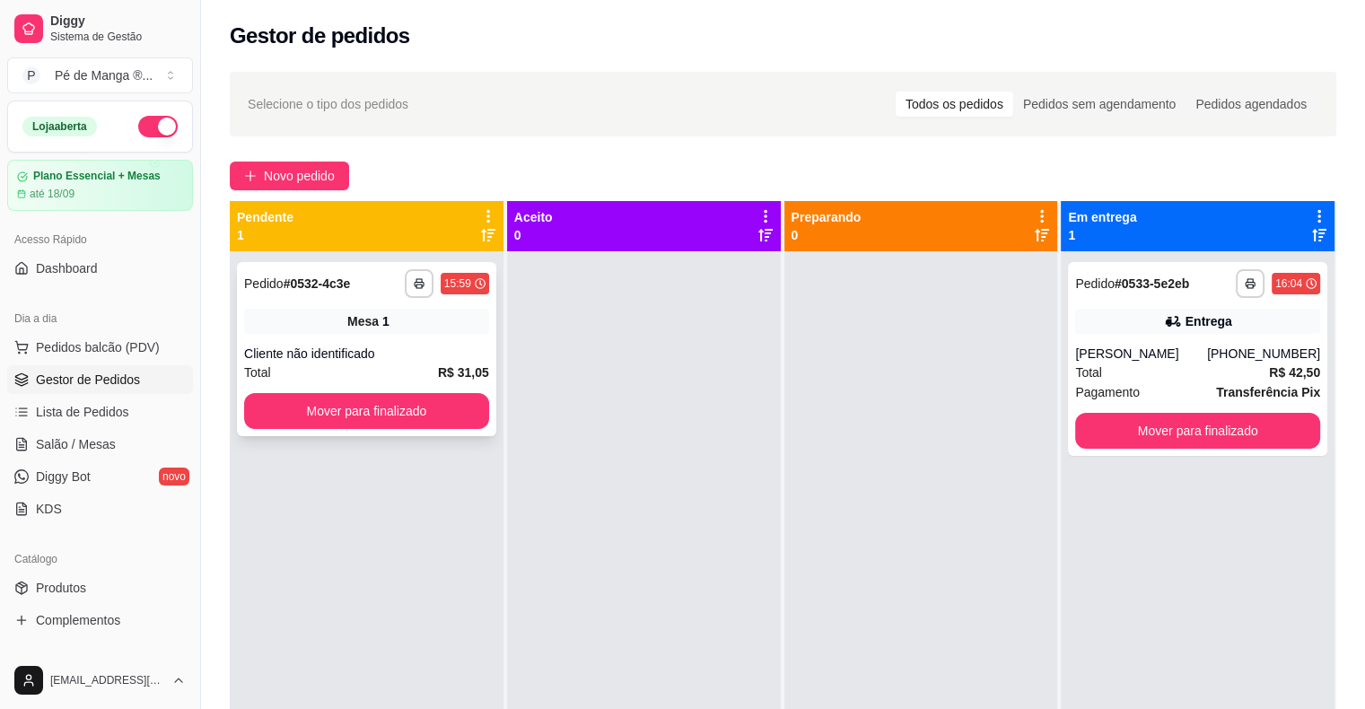
click at [487, 412] on div "**********" at bounding box center [366, 349] width 259 height 174
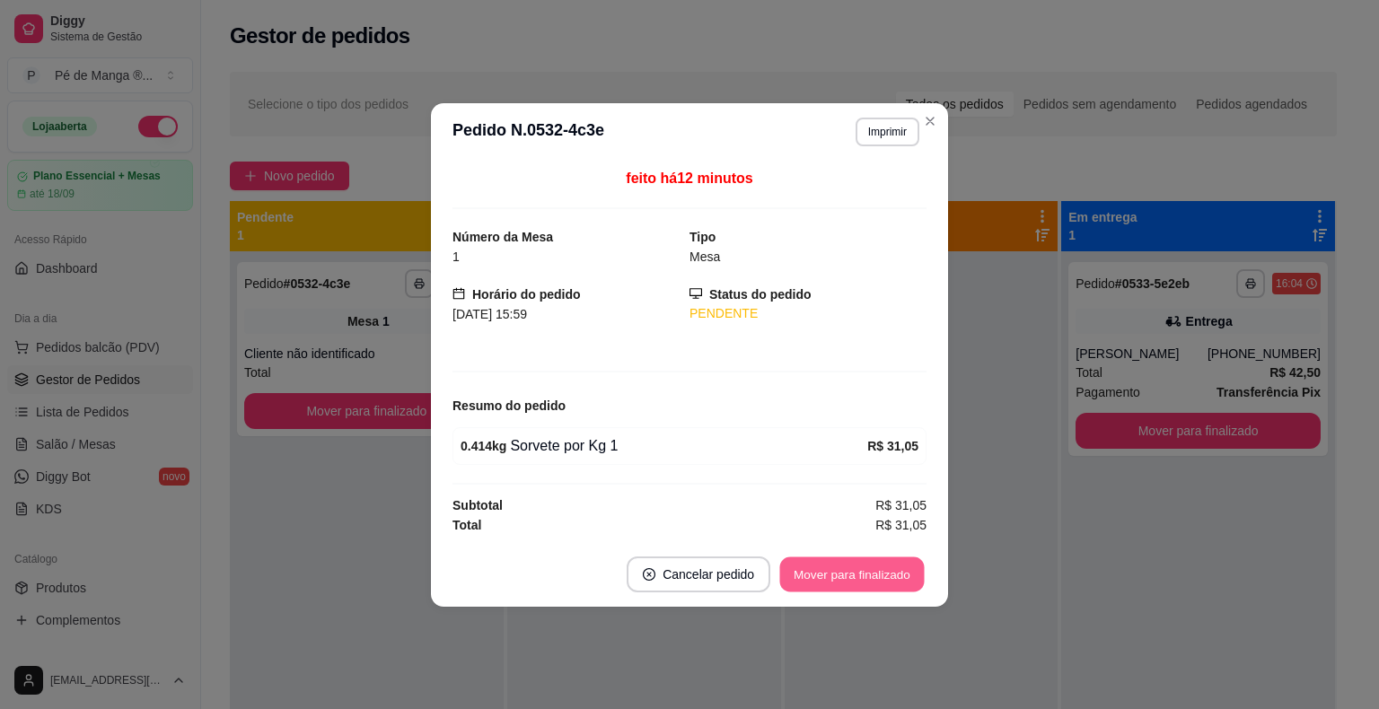
click at [820, 568] on button "Mover para finalizado" at bounding box center [852, 574] width 145 height 35
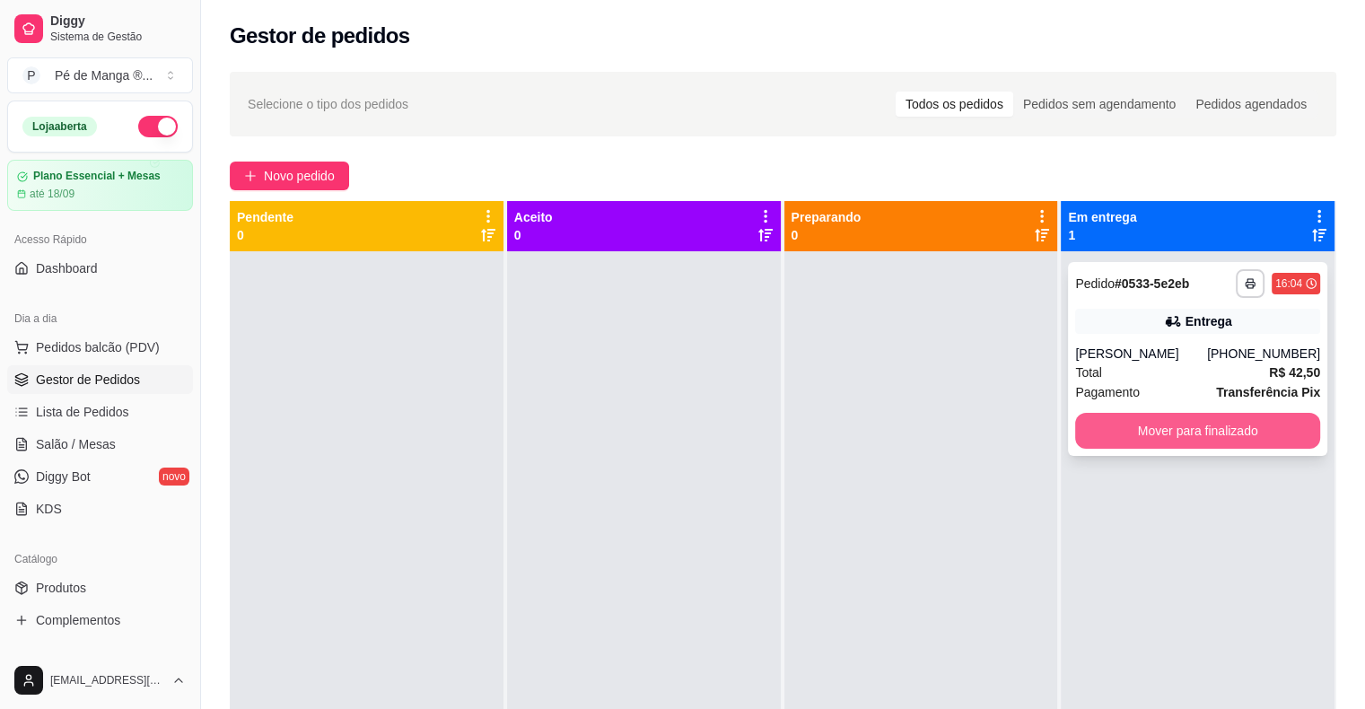
click at [1181, 438] on button "Mover para finalizado" at bounding box center [1197, 431] width 245 height 36
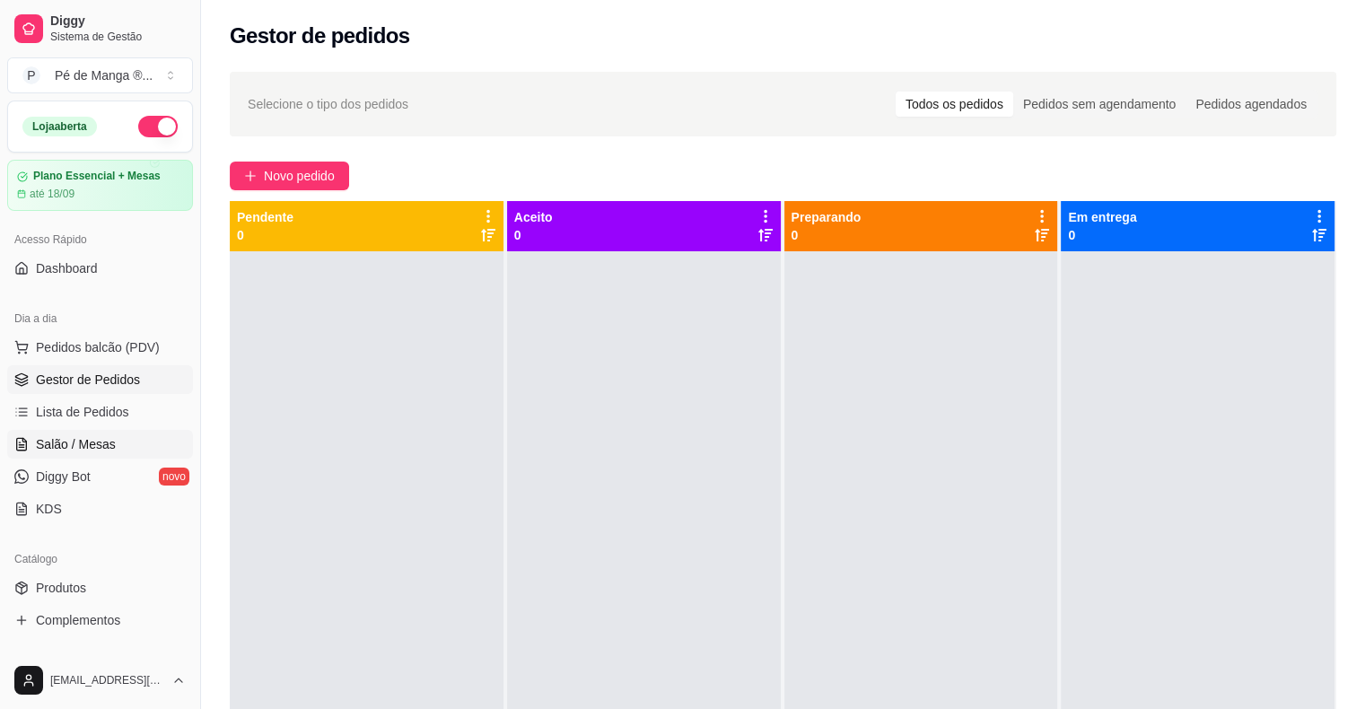
click at [115, 448] on link "Salão / Mesas" at bounding box center [100, 444] width 186 height 29
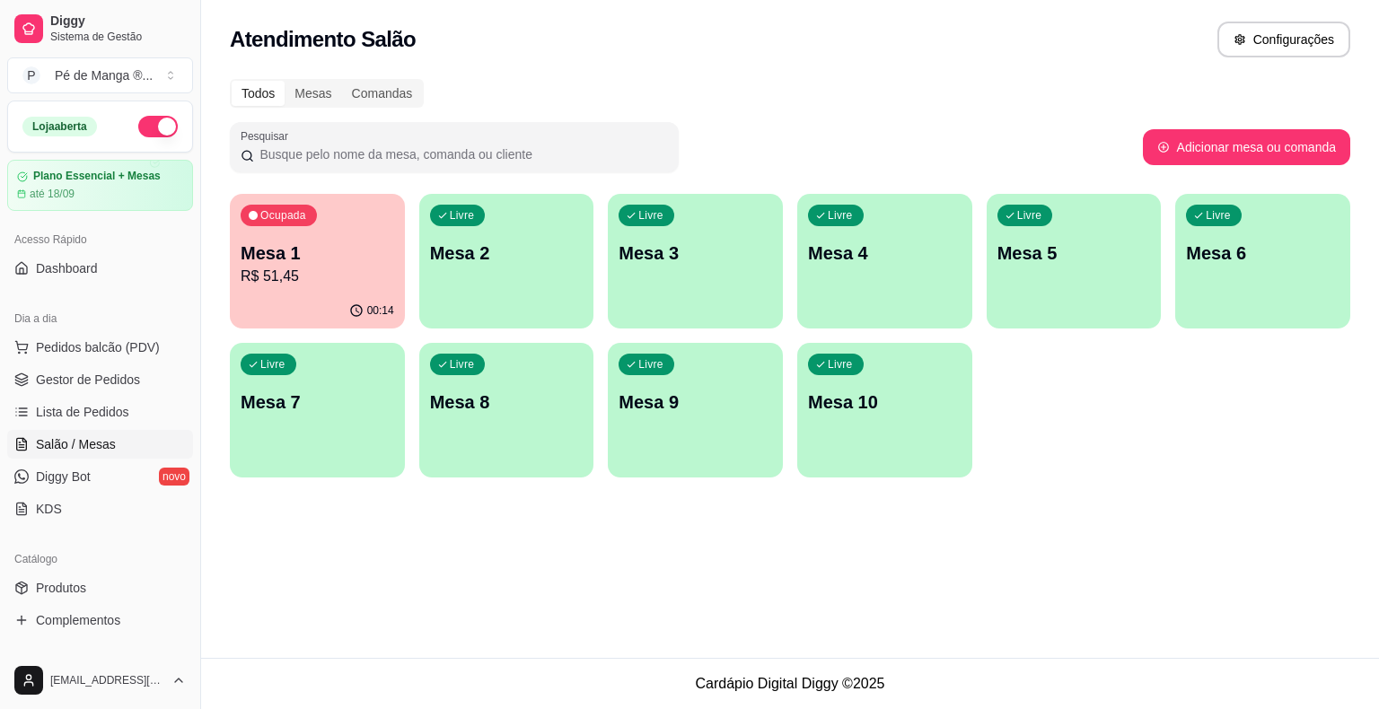
click at [354, 284] on p "R$ 51,45" at bounding box center [317, 277] width 153 height 22
click at [145, 379] on link "Gestor de Pedidos" at bounding box center [100, 379] width 186 height 29
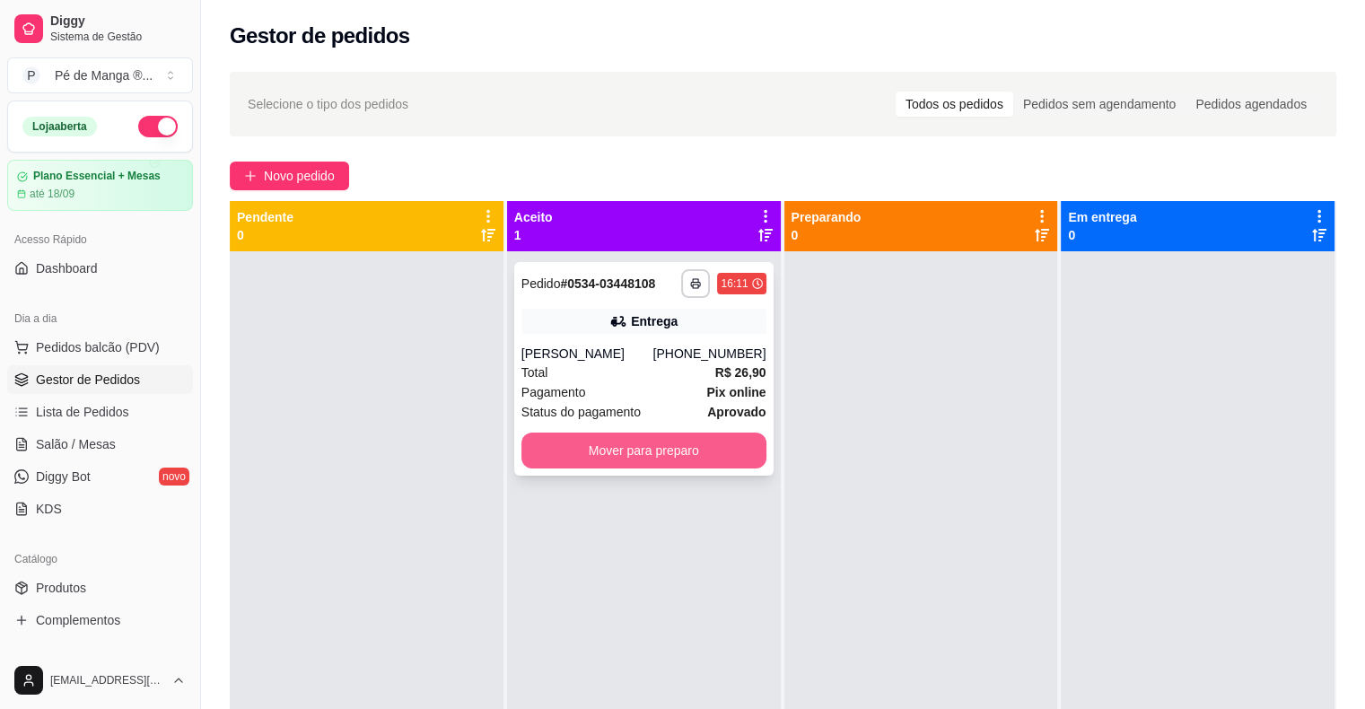
click at [609, 468] on button "Mover para preparo" at bounding box center [644, 451] width 245 height 36
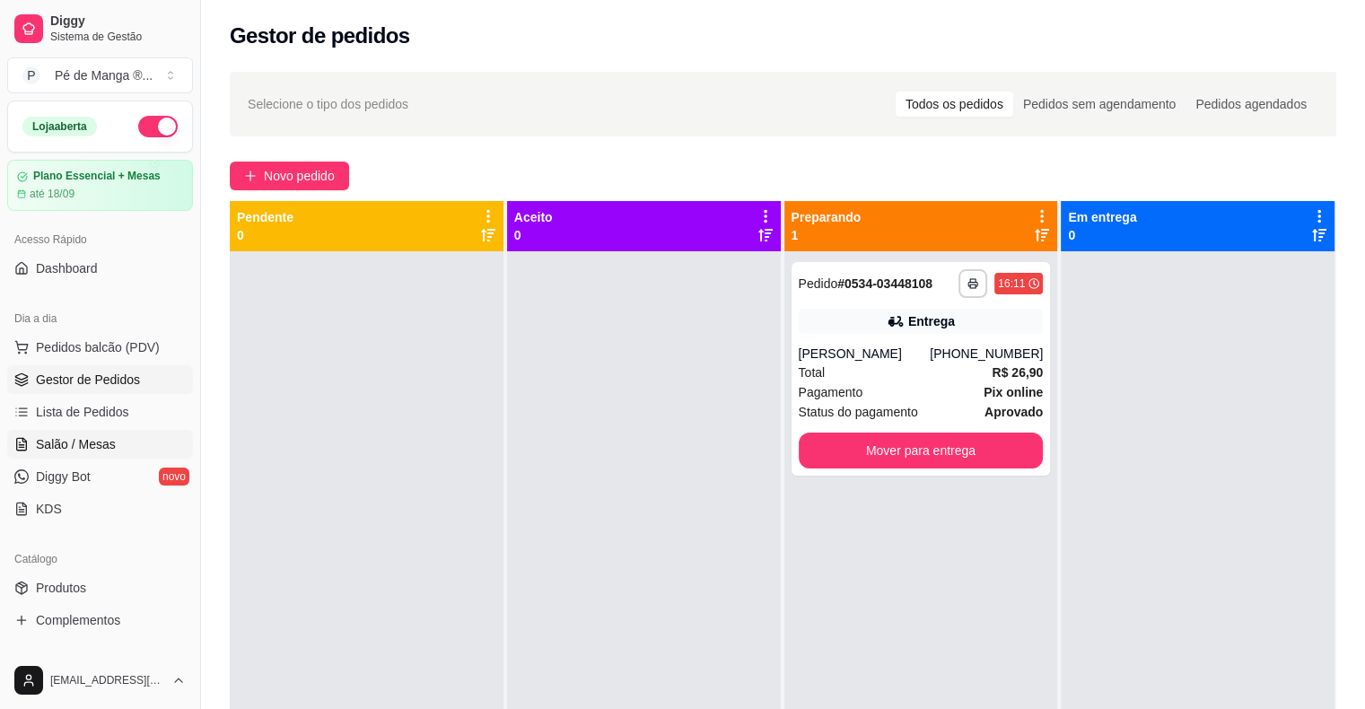
click at [122, 444] on link "Salão / Mesas" at bounding box center [100, 444] width 186 height 29
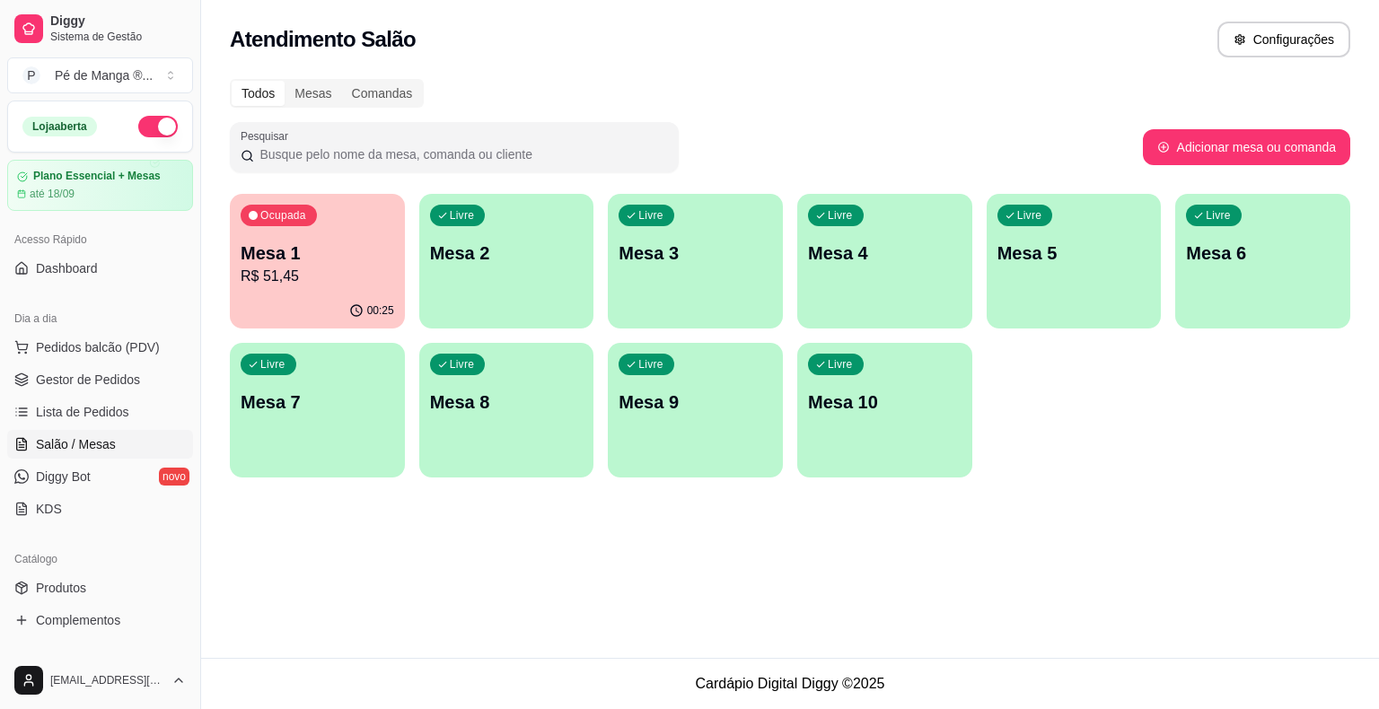
click at [294, 250] on p "Mesa 1" at bounding box center [317, 253] width 153 height 25
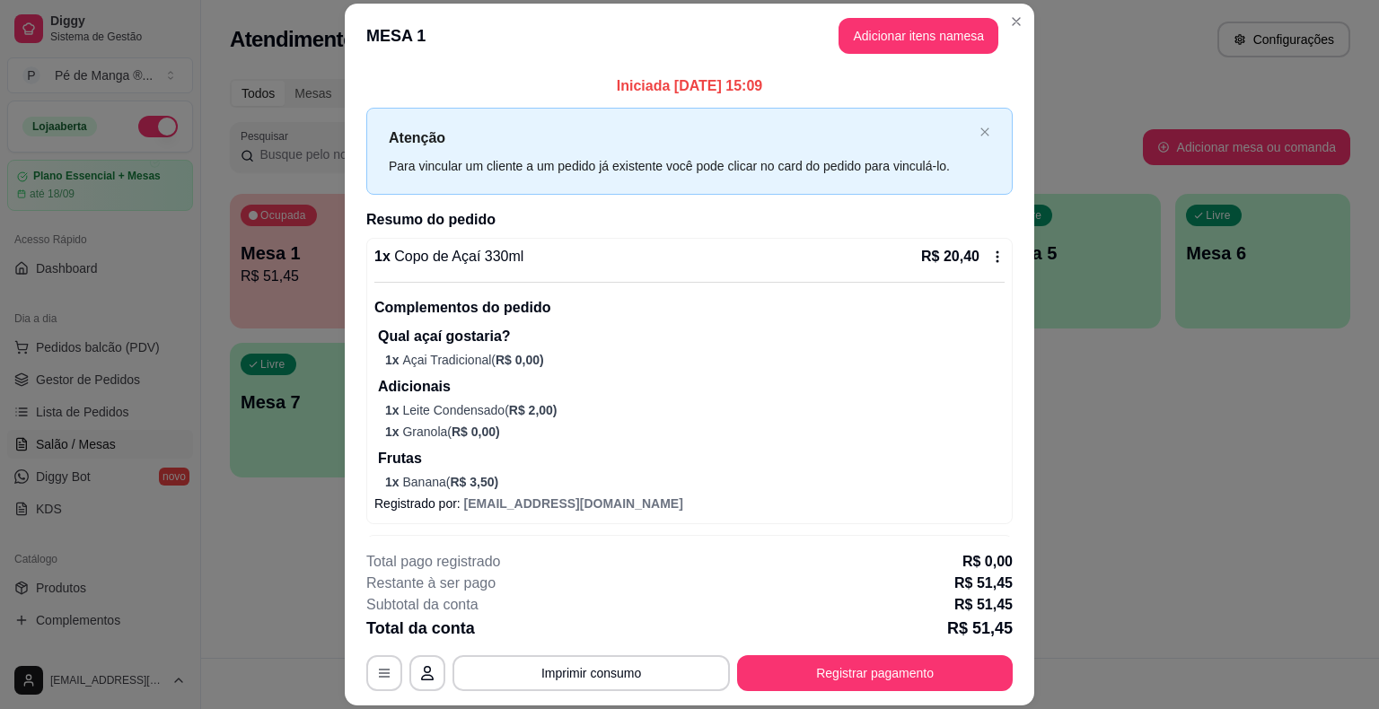
scroll to position [66, 0]
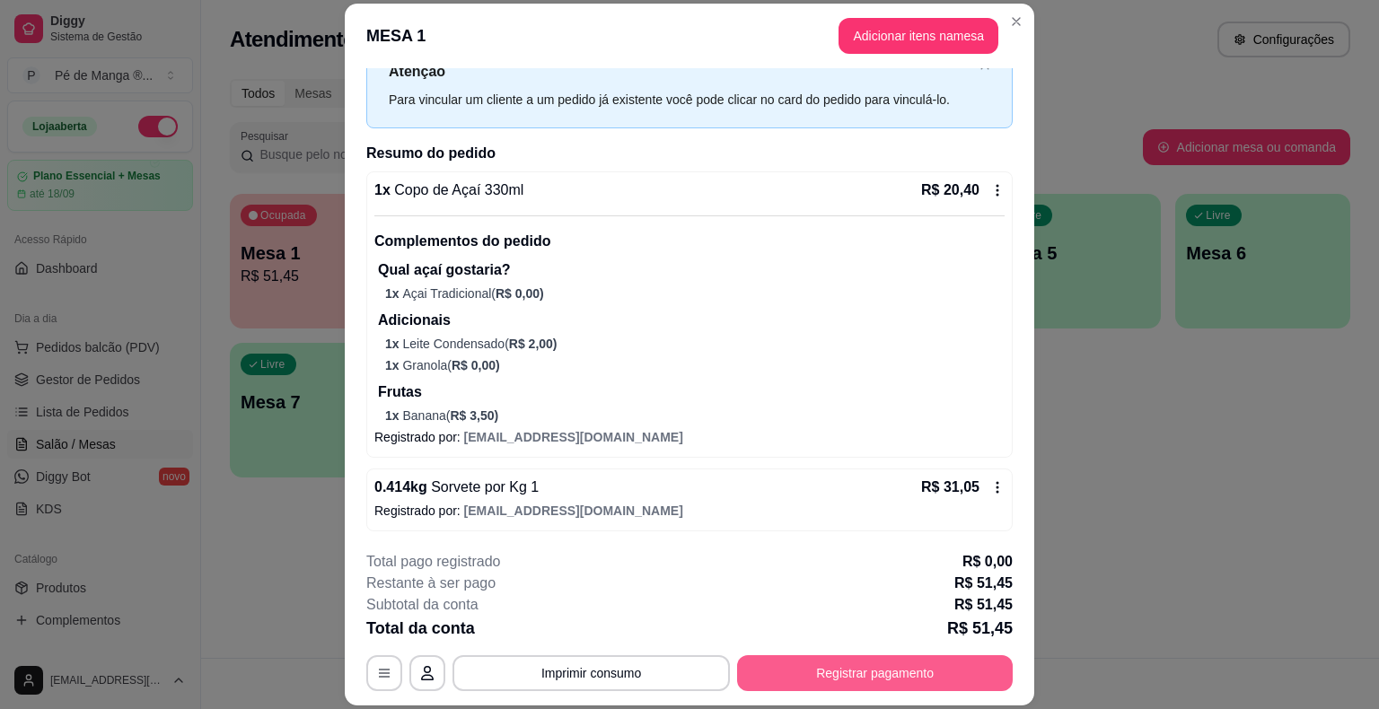
click at [853, 670] on button "Registrar pagamento" at bounding box center [875, 673] width 276 height 36
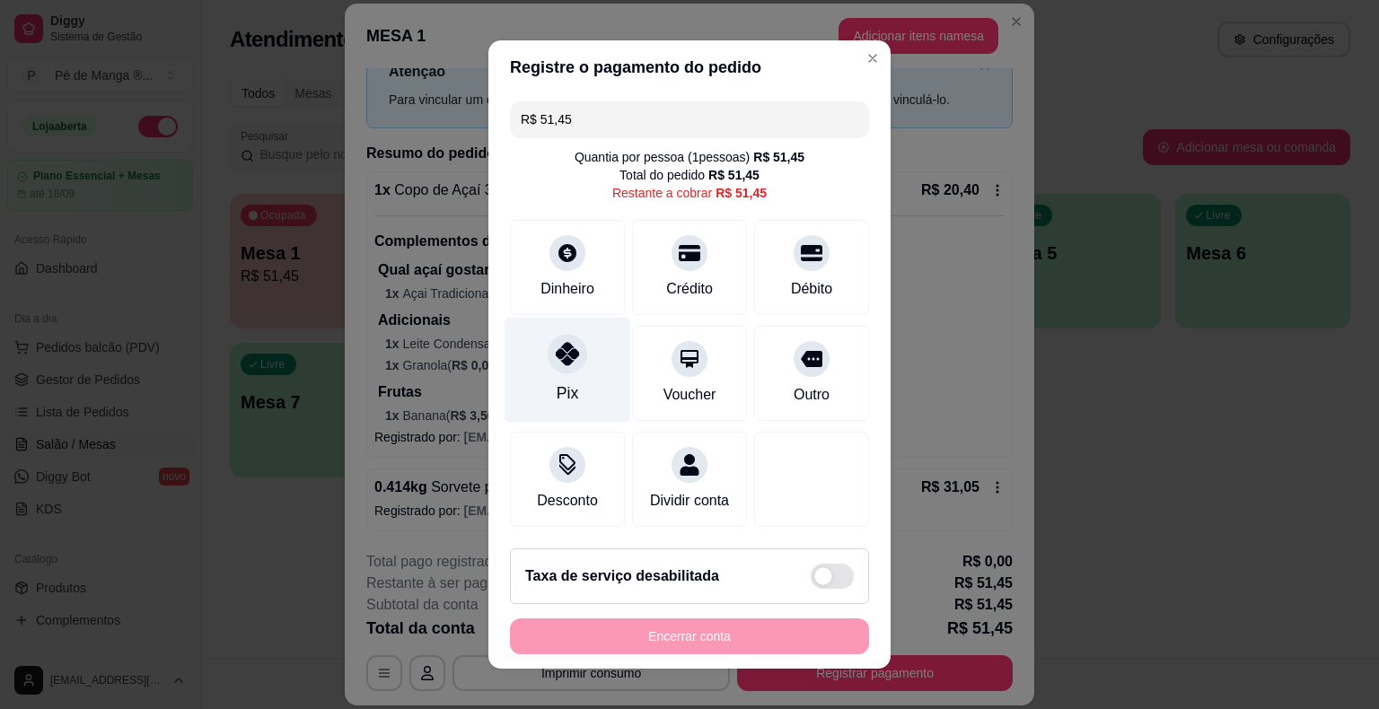
click at [564, 379] on div "Pix" at bounding box center [567, 370] width 127 height 105
type input "R$ 0,00"
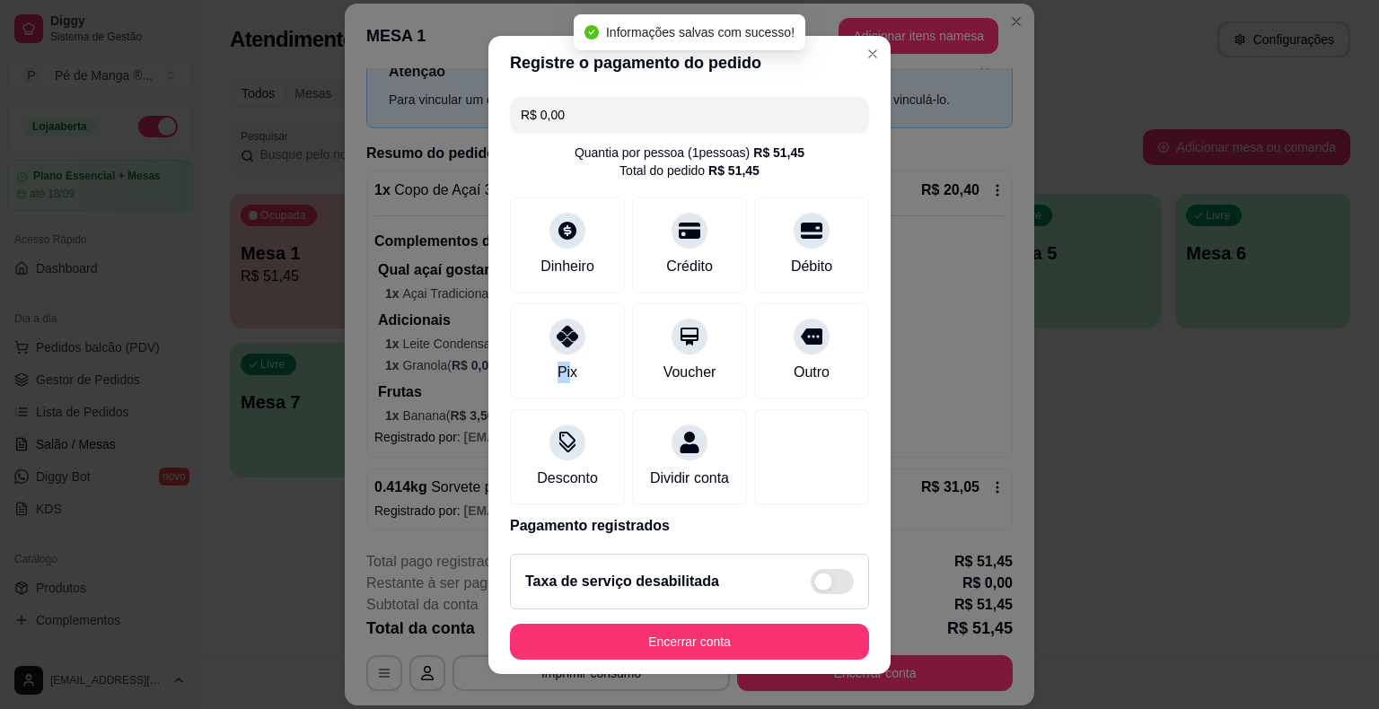
click at [679, 657] on button "Encerrar conta" at bounding box center [689, 642] width 359 height 36
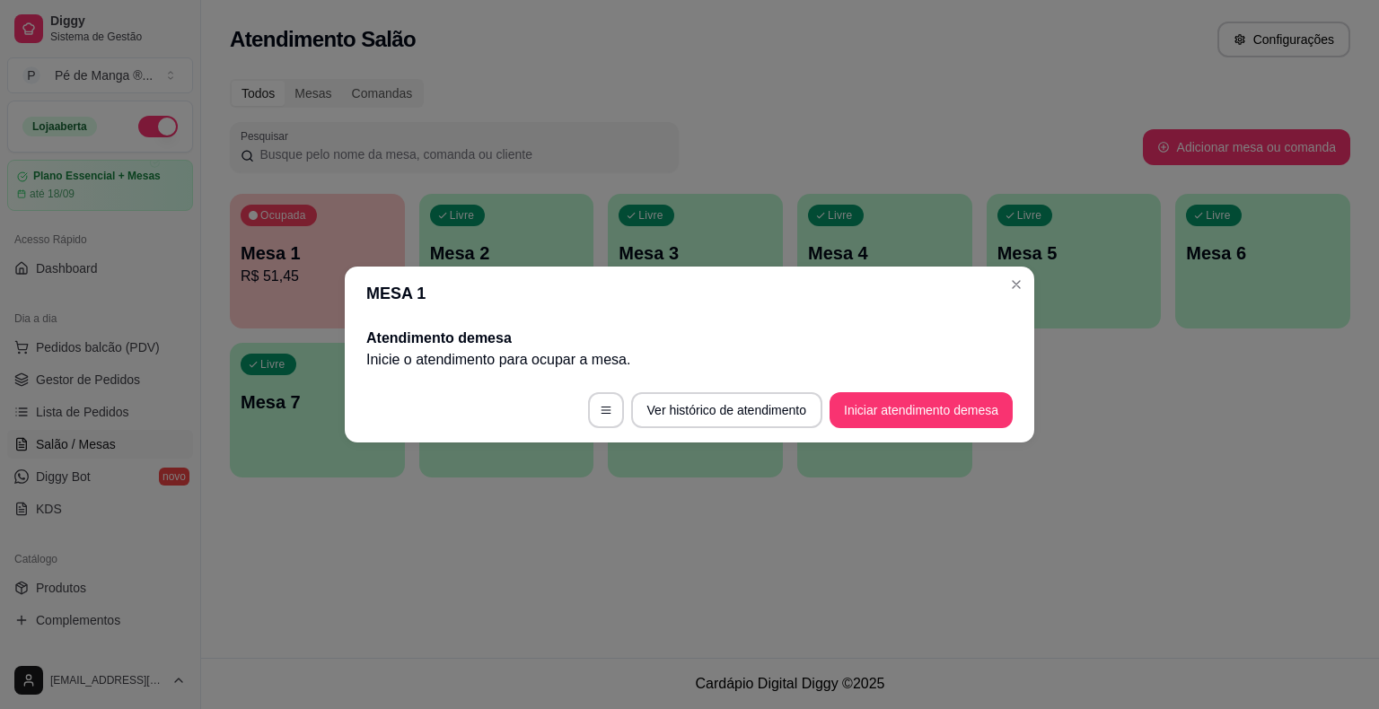
scroll to position [0, 0]
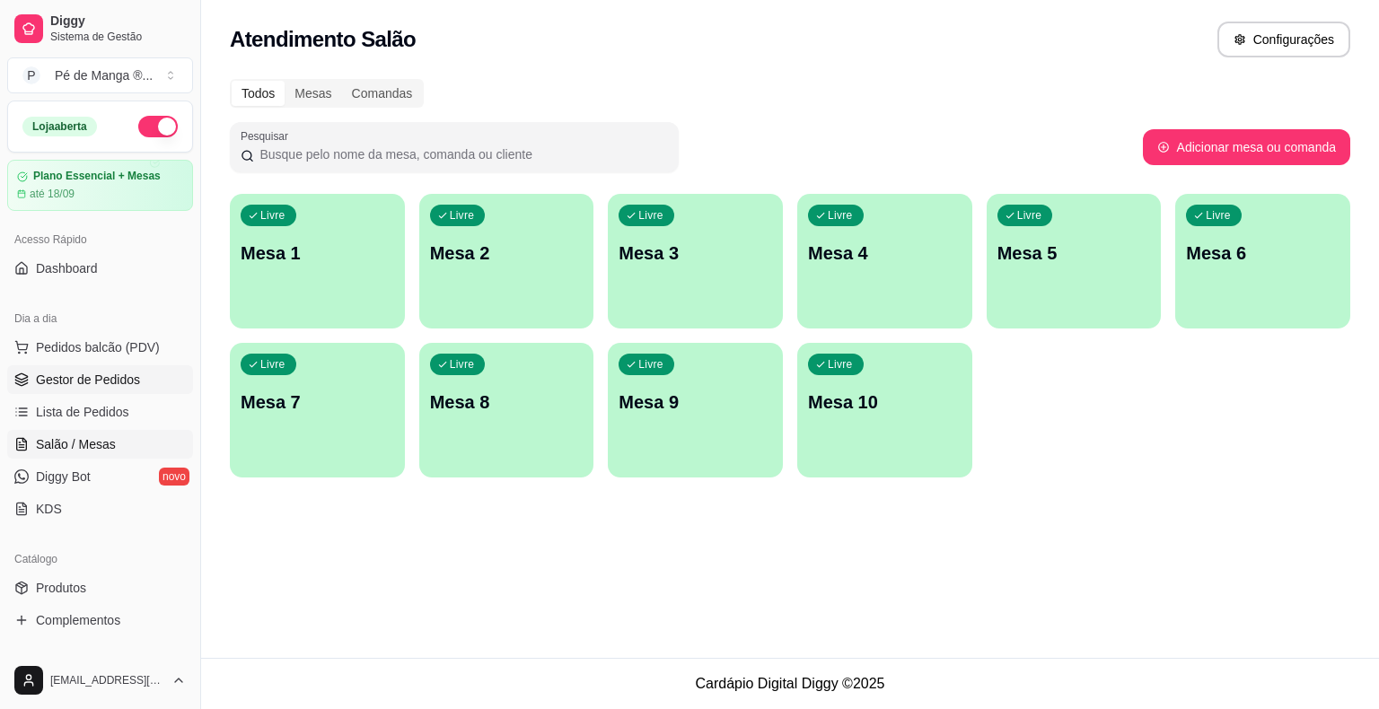
click at [138, 376] on link "Gestor de Pedidos" at bounding box center [100, 379] width 186 height 29
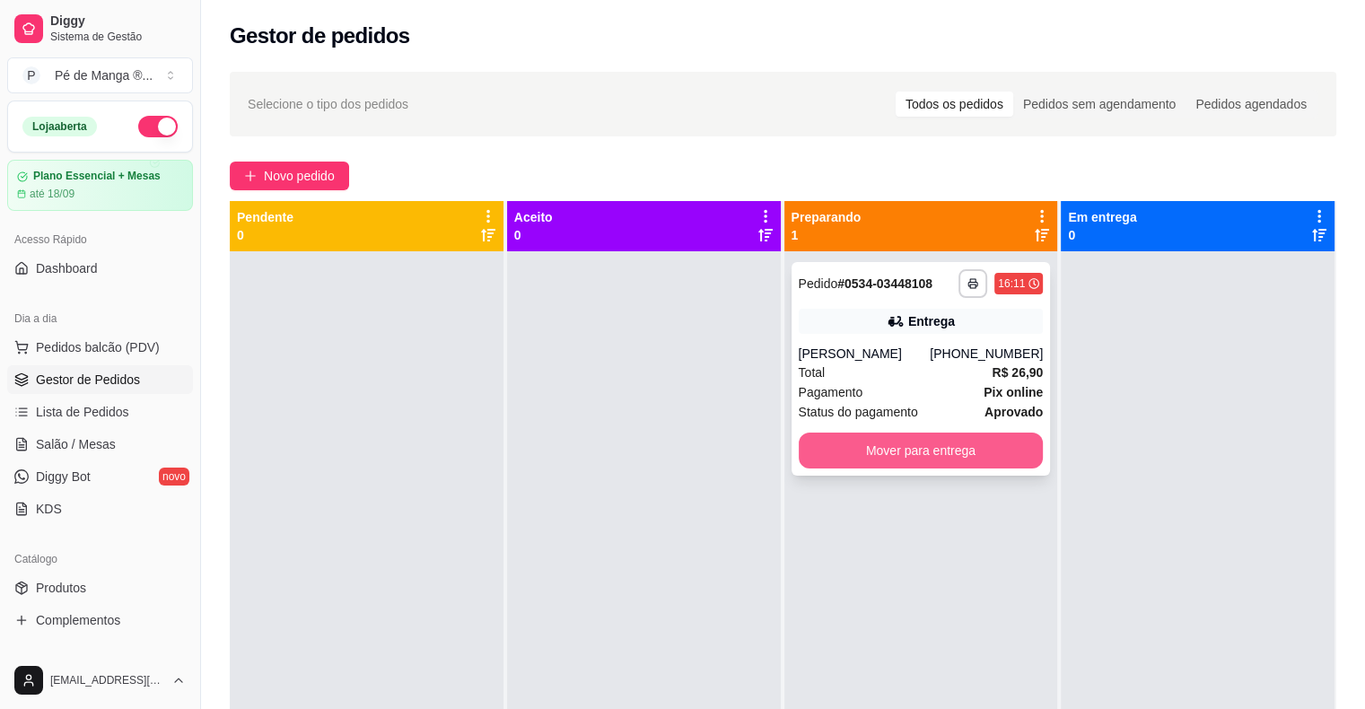
click at [934, 453] on button "Mover para entrega" at bounding box center [921, 451] width 245 height 36
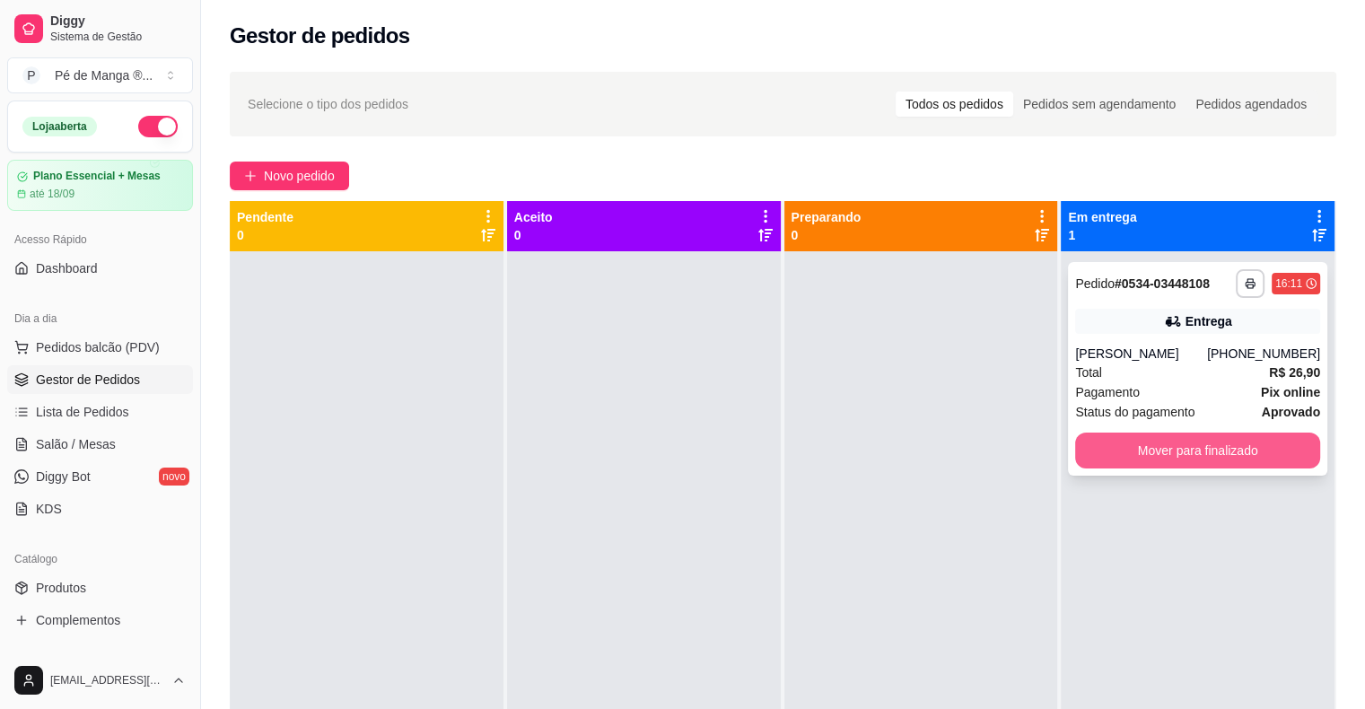
click at [1170, 452] on button "Mover para finalizado" at bounding box center [1197, 451] width 245 height 36
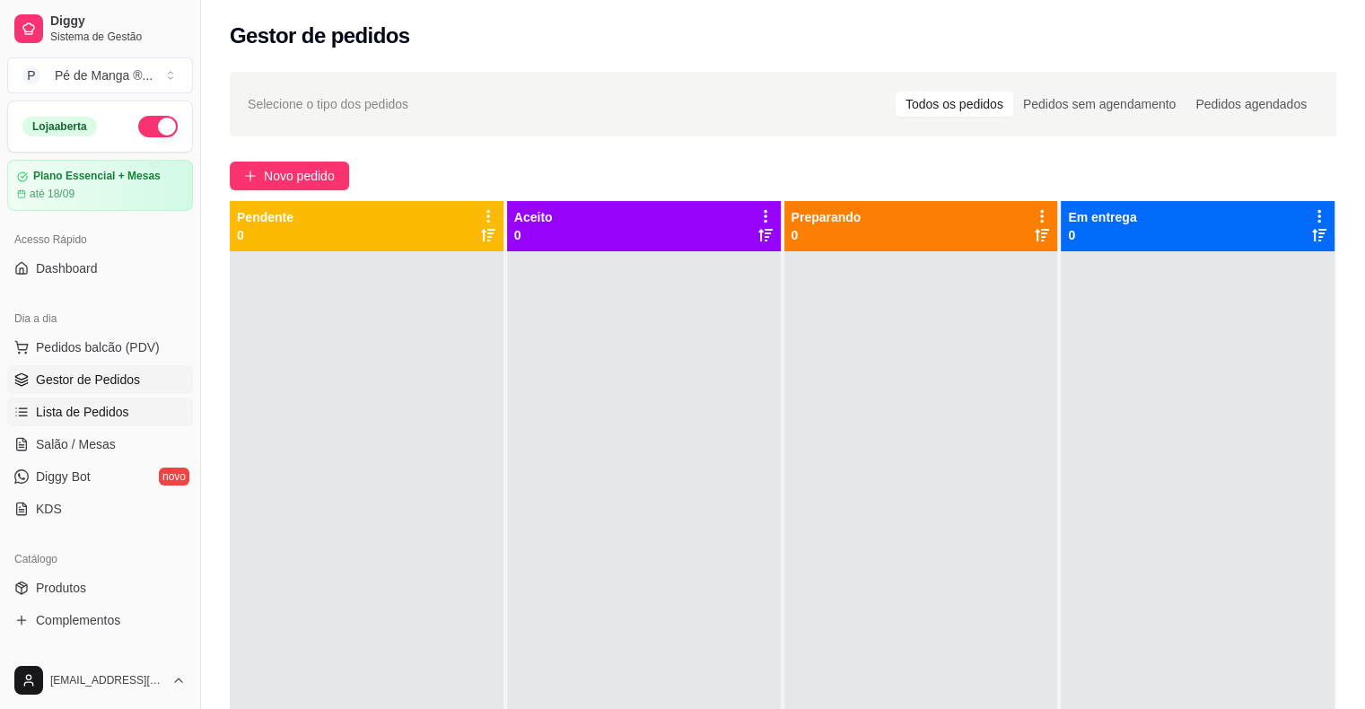
click at [156, 416] on link "Lista de Pedidos" at bounding box center [100, 412] width 186 height 29
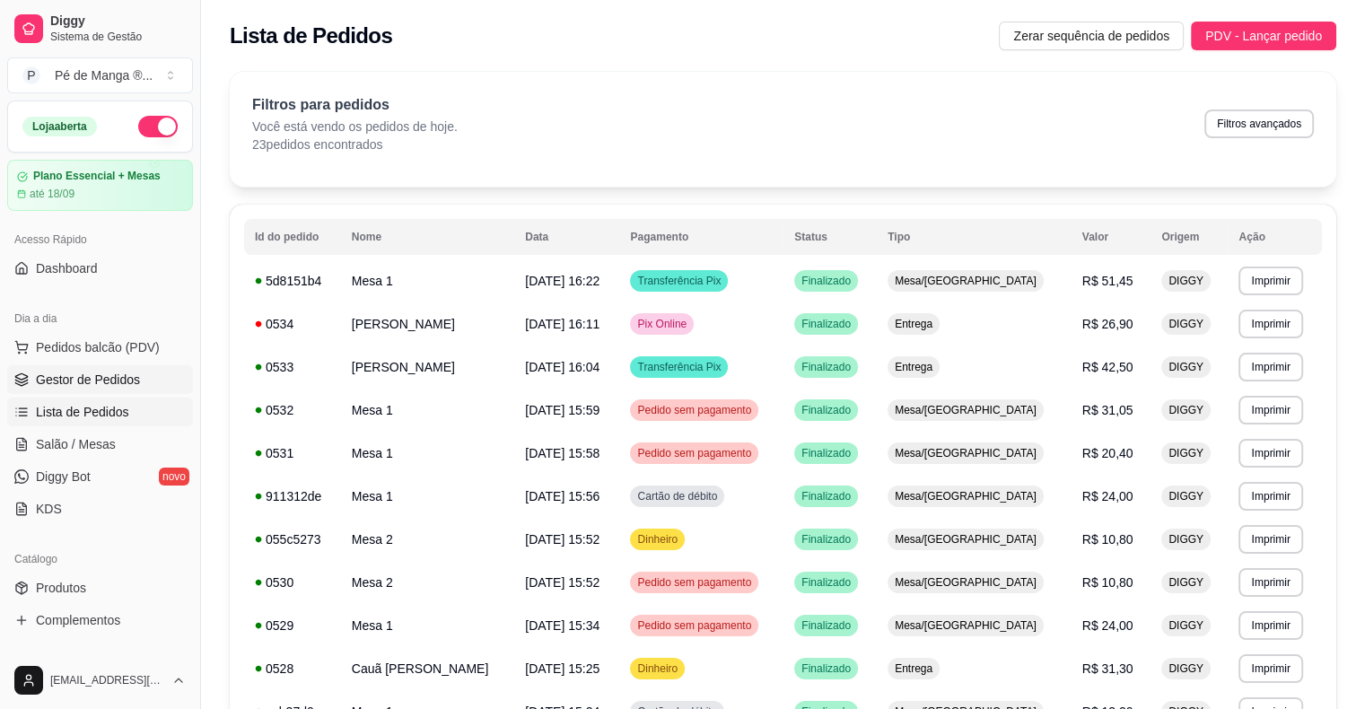
click at [138, 365] on link "Gestor de Pedidos" at bounding box center [100, 379] width 186 height 29
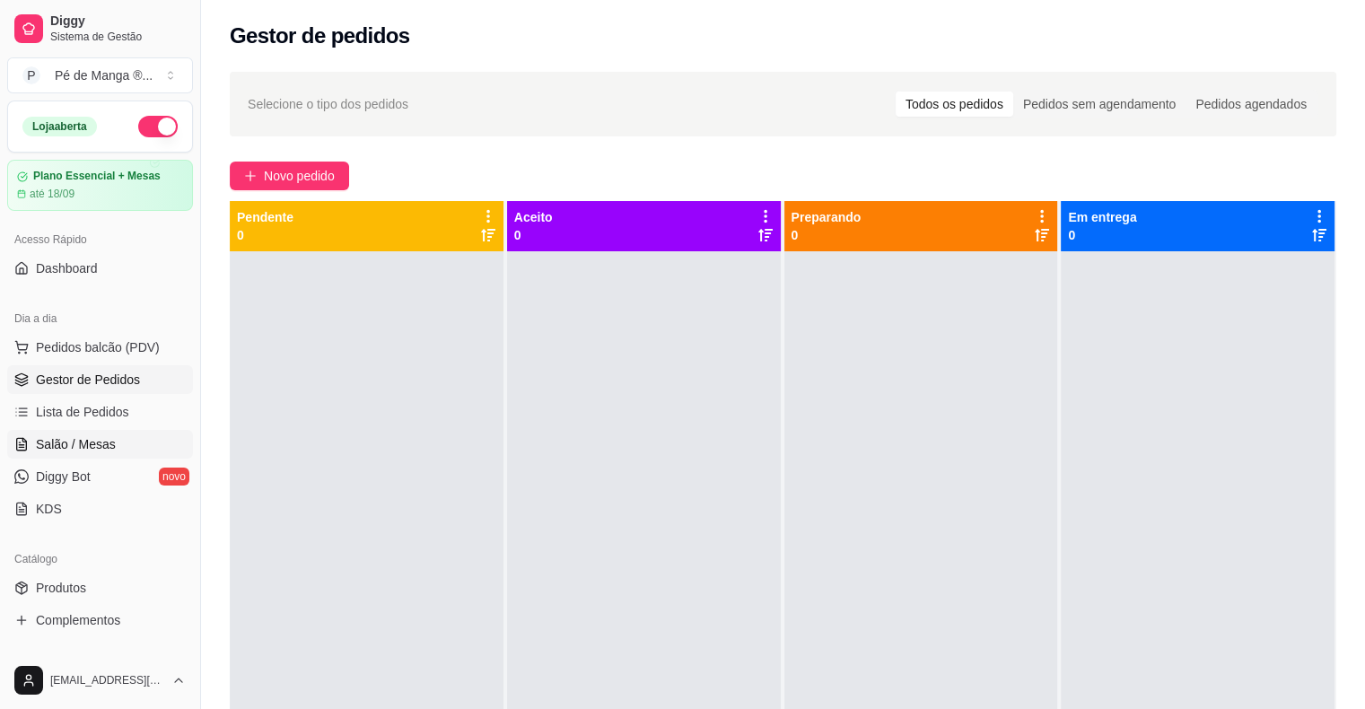
click at [177, 440] on link "Salão / Mesas" at bounding box center [100, 444] width 186 height 29
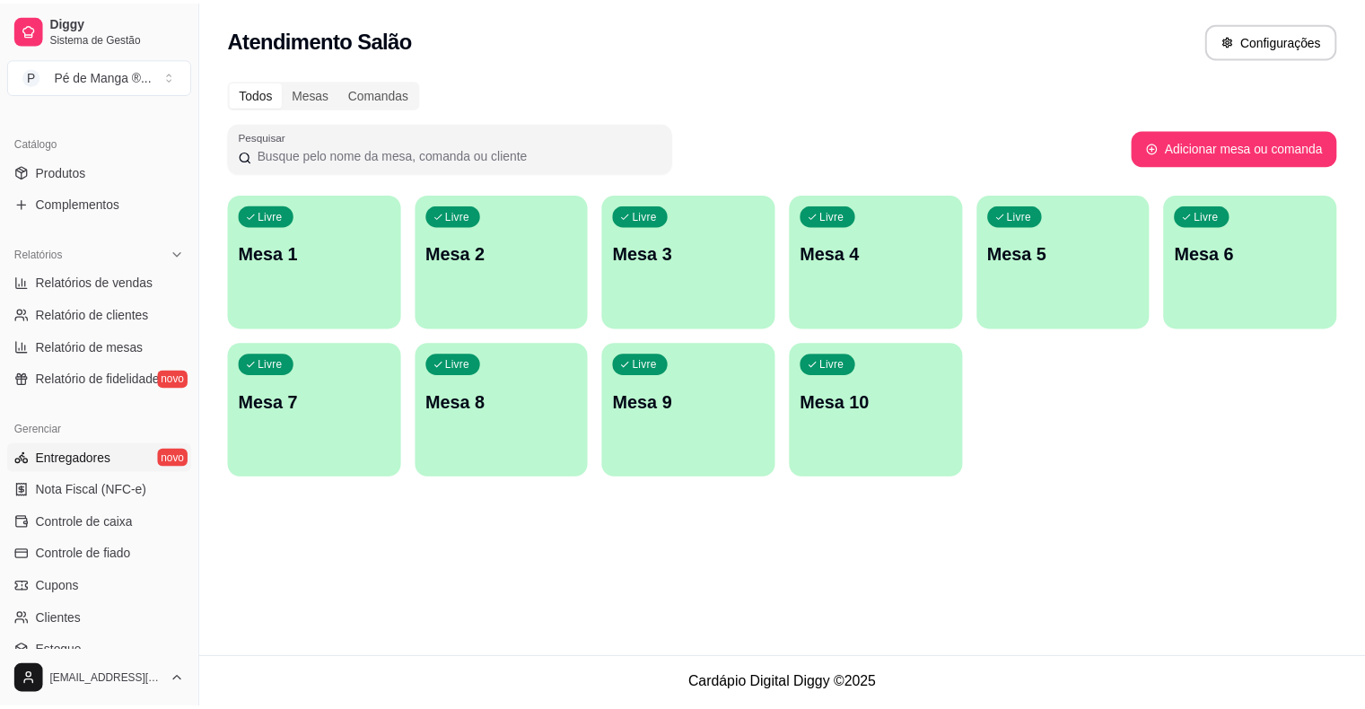
scroll to position [449, 0]
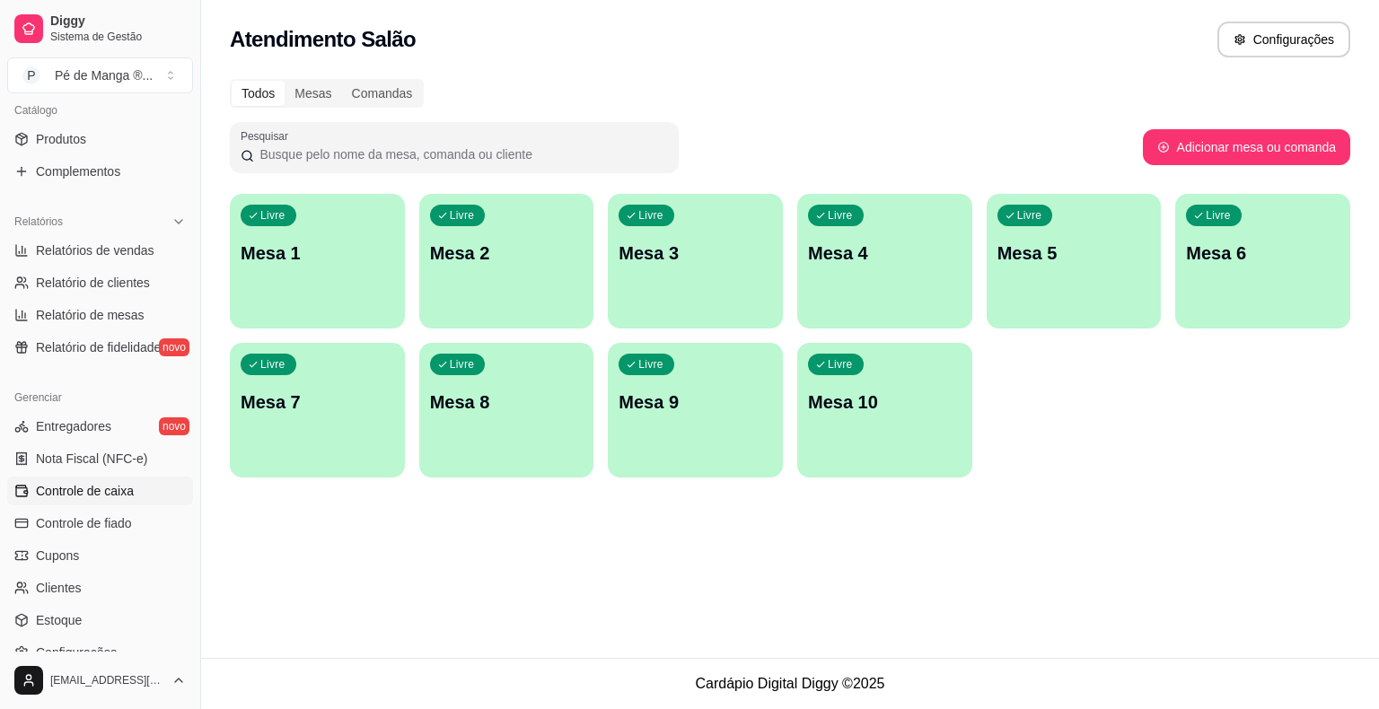
click at [136, 504] on link "Controle de caixa" at bounding box center [100, 491] width 186 height 29
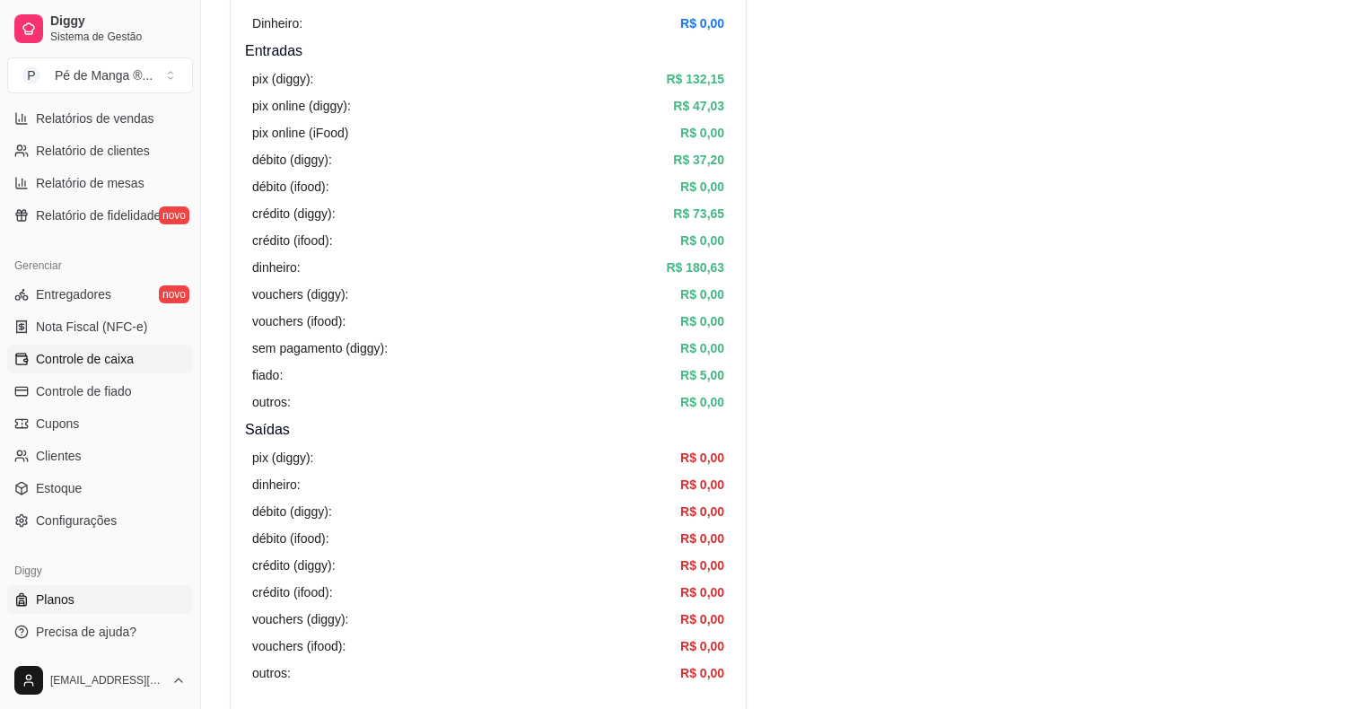
scroll to position [582, 0]
click at [140, 526] on link "Configurações" at bounding box center [100, 519] width 186 height 29
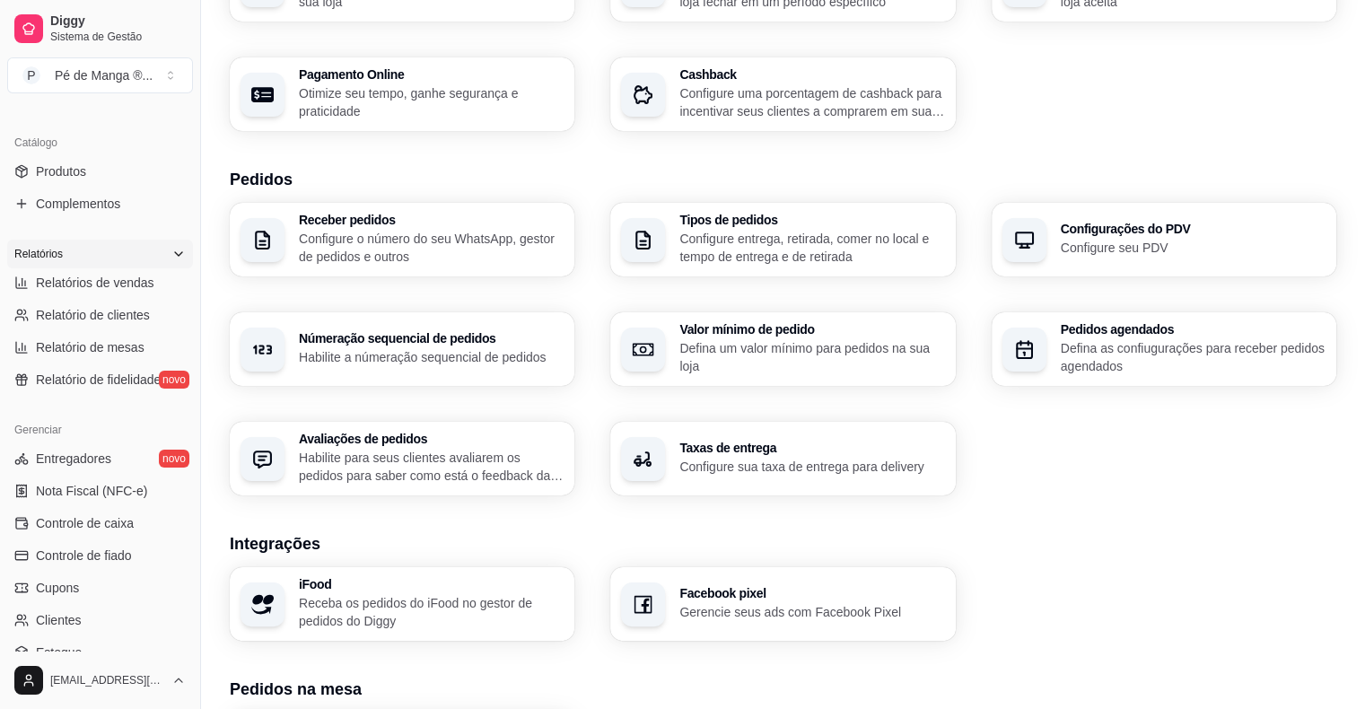
scroll to position [312, 0]
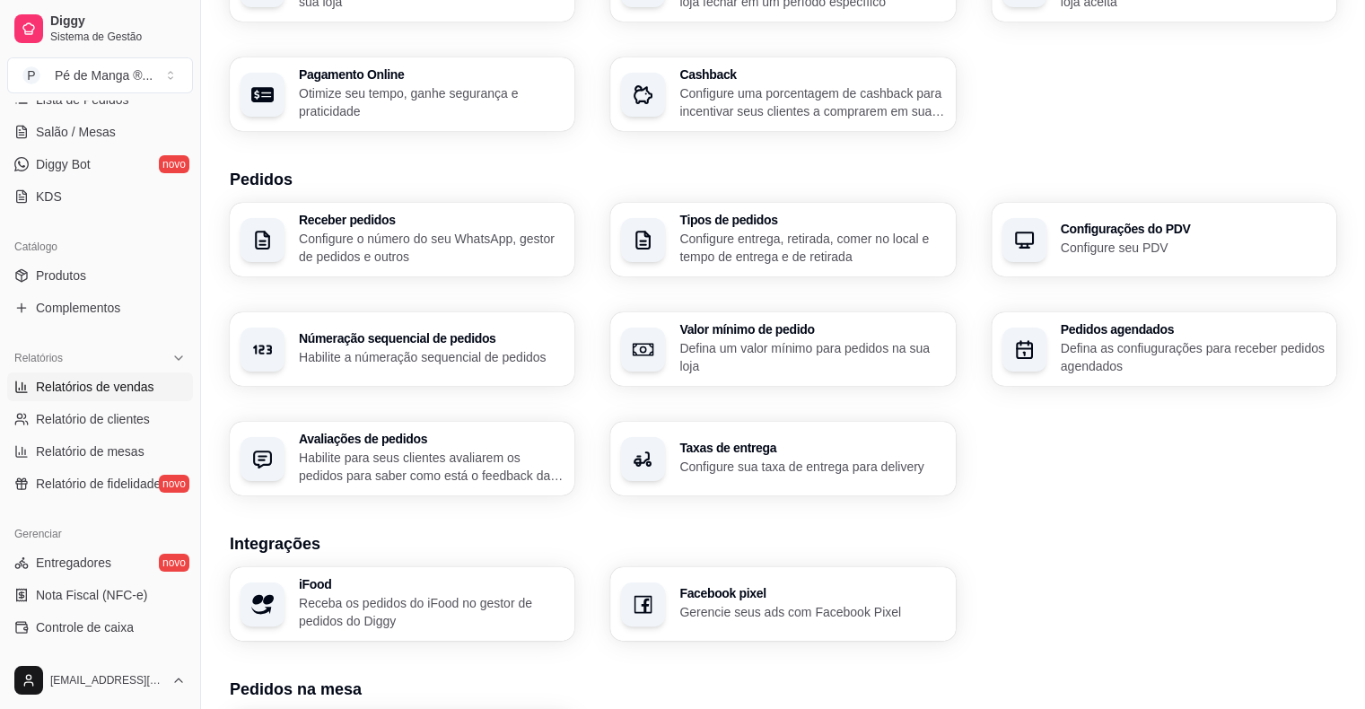
click at [97, 393] on span "Relatórios de vendas" at bounding box center [95, 387] width 118 height 18
select select "ALL"
select select "0"
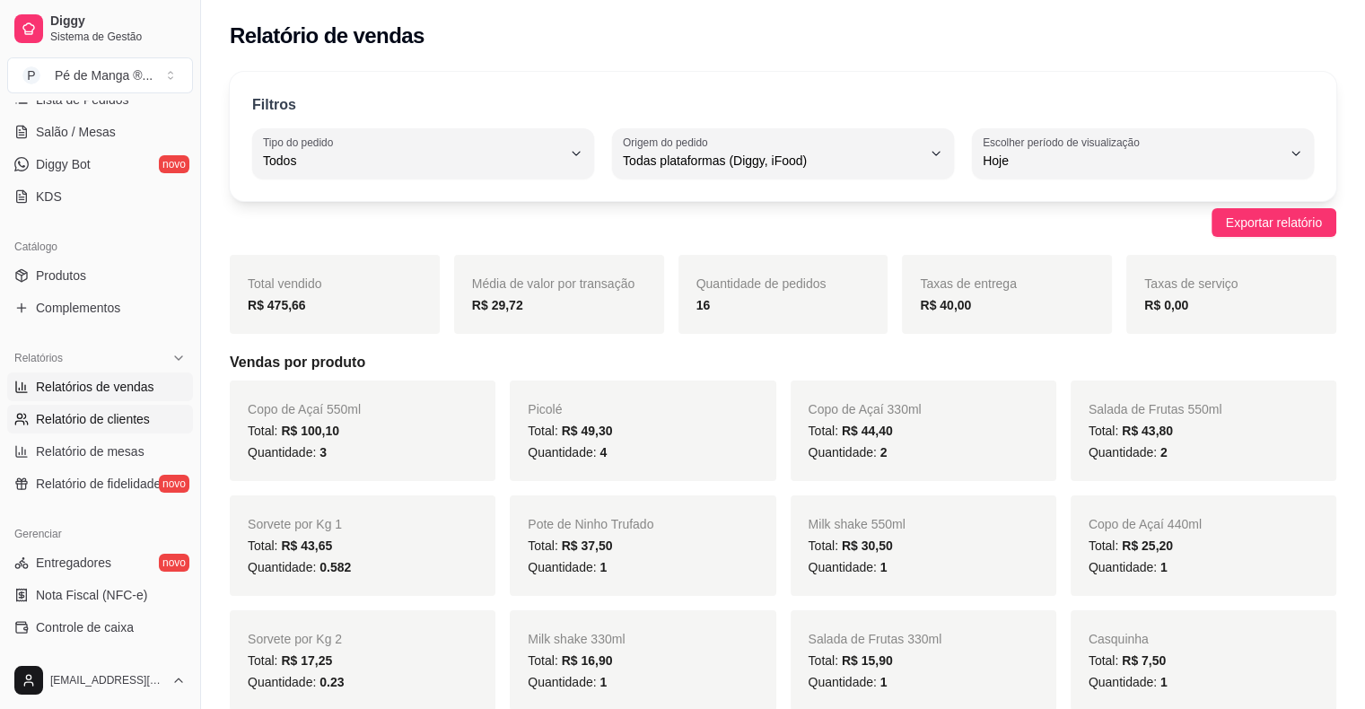
click at [123, 425] on span "Relatório de clientes" at bounding box center [93, 419] width 114 height 18
select select "30"
select select "HIGHEST_TOTAL_SPENT_WITH_ORDERS"
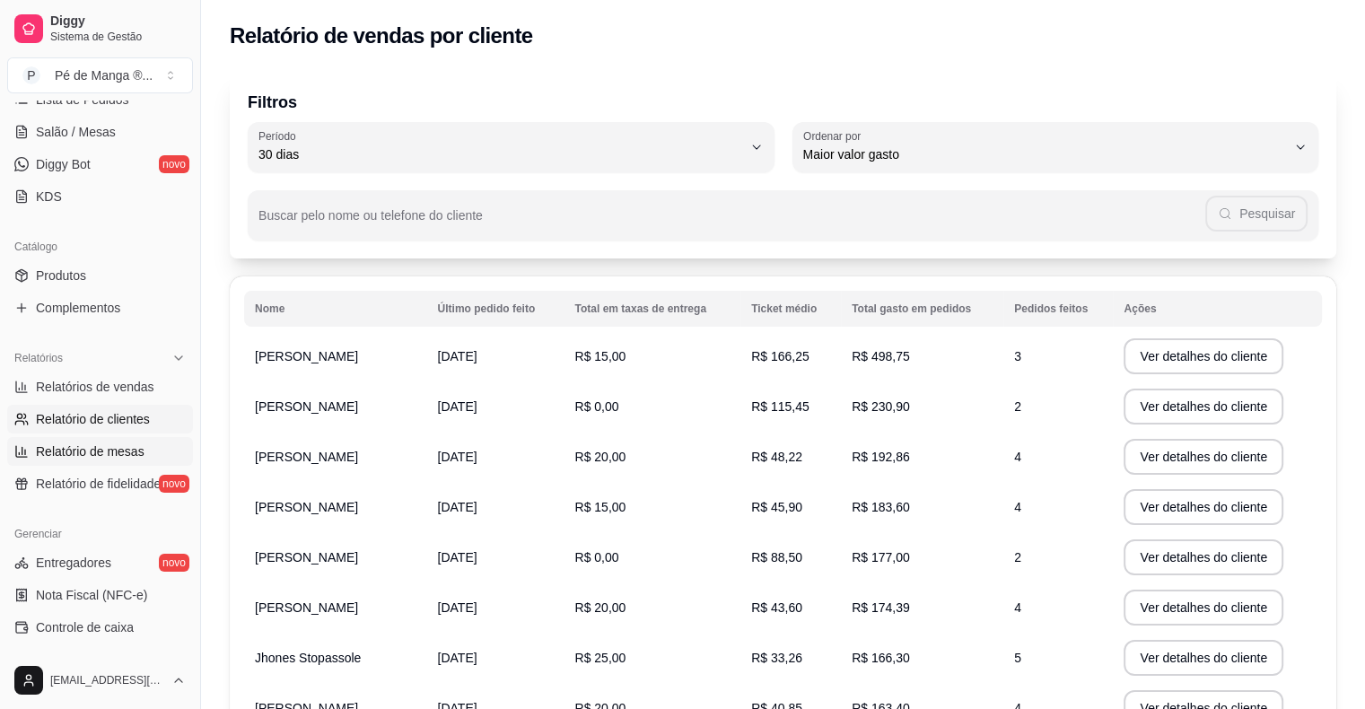
click at [110, 452] on span "Relatório de mesas" at bounding box center [90, 452] width 109 height 18
select select "TOTAL_OF_ORDERS"
select select "7"
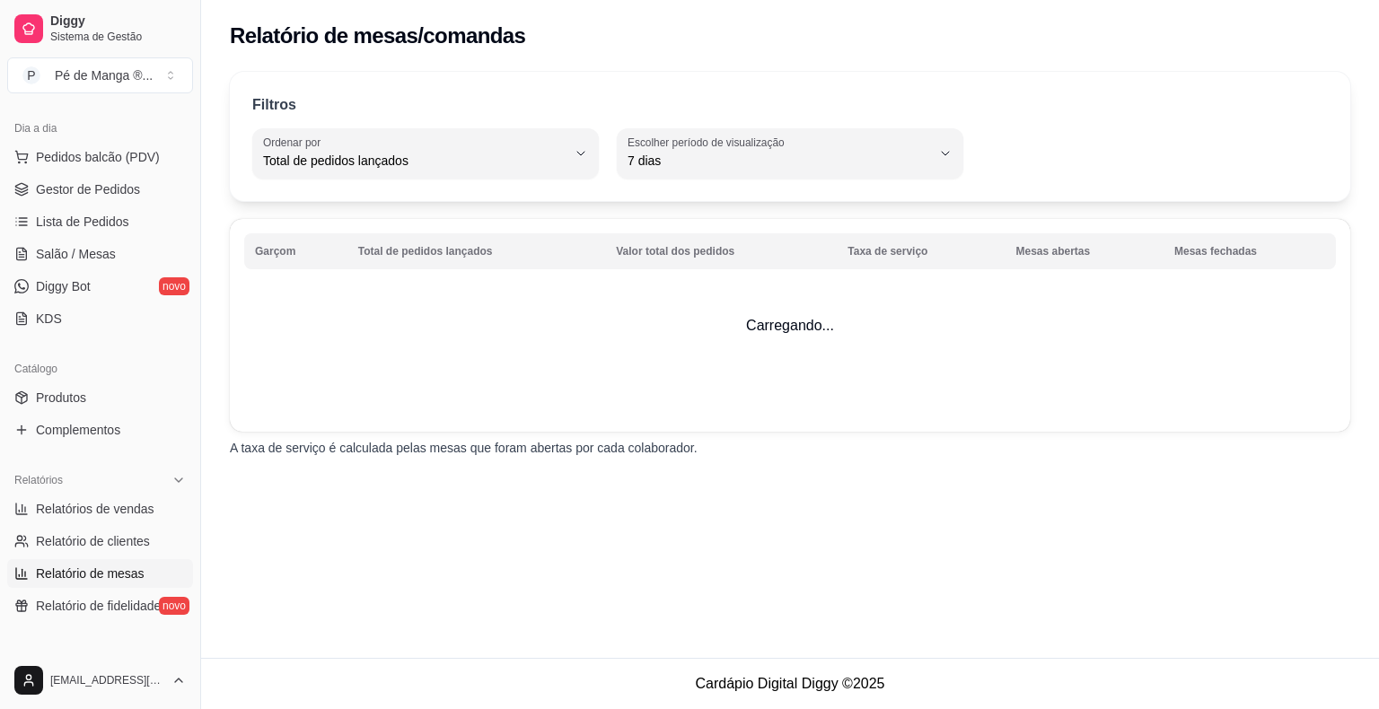
scroll to position [43, 0]
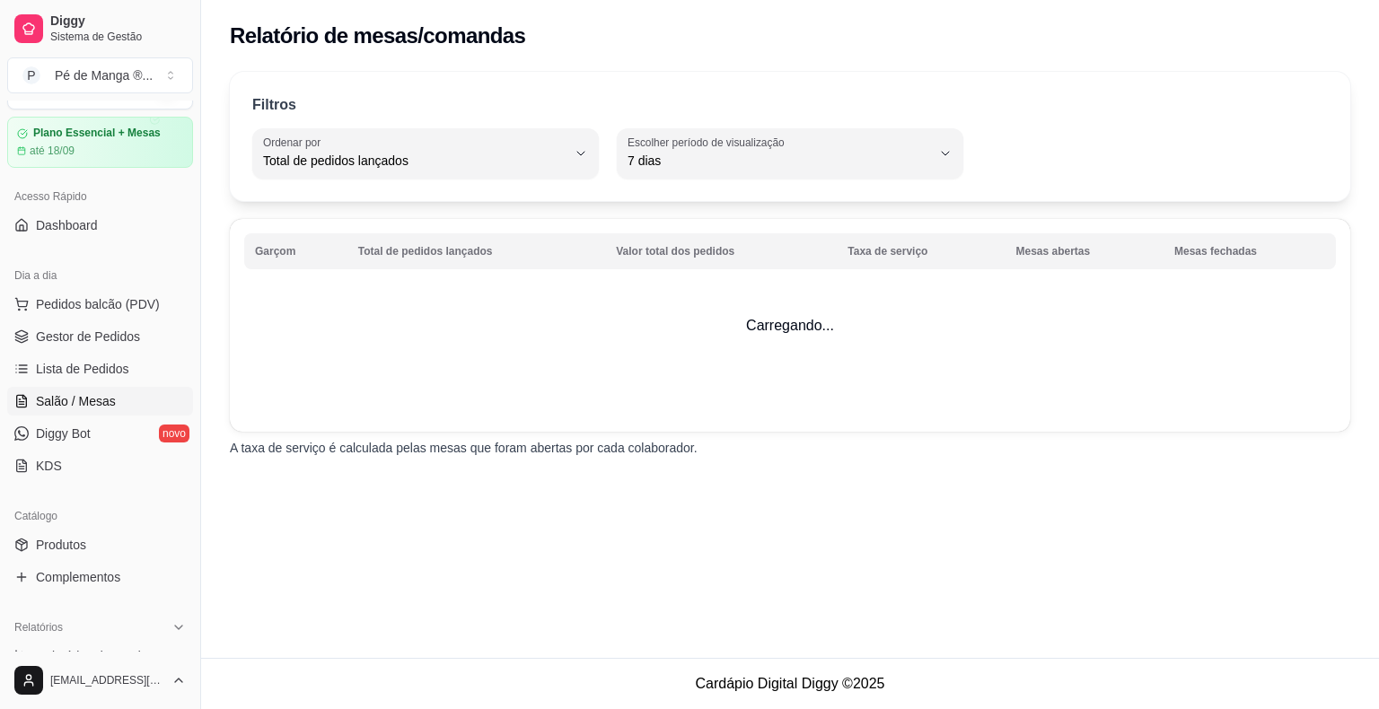
click at [113, 408] on link "Salão / Mesas" at bounding box center [100, 401] width 186 height 29
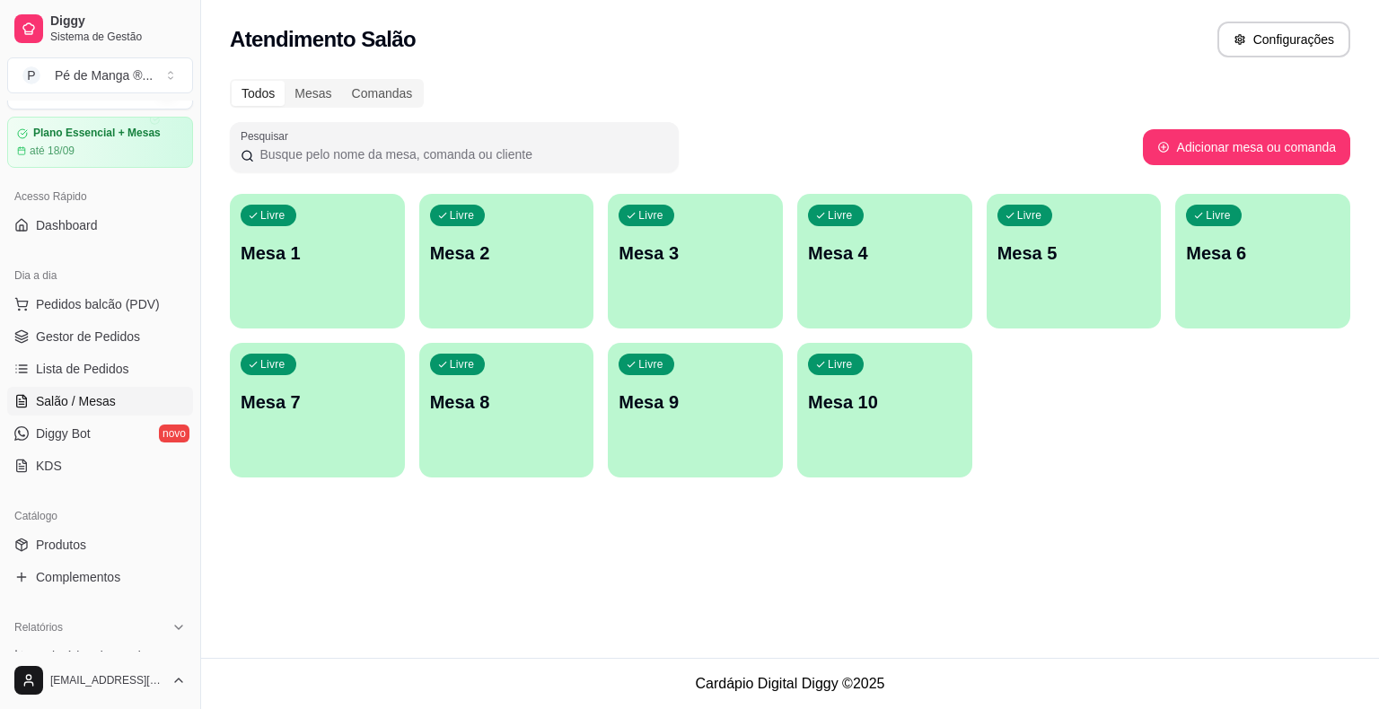
click at [353, 291] on div "Livre Mesa 1" at bounding box center [317, 250] width 175 height 113
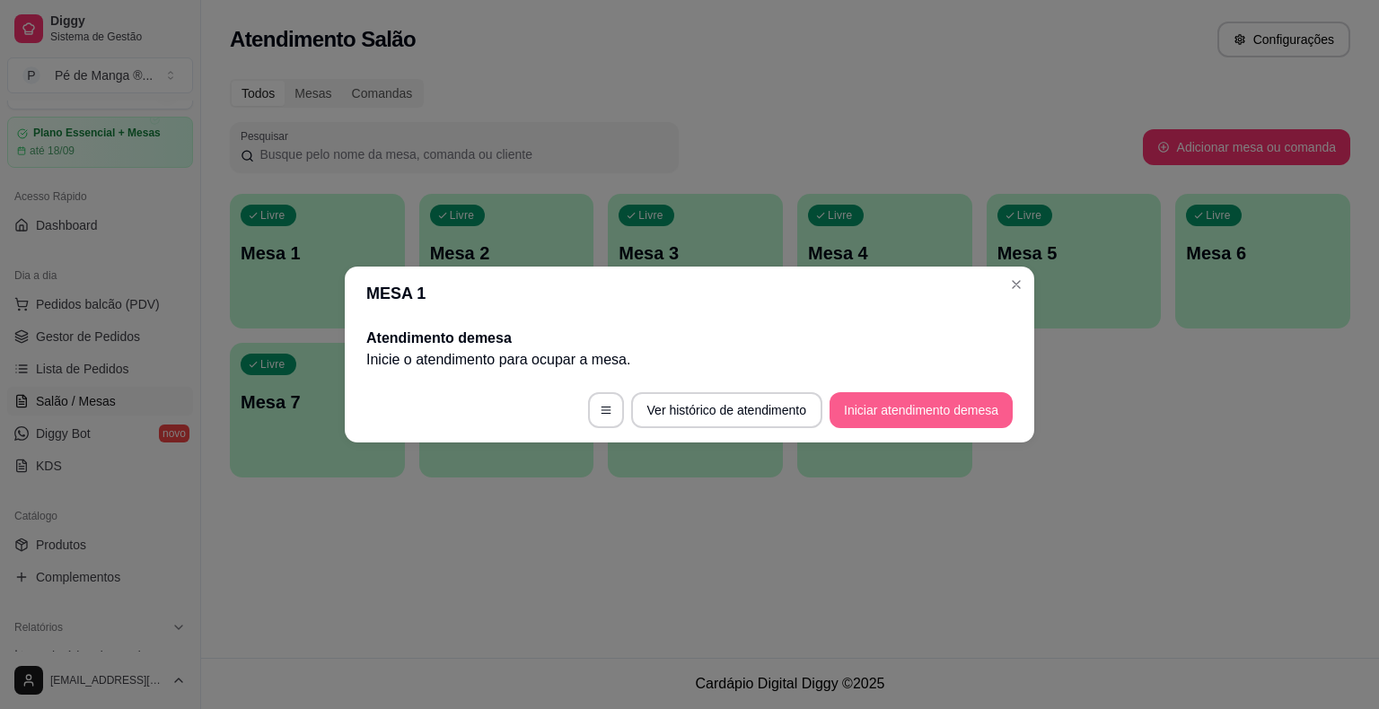
click at [913, 420] on button "Iniciar atendimento de mesa" at bounding box center [920, 410] width 183 height 36
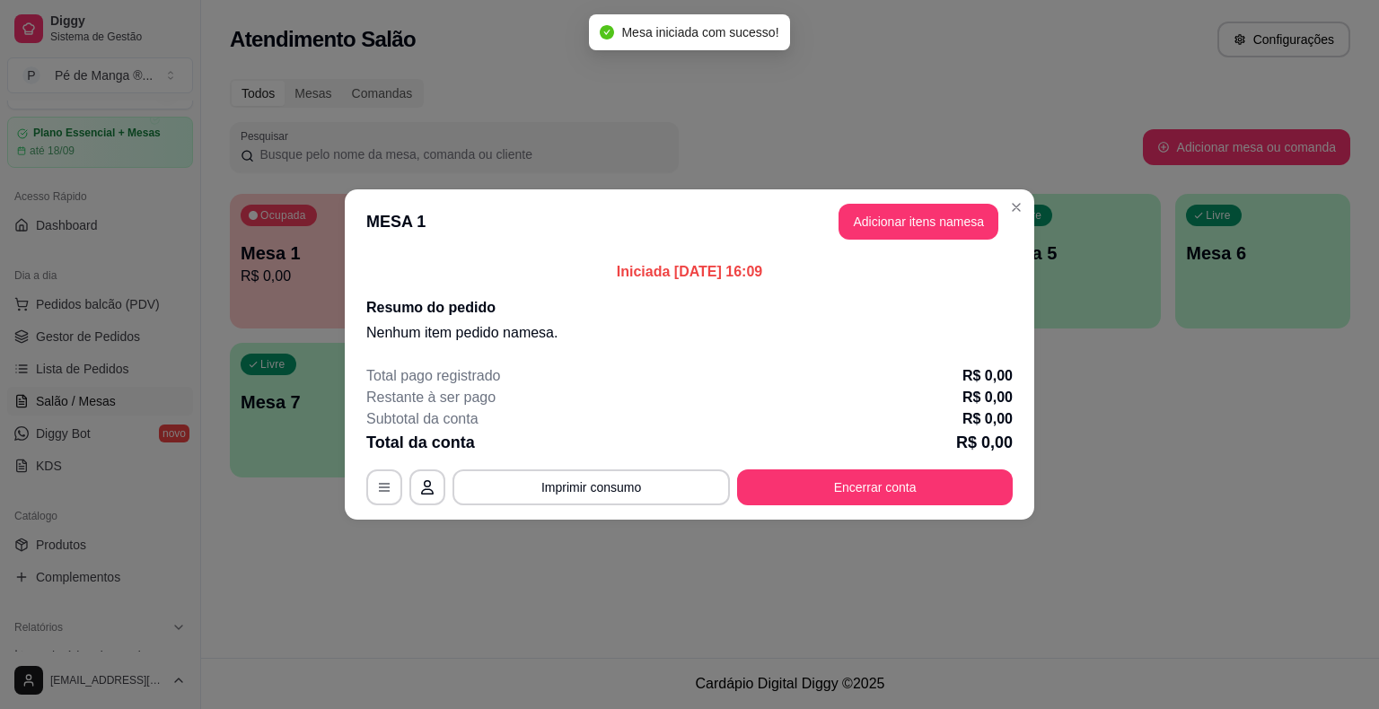
click at [904, 242] on header "MESA 1 Adicionar itens na mesa" at bounding box center [689, 221] width 689 height 65
click at [903, 221] on button "Adicionar itens na mesa" at bounding box center [918, 222] width 160 height 36
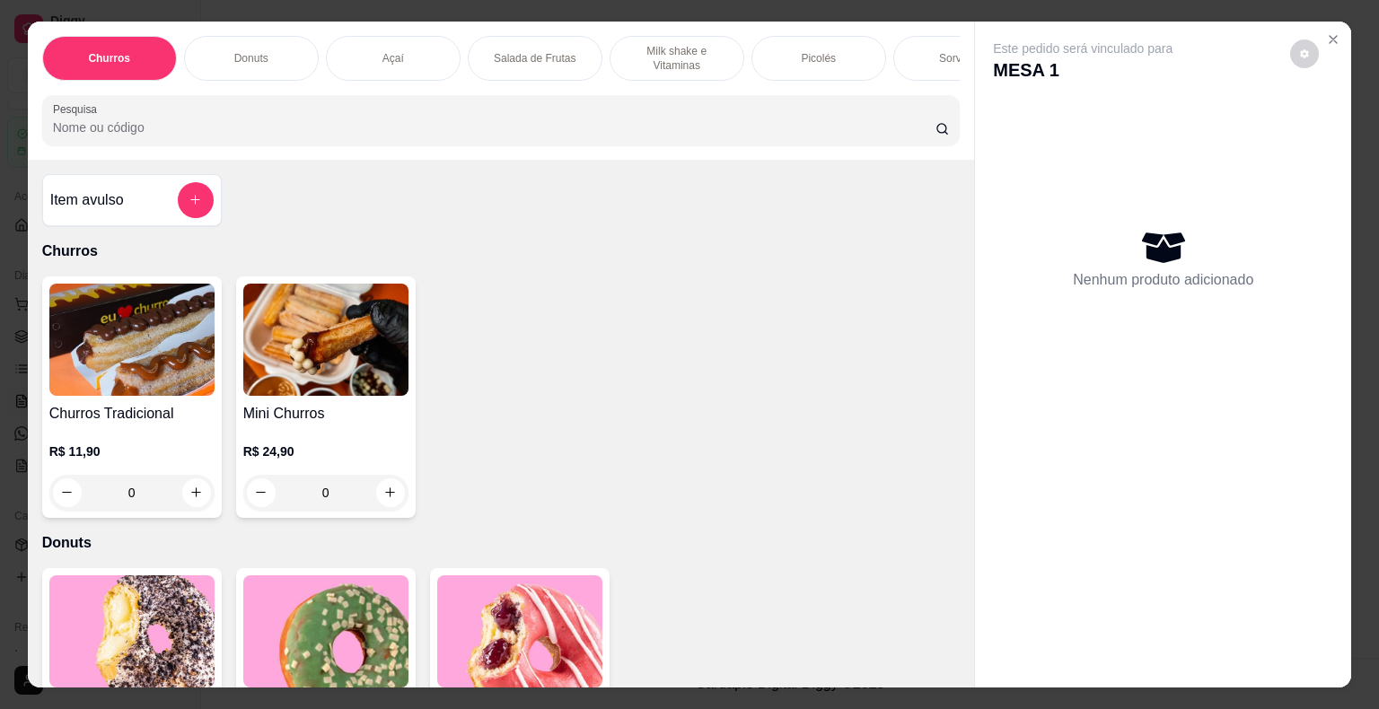
click at [671, 49] on p "Milk shake e Vitaminas" at bounding box center [677, 58] width 104 height 29
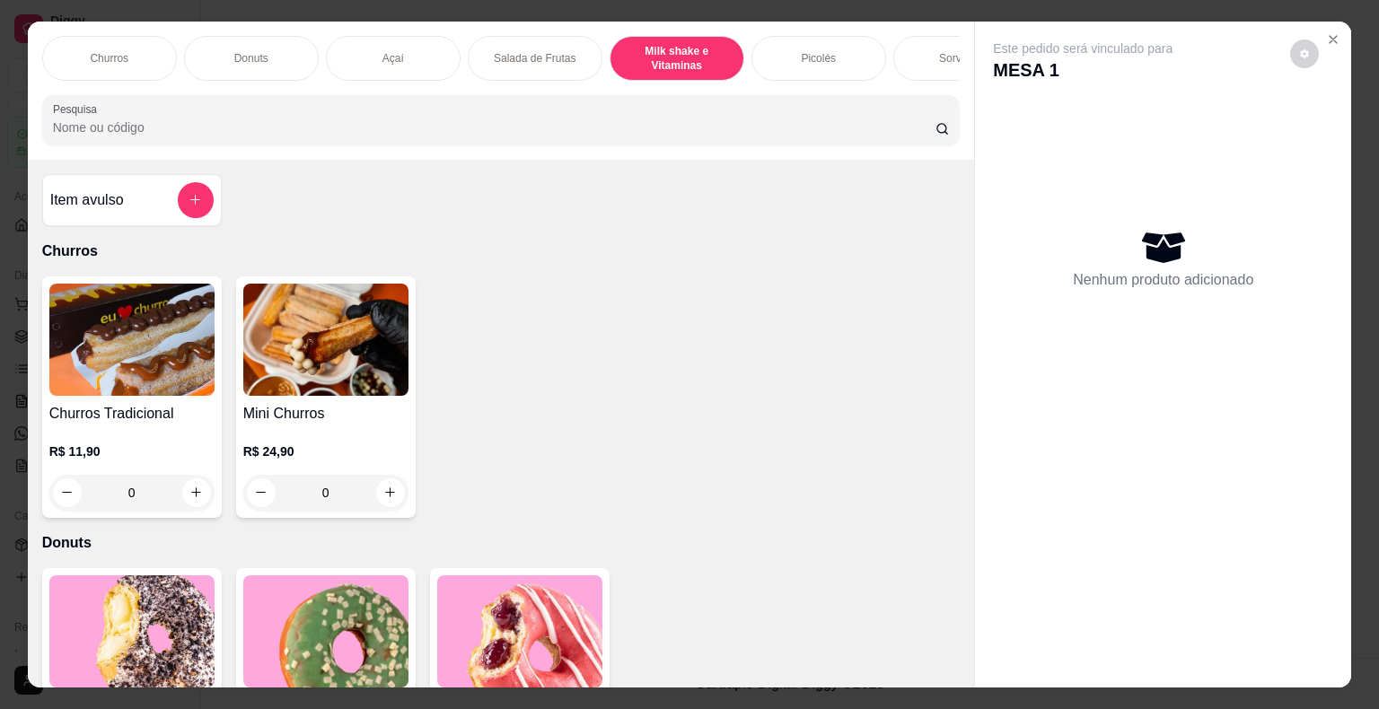
scroll to position [43, 0]
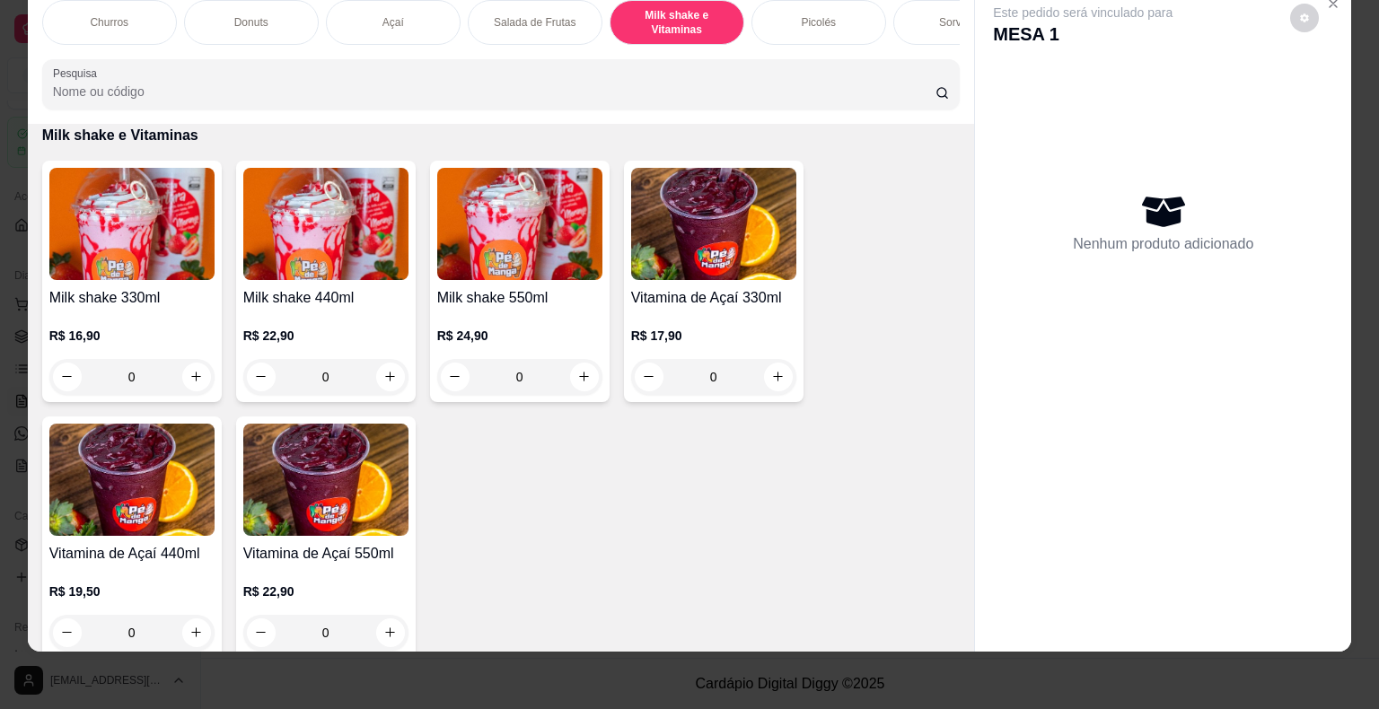
click at [387, 373] on div "0" at bounding box center [325, 377] width 165 height 36
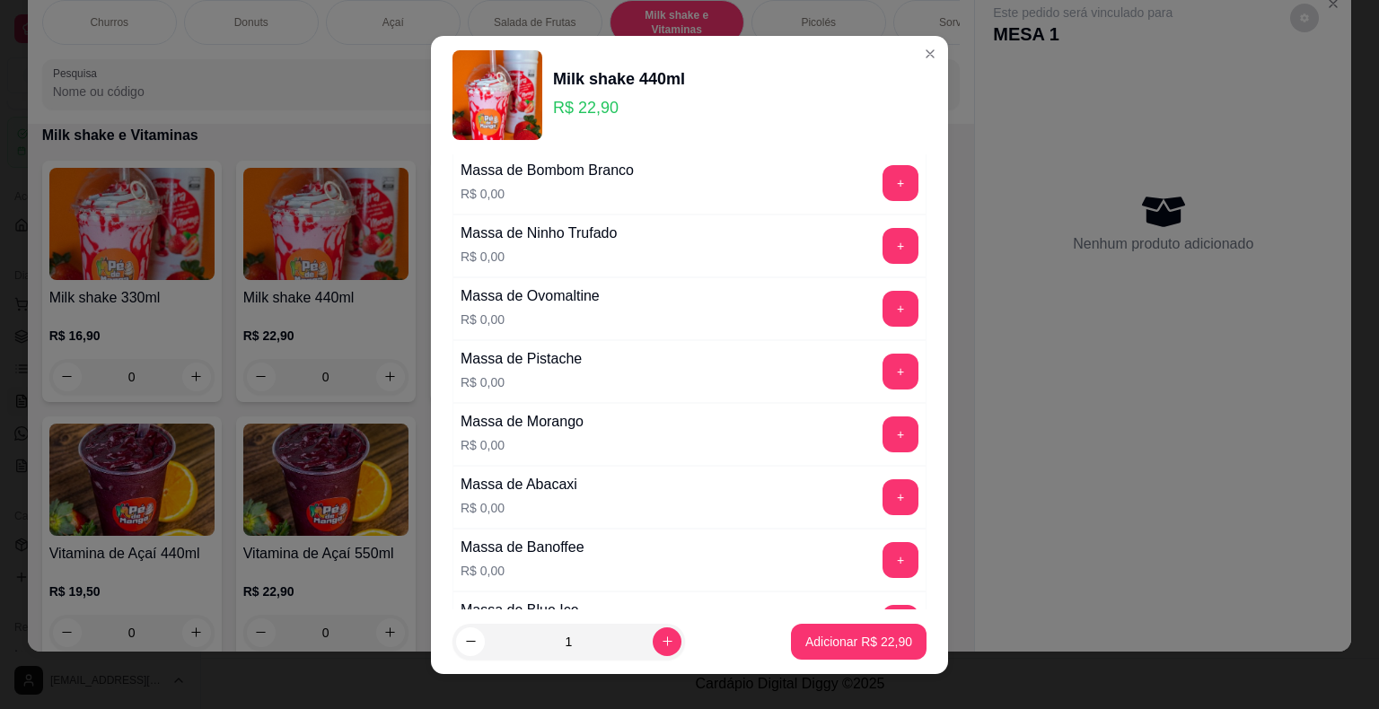
scroll to position [269, 0]
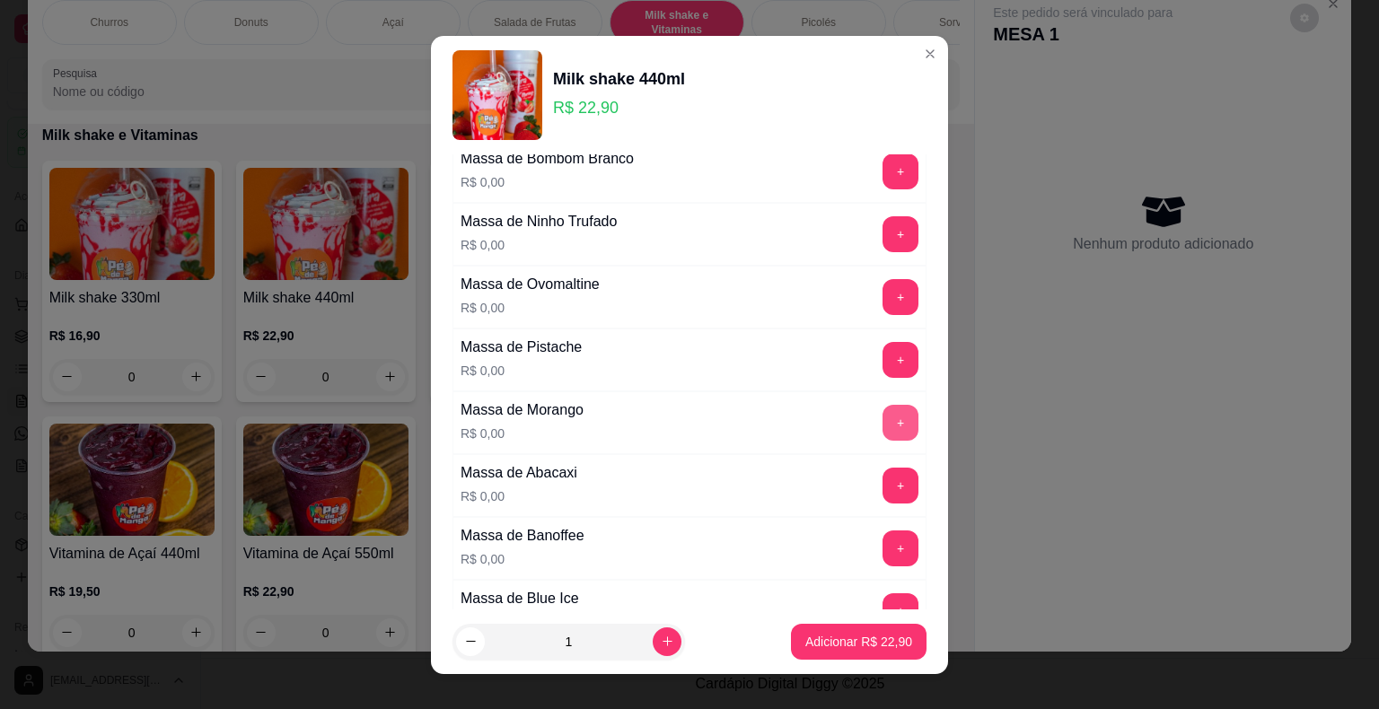
click at [882, 406] on button "+" at bounding box center [900, 423] width 36 height 36
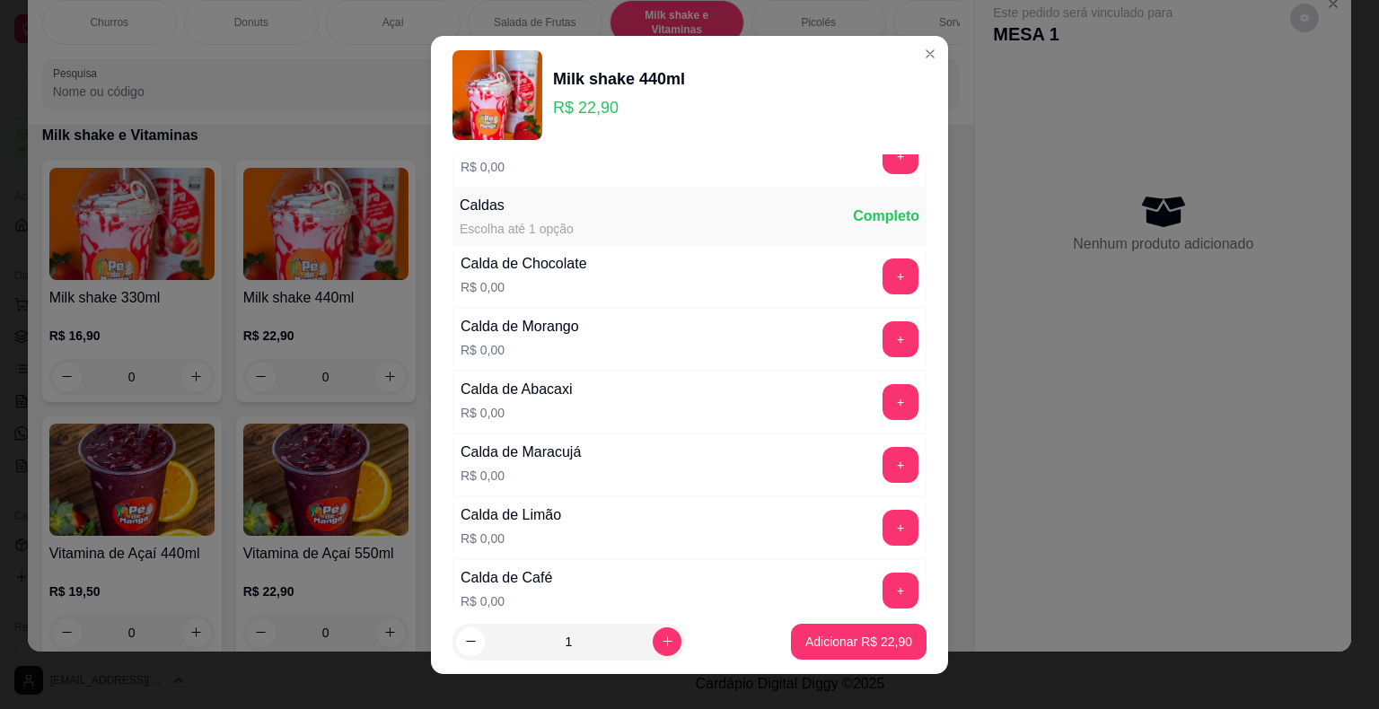
scroll to position [1167, 0]
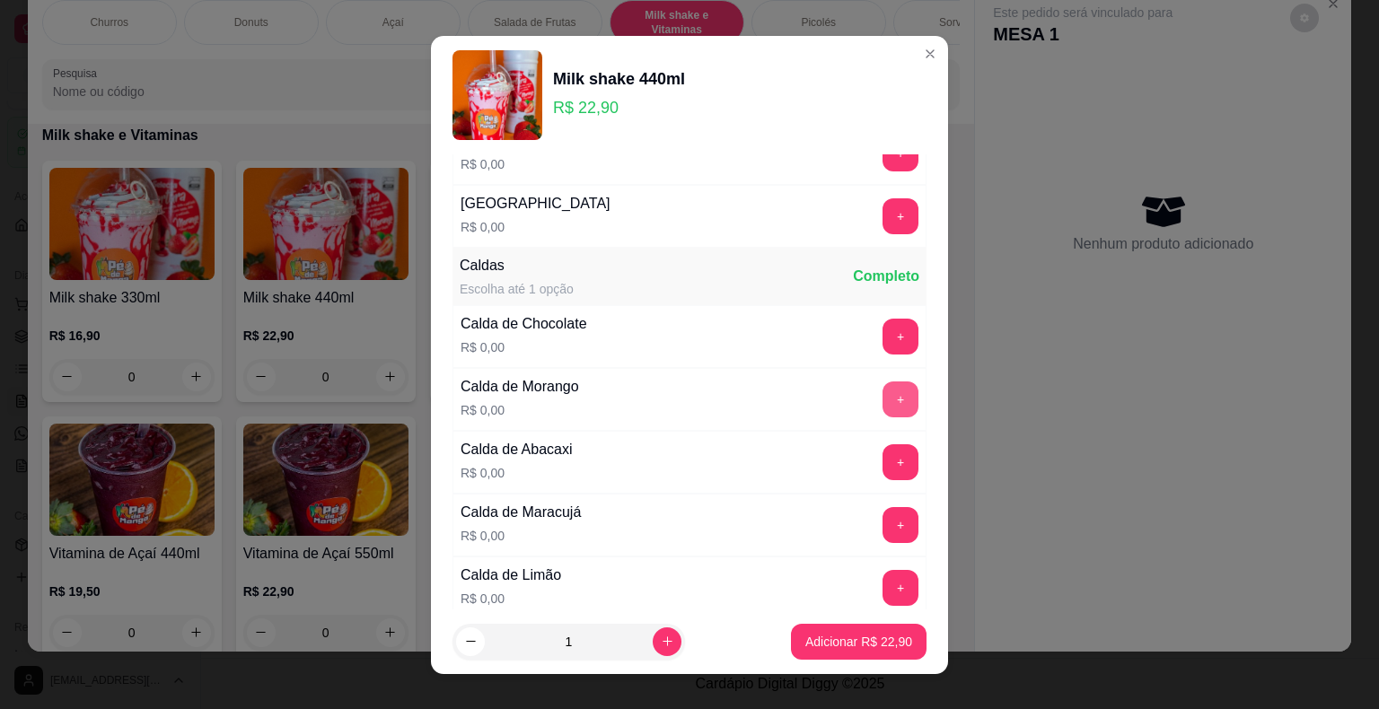
click at [882, 392] on button "+" at bounding box center [900, 399] width 36 height 36
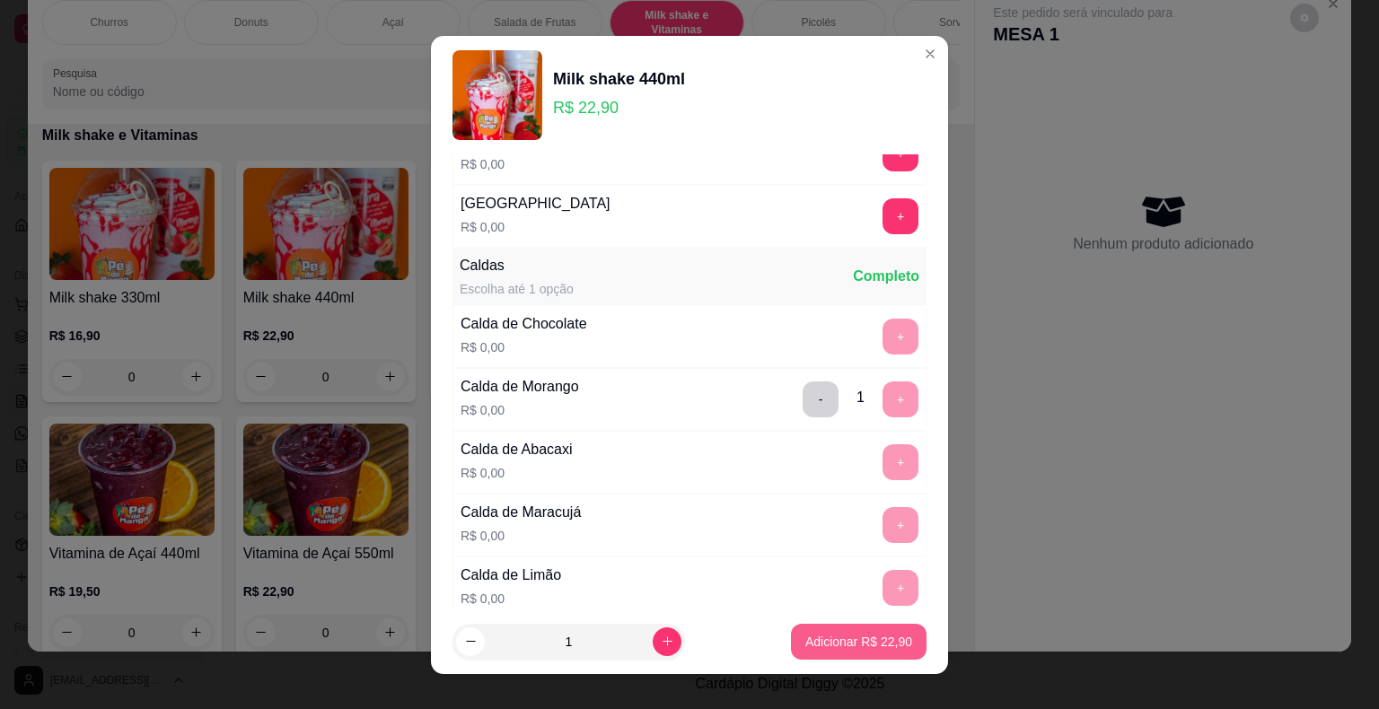
click at [808, 624] on div "Adicionar R$ 22,90" at bounding box center [859, 642] width 136 height 36
click at [815, 631] on button "Adicionar R$ 22,90" at bounding box center [859, 641] width 132 height 35
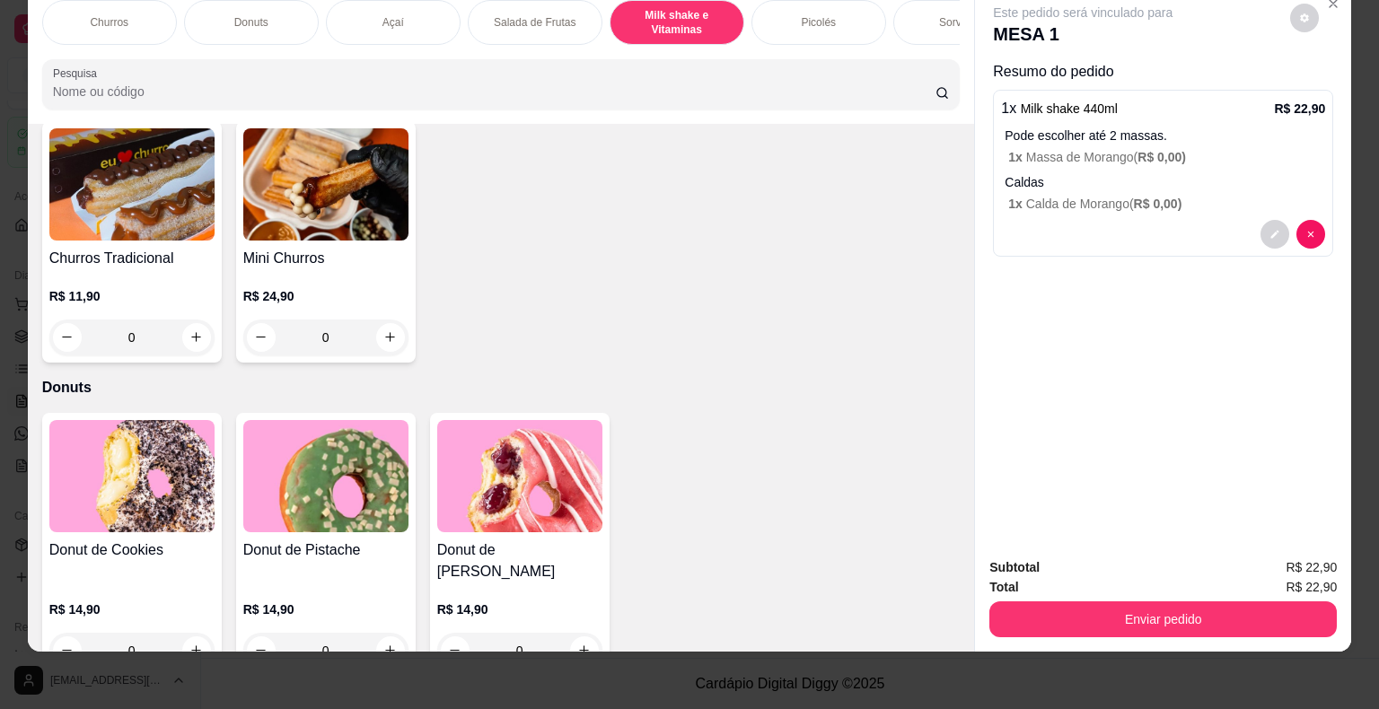
scroll to position [449, 0]
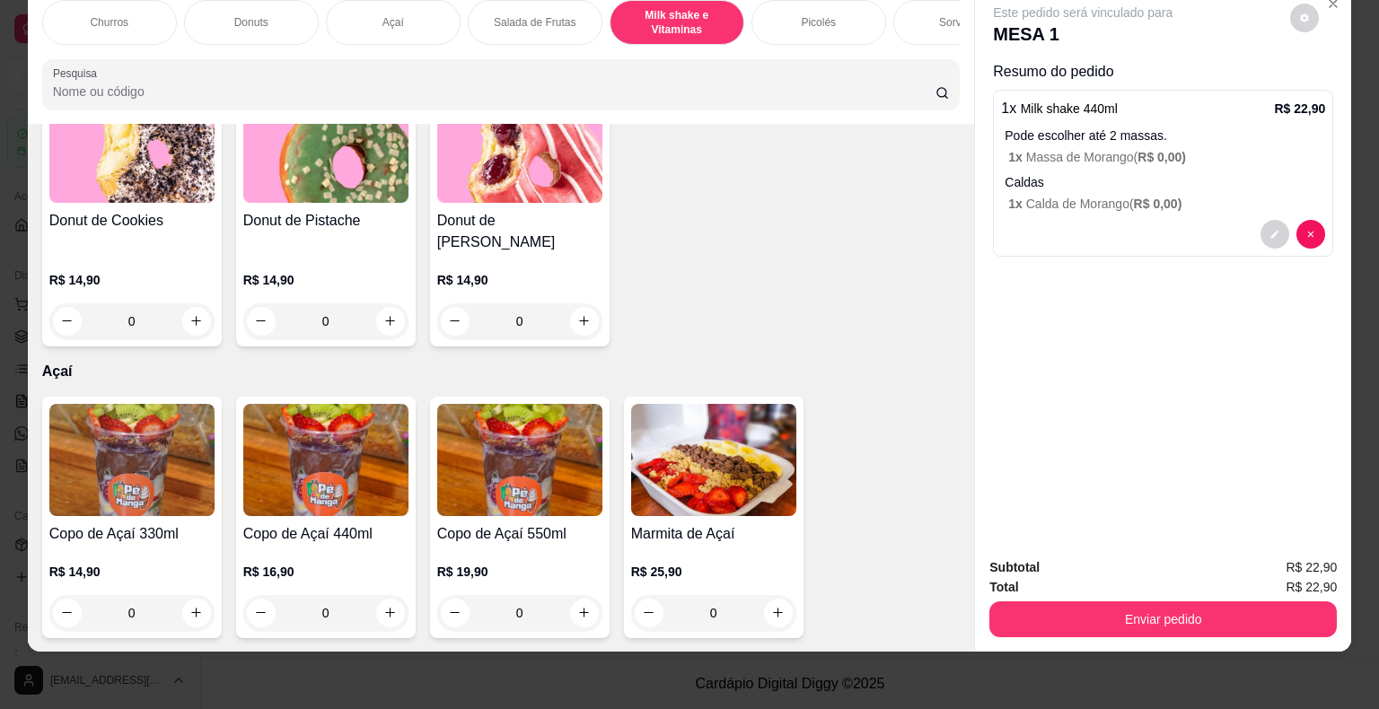
click at [344, 482] on img at bounding box center [325, 460] width 165 height 112
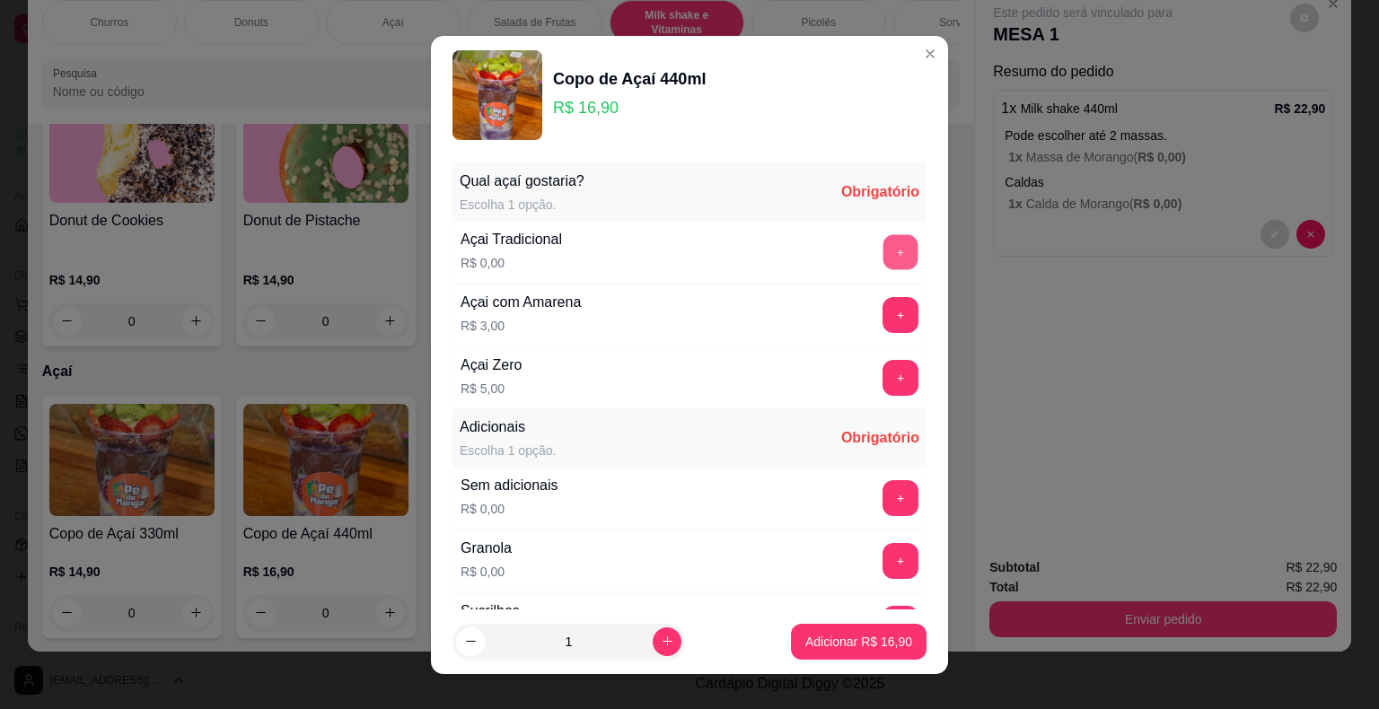
click at [883, 250] on button "+" at bounding box center [900, 251] width 35 height 35
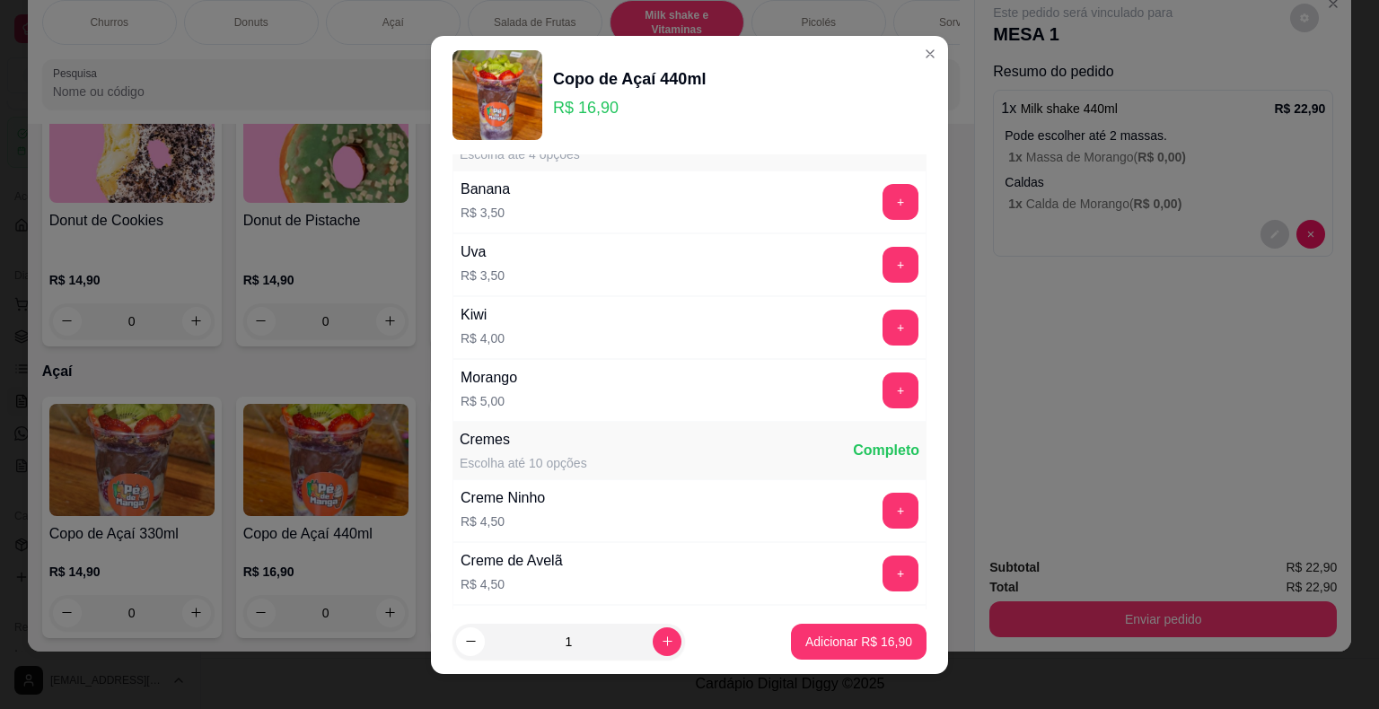
scroll to position [1616, 0]
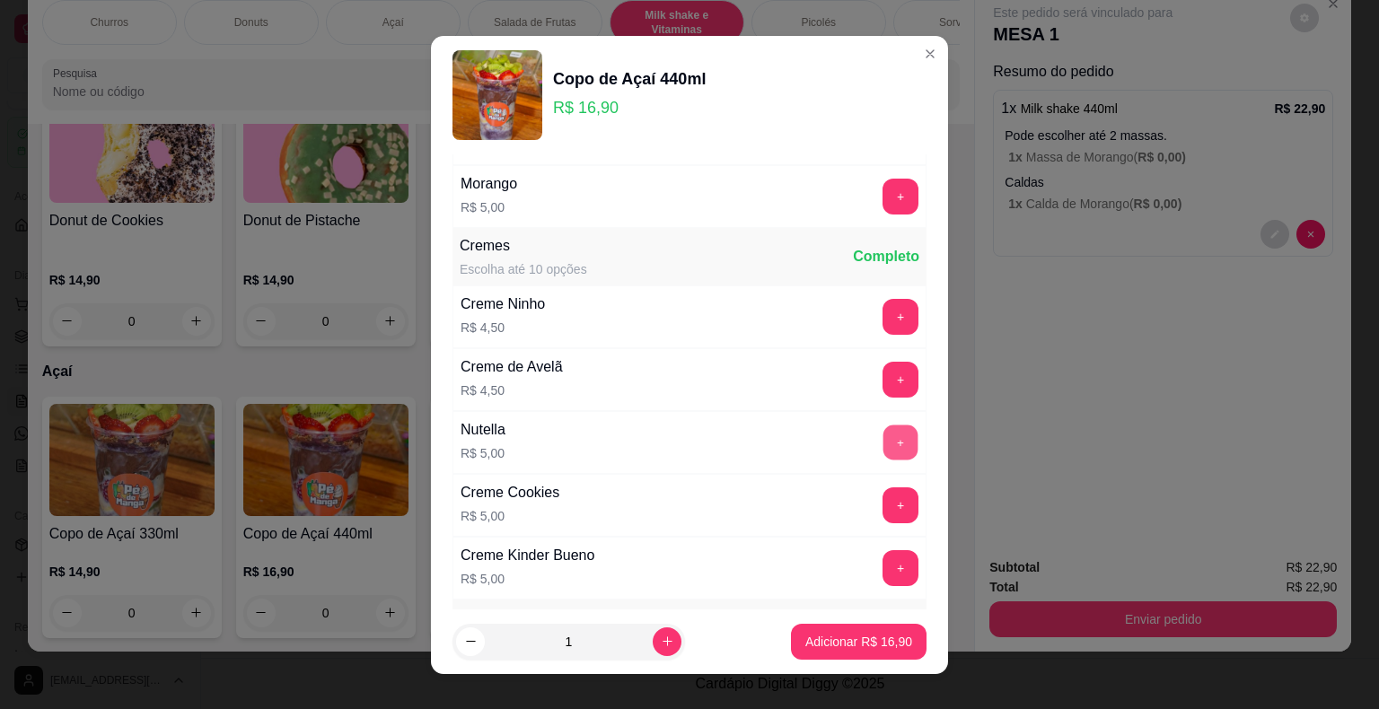
click at [883, 431] on button "+" at bounding box center [900, 442] width 35 height 35
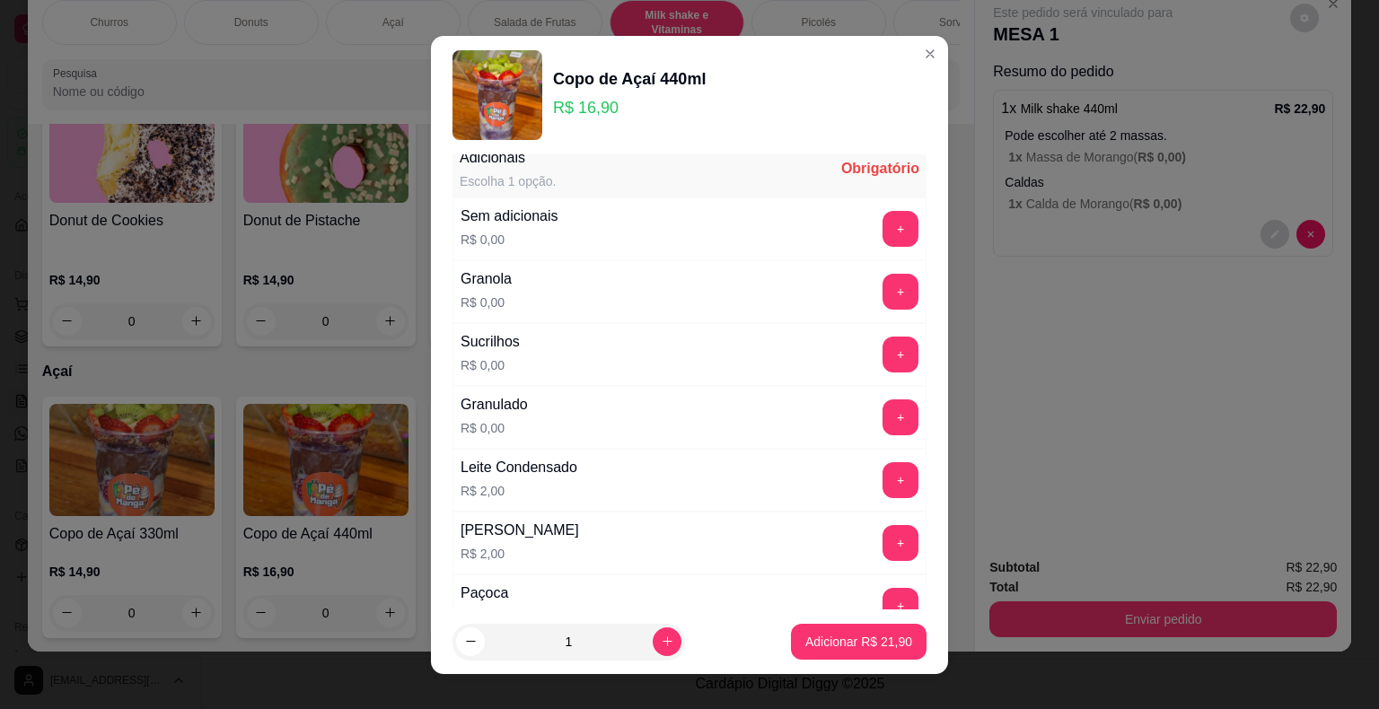
scroll to position [0, 0]
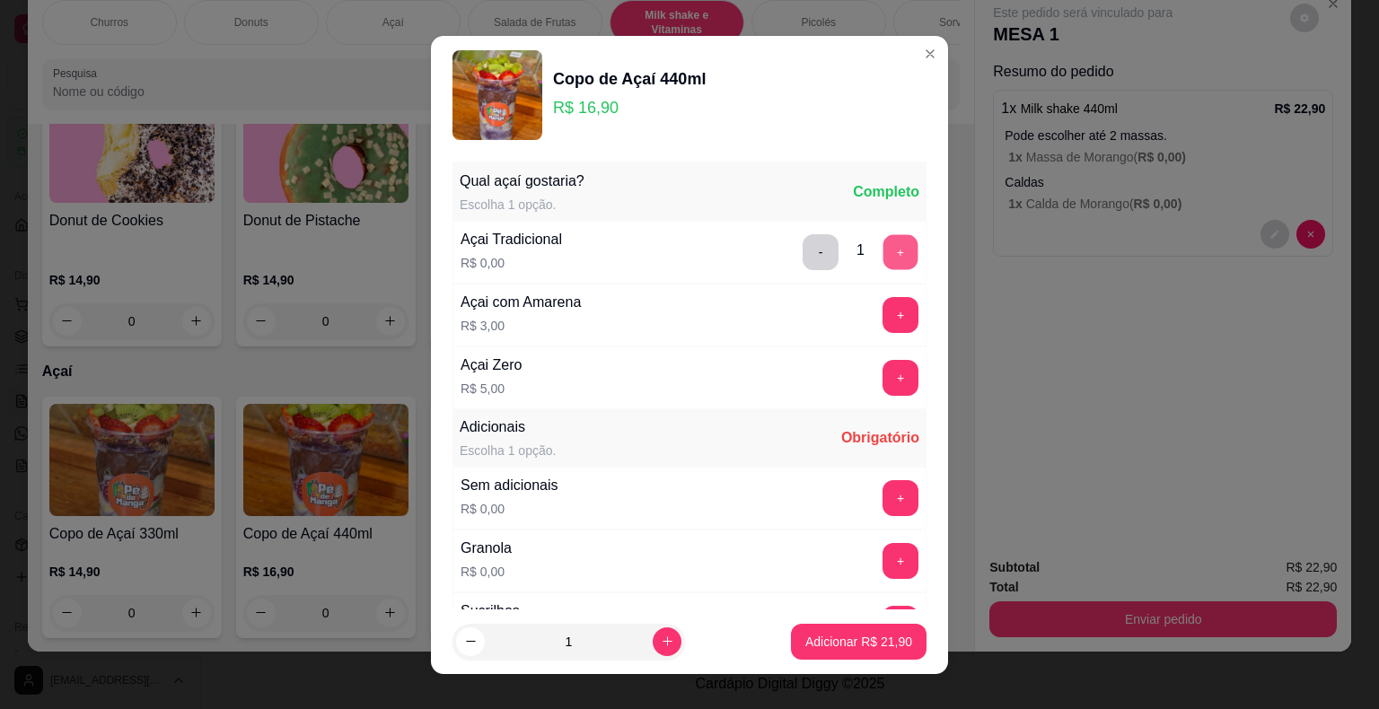
click at [883, 248] on button "+" at bounding box center [900, 251] width 35 height 35
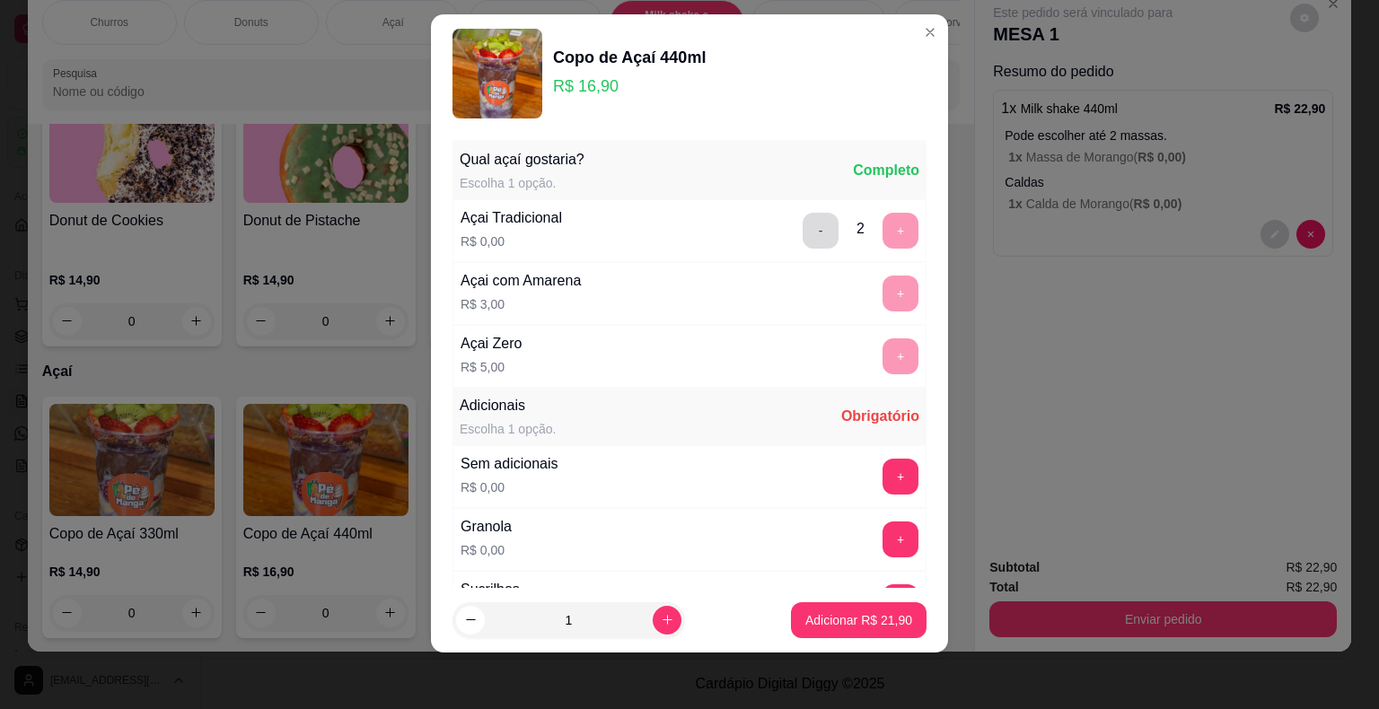
click at [802, 224] on button "-" at bounding box center [820, 231] width 36 height 36
click at [882, 474] on button "+" at bounding box center [900, 477] width 36 height 36
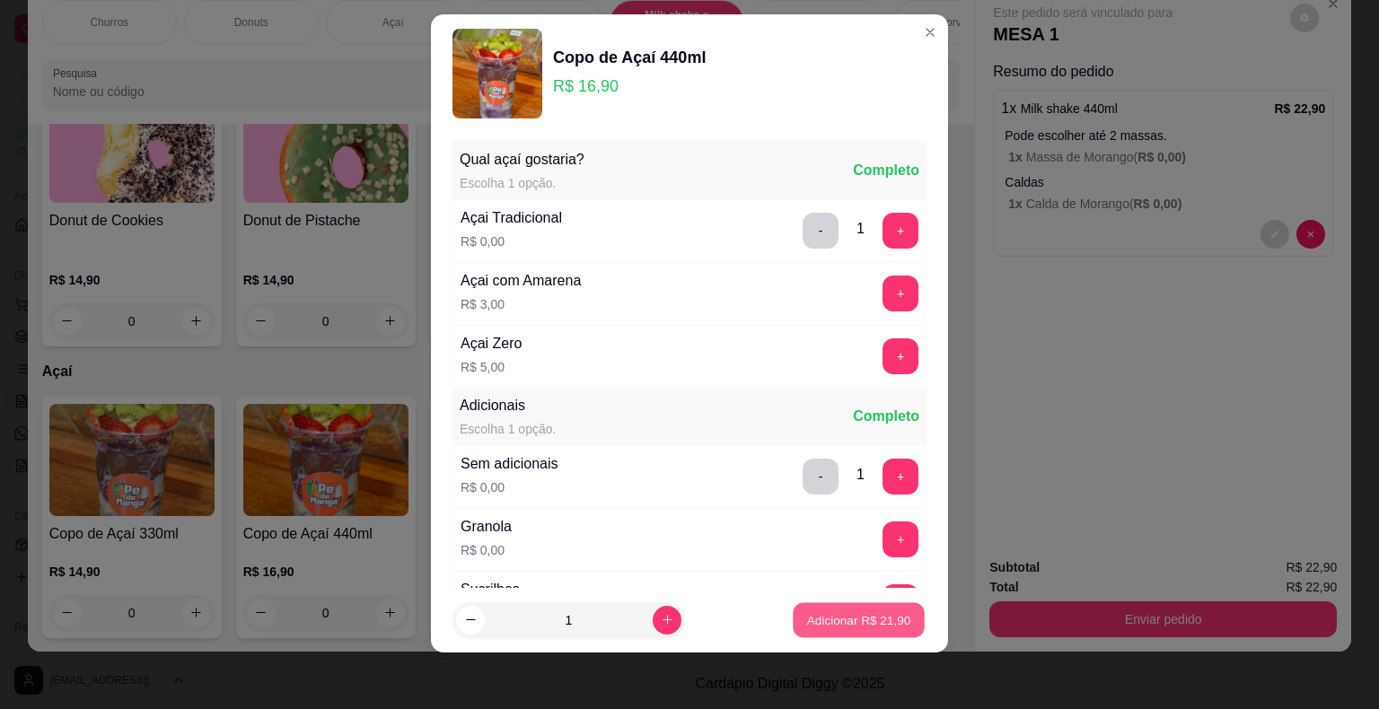
click at [823, 619] on p "Adicionar R$ 21,90" at bounding box center [859, 619] width 104 height 17
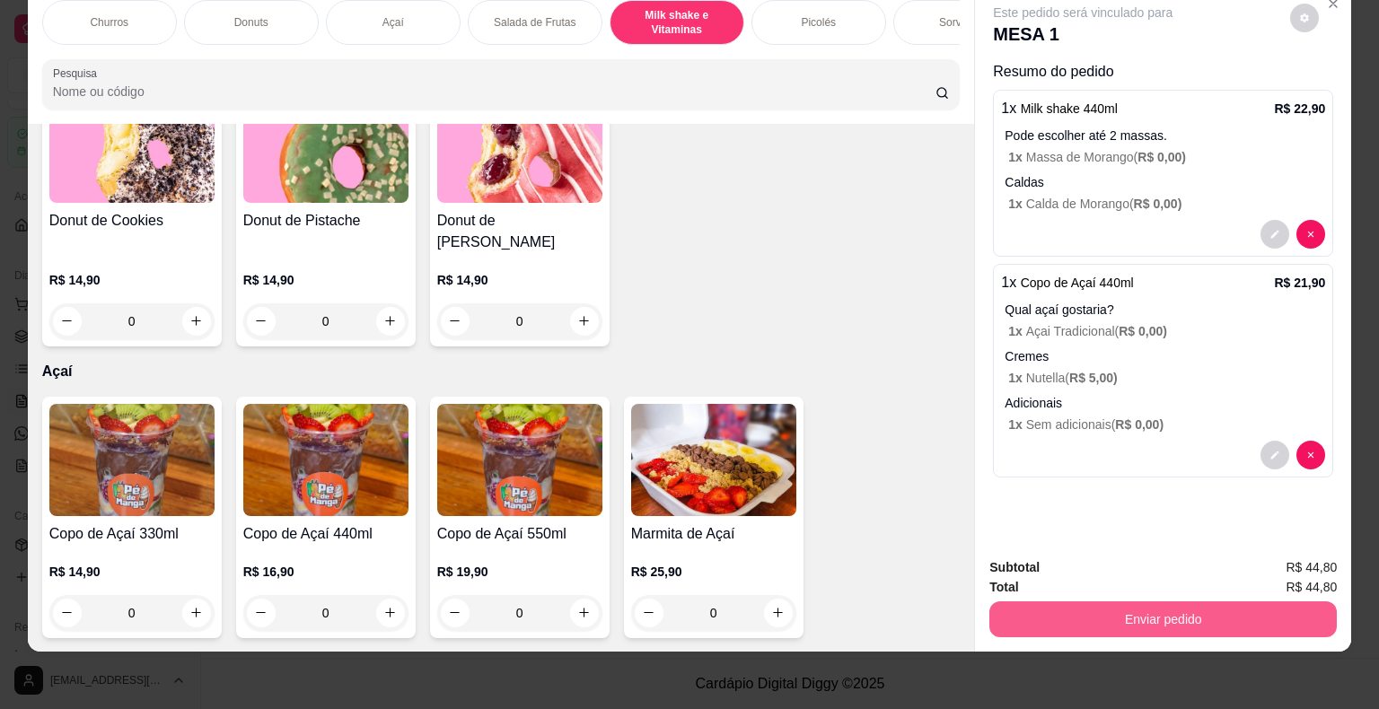
click at [1100, 613] on button "Enviar pedido" at bounding box center [1162, 619] width 347 height 36
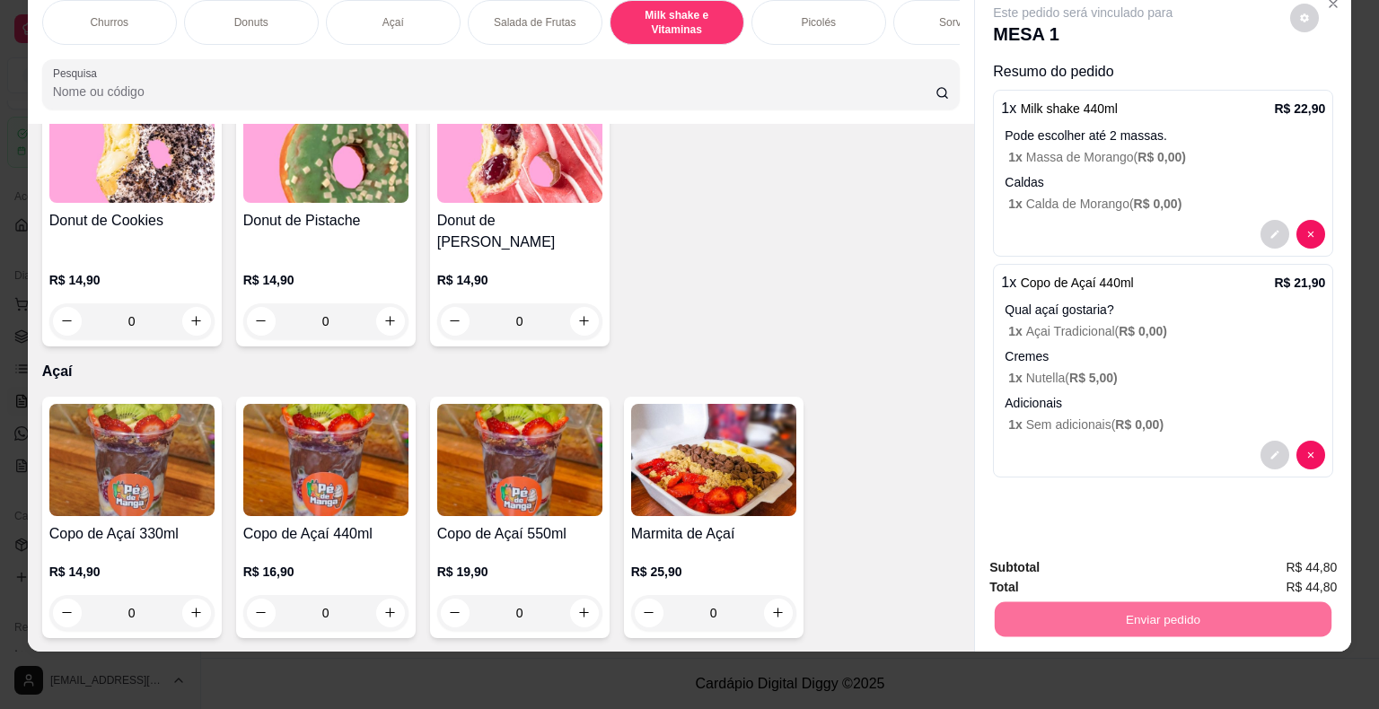
click at [1184, 394] on p "Adicionais" at bounding box center [1164, 403] width 320 height 18
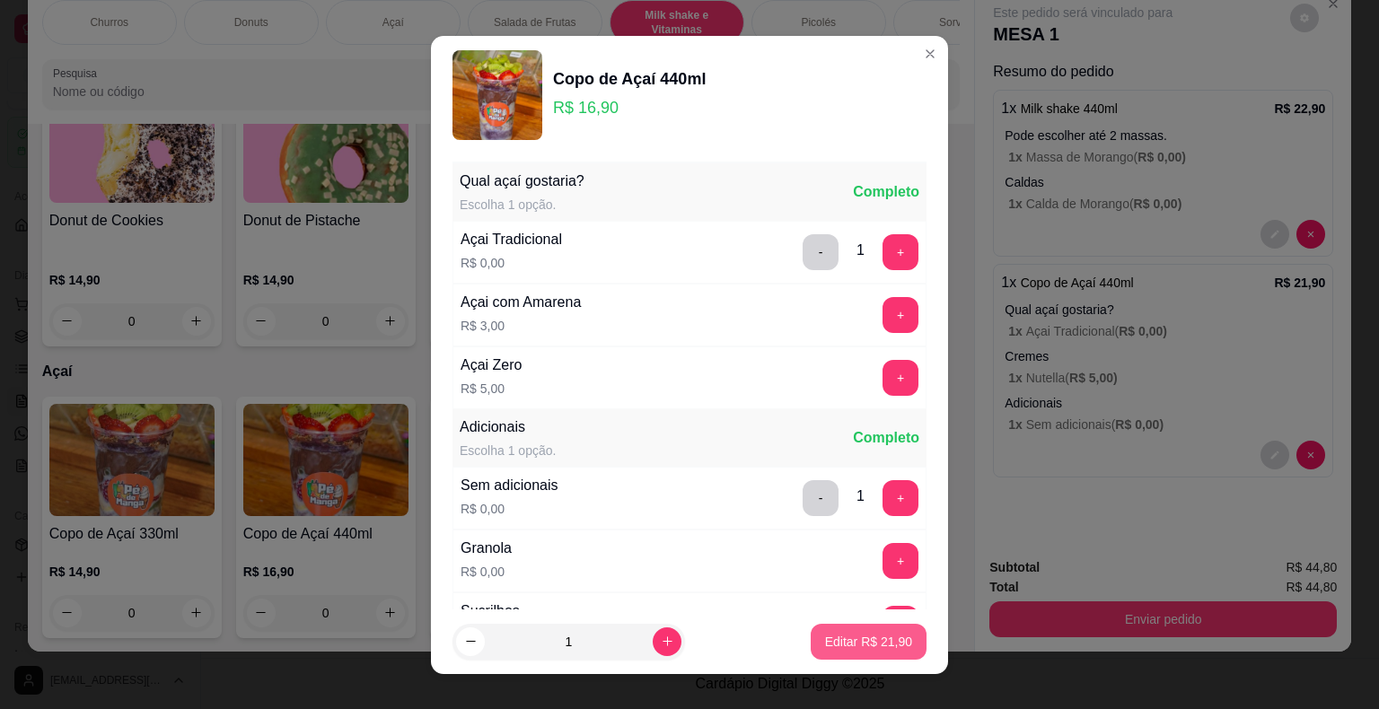
click at [851, 641] on p "Editar R$ 21,90" at bounding box center [868, 642] width 87 height 18
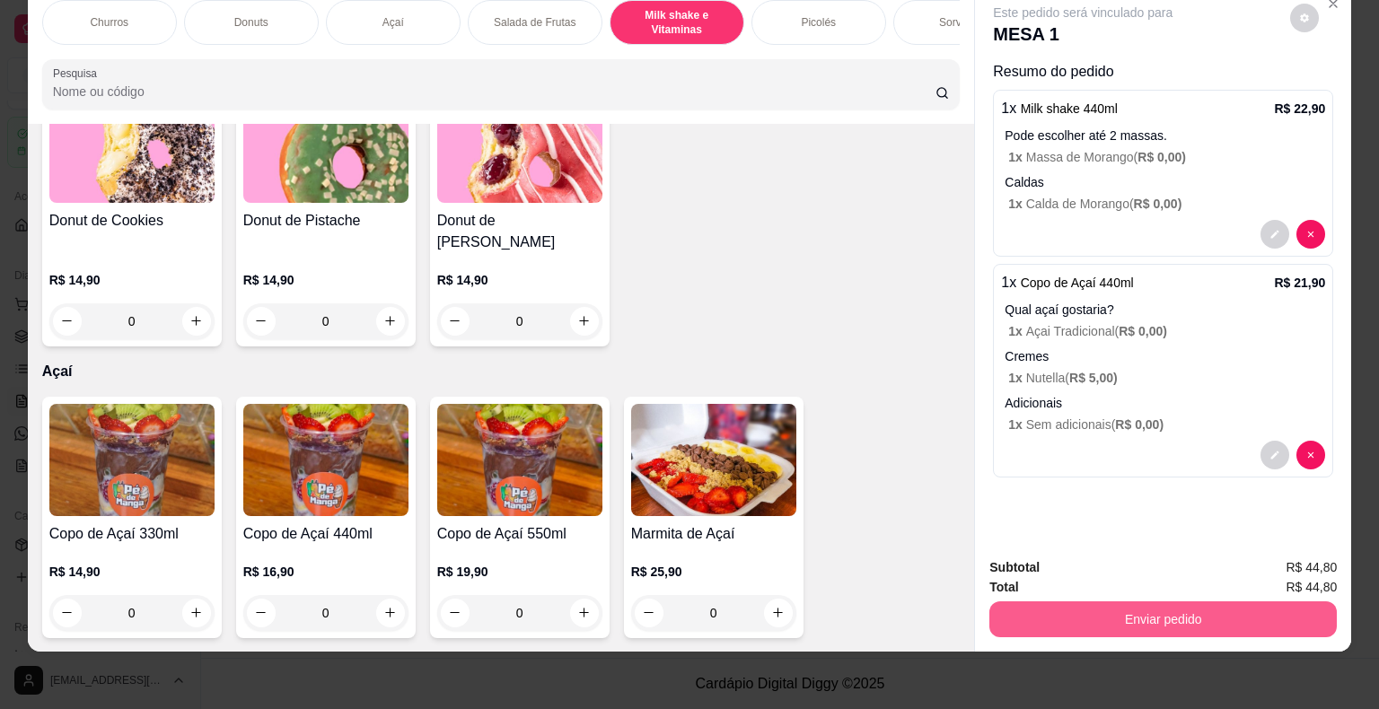
click at [1034, 616] on button "Enviar pedido" at bounding box center [1162, 619] width 347 height 36
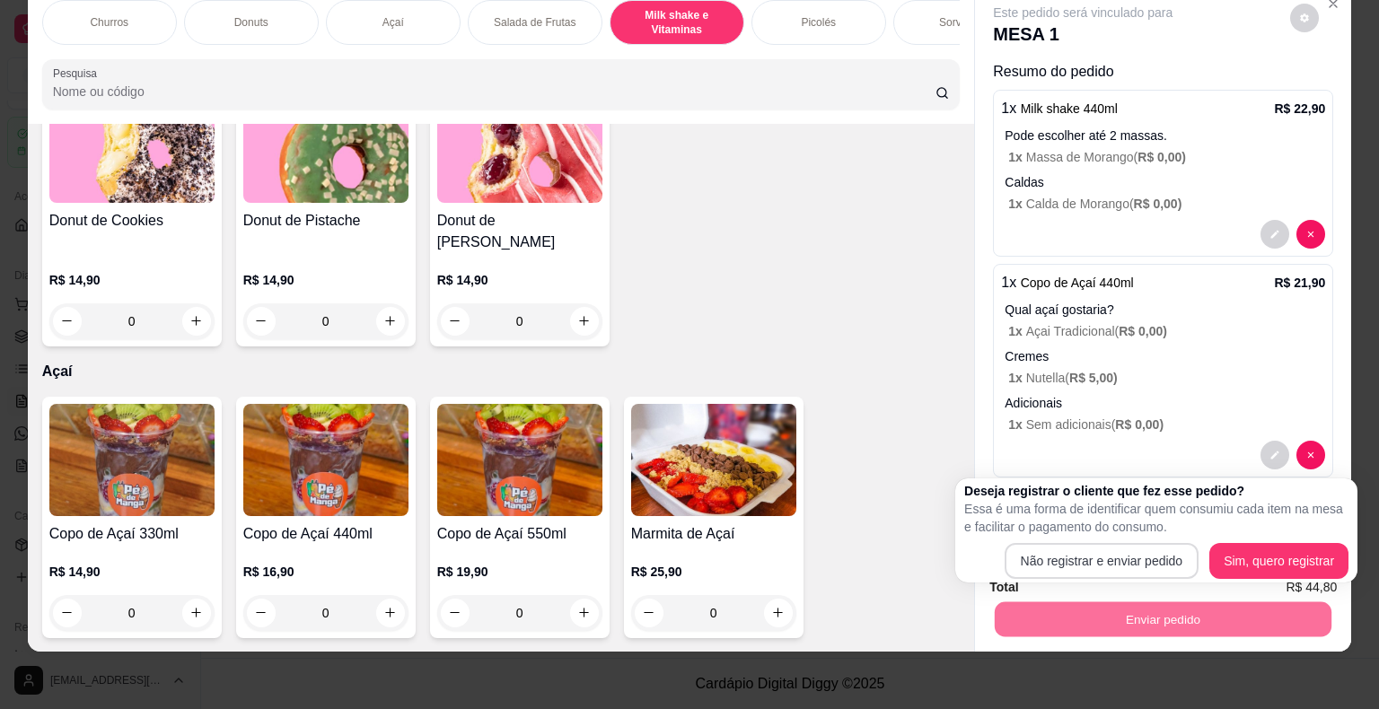
click at [1081, 539] on div "Deseja registrar o cliente que fez esse pedido? Essa é uma forma de identificar…" at bounding box center [1156, 530] width 384 height 97
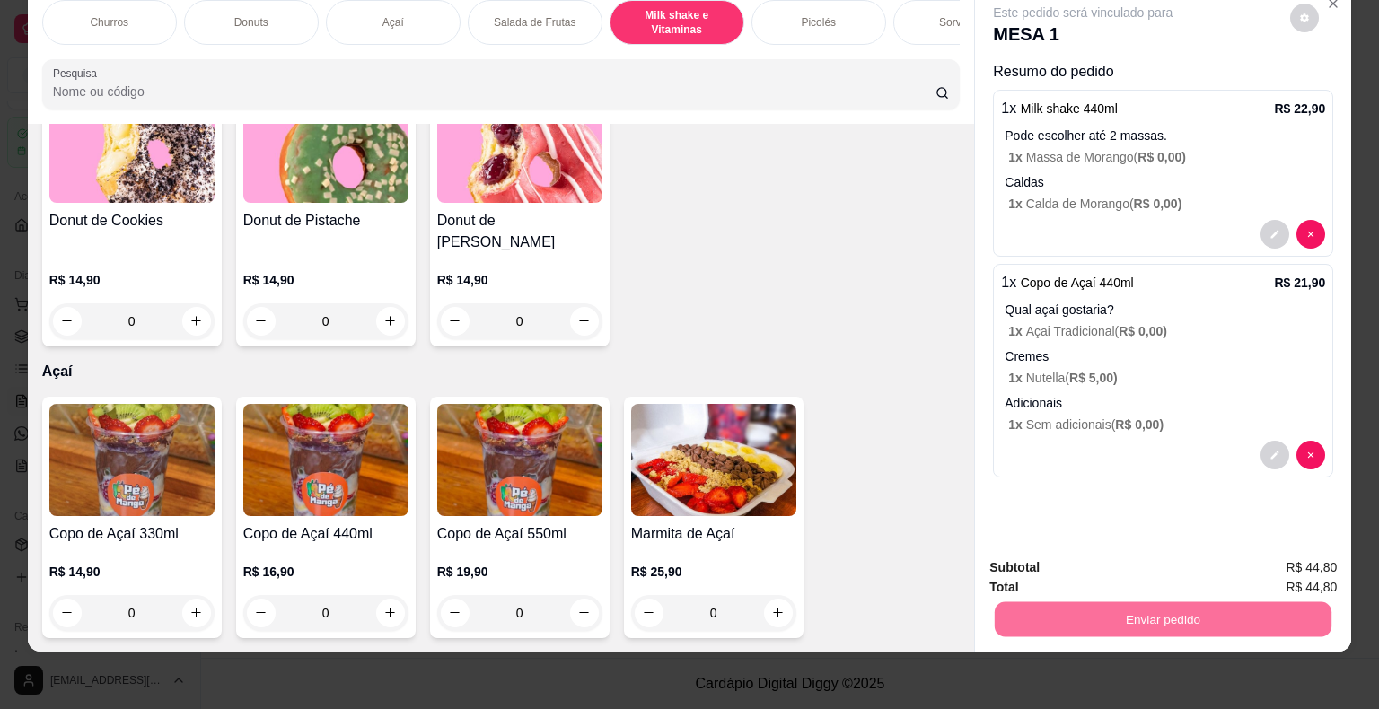
click at [1078, 553] on button "Não registrar e enviar pedido" at bounding box center [1103, 561] width 181 height 33
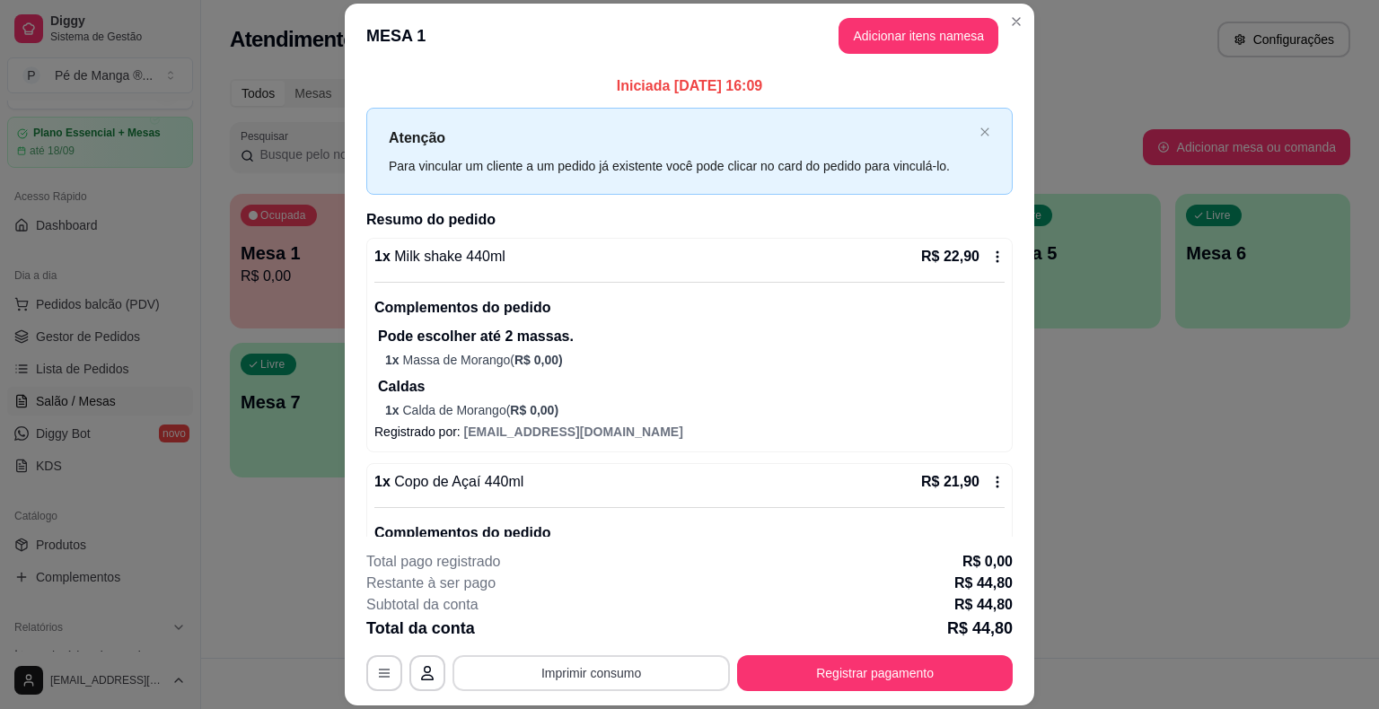
click at [532, 675] on button "Imprimir consumo" at bounding box center [590, 673] width 277 height 36
click at [583, 637] on button "IMPRESSORA" at bounding box center [590, 632] width 130 height 29
click at [840, 682] on button "Registrar pagamento" at bounding box center [875, 673] width 276 height 36
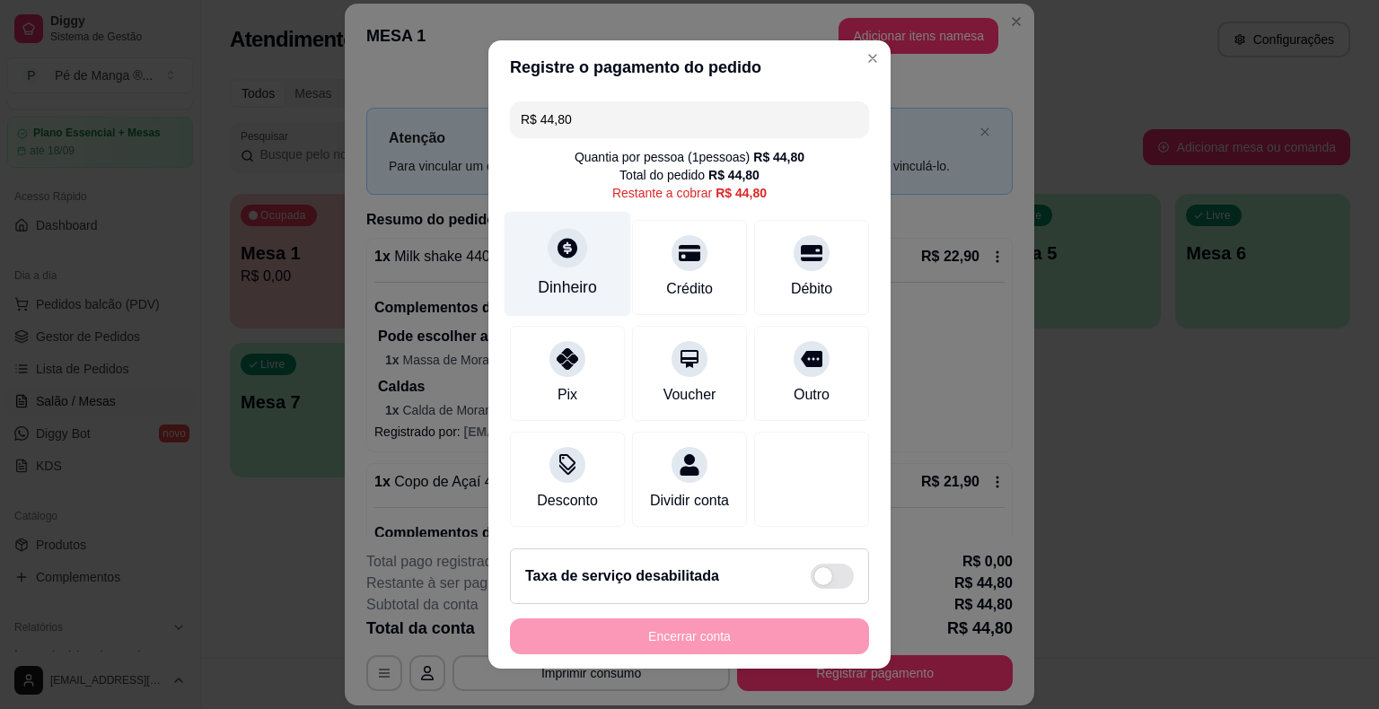
click at [568, 290] on div "Dinheiro" at bounding box center [567, 287] width 59 height 23
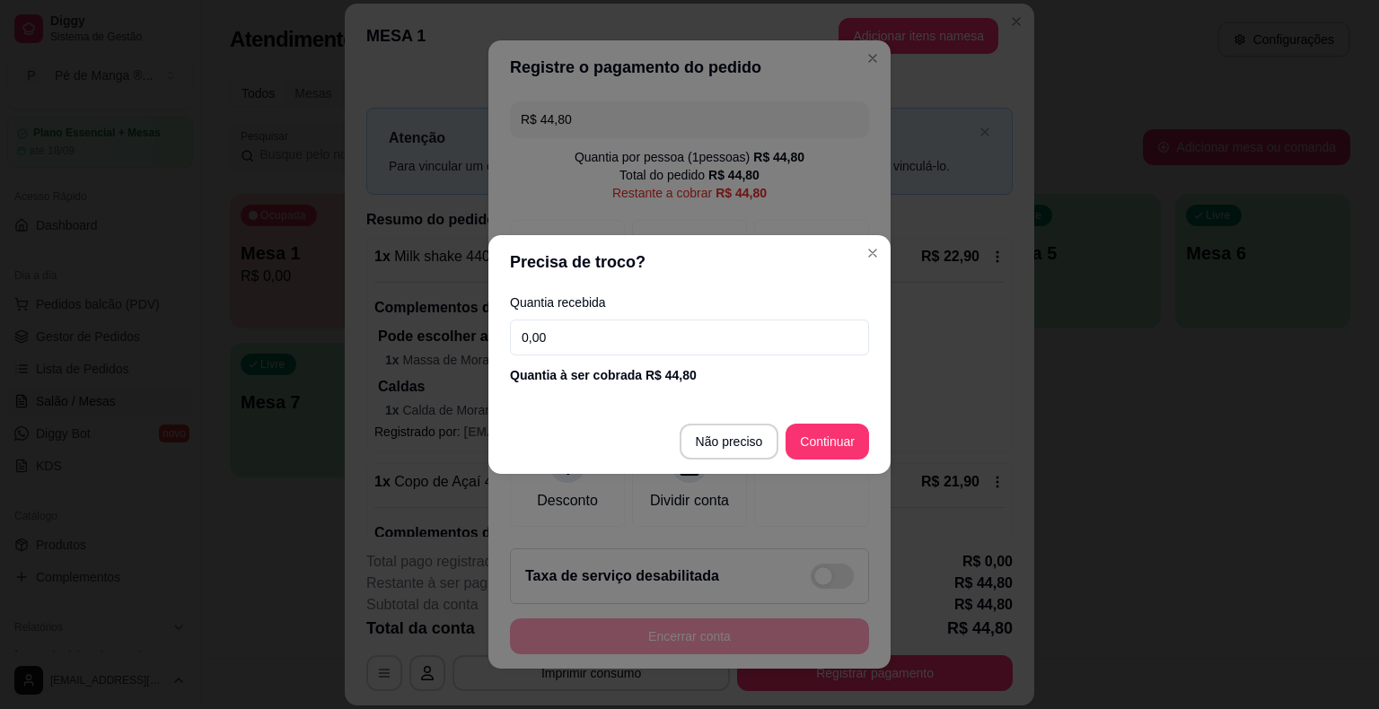
click at [653, 353] on input "0,00" at bounding box center [689, 338] width 359 height 36
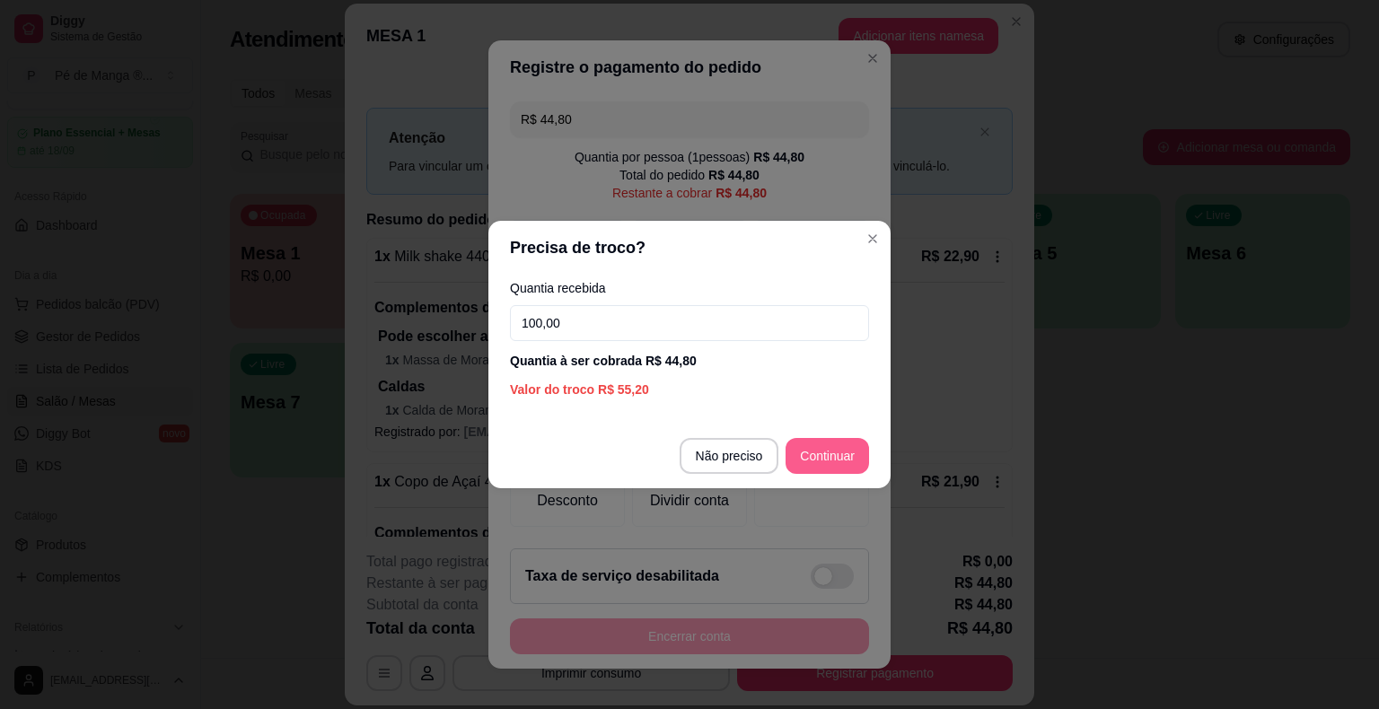
type input "100,00"
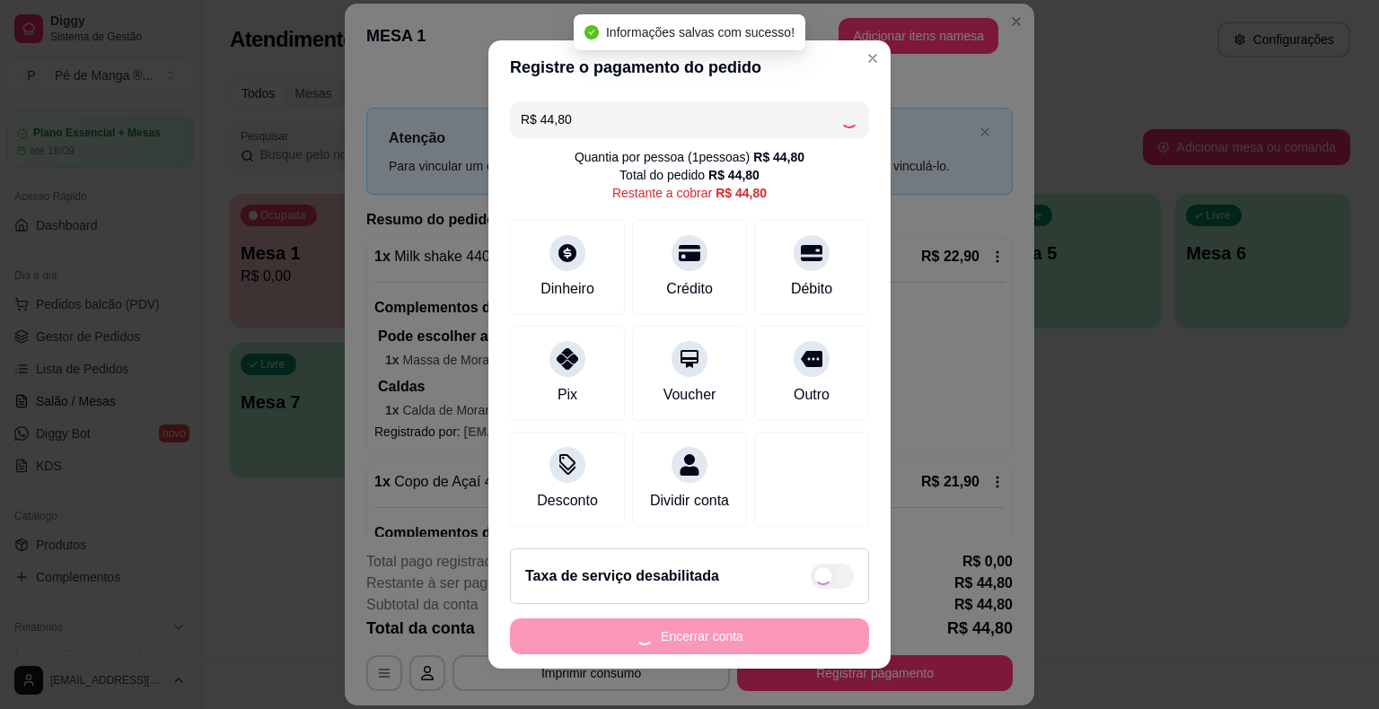
type input "R$ 0,00"
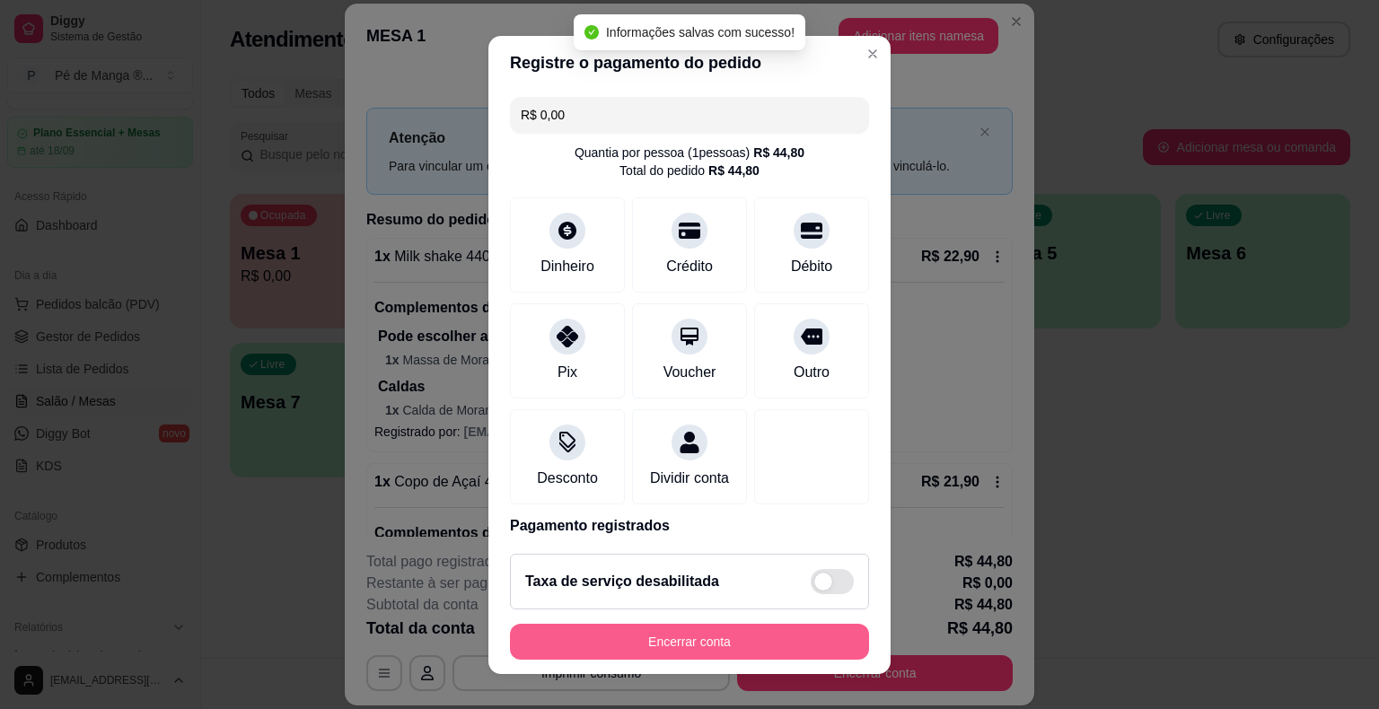
click at [746, 645] on button "Encerrar conta" at bounding box center [689, 642] width 359 height 36
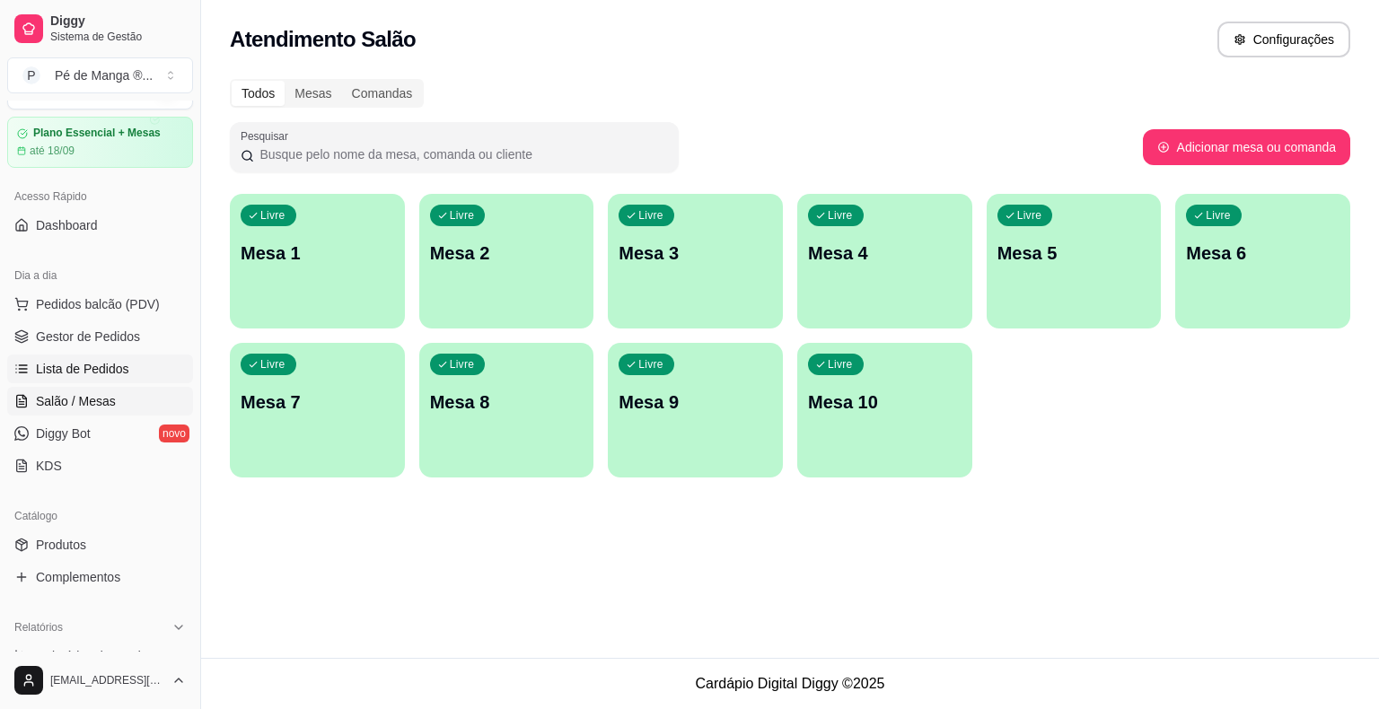
click at [71, 378] on link "Lista de Pedidos" at bounding box center [100, 369] width 186 height 29
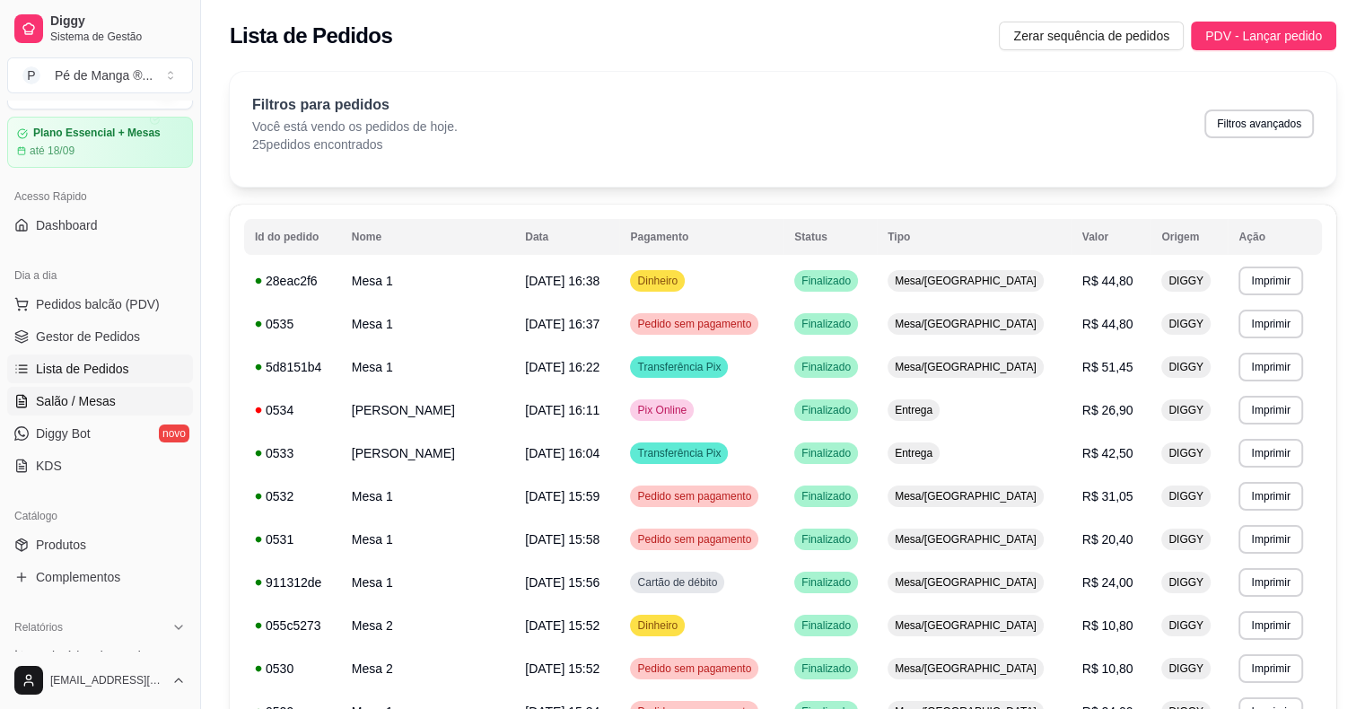
click at [118, 409] on link "Salão / Mesas" at bounding box center [100, 401] width 186 height 29
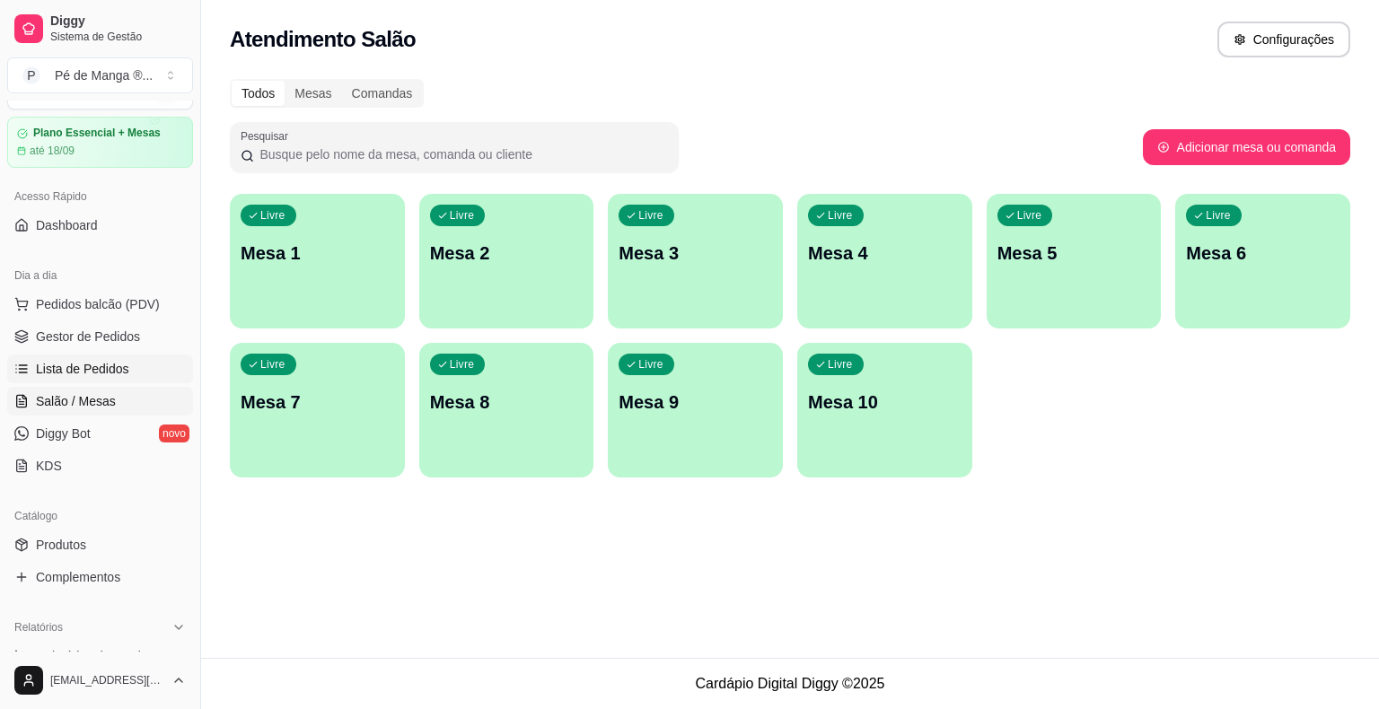
click at [146, 373] on link "Lista de Pedidos" at bounding box center [100, 369] width 186 height 29
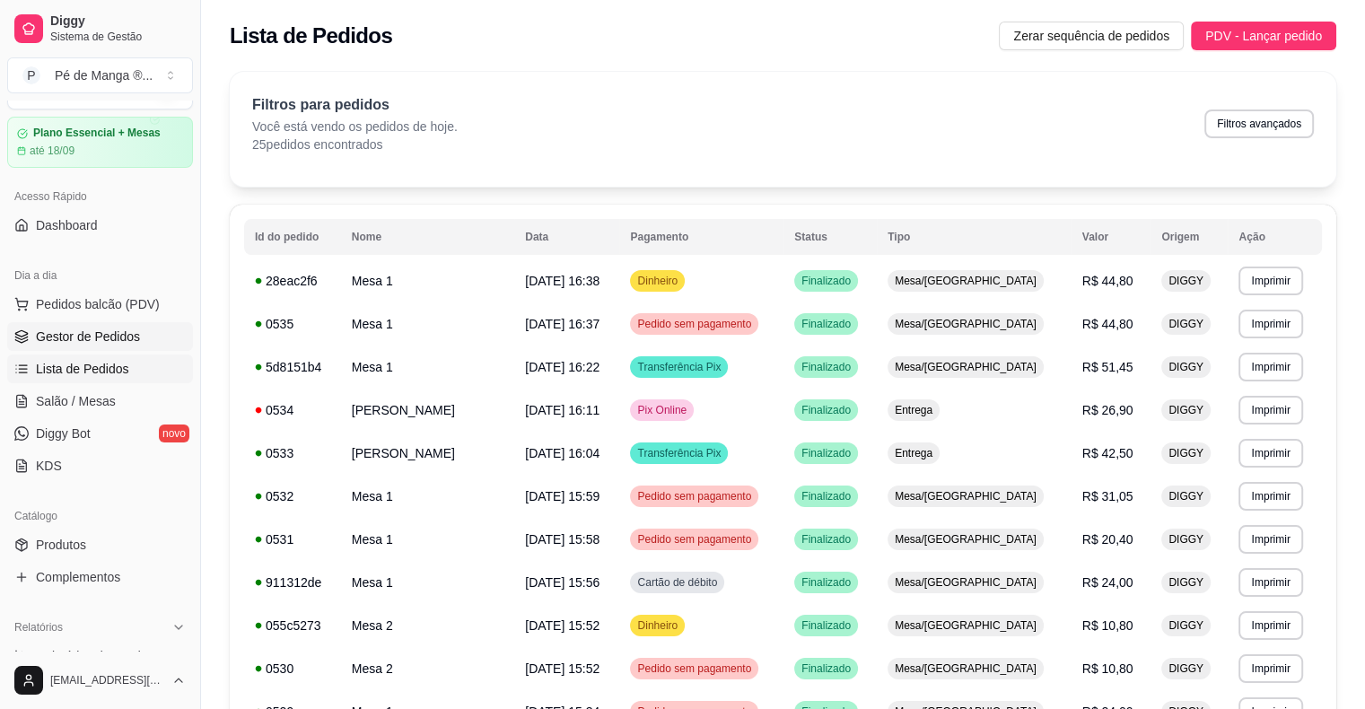
click at [155, 330] on link "Gestor de Pedidos" at bounding box center [100, 336] width 186 height 29
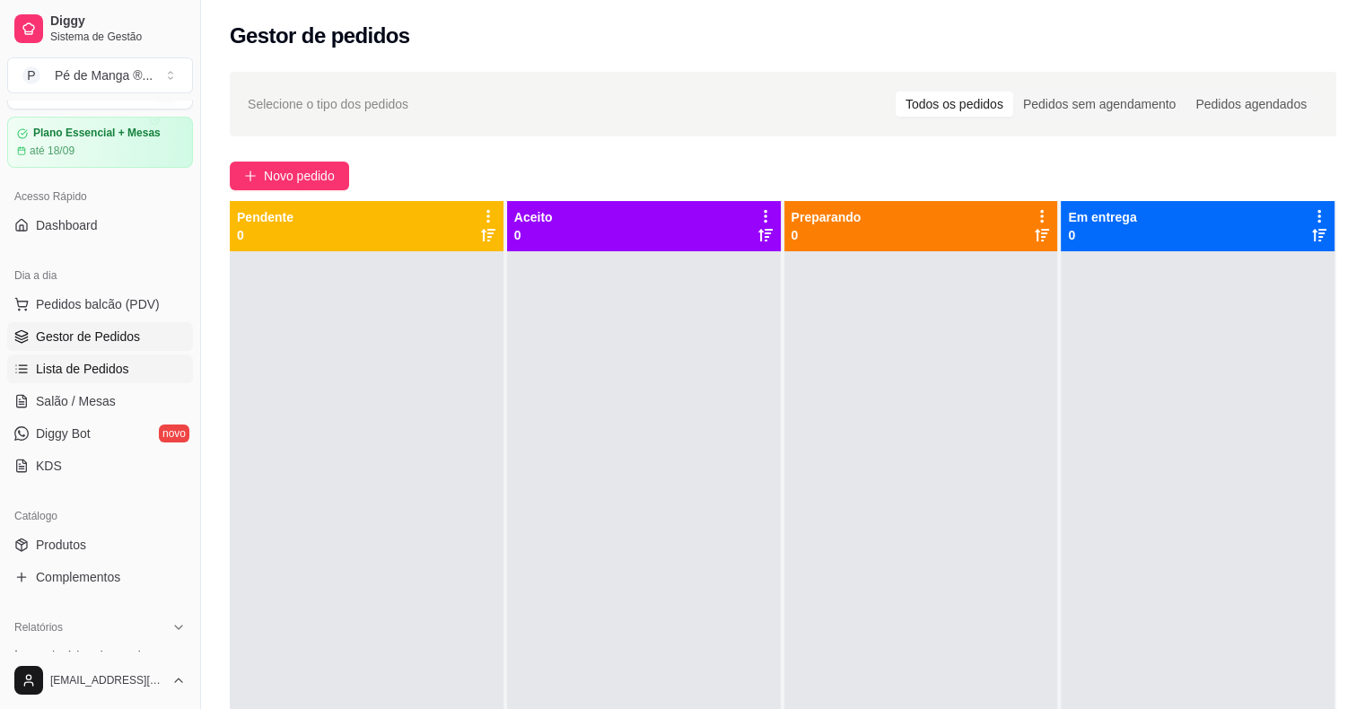
drag, startPoint x: 120, startPoint y: 346, endPoint x: 119, endPoint y: 356, distance: 9.9
click at [120, 346] on link "Gestor de Pedidos" at bounding box center [100, 336] width 186 height 29
click at [119, 359] on link "Lista de Pedidos" at bounding box center [100, 369] width 186 height 29
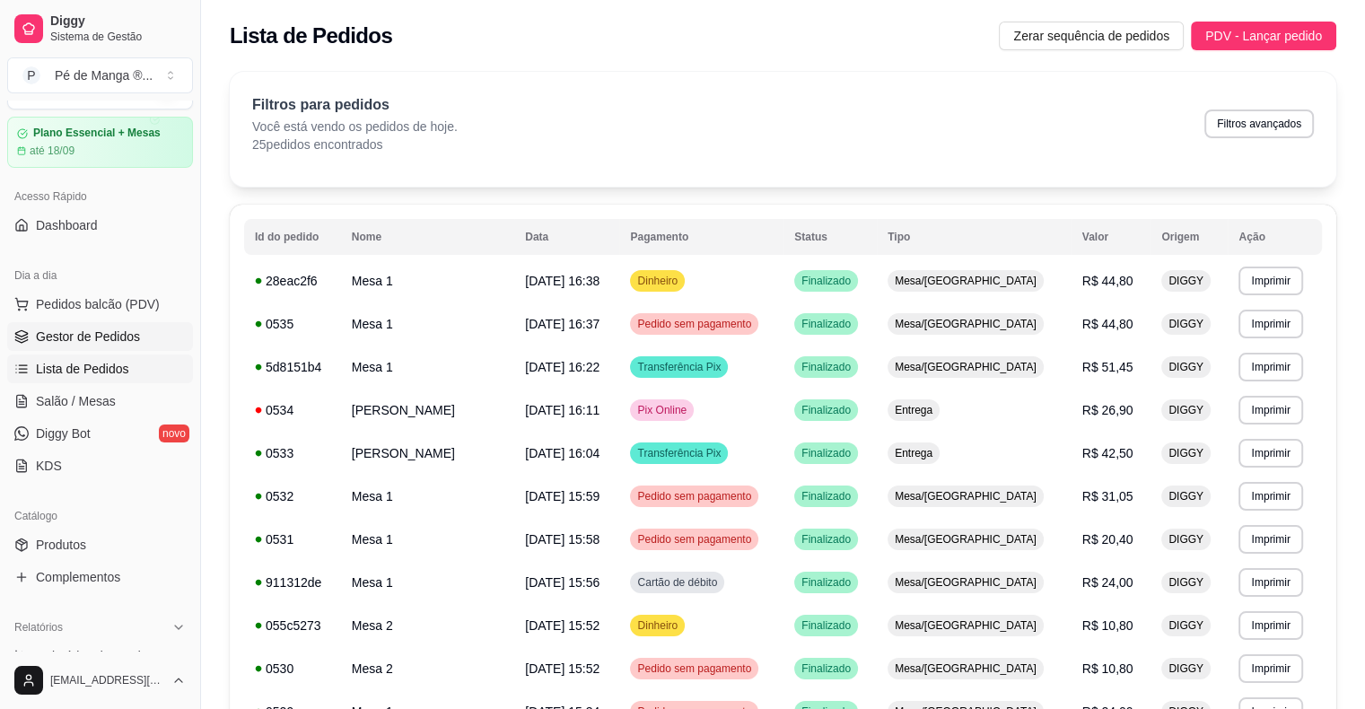
click at [121, 337] on span "Gestor de Pedidos" at bounding box center [88, 337] width 104 height 18
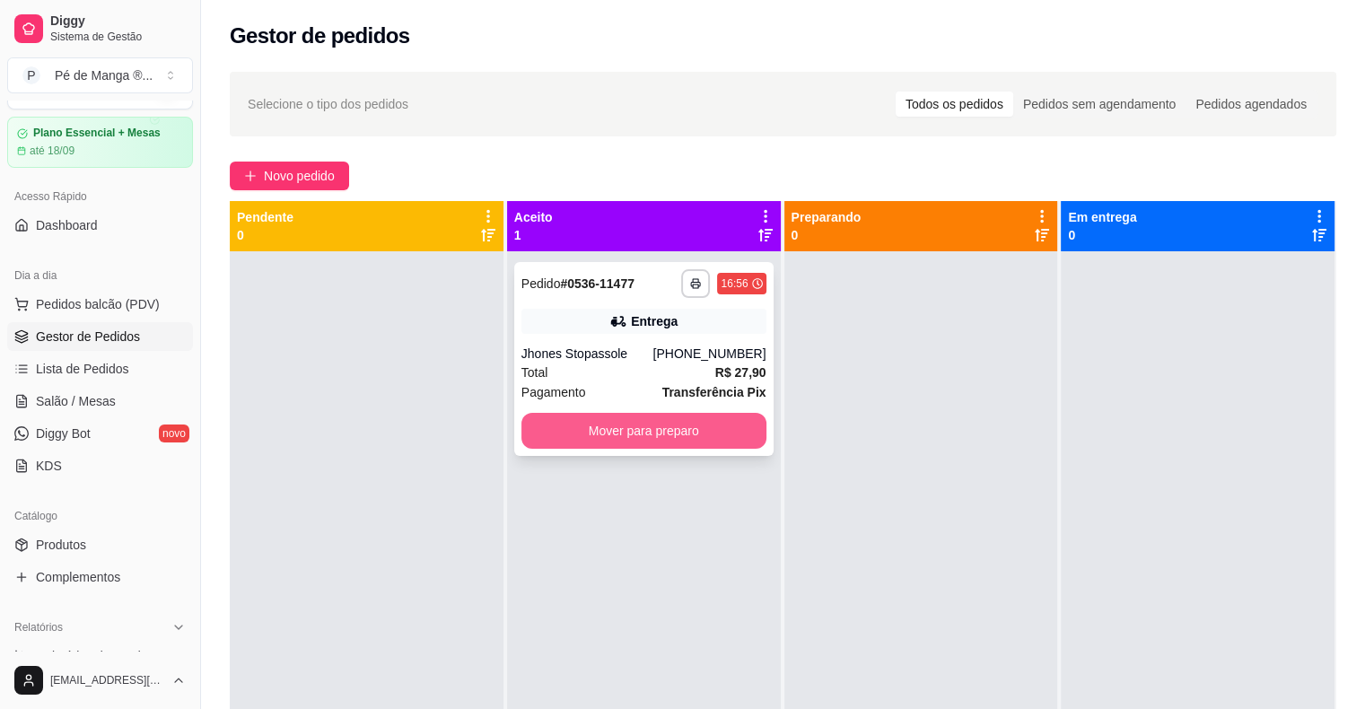
click at [668, 440] on button "Mover para preparo" at bounding box center [644, 431] width 245 height 36
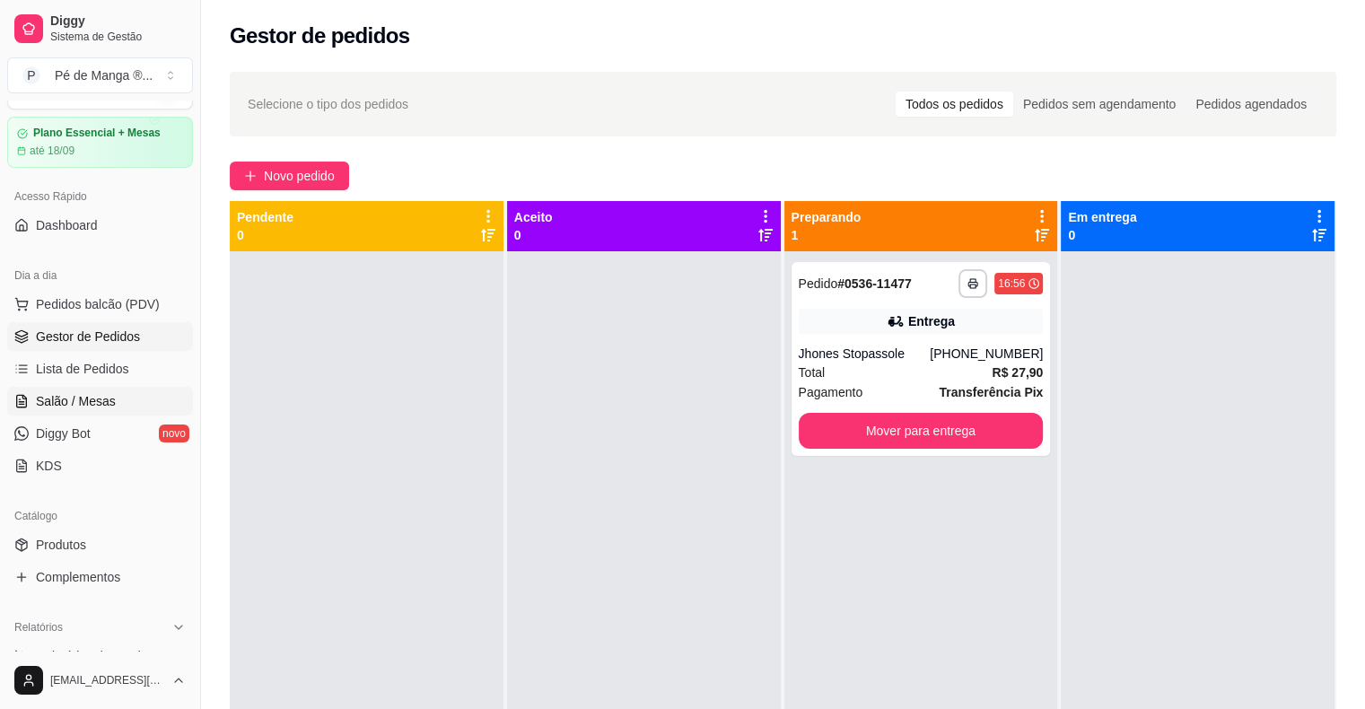
click at [131, 408] on link "Salão / Mesas" at bounding box center [100, 401] width 186 height 29
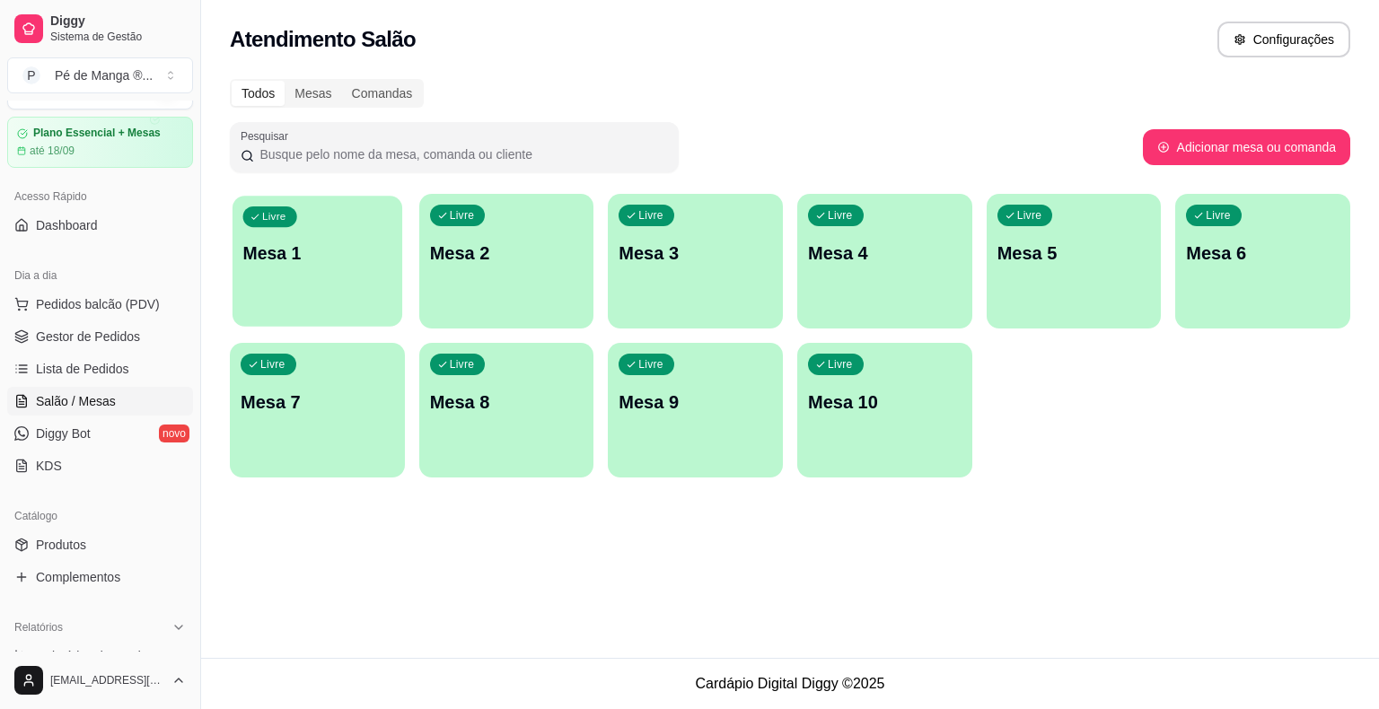
click at [296, 277] on div "Livre Mesa 1" at bounding box center [317, 251] width 170 height 110
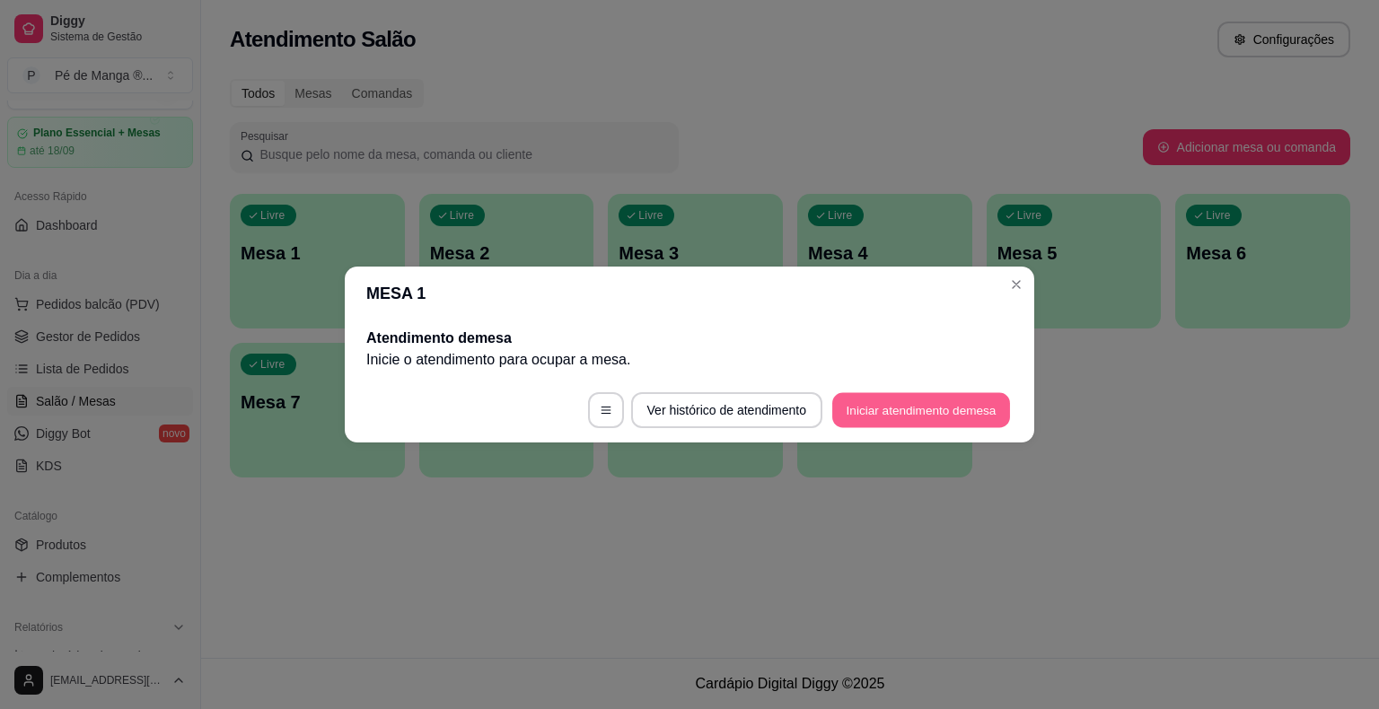
click at [846, 408] on button "Iniciar atendimento de mesa" at bounding box center [921, 410] width 178 height 35
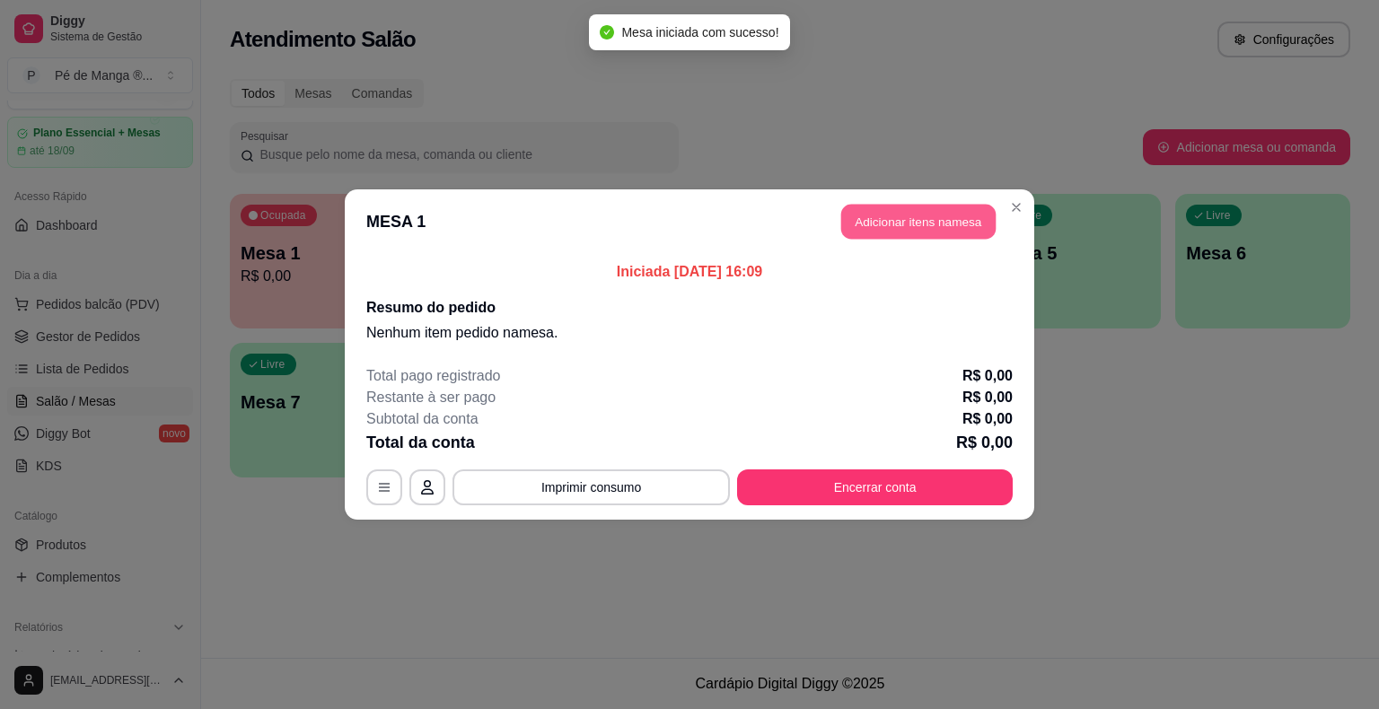
click at [924, 233] on button "Adicionar itens na mesa" at bounding box center [918, 222] width 154 height 35
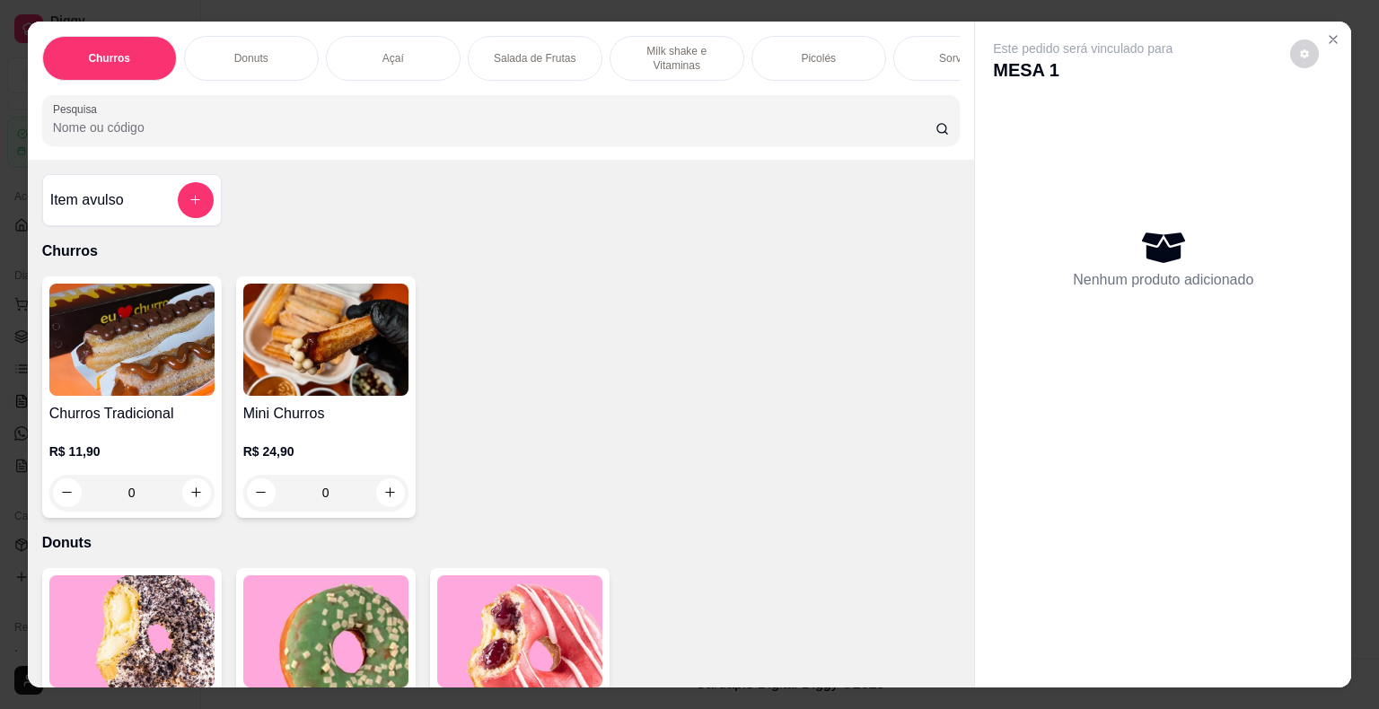
click at [857, 41] on div "Picolés" at bounding box center [818, 58] width 135 height 45
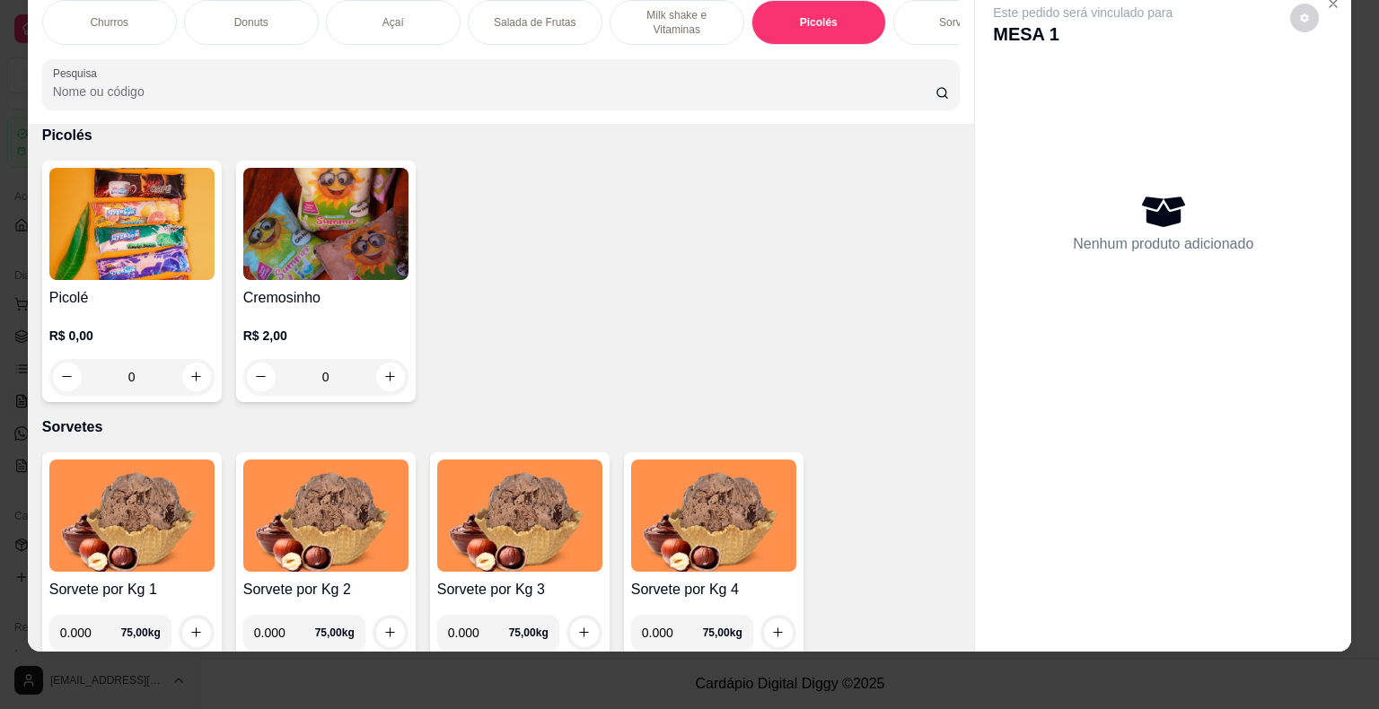
click at [173, 235] on img at bounding box center [131, 224] width 165 height 112
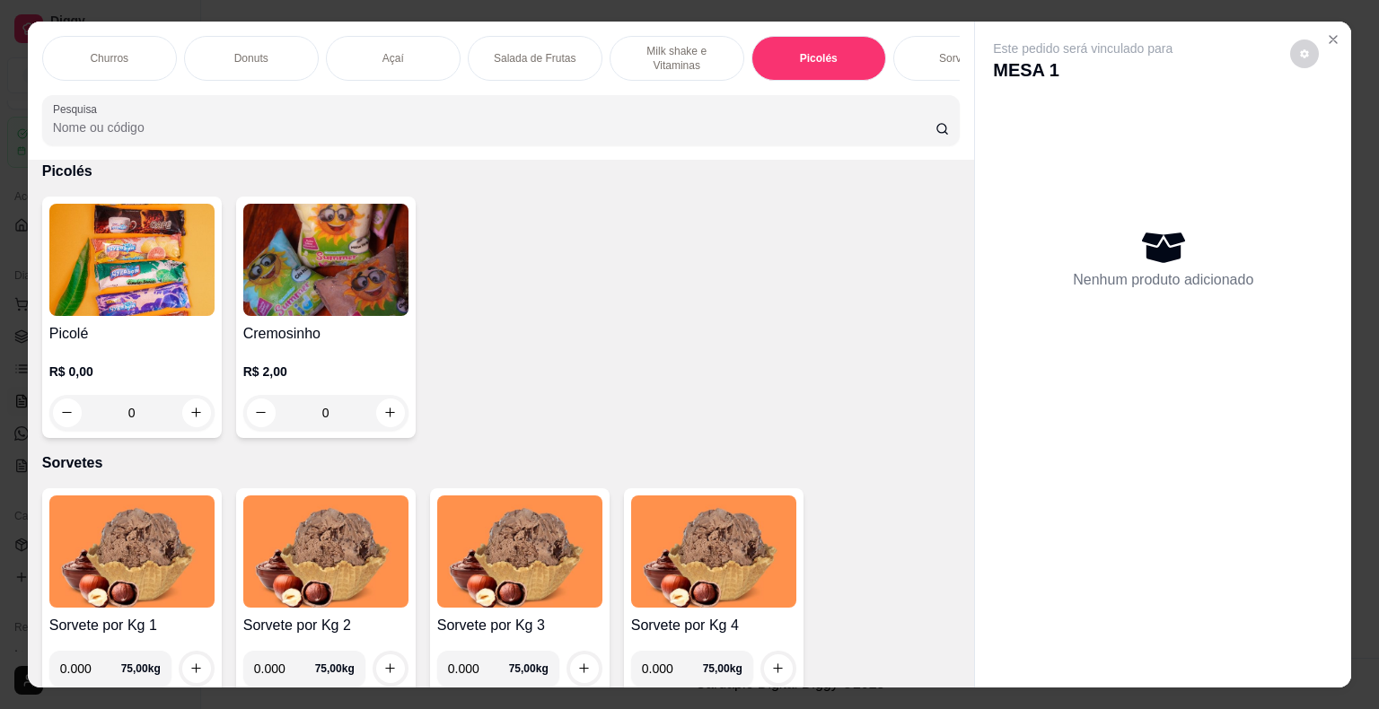
scroll to position [0, 0]
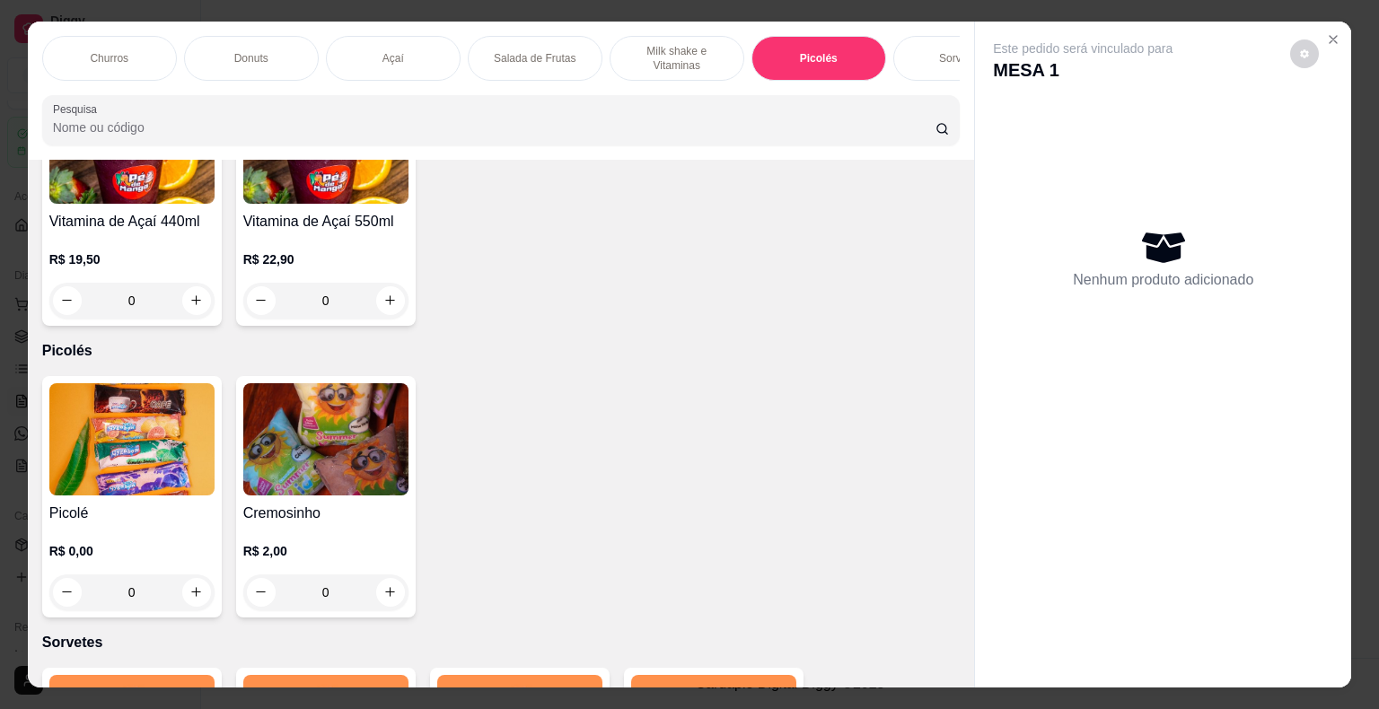
click at [399, 55] on div "Açaí" at bounding box center [393, 58] width 135 height 45
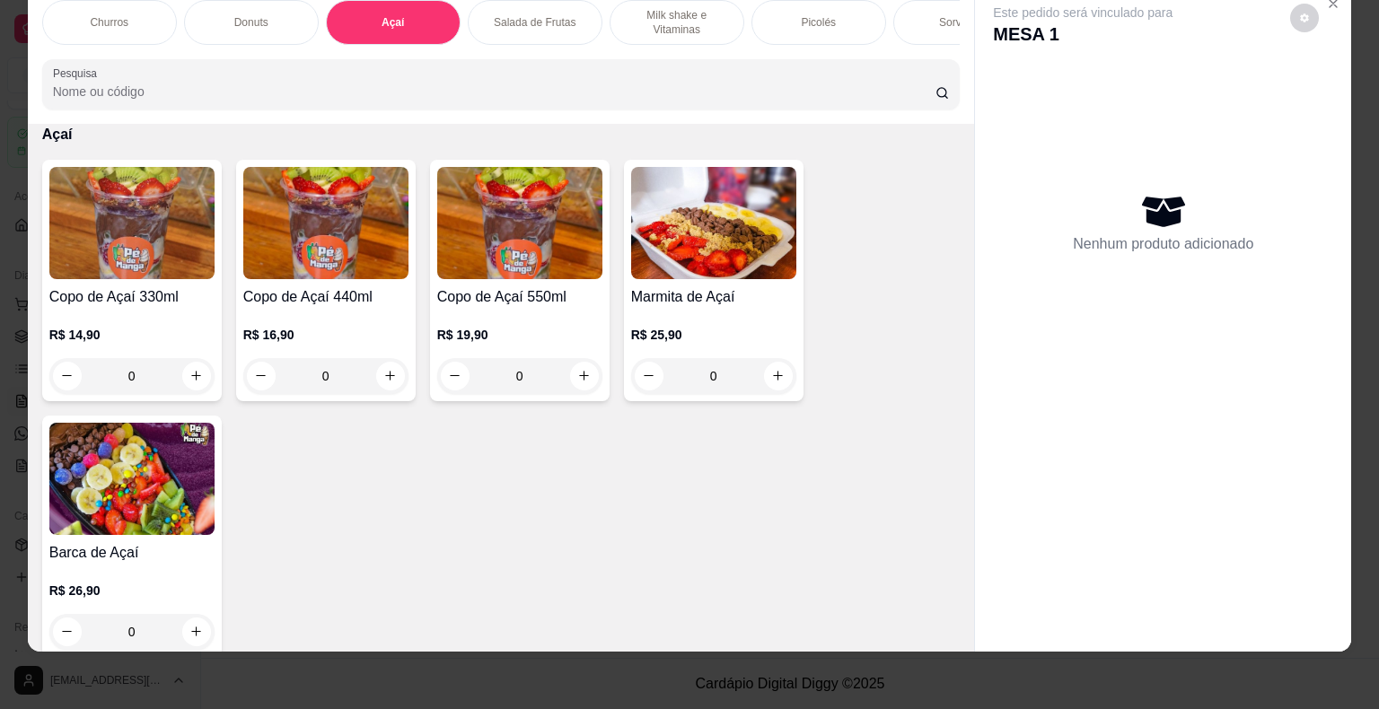
click at [158, 303] on h4 "Copo de Açaí 330ml" at bounding box center [131, 297] width 165 height 22
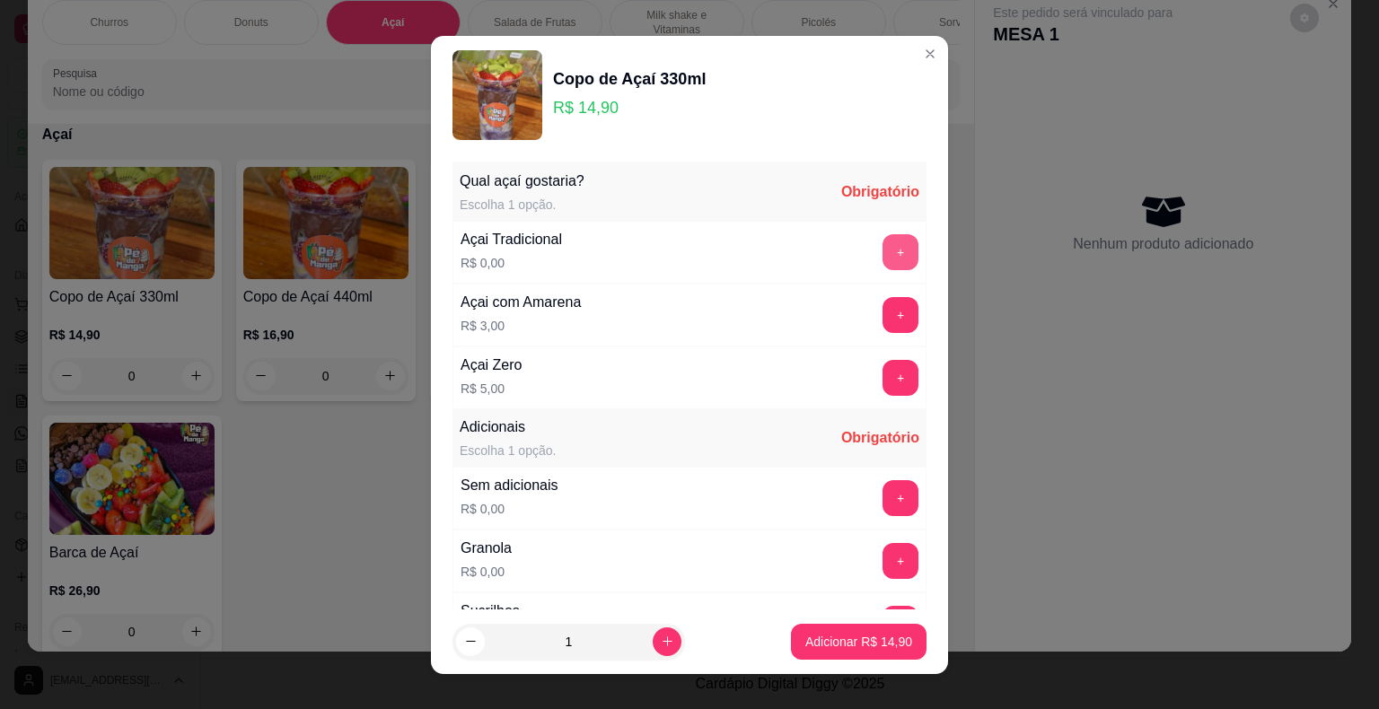
click at [884, 250] on div "+" at bounding box center [900, 252] width 50 height 36
click at [883, 250] on button "+" at bounding box center [900, 251] width 35 height 35
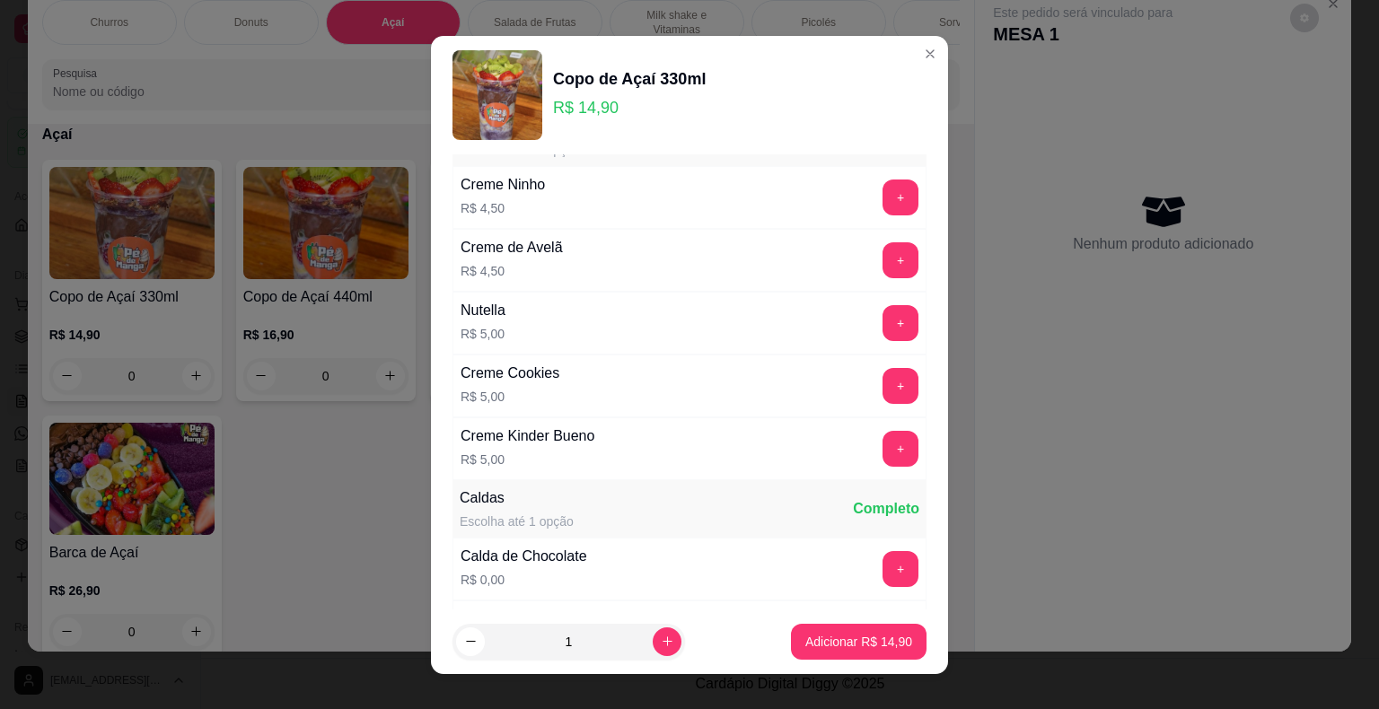
scroll to position [1706, 0]
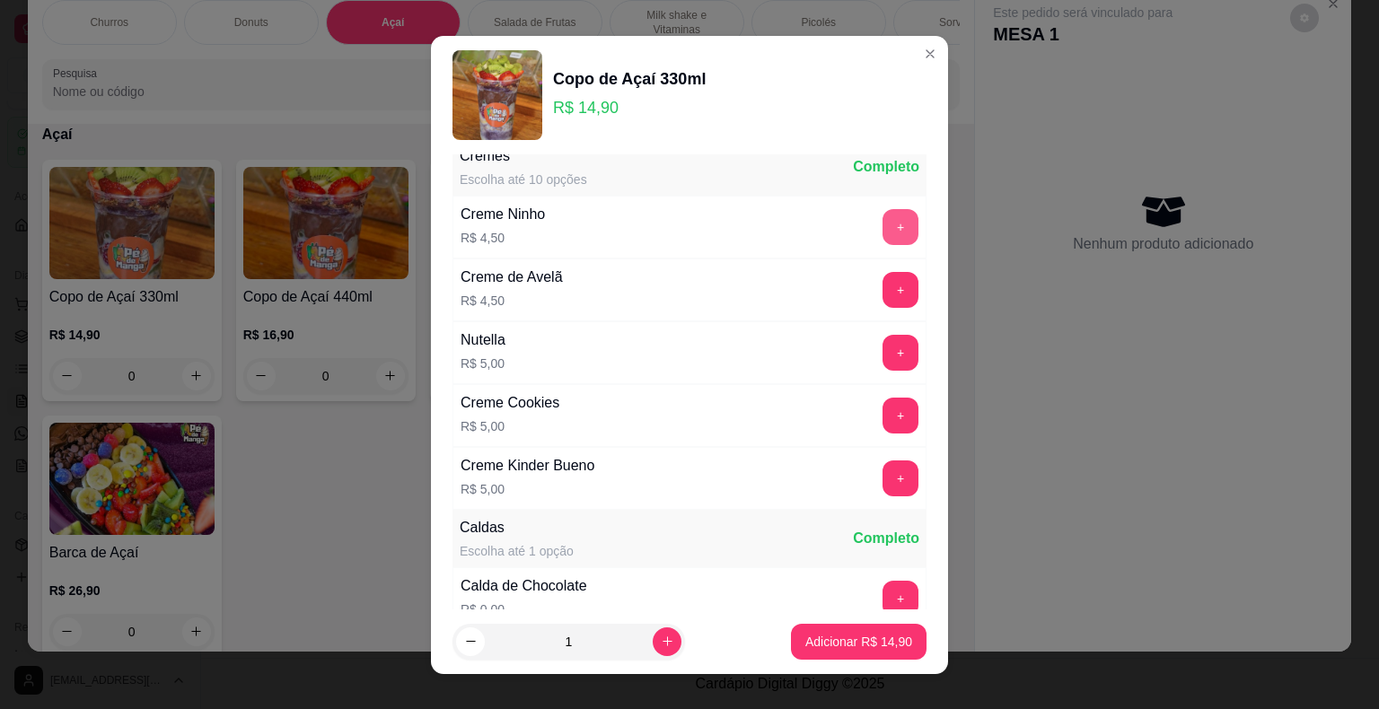
click at [882, 212] on button "+" at bounding box center [900, 227] width 36 height 36
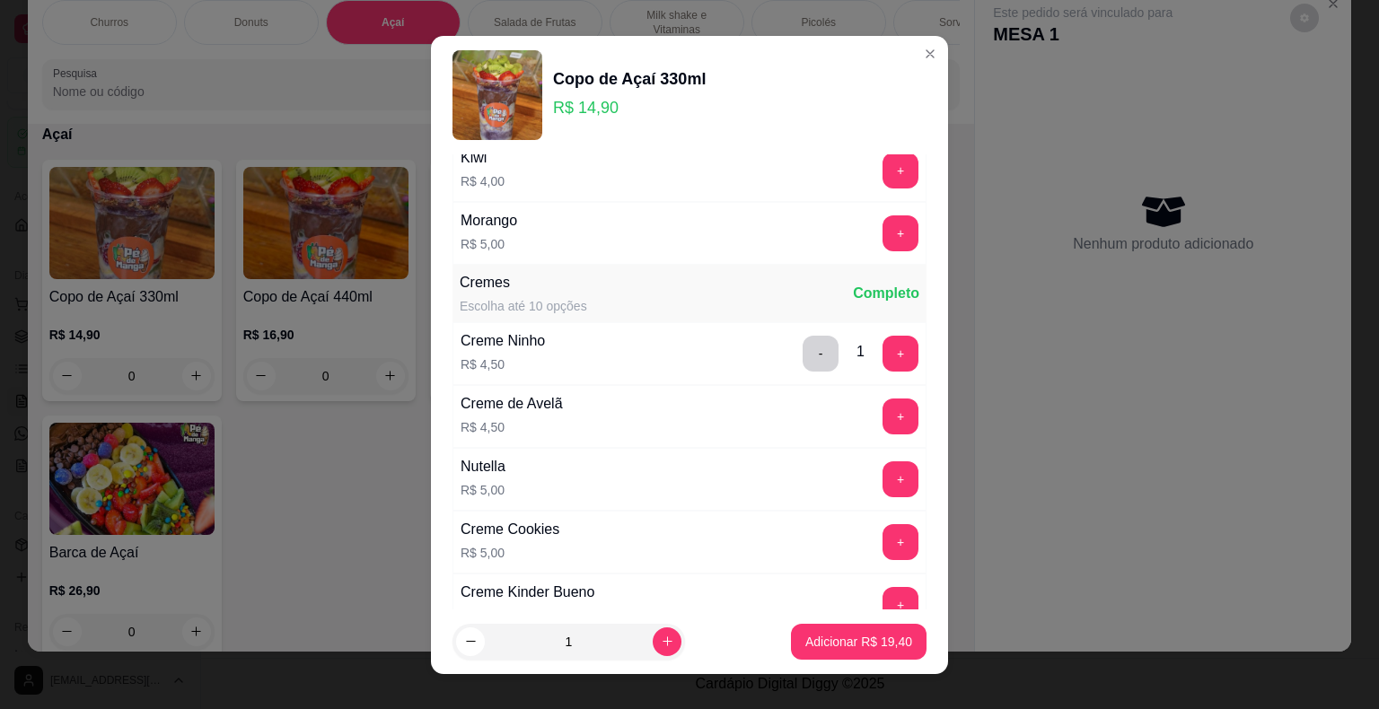
scroll to position [1346, 0]
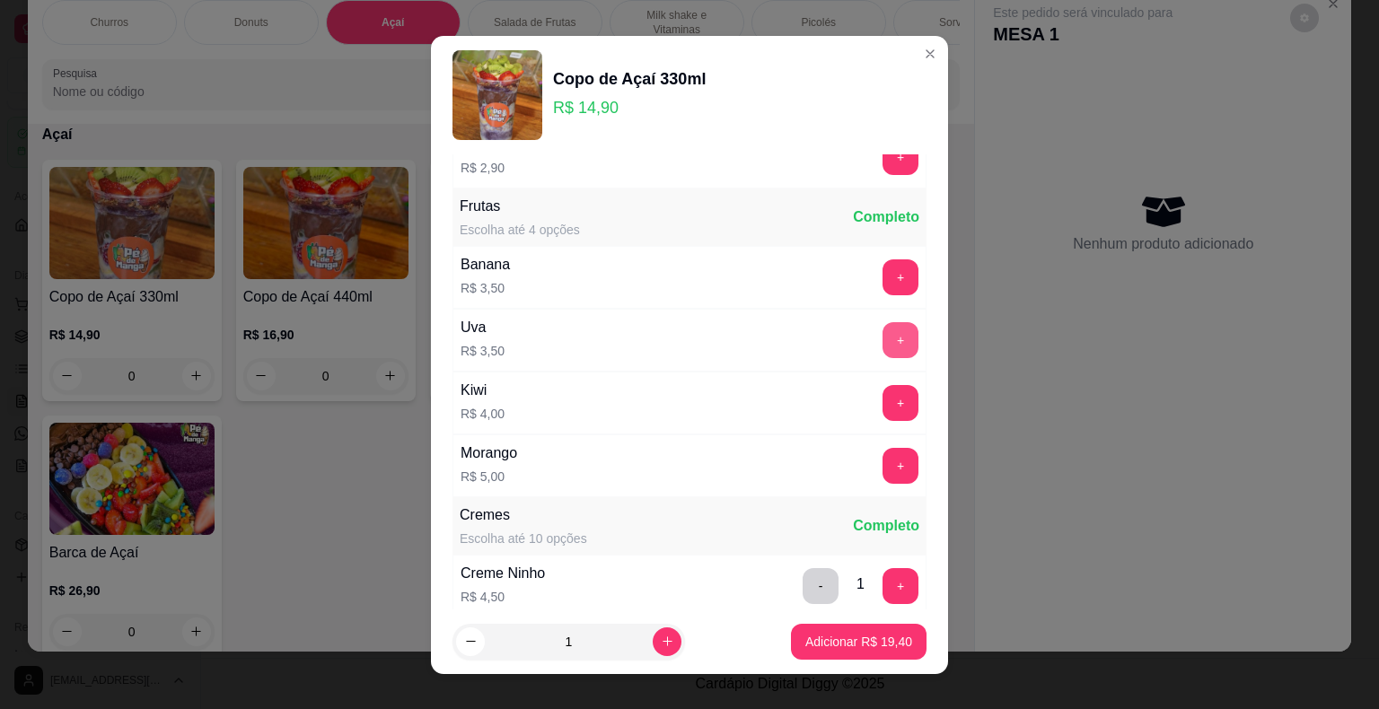
click at [882, 337] on button "+" at bounding box center [900, 340] width 36 height 36
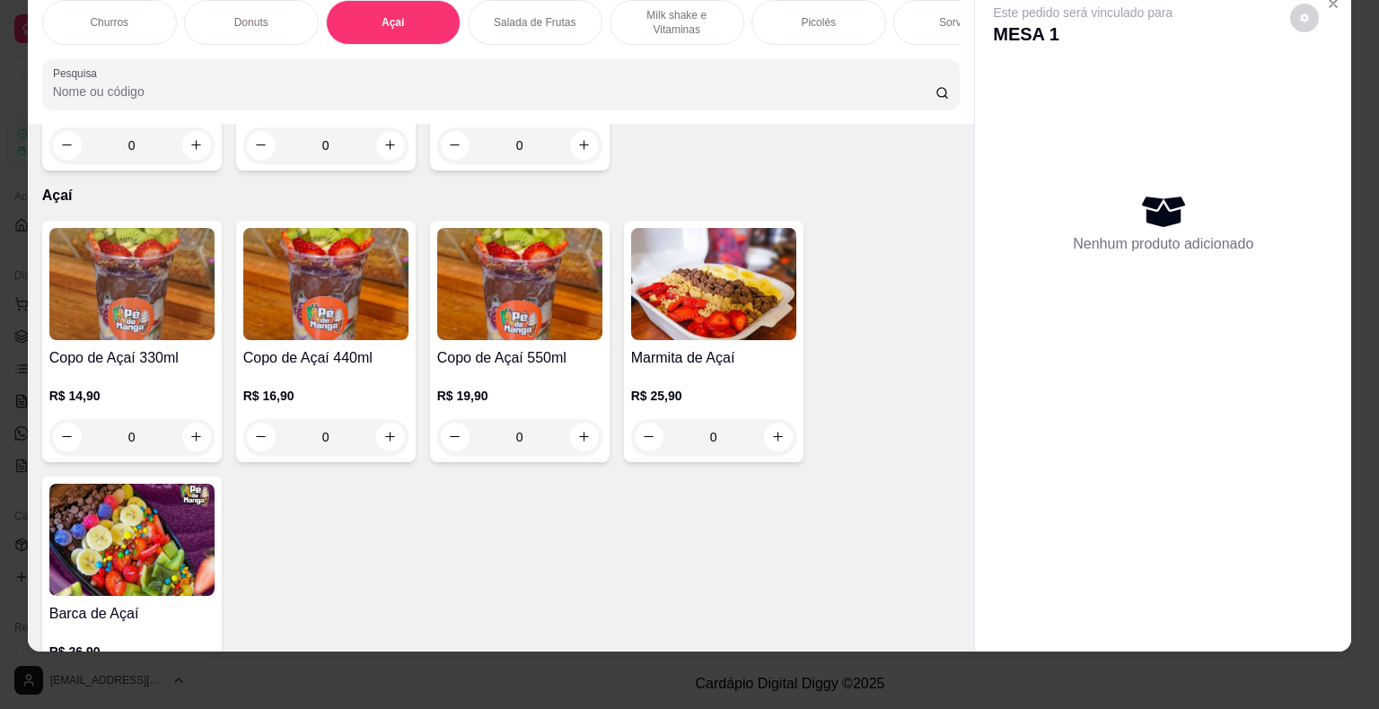
scroll to position [596, 0]
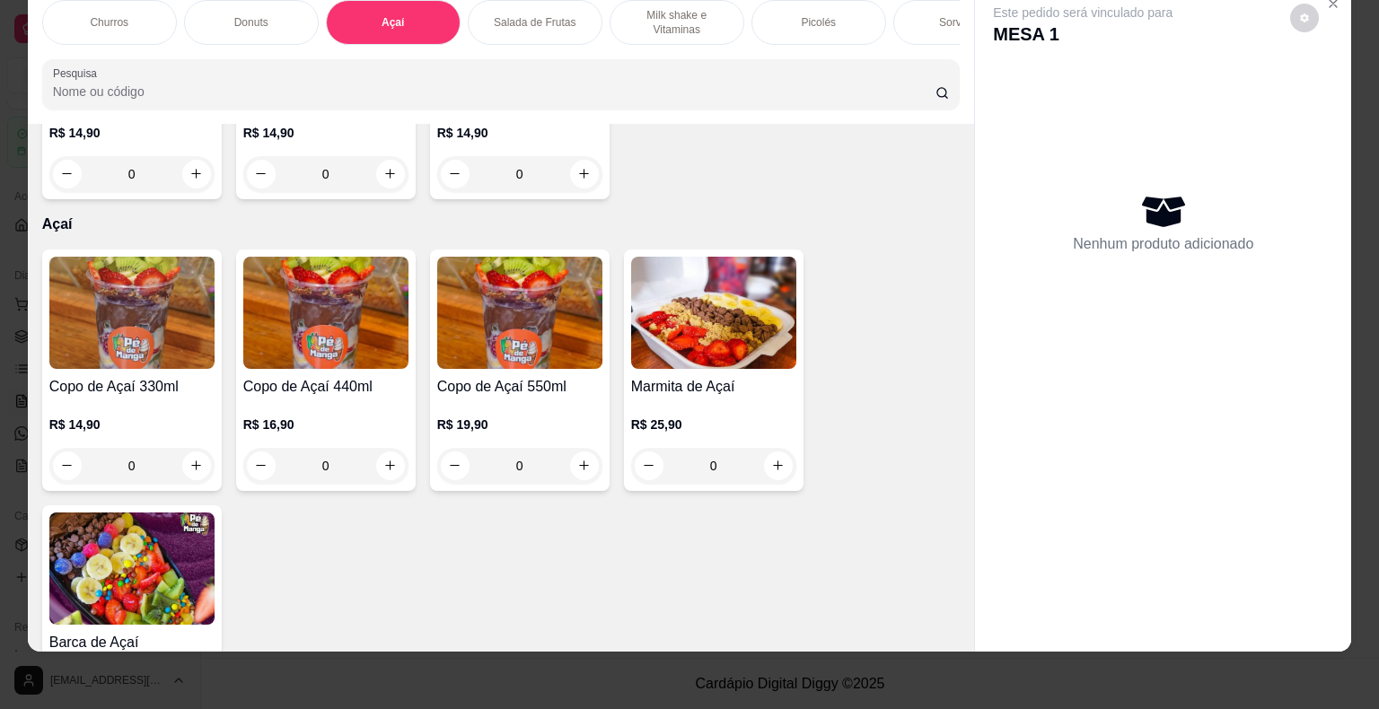
click at [917, 20] on div "Sorvetes" at bounding box center [960, 22] width 135 height 45
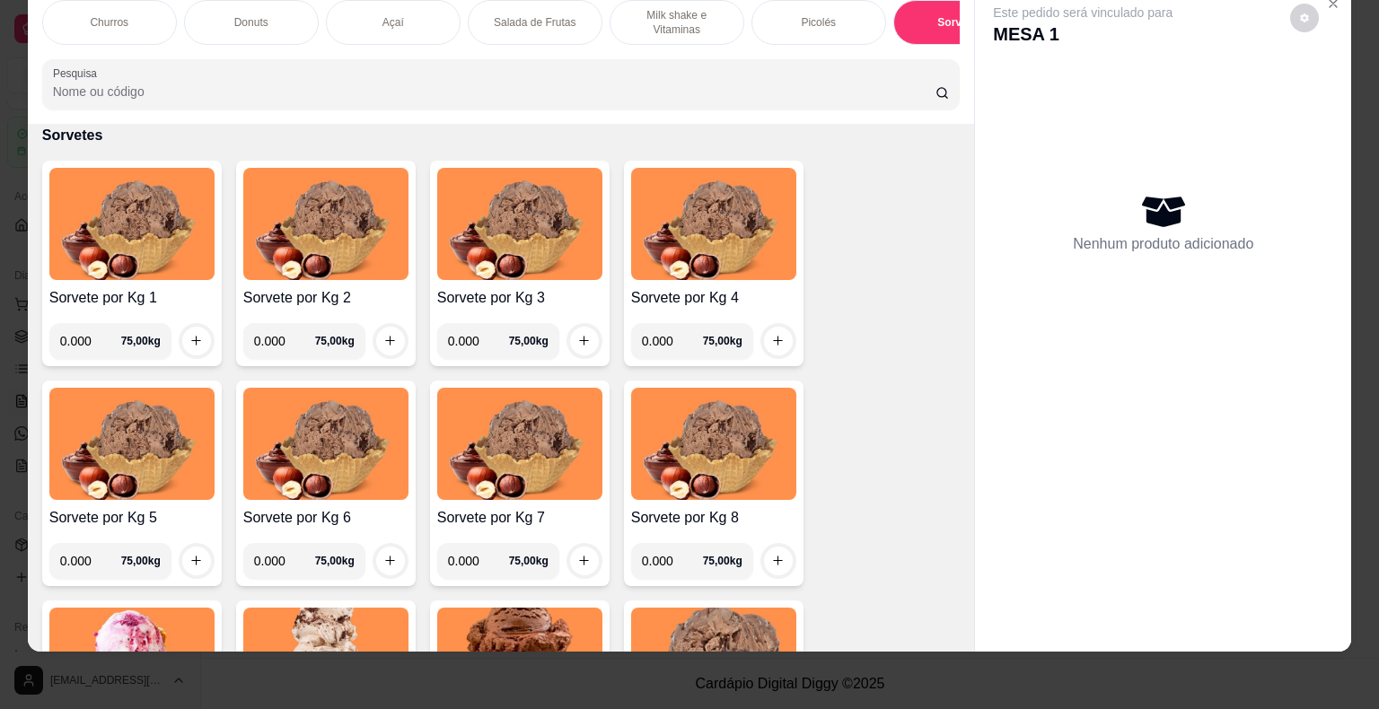
click at [91, 343] on input "0.000" at bounding box center [90, 341] width 61 height 36
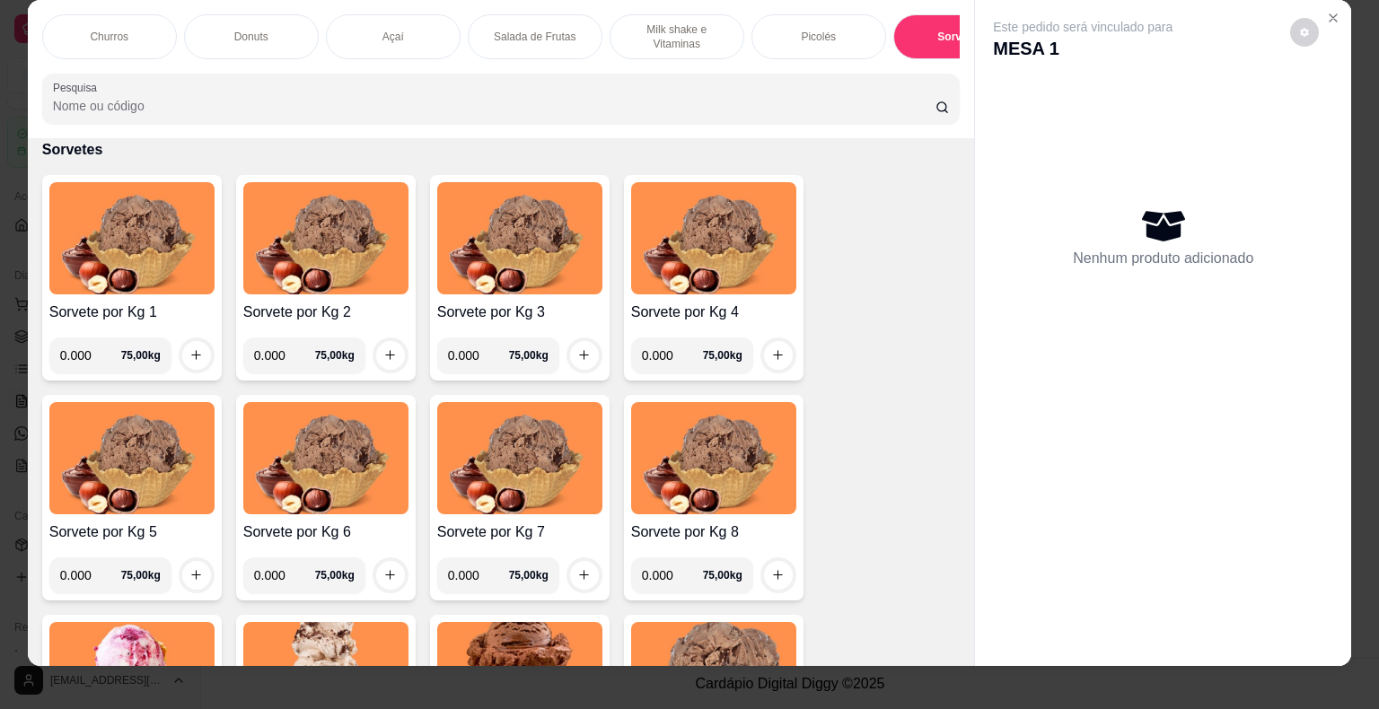
scroll to position [0, 0]
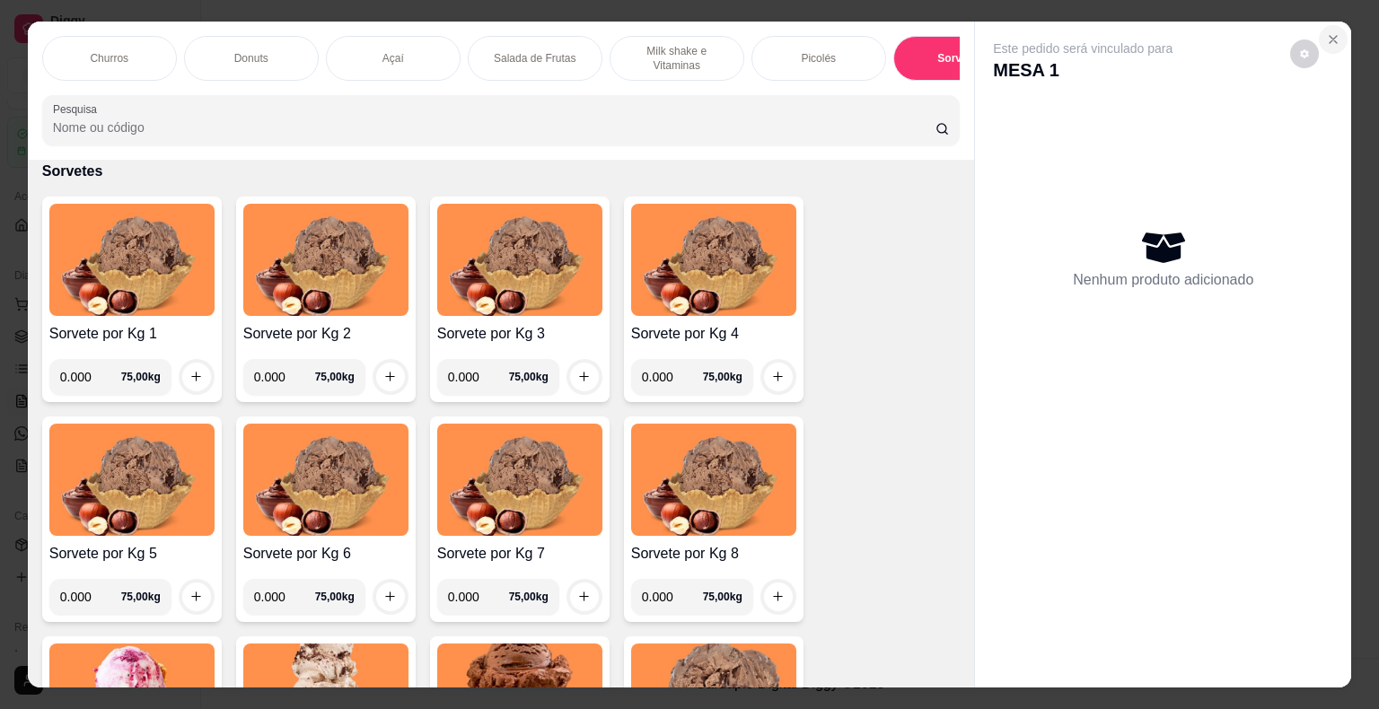
drag, startPoint x: 1316, startPoint y: 43, endPoint x: 1325, endPoint y: 36, distance: 11.5
click at [1320, 40] on section "Churros Donuts Açaí Salada de Frutas Milk shake e Vitaminas Picolés Sorvetes Po…" at bounding box center [690, 355] width 1324 height 667
click at [1326, 36] on icon "Close" at bounding box center [1333, 39] width 14 height 14
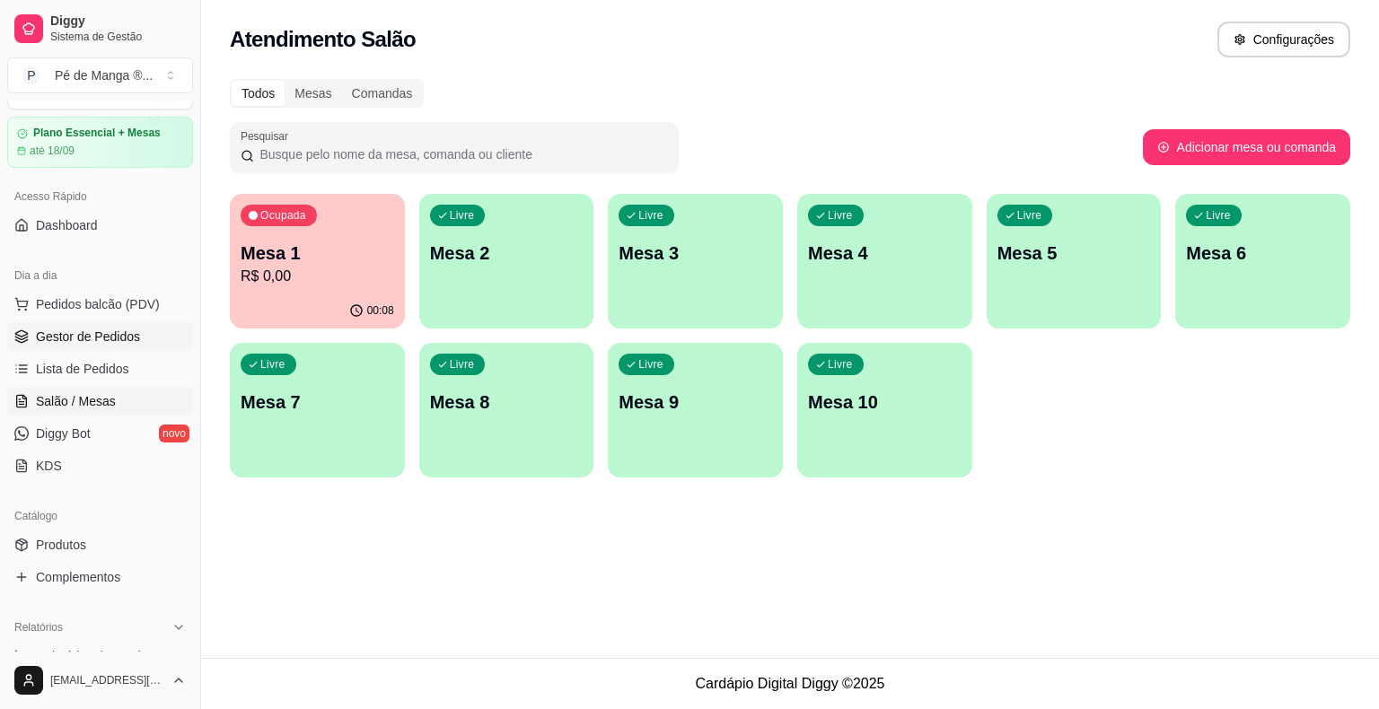
click at [126, 339] on span "Gestor de Pedidos" at bounding box center [88, 337] width 104 height 18
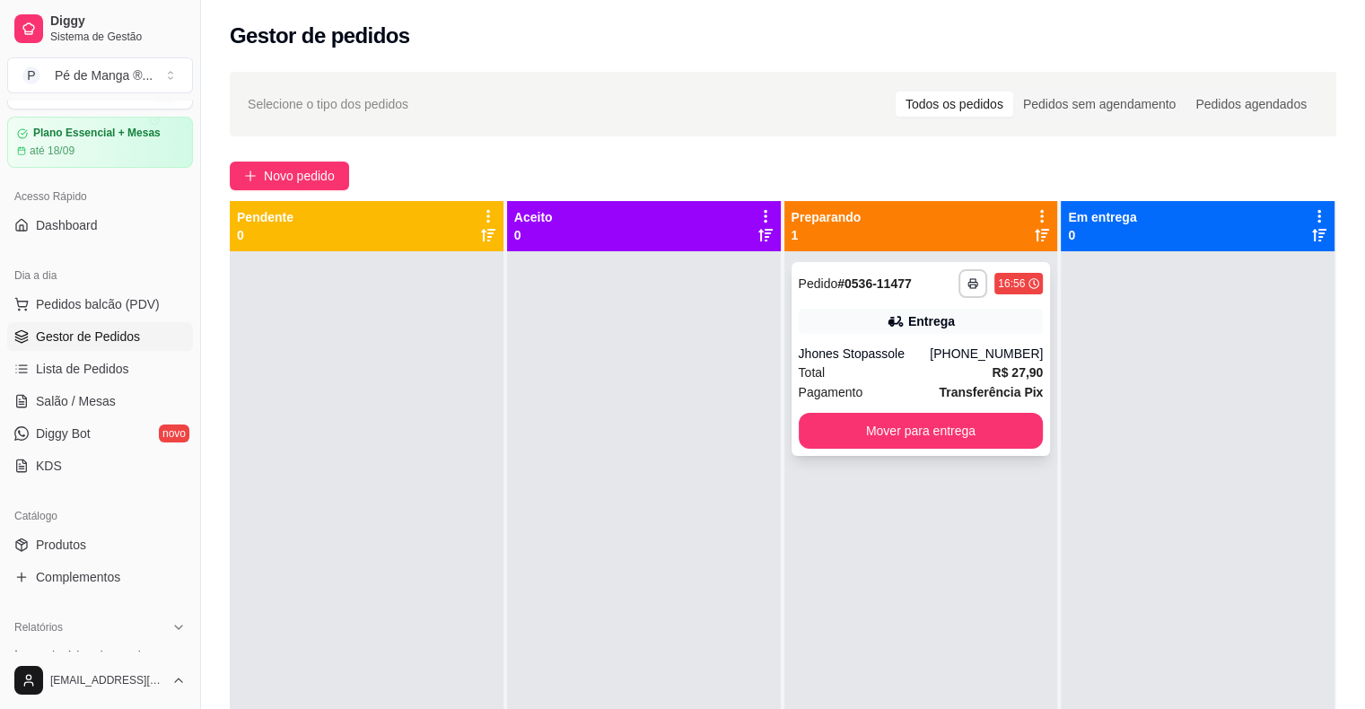
click at [903, 375] on div "Total R$ 27,90" at bounding box center [921, 373] width 245 height 20
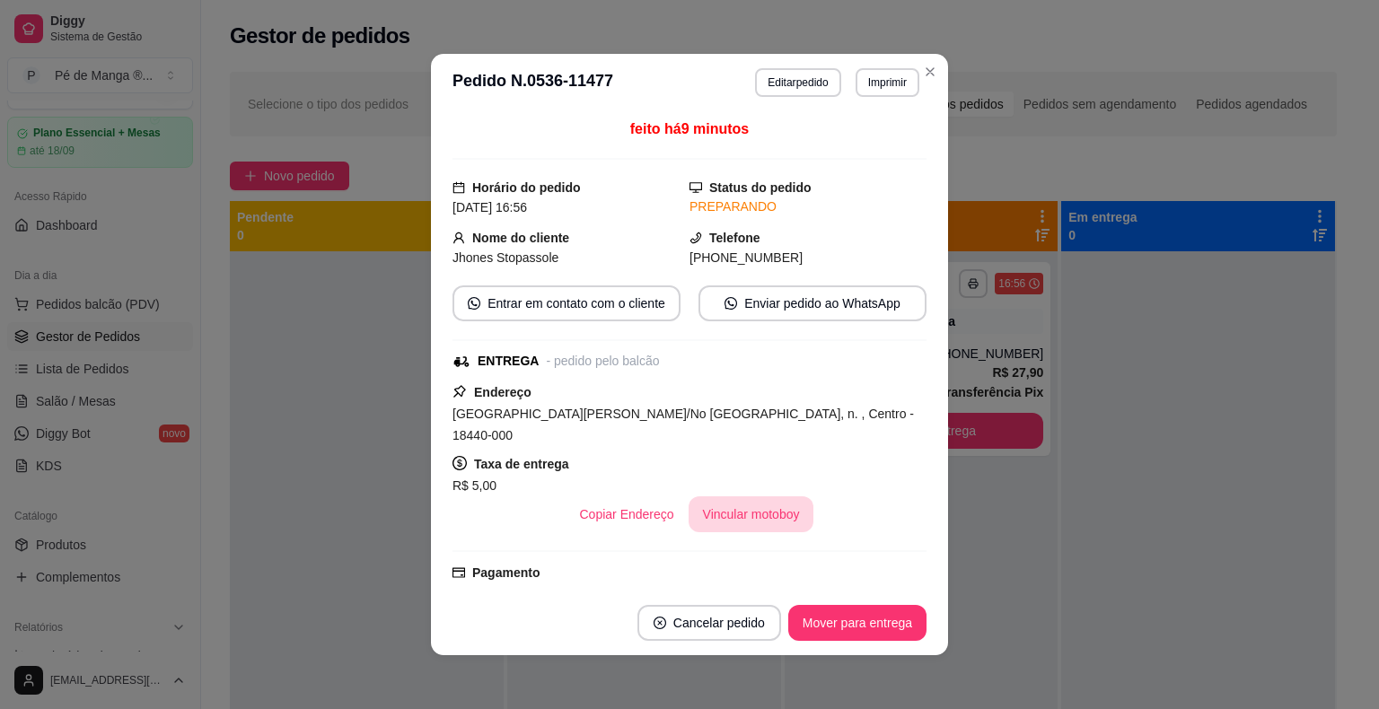
click at [741, 496] on button "Vincular motoboy" at bounding box center [751, 514] width 126 height 36
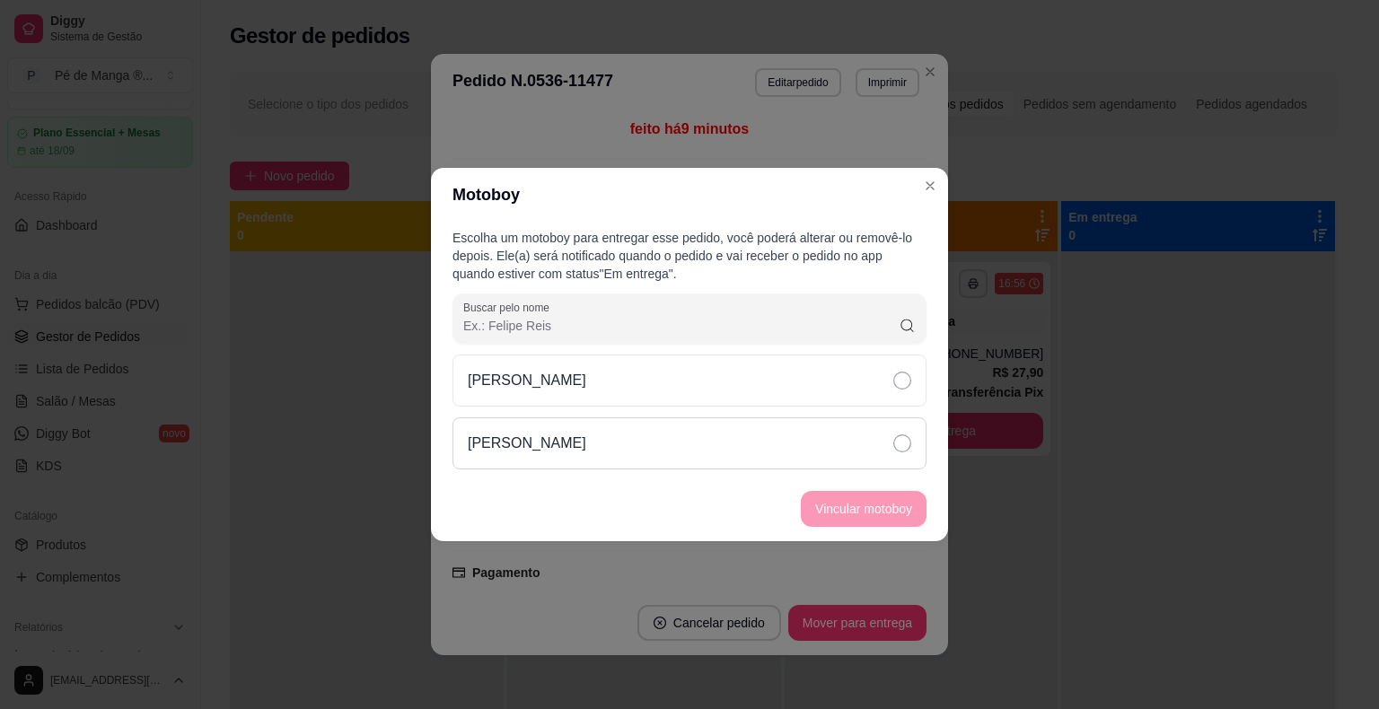
click at [860, 450] on div "[PERSON_NAME]" at bounding box center [689, 443] width 474 height 52
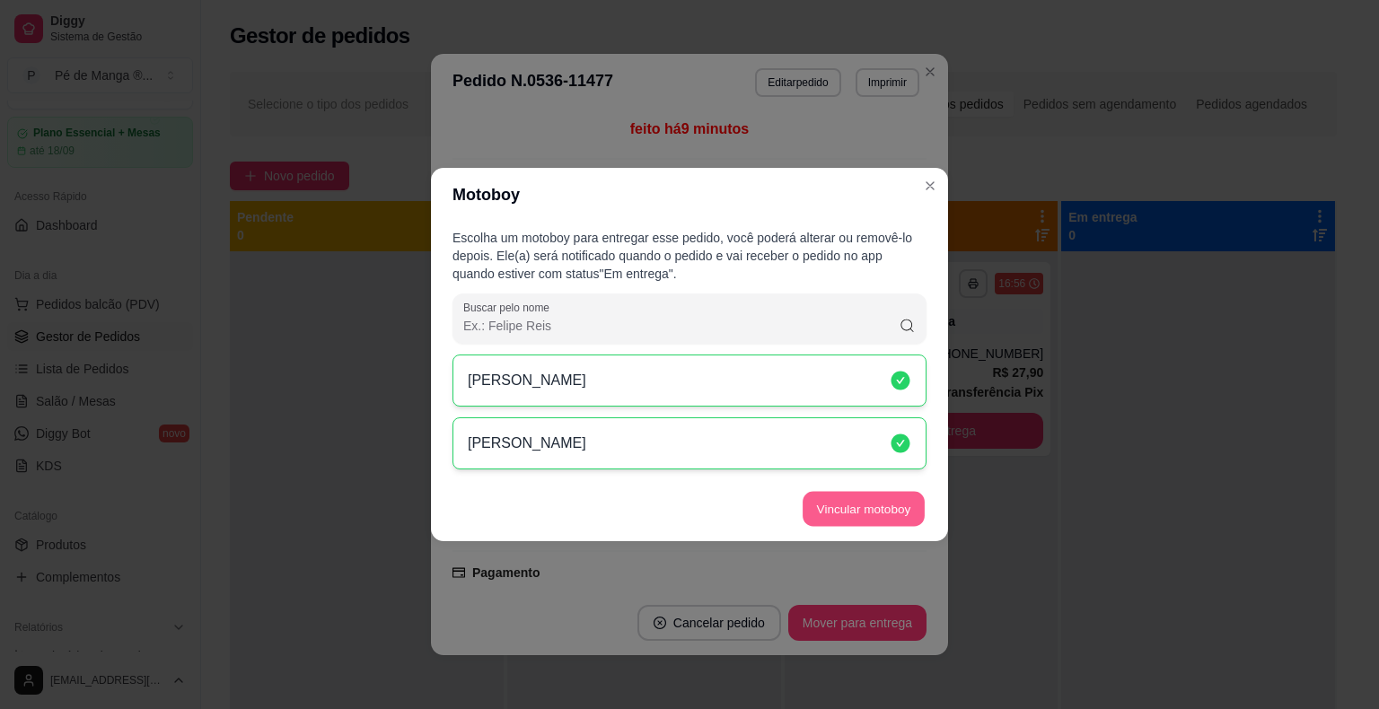
click at [875, 493] on button "Vincular motoboy" at bounding box center [863, 509] width 122 height 35
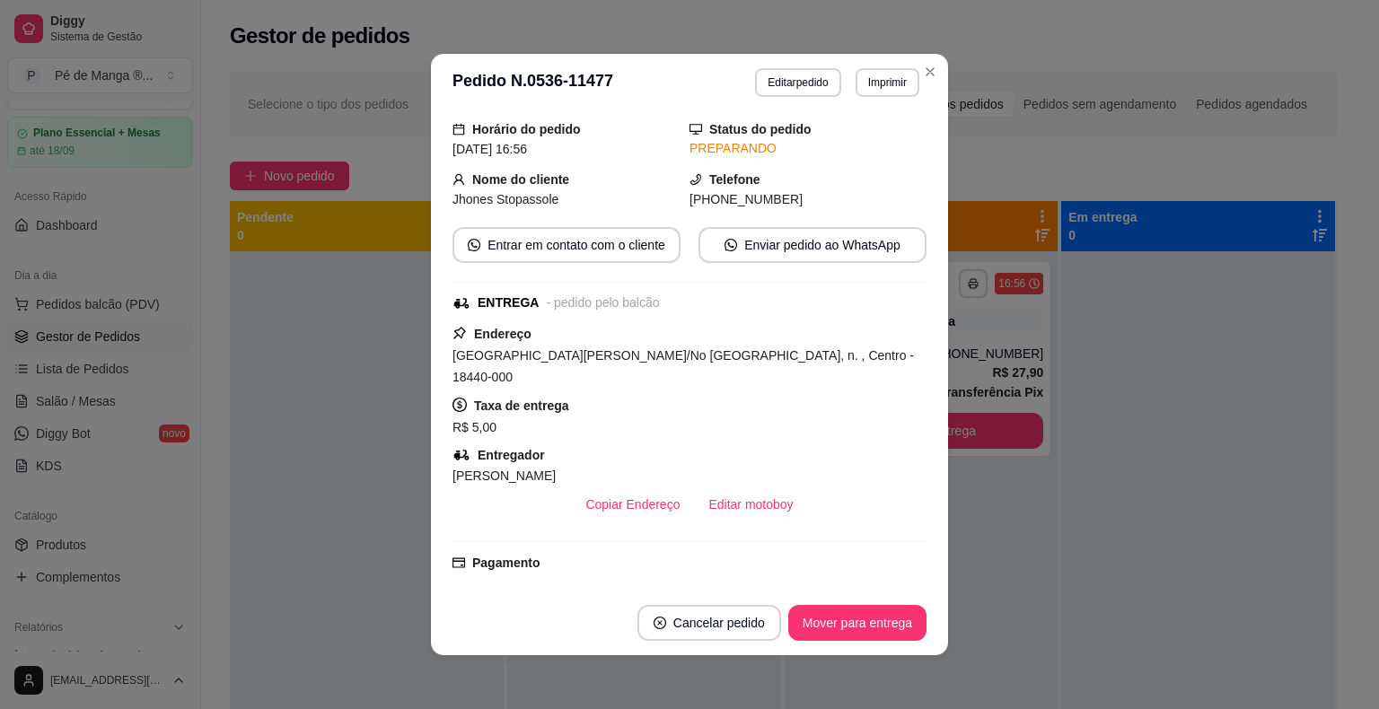
scroll to position [90, 0]
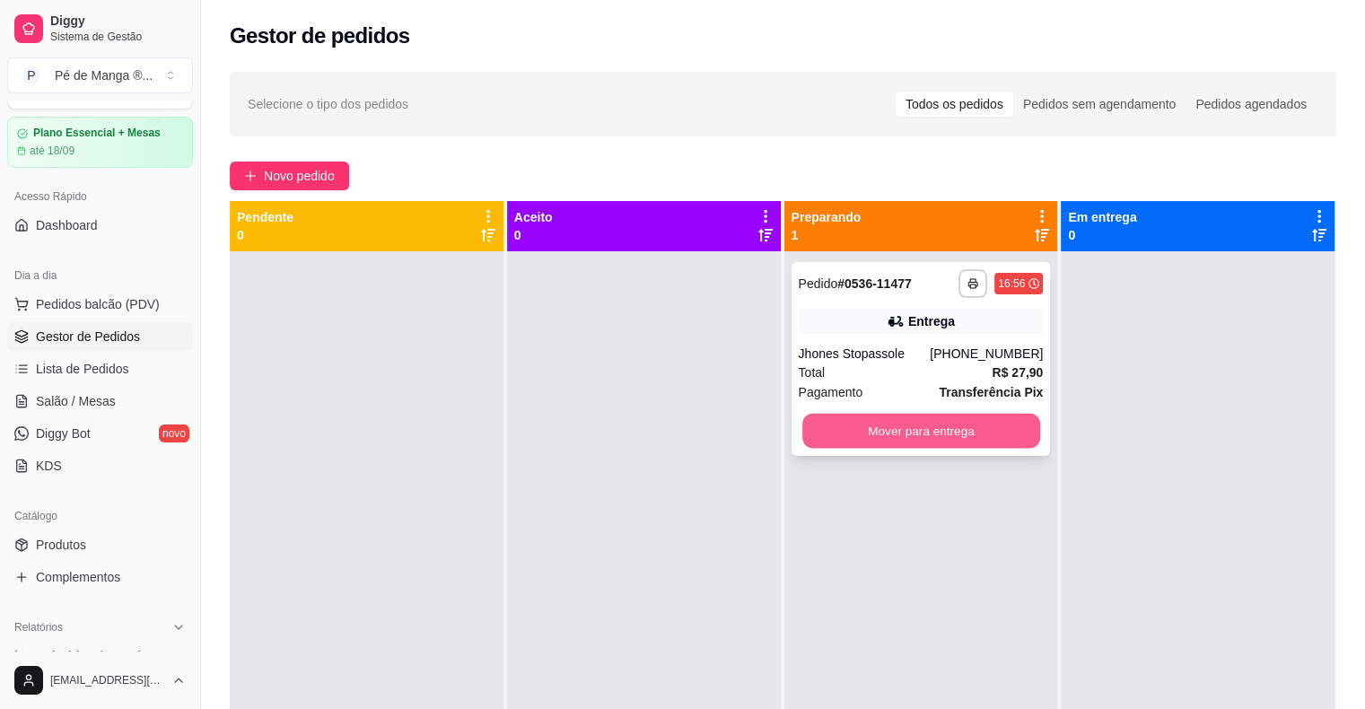
click at [878, 436] on button "Mover para entrega" at bounding box center [921, 431] width 238 height 35
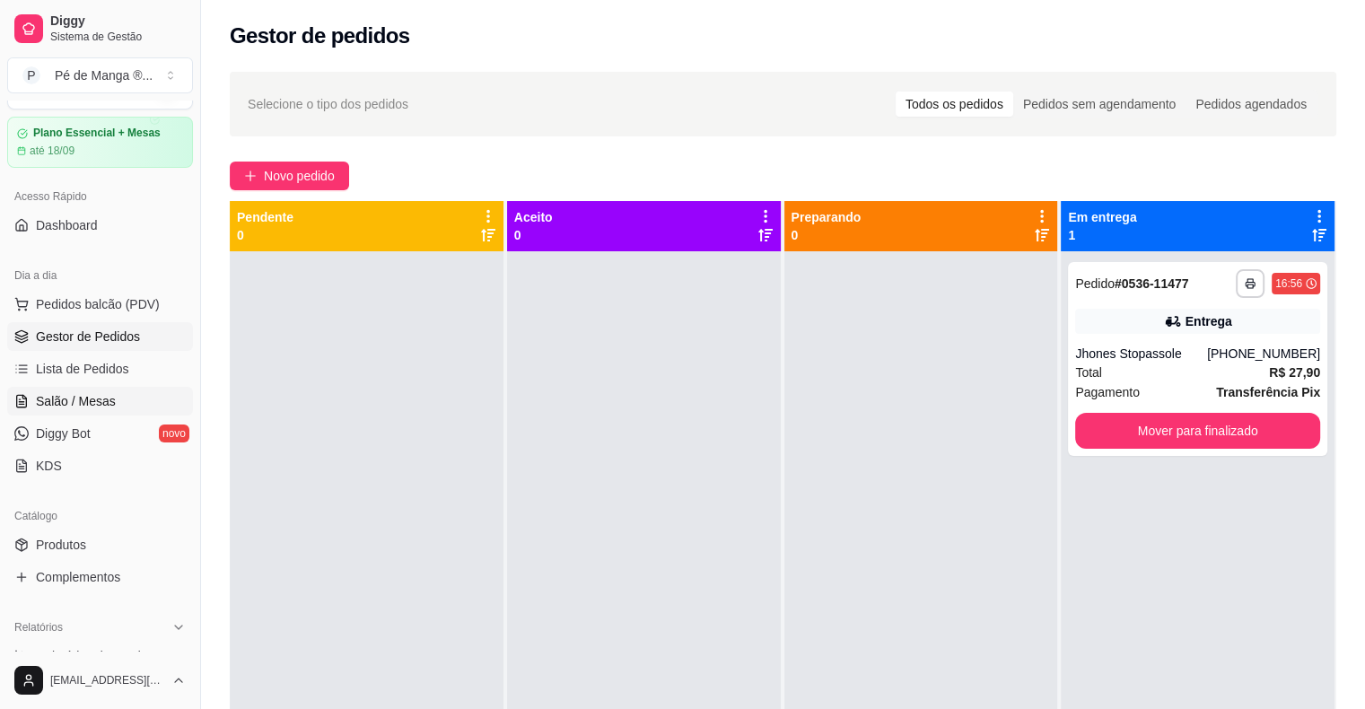
click at [154, 393] on link "Salão / Mesas" at bounding box center [100, 401] width 186 height 29
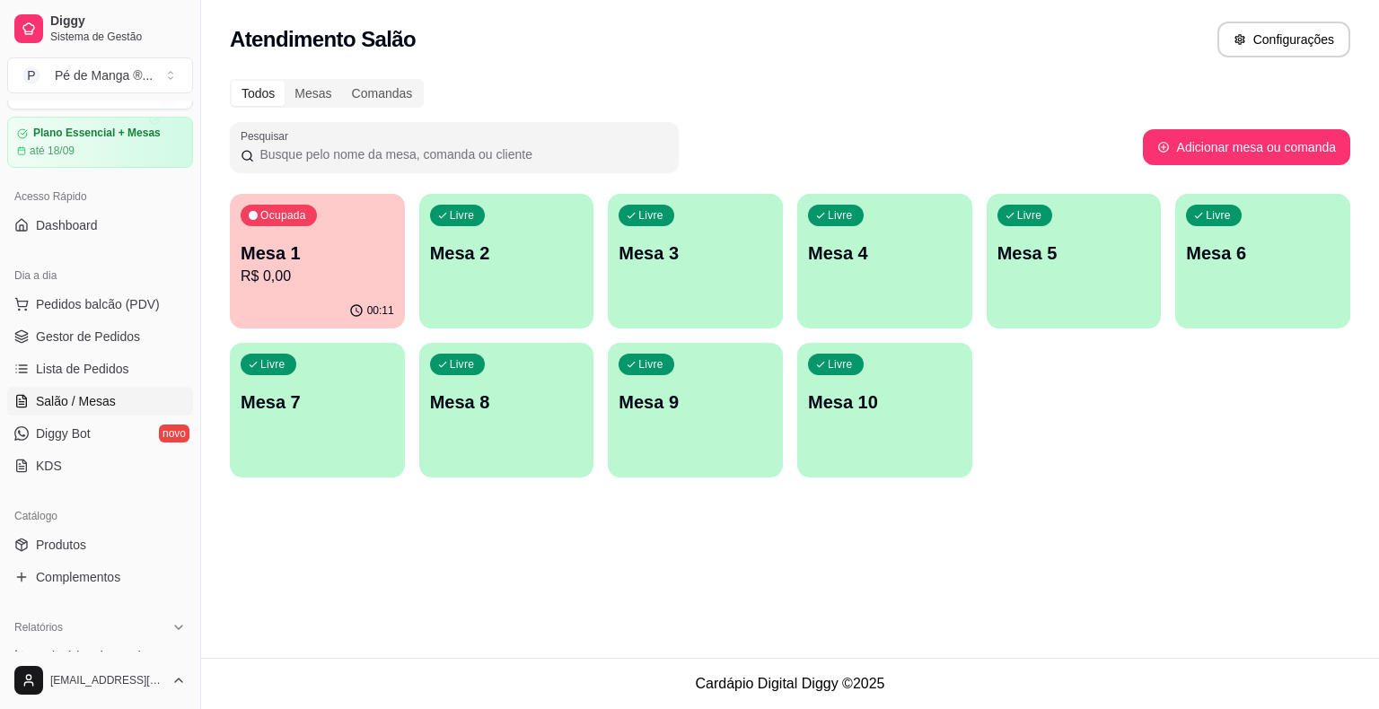
click at [314, 289] on div "Ocupada Mesa 1 R$ 0,00" at bounding box center [317, 244] width 175 height 100
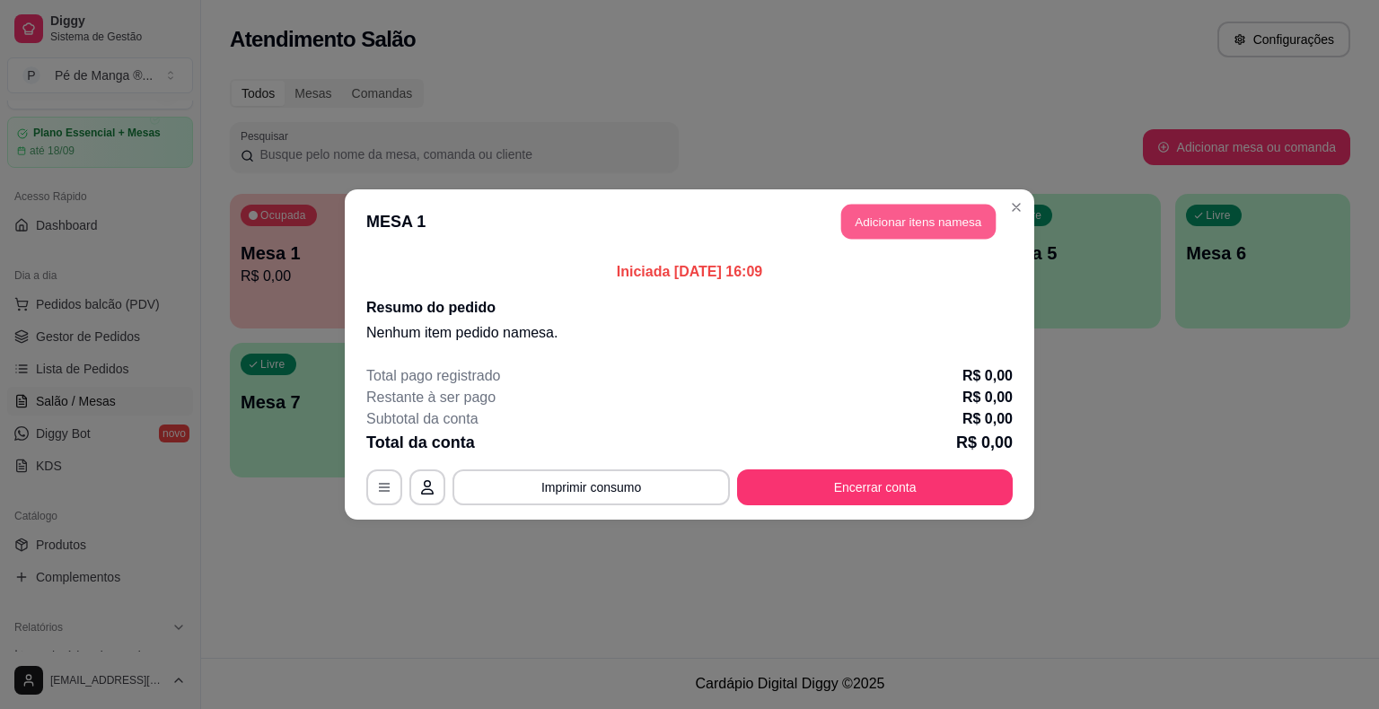
click at [949, 224] on button "Adicionar itens na mesa" at bounding box center [918, 222] width 154 height 35
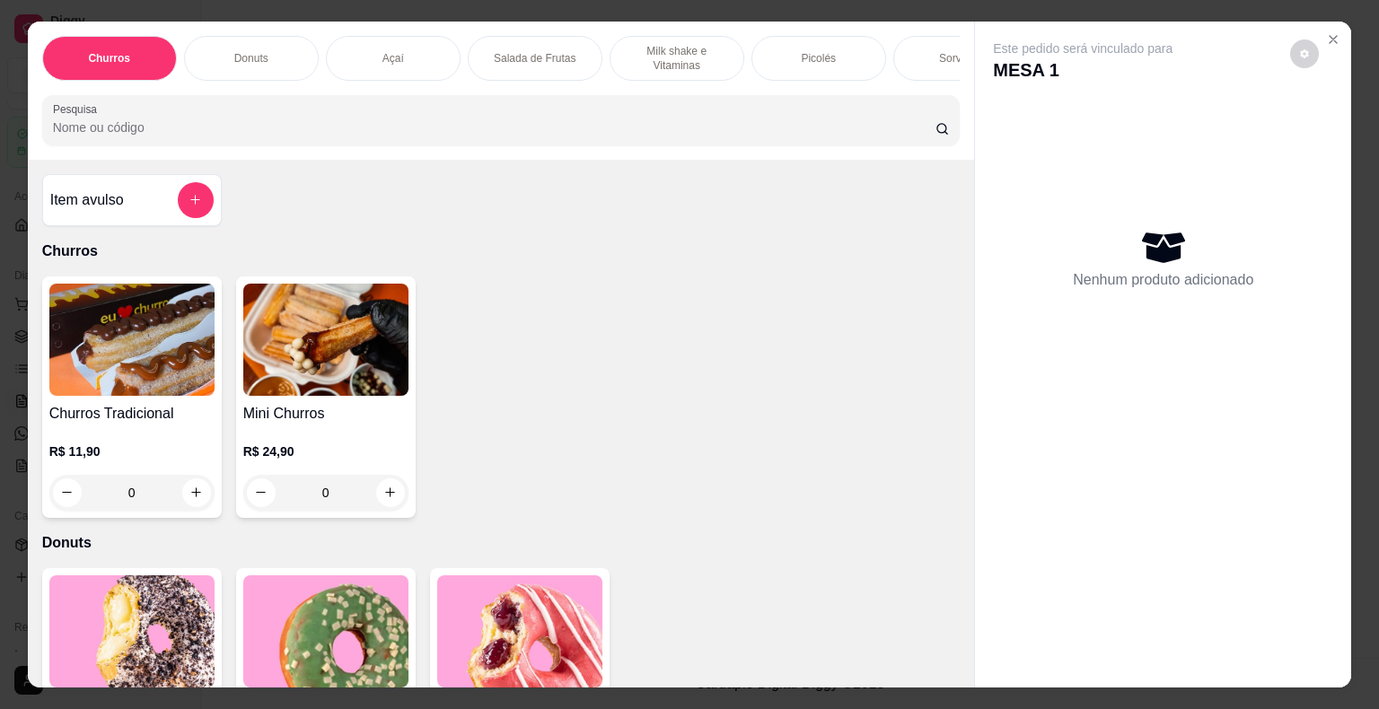
click at [753, 70] on div "Churros Donuts Açaí Salada de Frutas Milk shake e Vitaminas Picolés Sorvetes Po…" at bounding box center [501, 58] width 918 height 45
click at [776, 57] on div "Picolés" at bounding box center [818, 58] width 135 height 45
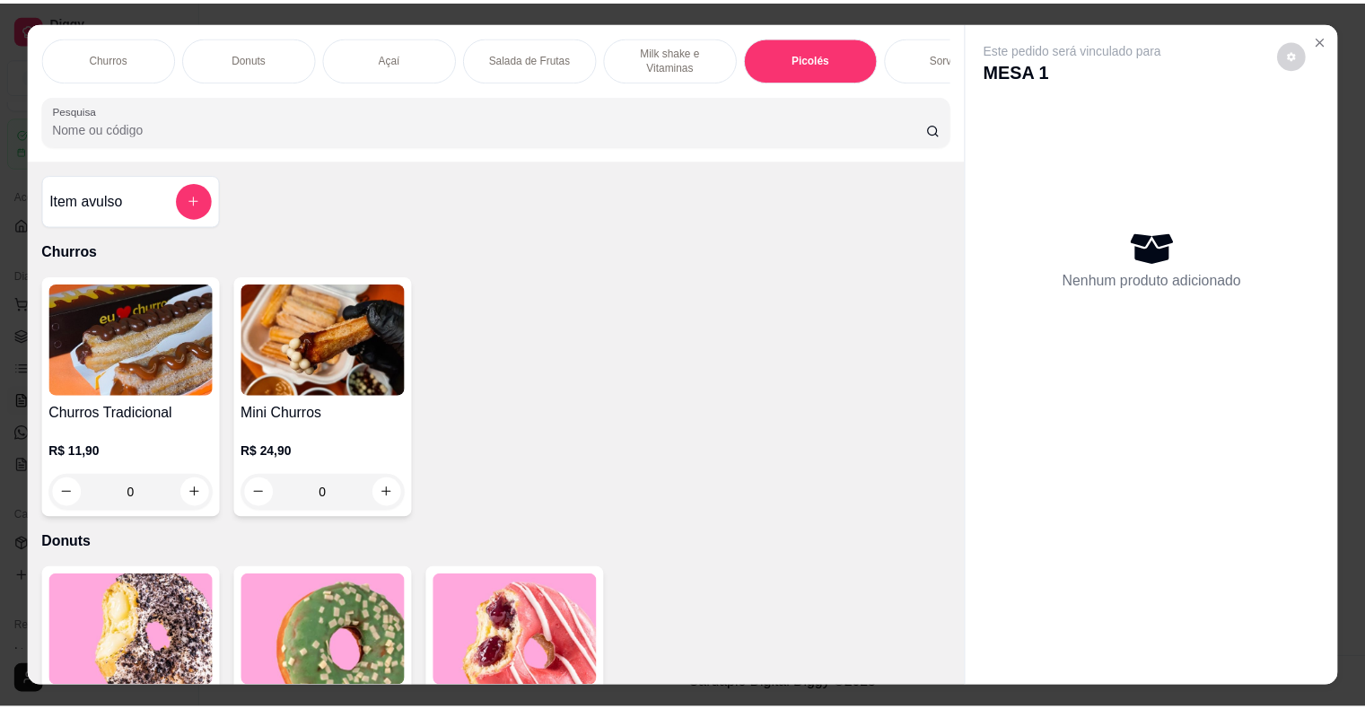
scroll to position [43, 0]
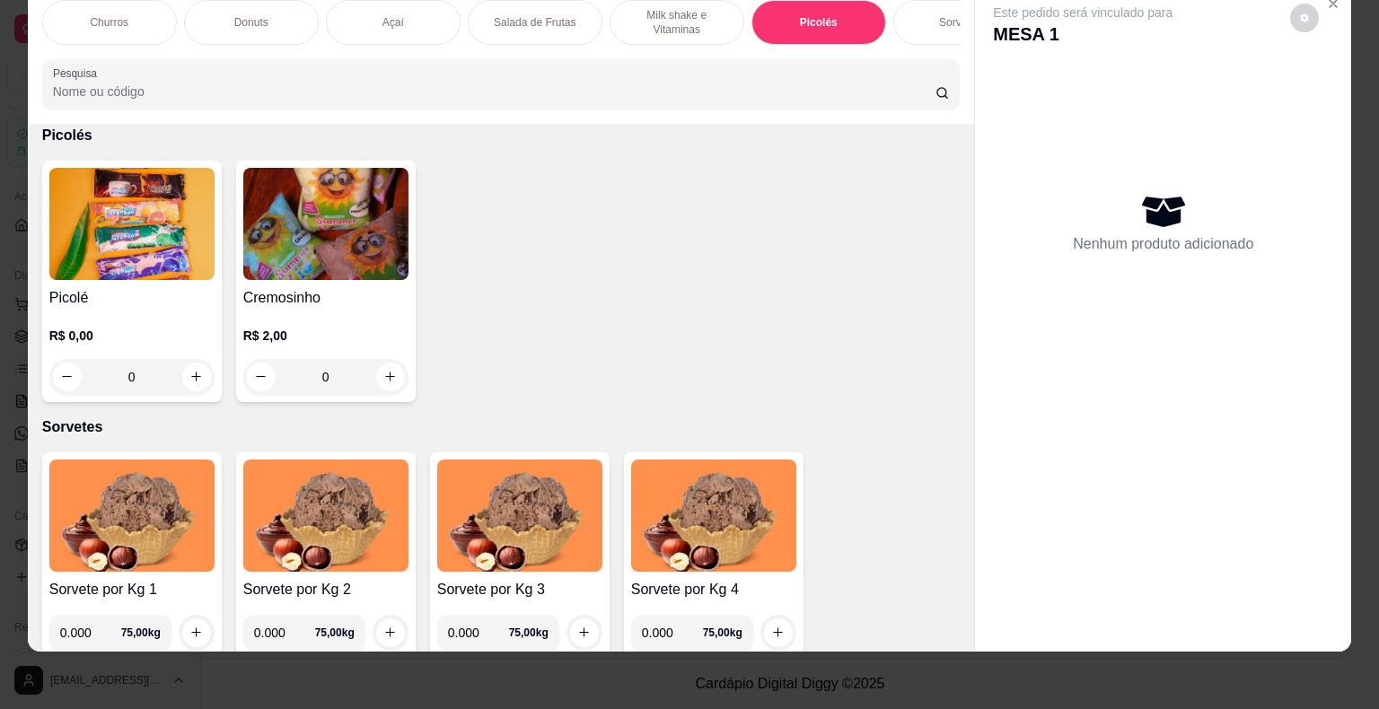
click at [151, 346] on div "R$ 0,00 0" at bounding box center [131, 361] width 165 height 68
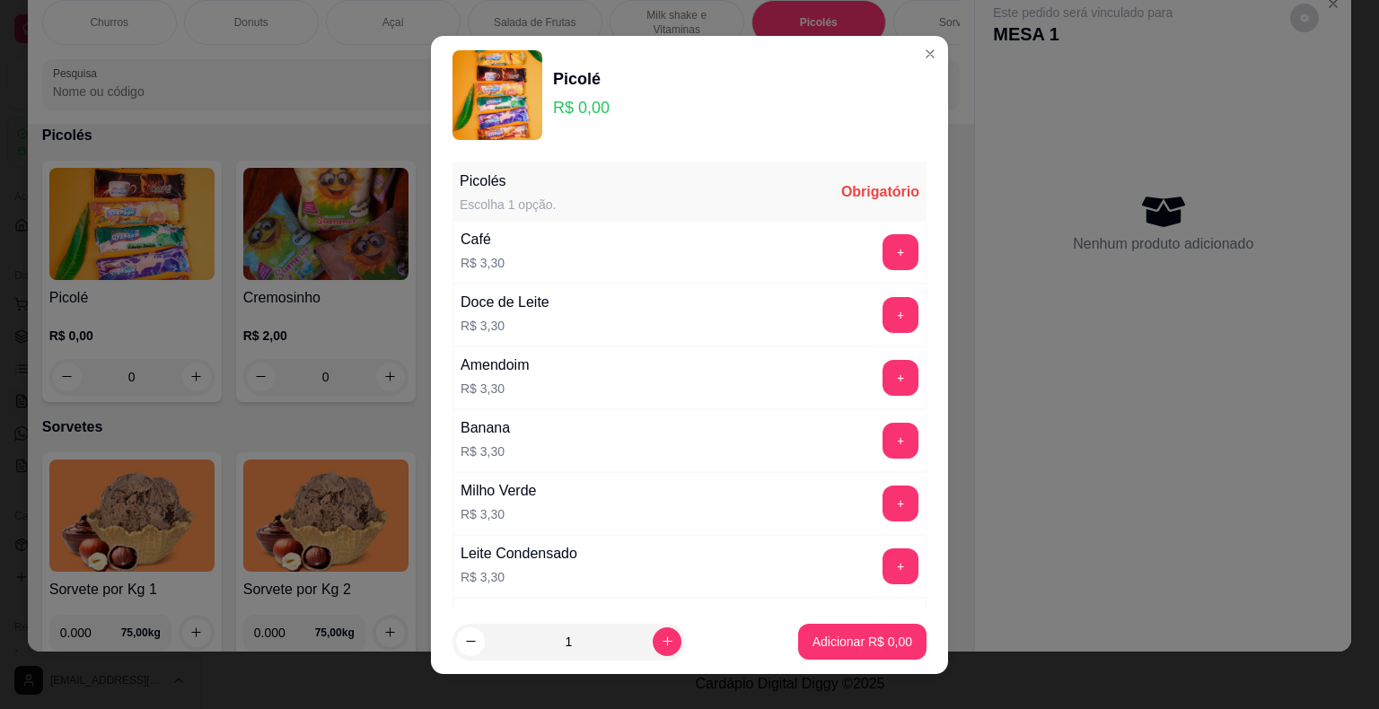
drag, startPoint x: 899, startPoint y: 370, endPoint x: 872, endPoint y: 382, distance: 29.7
click at [898, 370] on div "Picolés Escolha 1 opção. Obrigatório Café R$ 3,30 + Doce de Leite R$ 3,30 + Ame…" at bounding box center [689, 381] width 517 height 455
click at [882, 386] on button "+" at bounding box center [900, 378] width 36 height 36
click at [883, 386] on button "+" at bounding box center [900, 377] width 35 height 35
click at [818, 645] on p "Adicionar R$ 6,60" at bounding box center [861, 641] width 97 height 17
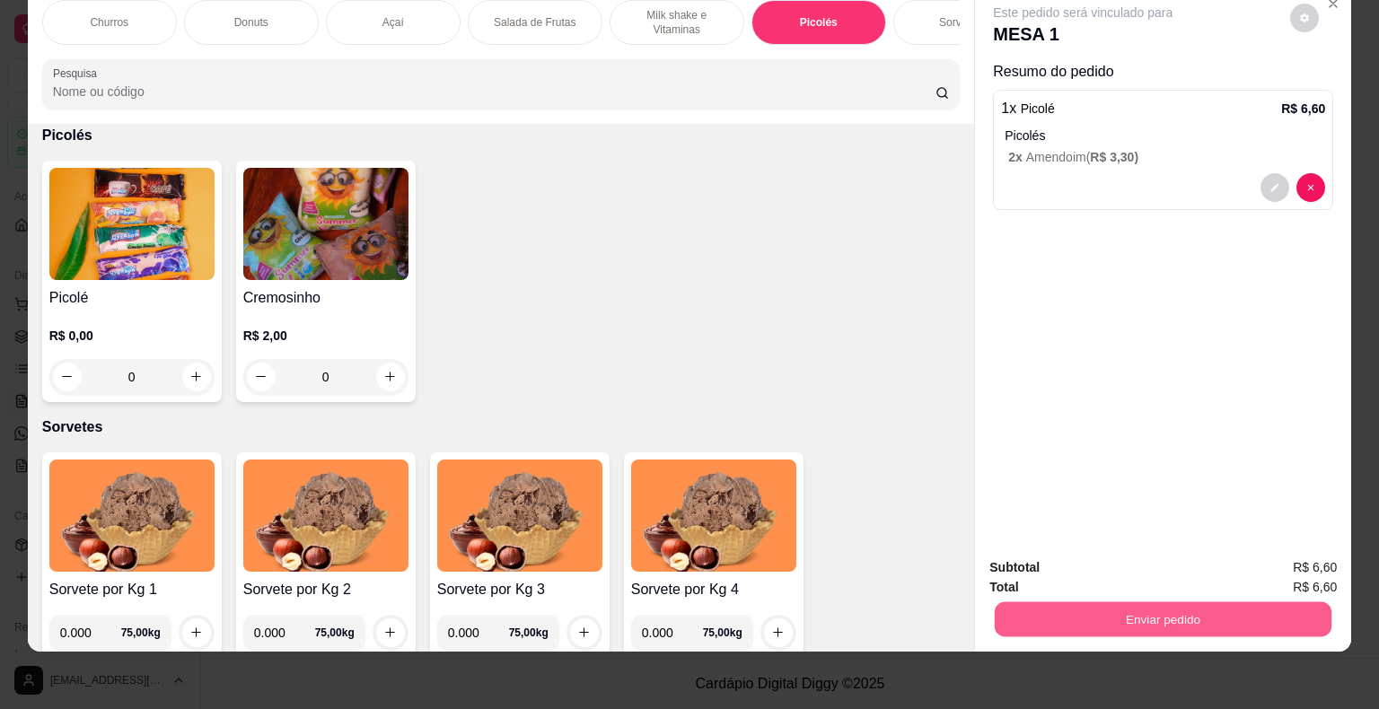
click at [1046, 602] on button "Enviar pedido" at bounding box center [1163, 619] width 337 height 35
click at [1066, 558] on button "Não registrar e enviar pedido" at bounding box center [1103, 562] width 187 height 34
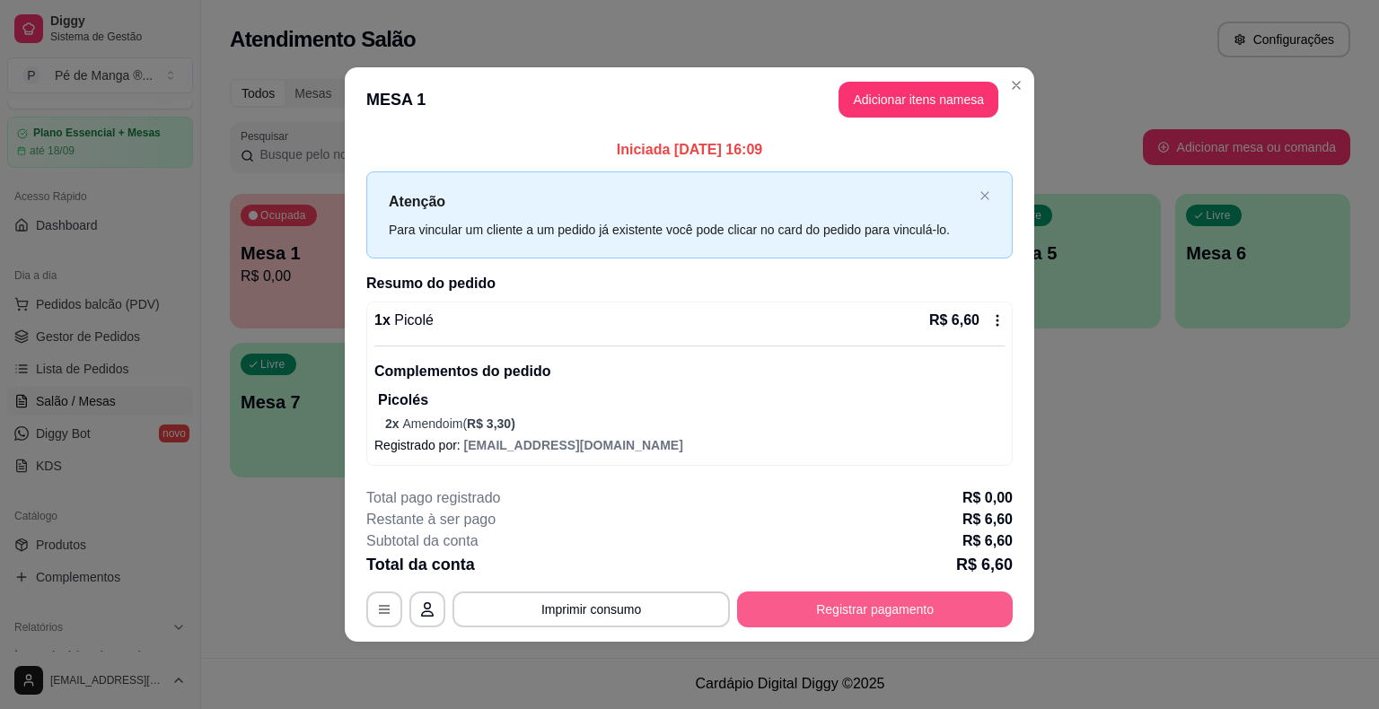
click at [783, 614] on button "Registrar pagamento" at bounding box center [875, 610] width 276 height 36
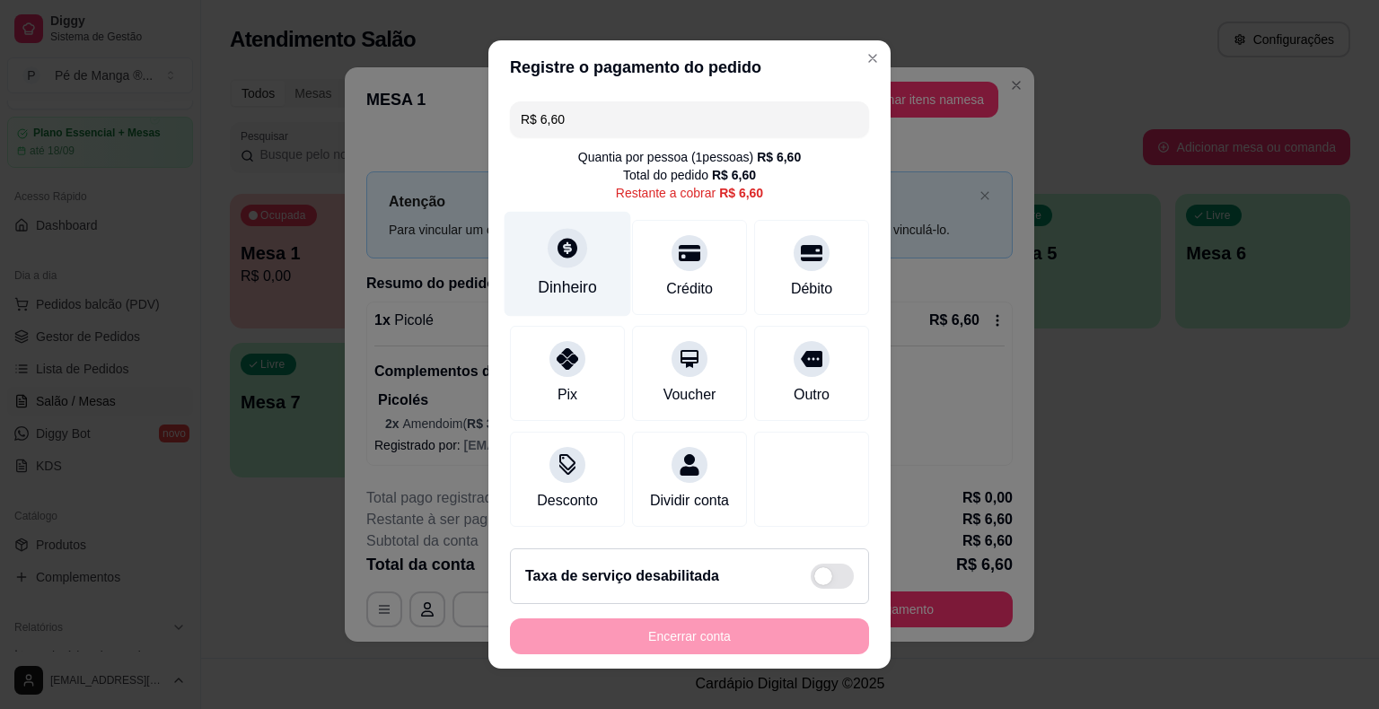
click at [580, 275] on div "Dinheiro" at bounding box center [567, 264] width 127 height 105
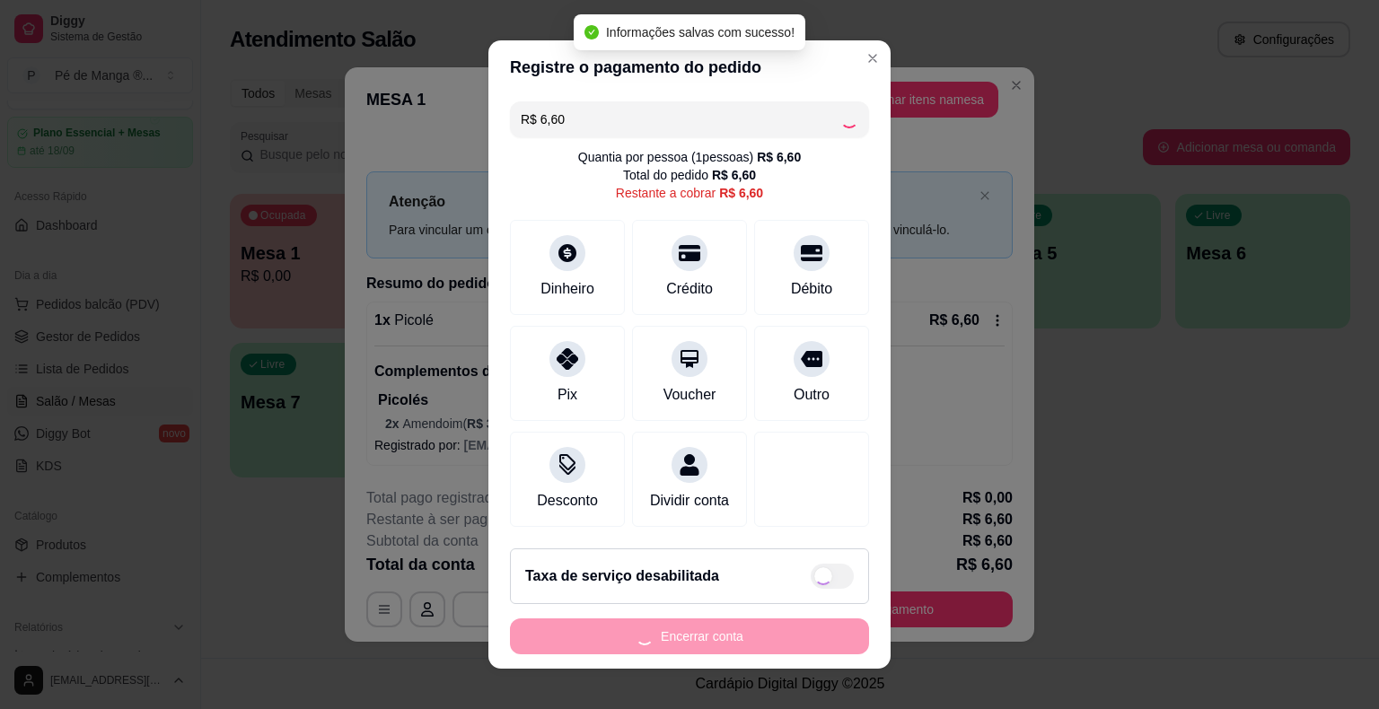
type input "R$ 0,00"
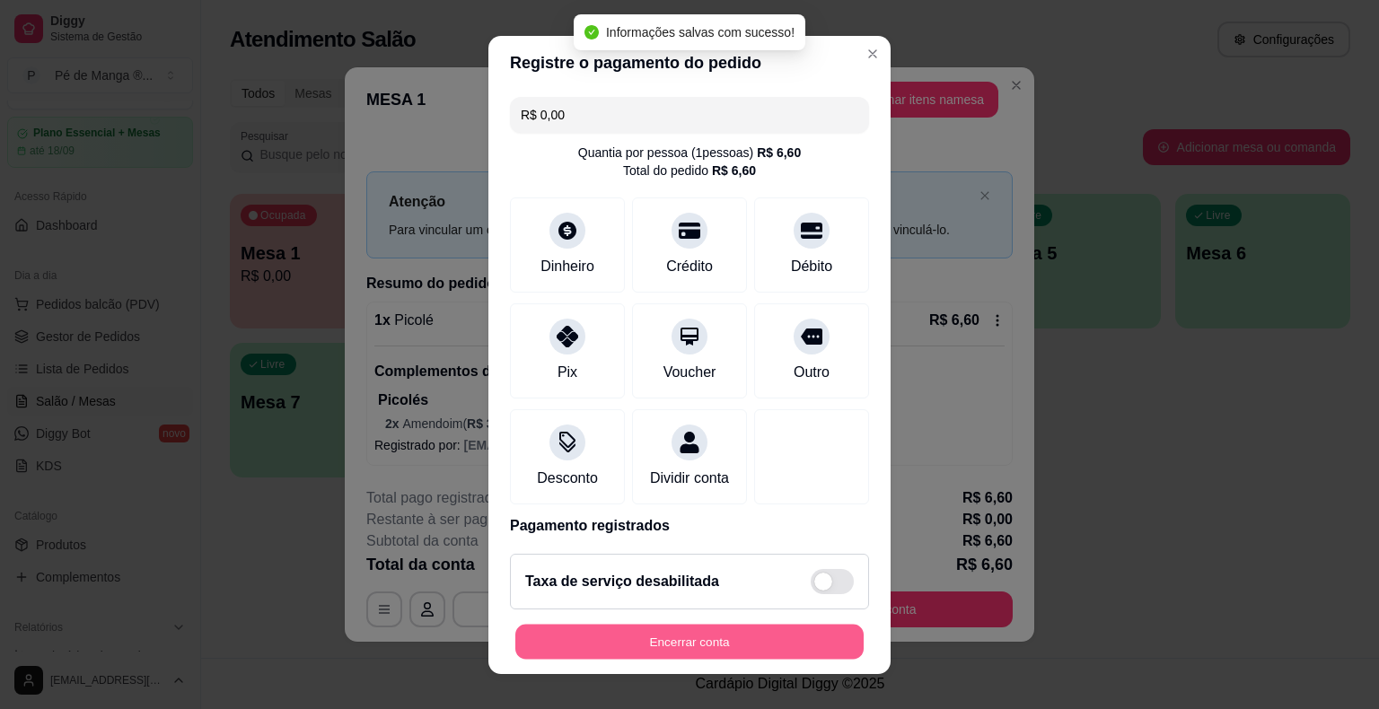
click at [725, 646] on button "Encerrar conta" at bounding box center [689, 641] width 348 height 35
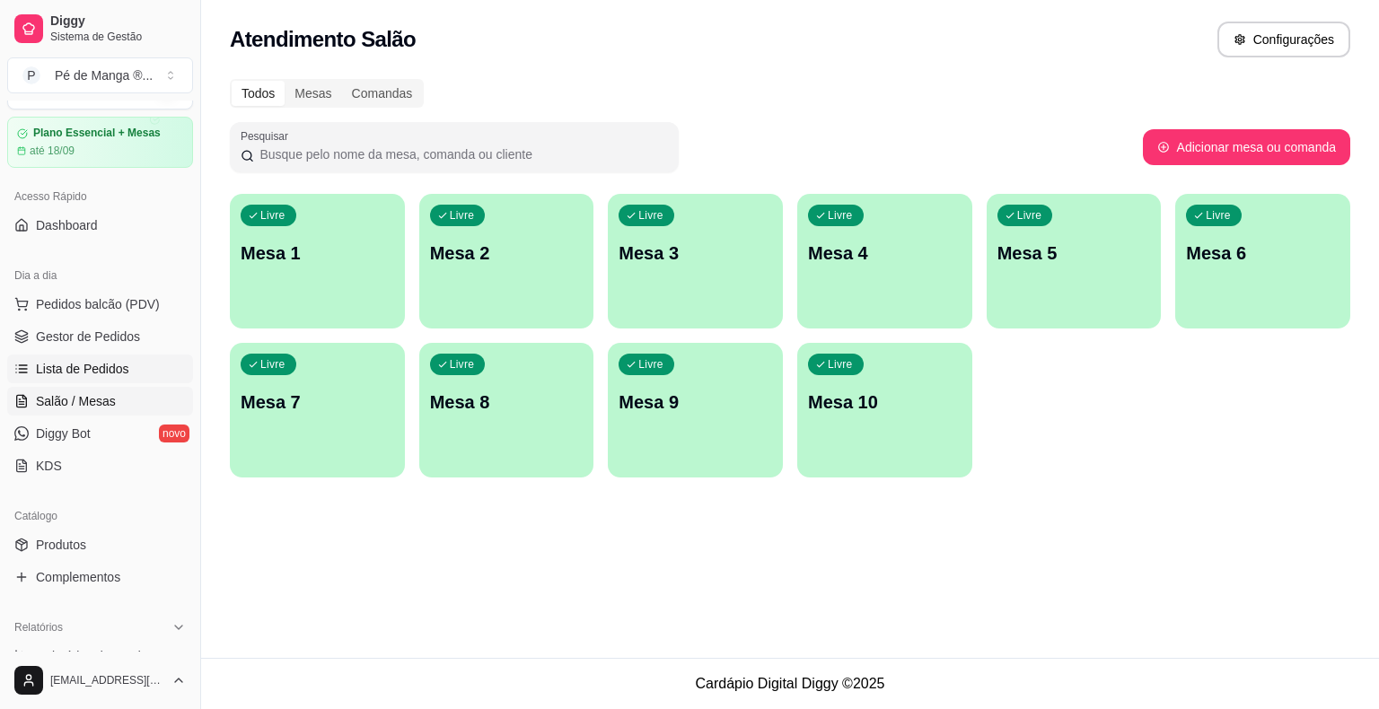
click at [83, 368] on span "Lista de Pedidos" at bounding box center [82, 369] width 93 height 18
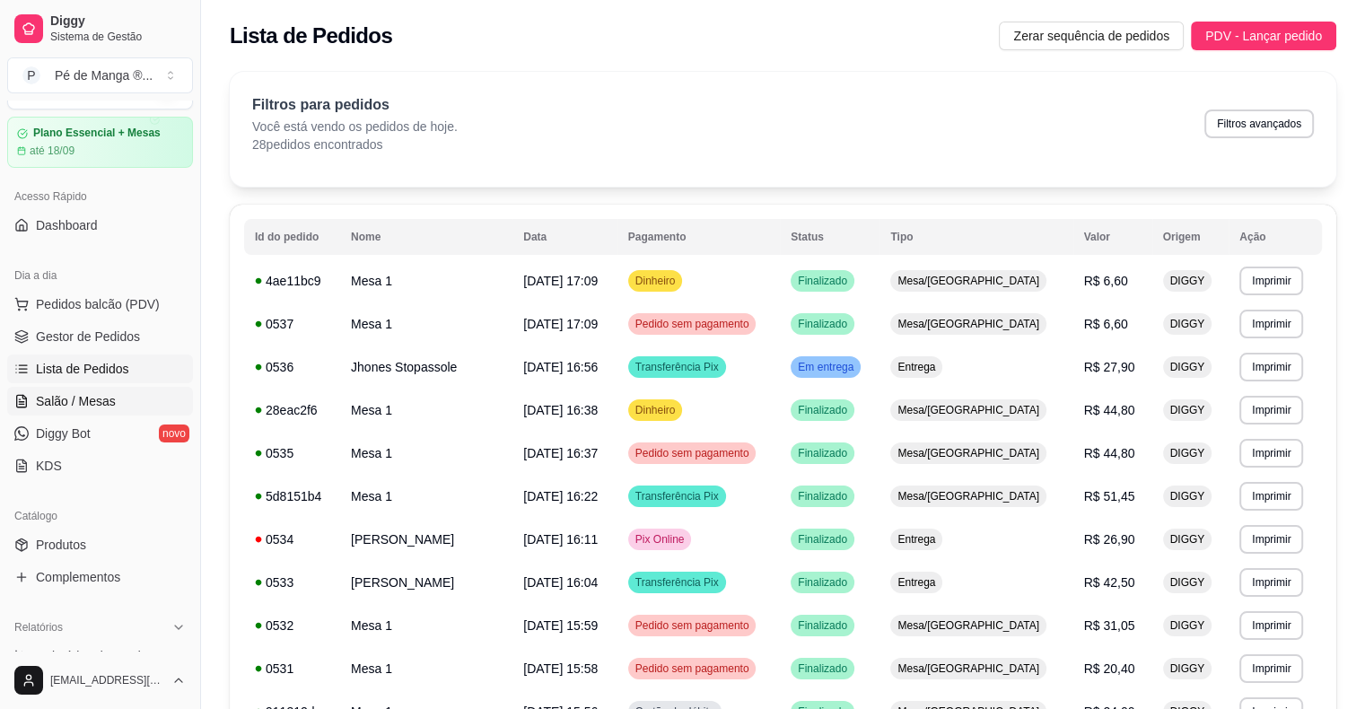
click at [104, 411] on link "Salão / Mesas" at bounding box center [100, 401] width 186 height 29
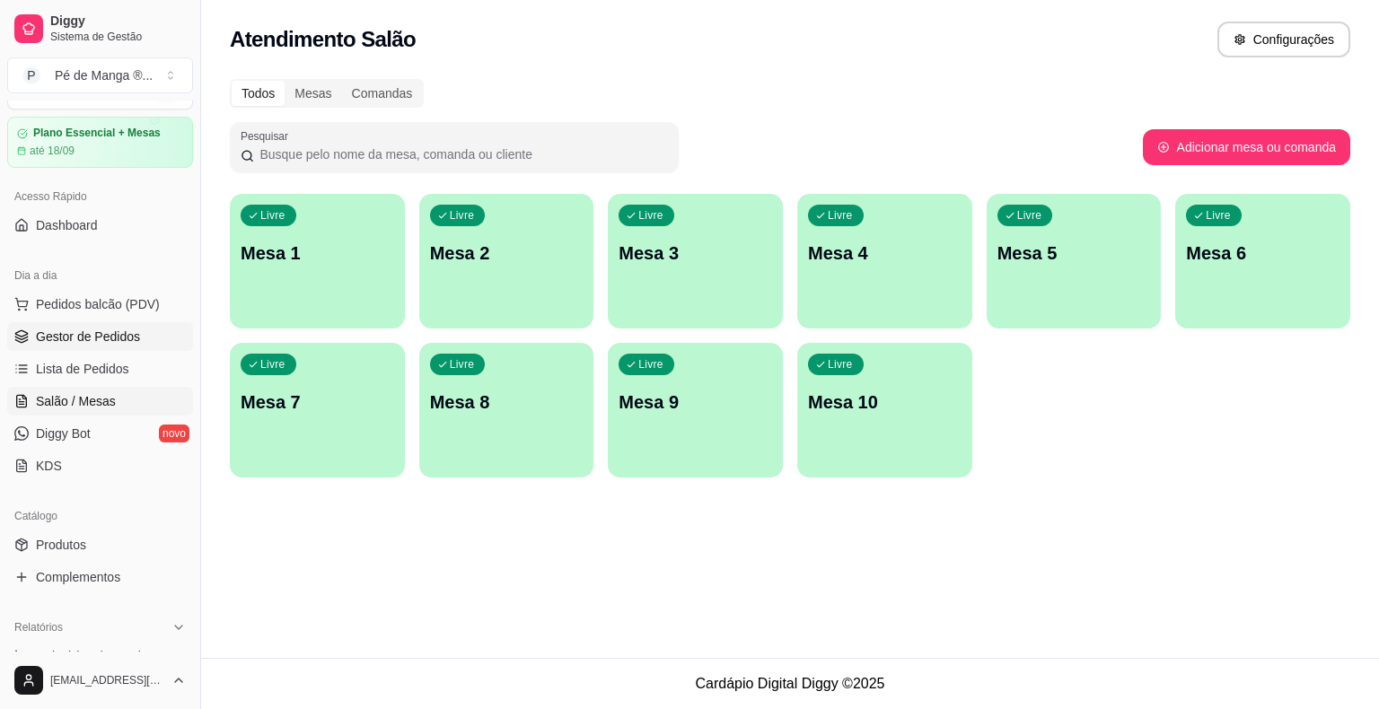
click at [122, 341] on span "Gestor de Pedidos" at bounding box center [88, 337] width 104 height 18
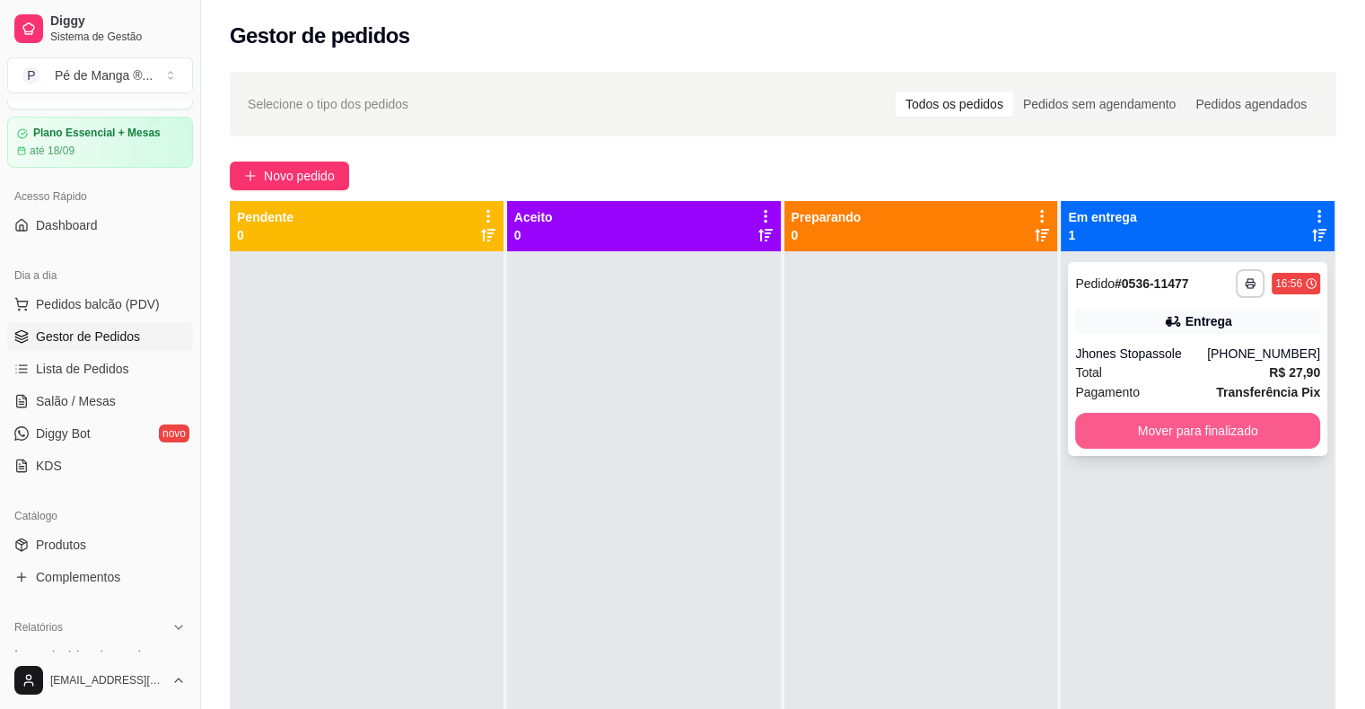
click at [1275, 439] on button "Mover para finalizado" at bounding box center [1197, 431] width 245 height 36
